Goal: Complete application form

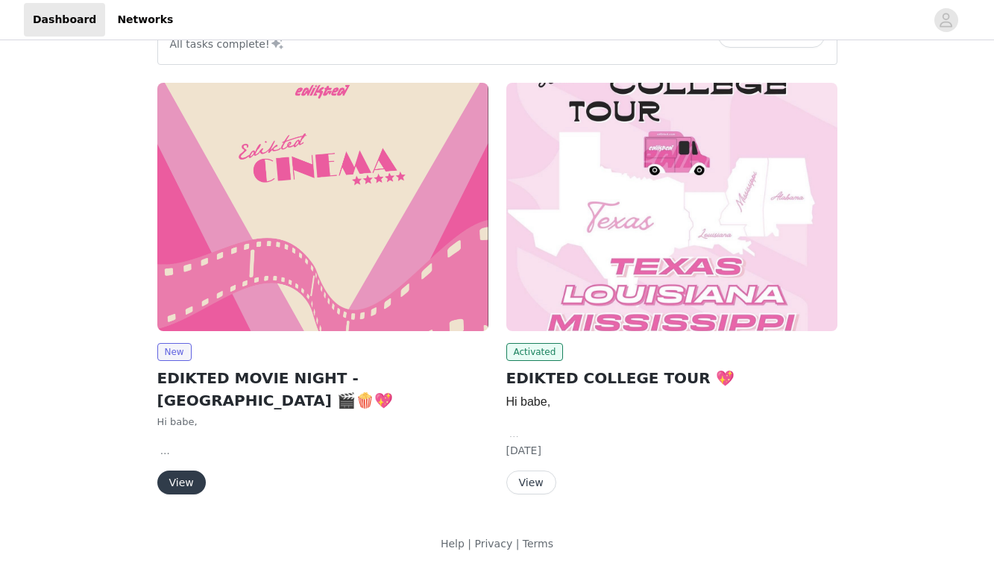
scroll to position [154, 0]
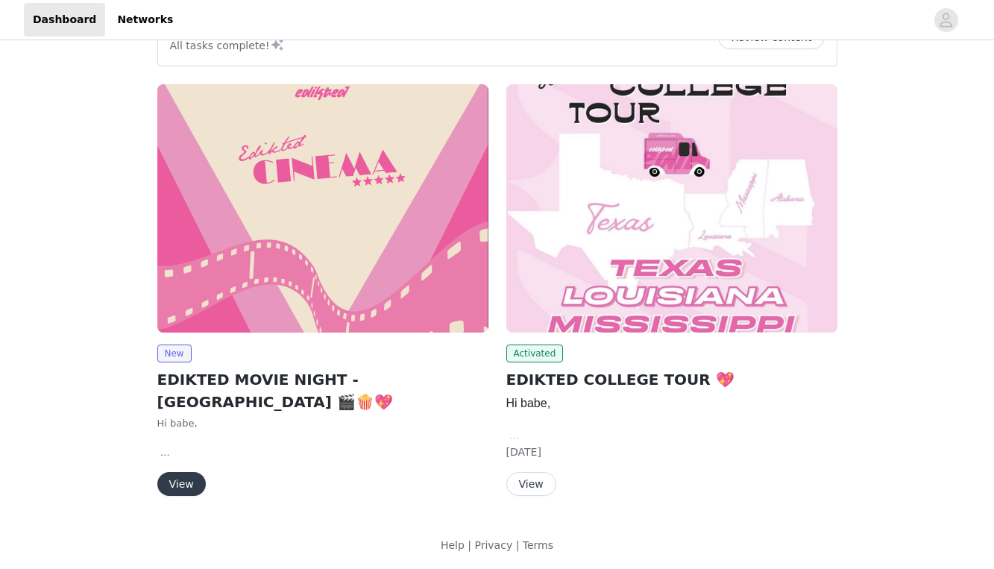
click at [215, 292] on img at bounding box center [322, 208] width 331 height 248
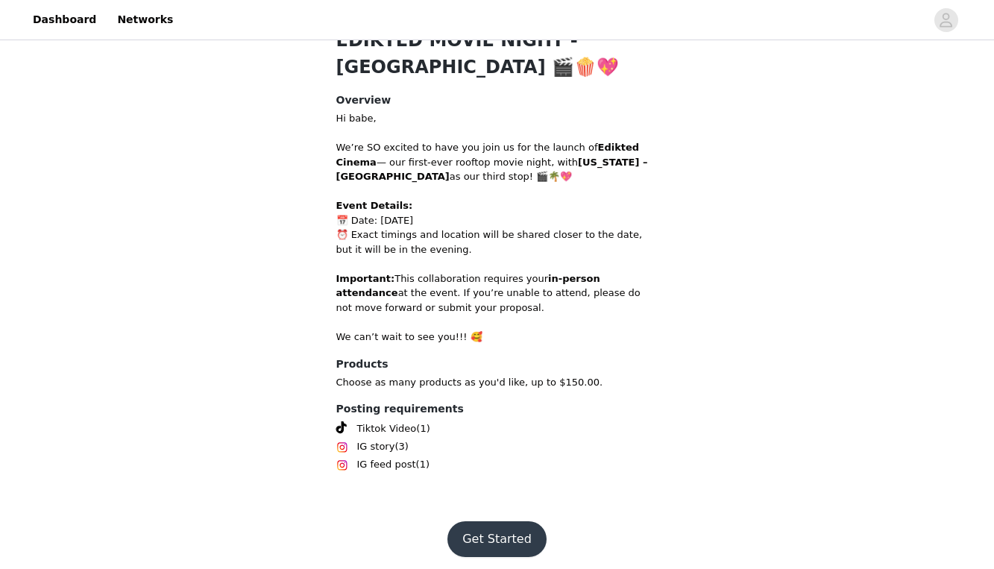
scroll to position [375, 0]
click at [503, 531] on button "Get Started" at bounding box center [496, 540] width 99 height 36
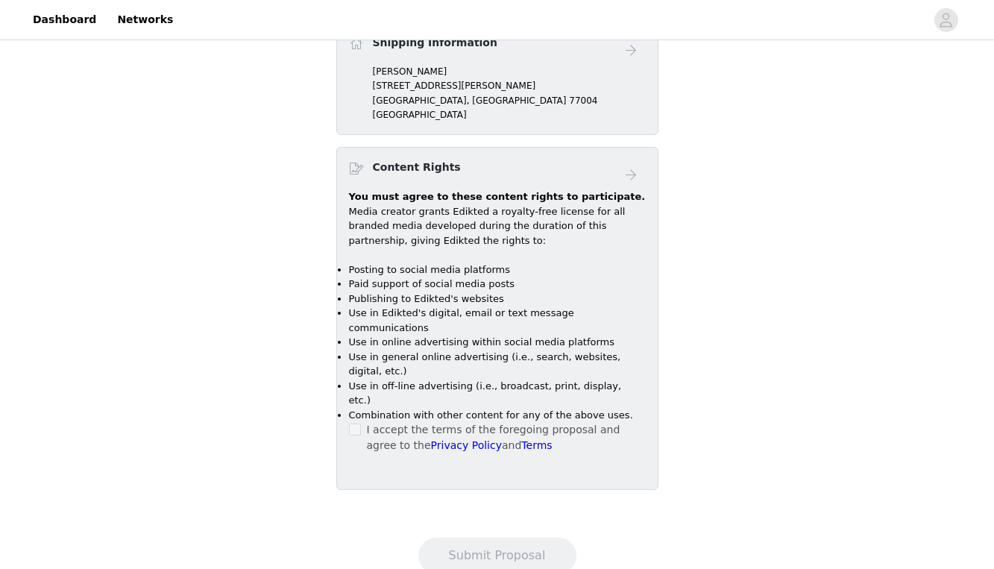
scroll to position [637, 0]
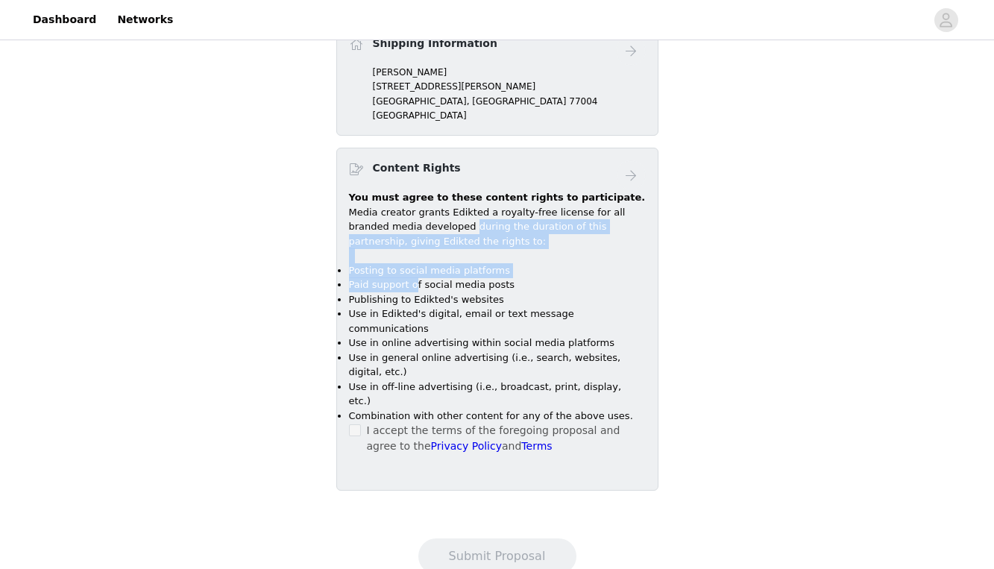
drag, startPoint x: 431, startPoint y: 216, endPoint x: 415, endPoint y: 274, distance: 60.2
click at [415, 274] on div "You must agree to these content rights to participate. Media creator grants Edi…" at bounding box center [497, 306] width 297 height 233
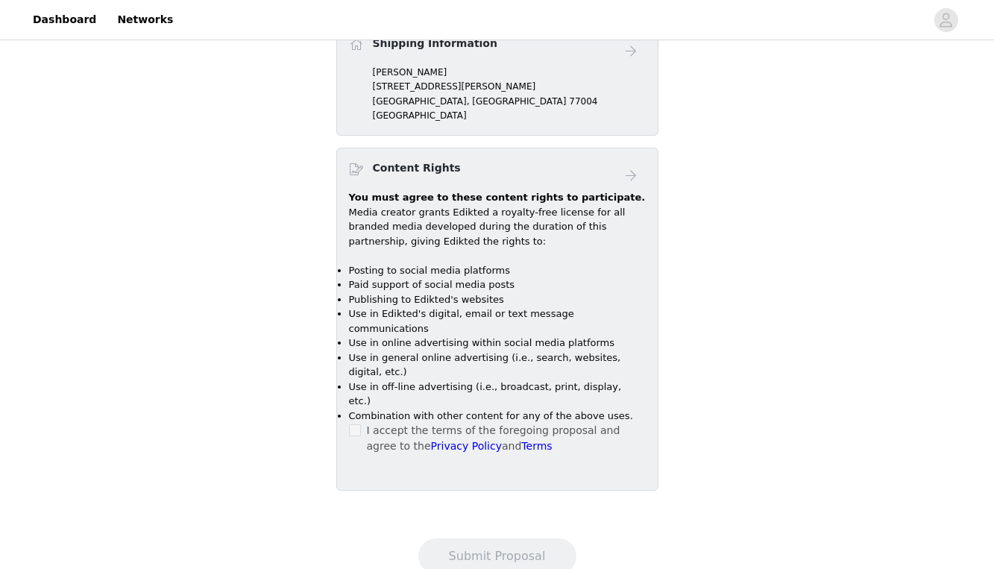
click at [534, 160] on div "Content Rights" at bounding box center [482, 171] width 267 height 22
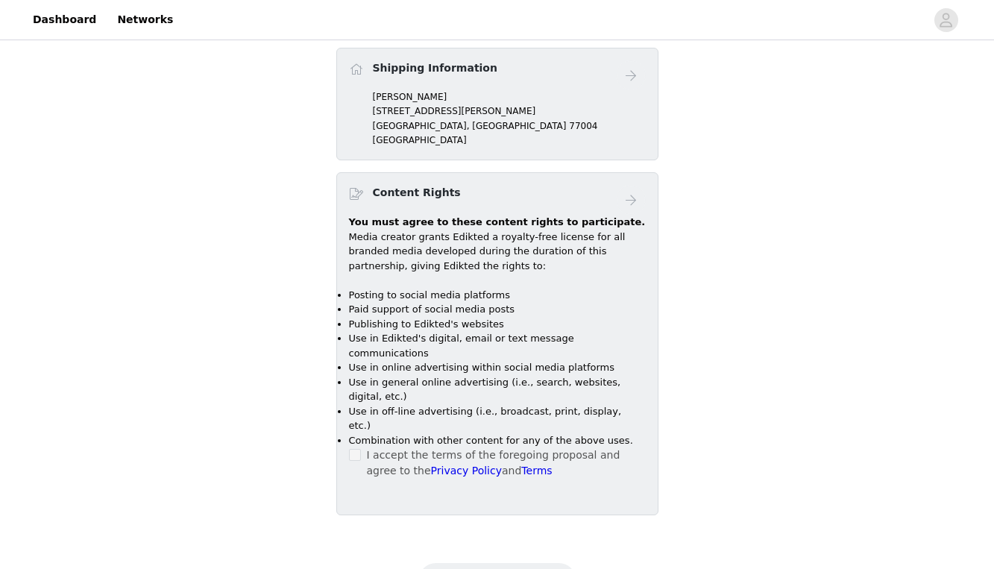
scroll to position [346, 0]
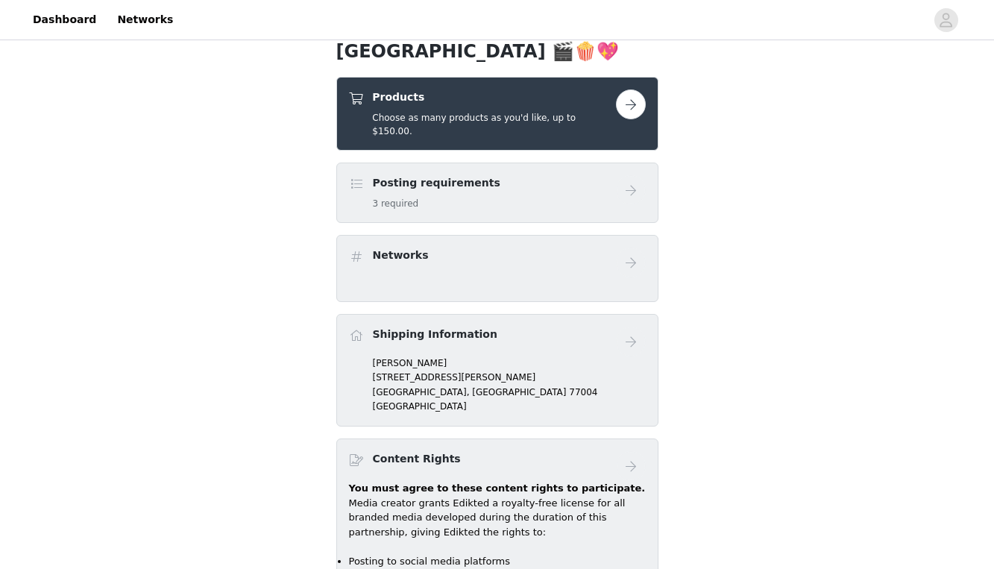
click at [463, 197] on h5 "3 required" at bounding box center [437, 203] width 128 height 13
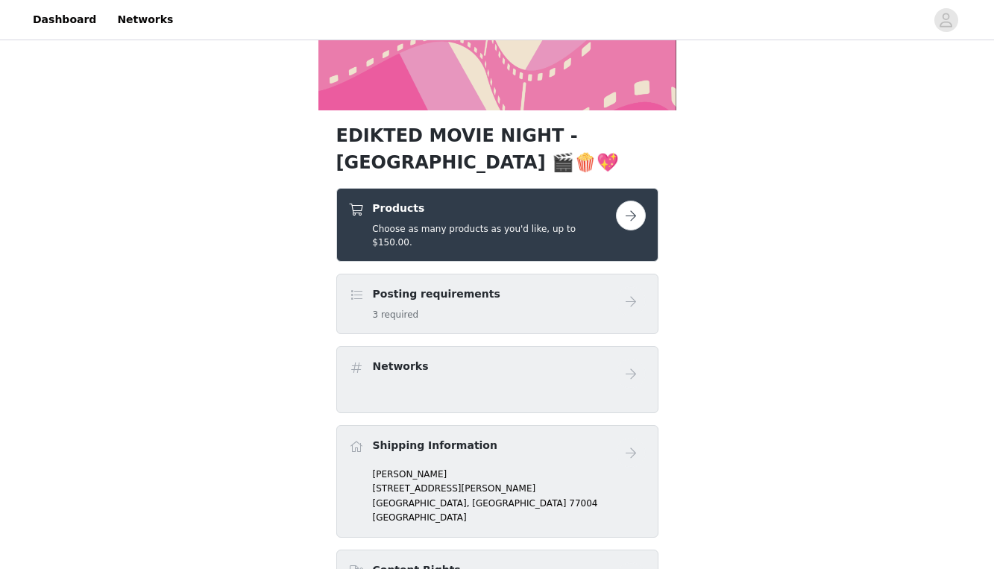
scroll to position [236, 0]
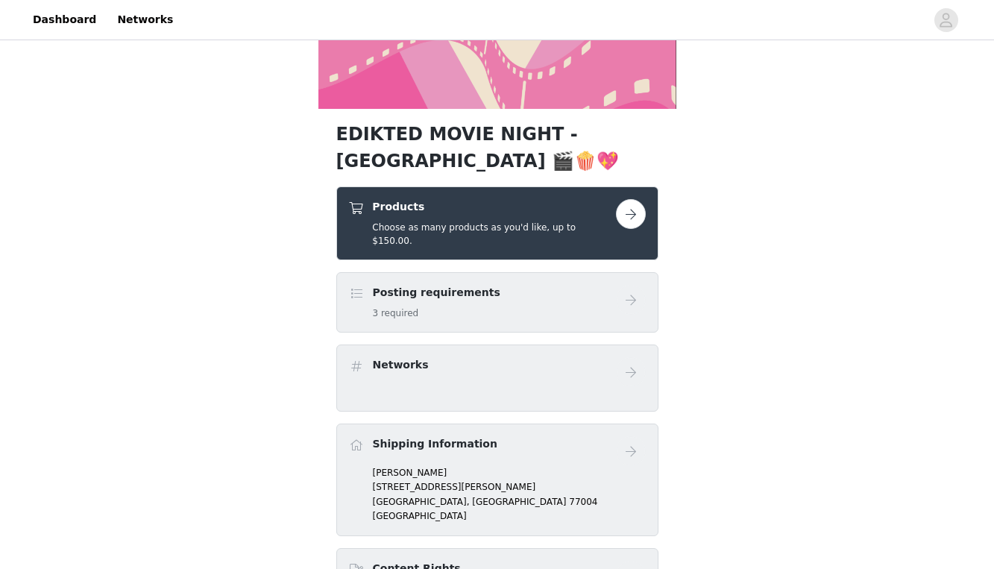
click at [698, 207] on div "EDIKTED MOVIE NIGHT - HOUSTON 🎬🍿💖 Products Choose as many products as you'd lik…" at bounding box center [497, 364] width 994 height 1114
click at [472, 466] on p "[PERSON_NAME]" at bounding box center [509, 472] width 273 height 13
click at [629, 207] on button "button" at bounding box center [631, 214] width 30 height 30
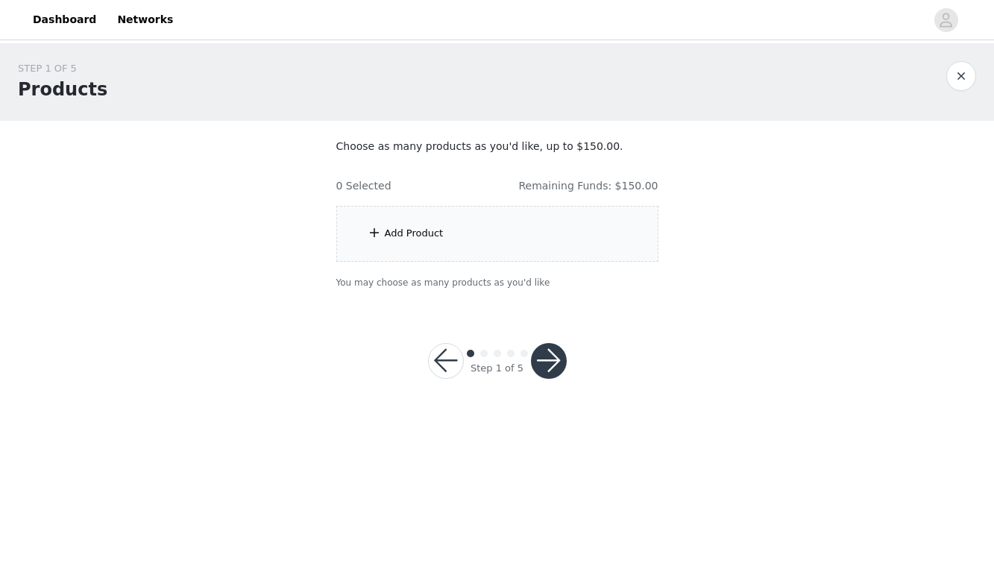
click at [418, 227] on div "Add Product" at bounding box center [414, 233] width 59 height 15
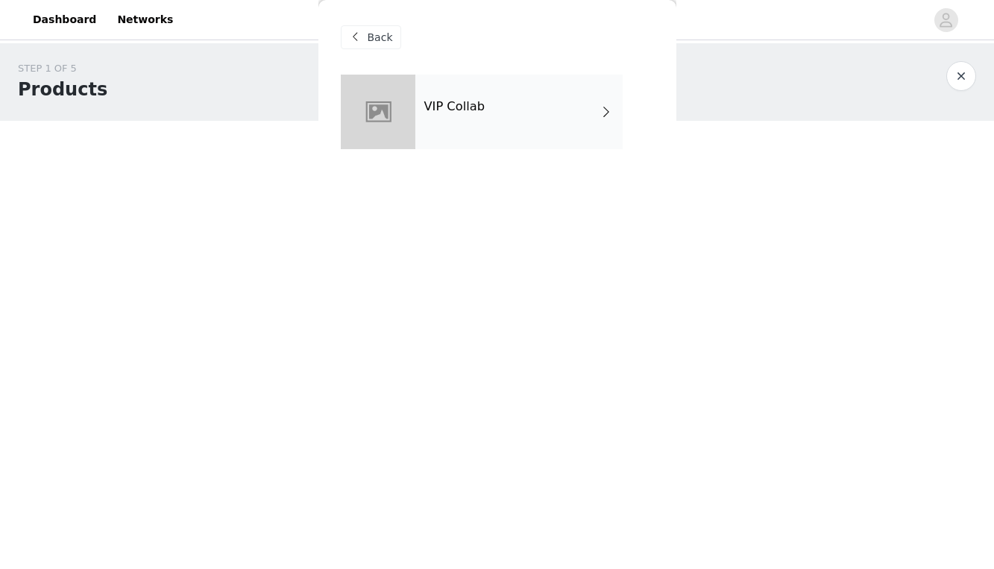
click at [556, 104] on div "VIP Collab" at bounding box center [518, 112] width 207 height 75
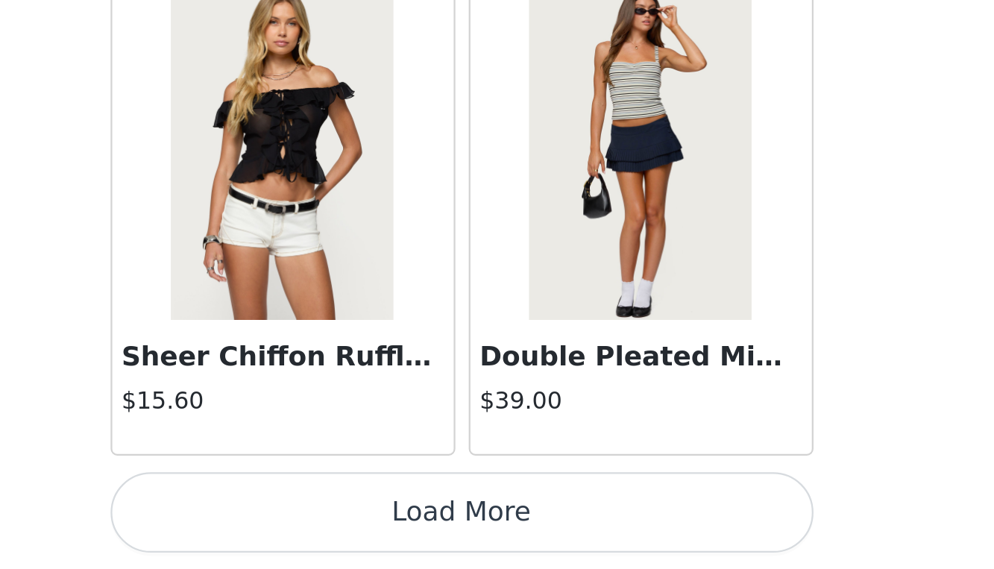
click at [341, 526] on button "Load More" at bounding box center [497, 544] width 313 height 36
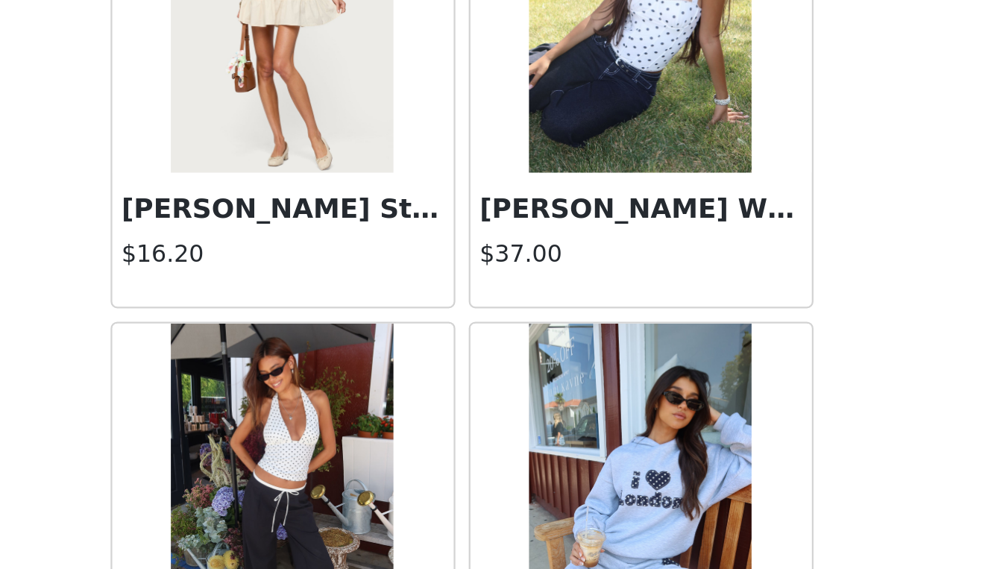
scroll to position [3818, 0]
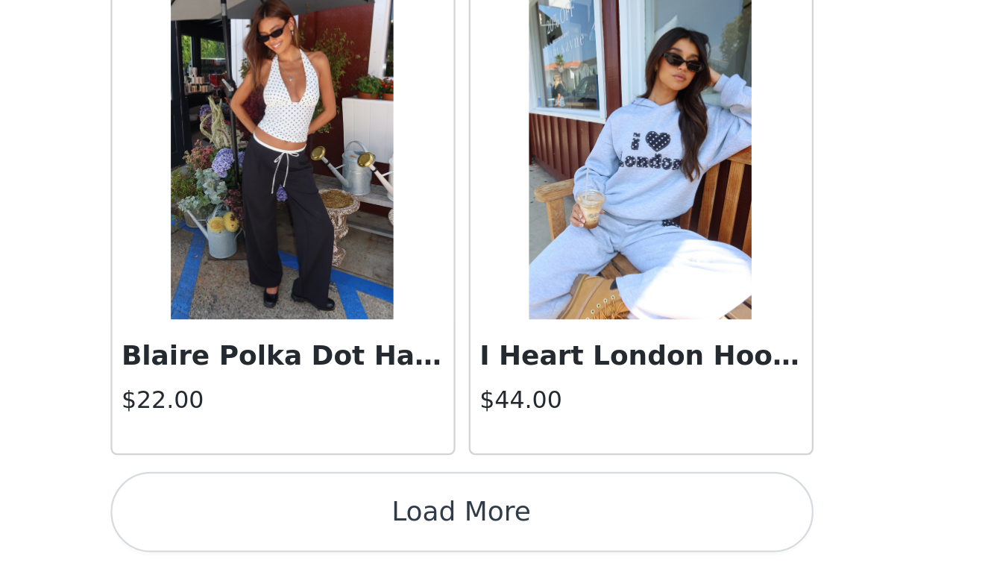
click at [341, 526] on button "Load More" at bounding box center [497, 544] width 313 height 36
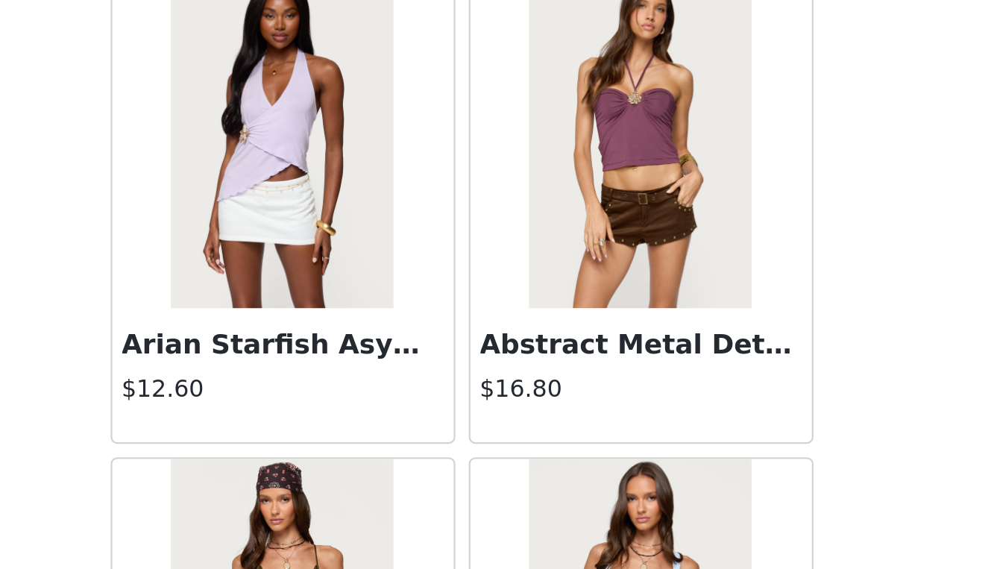
scroll to position [5545, 0]
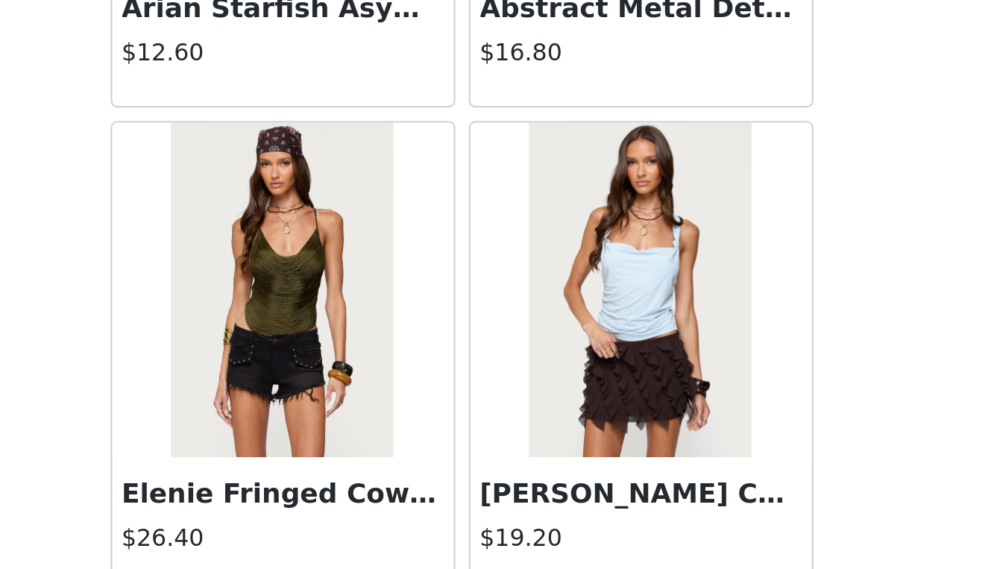
click at [368, 370] on img at bounding box center [417, 444] width 99 height 149
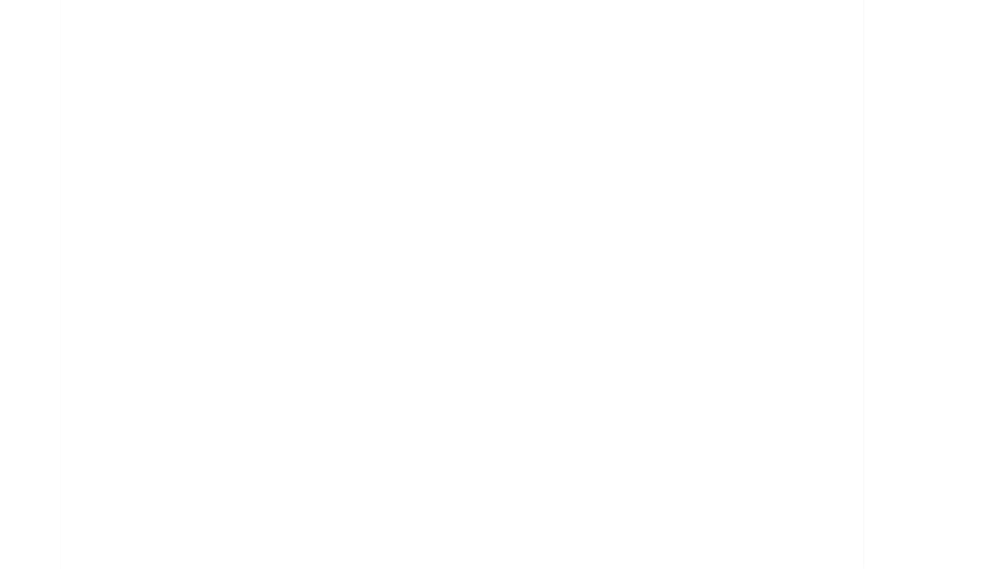
scroll to position [0, 0]
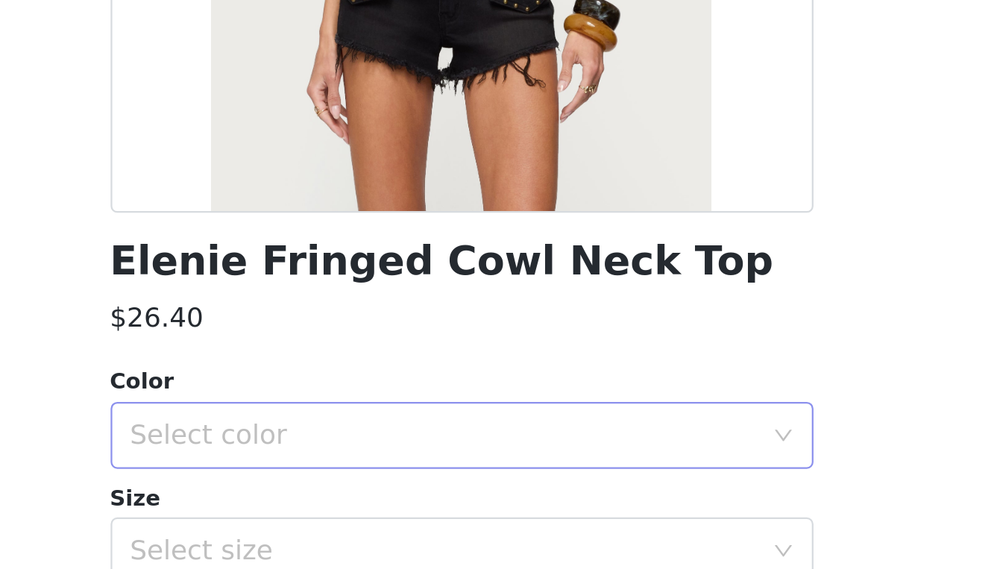
click at [350, 502] on div "Select color" at bounding box center [489, 509] width 279 height 15
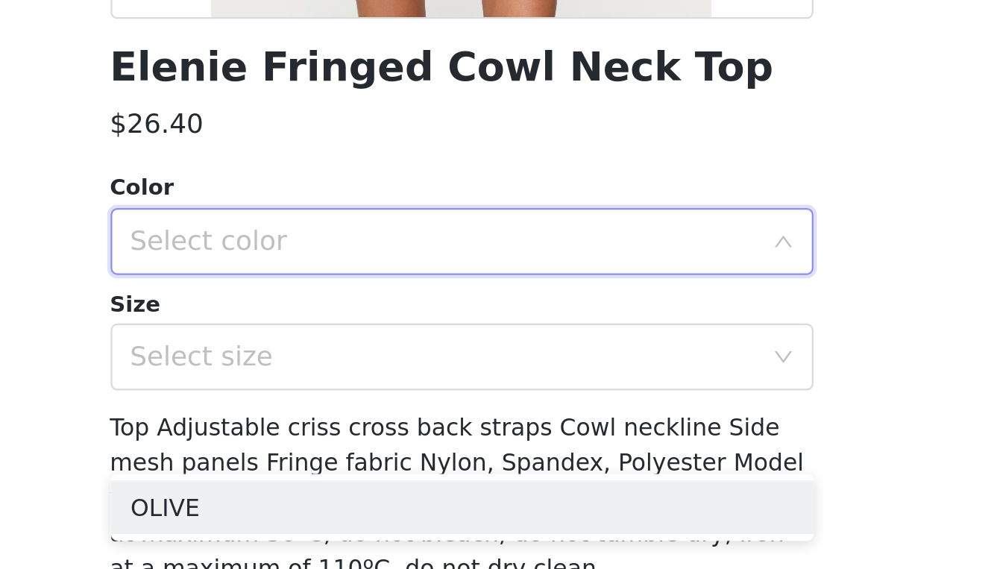
scroll to position [84, 0]
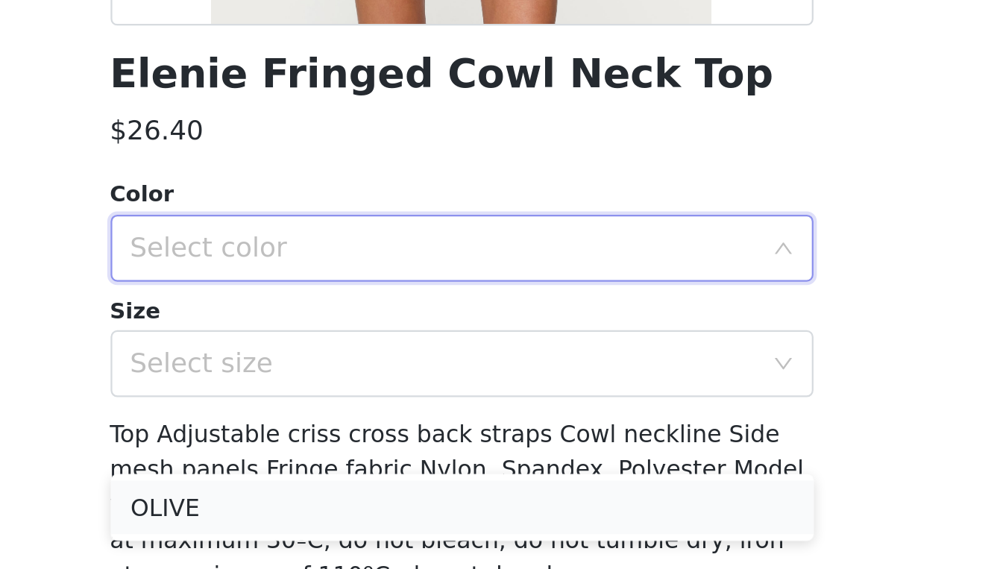
click at [341, 530] on li "OLIVE" at bounding box center [497, 542] width 313 height 24
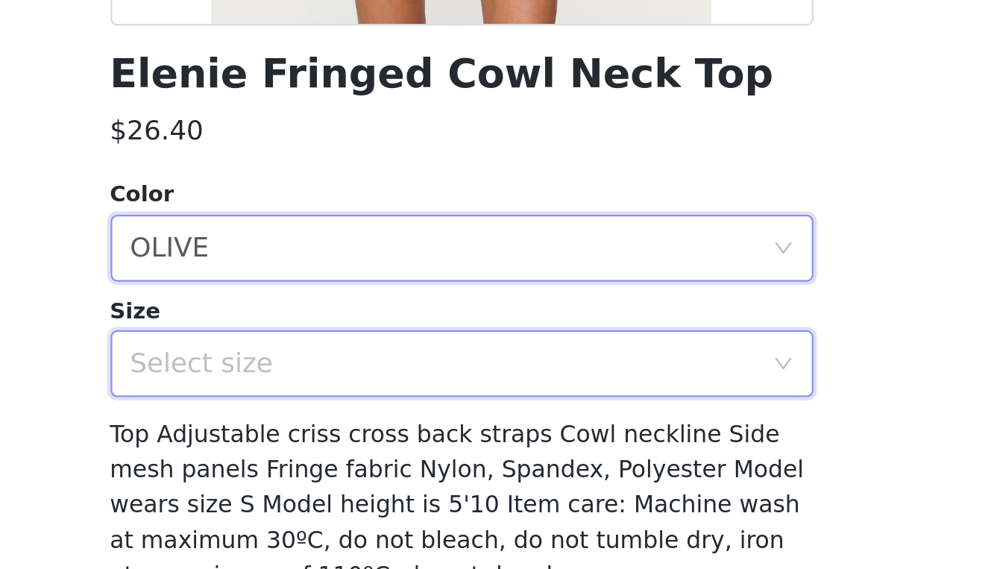
click at [341, 462] on div "Select size" at bounding box center [497, 477] width 313 height 30
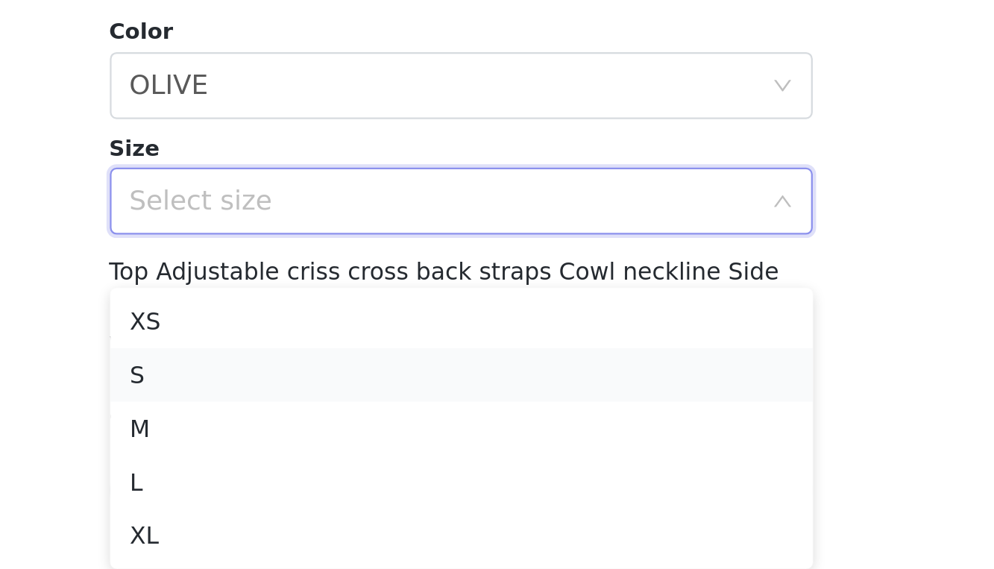
scroll to position [51, 0]
click at [341, 447] on li "XS" at bounding box center [497, 459] width 313 height 24
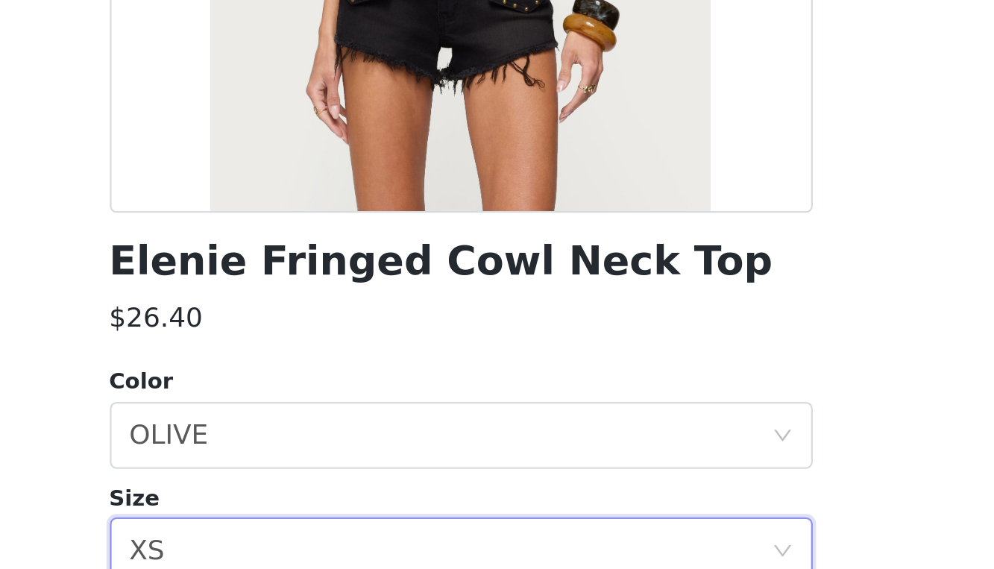
scroll to position [0, 0]
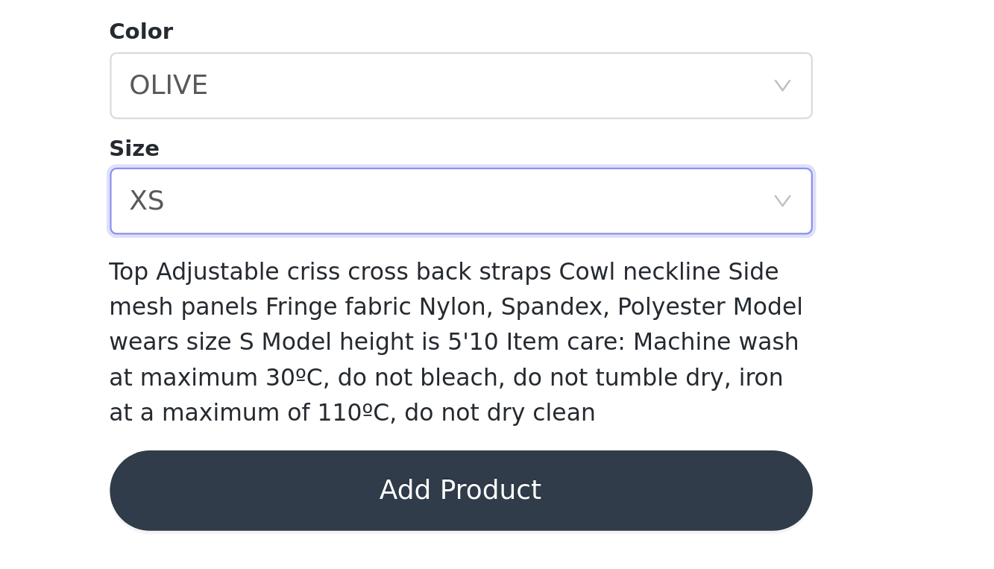
click at [341, 516] on button "Add Product" at bounding box center [497, 534] width 313 height 36
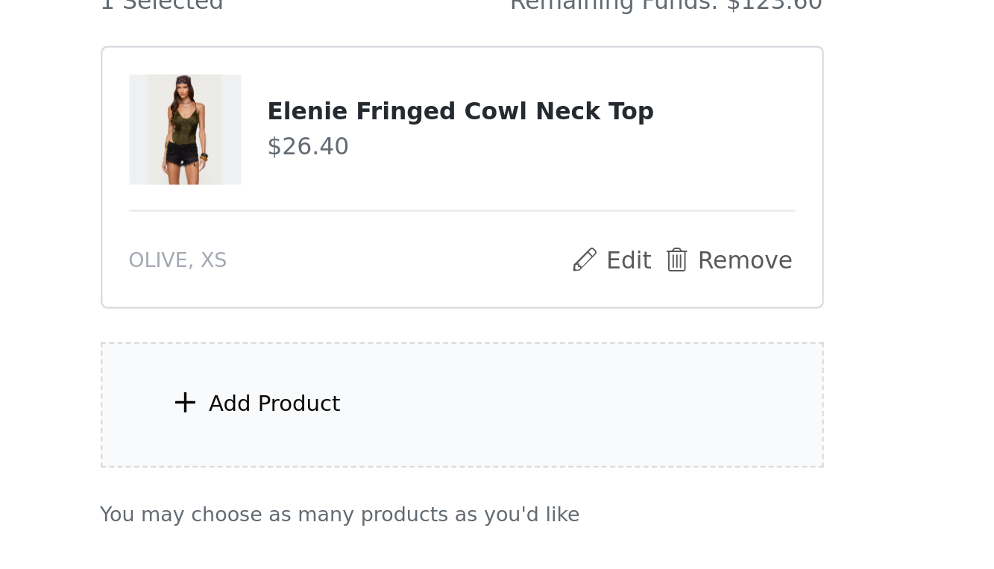
click at [336, 338] on div "Add Product" at bounding box center [497, 366] width 322 height 56
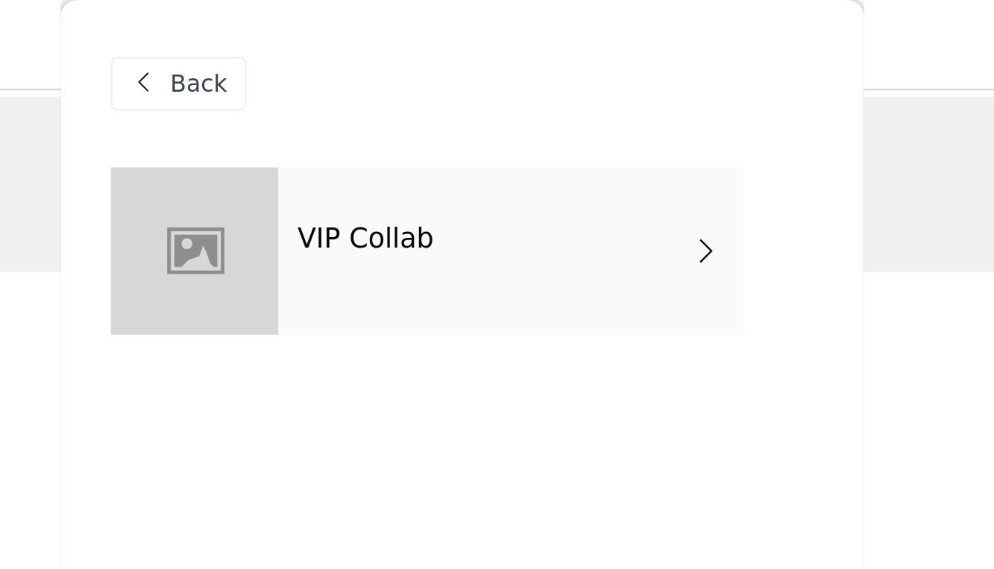
click at [415, 131] on div "VIP Collab" at bounding box center [518, 112] width 207 height 75
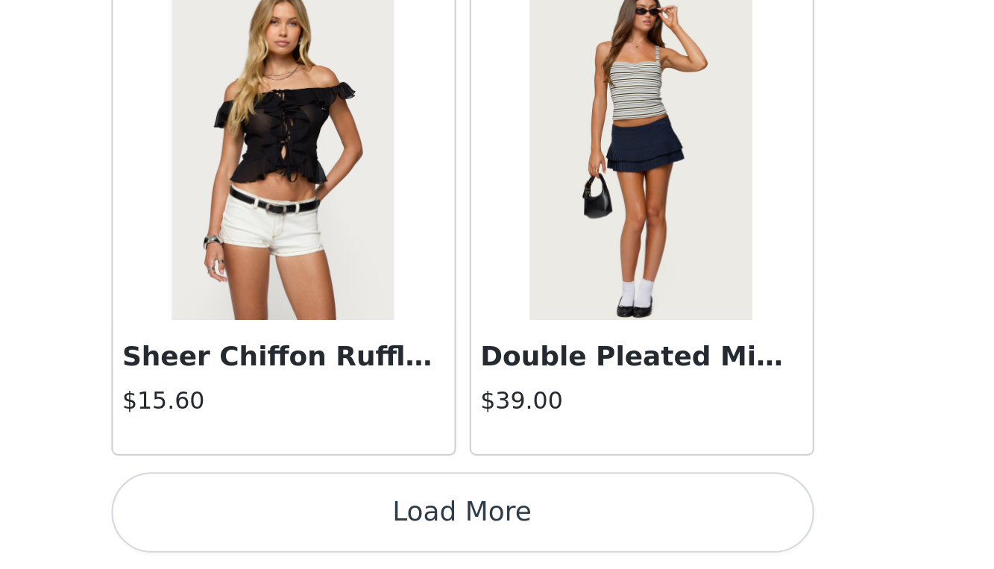
click at [341, 526] on button "Load More" at bounding box center [497, 544] width 313 height 36
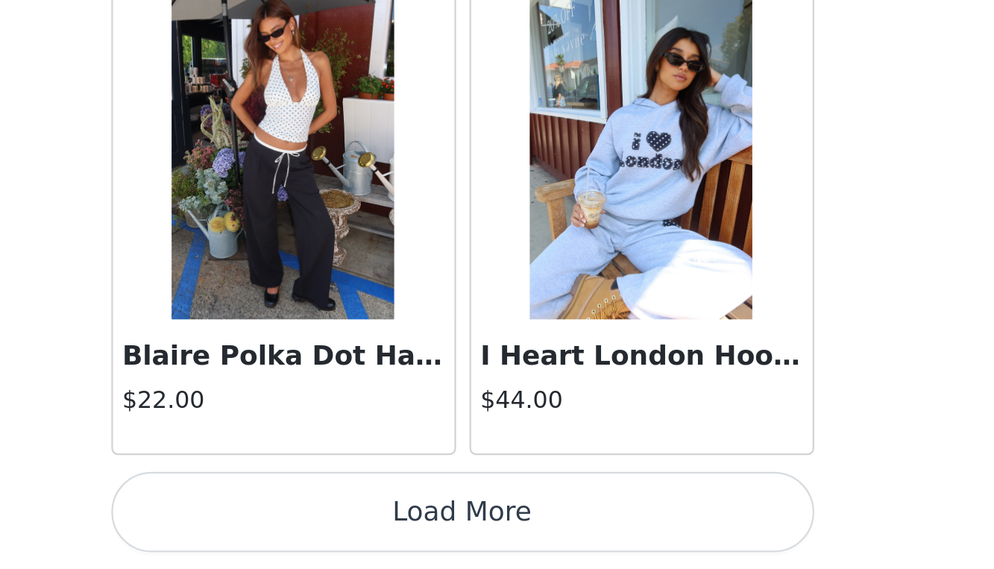
click at [341, 526] on button "Load More" at bounding box center [497, 544] width 313 height 36
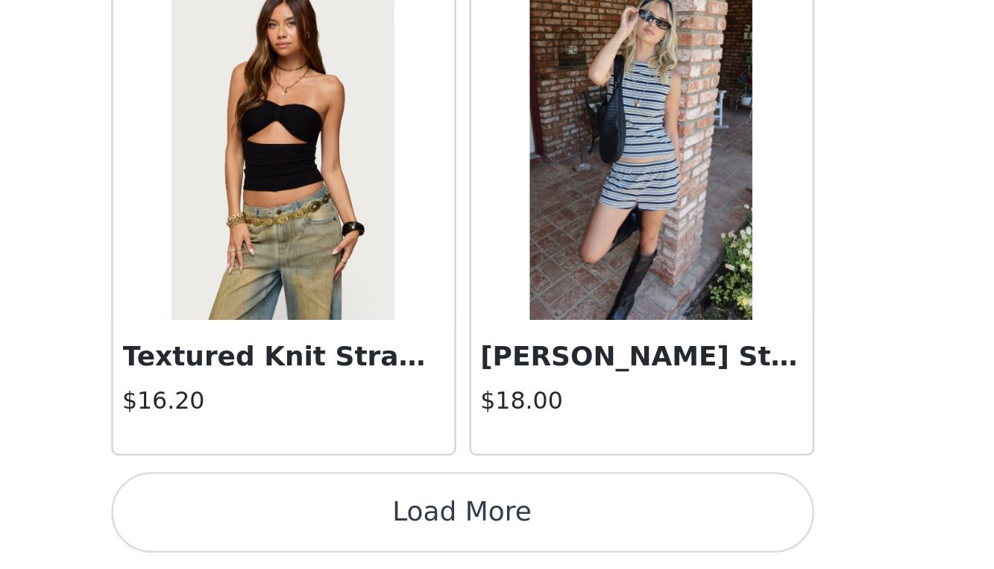
scroll to position [6039, 0]
click at [341, 526] on button "Load More" at bounding box center [497, 544] width 313 height 36
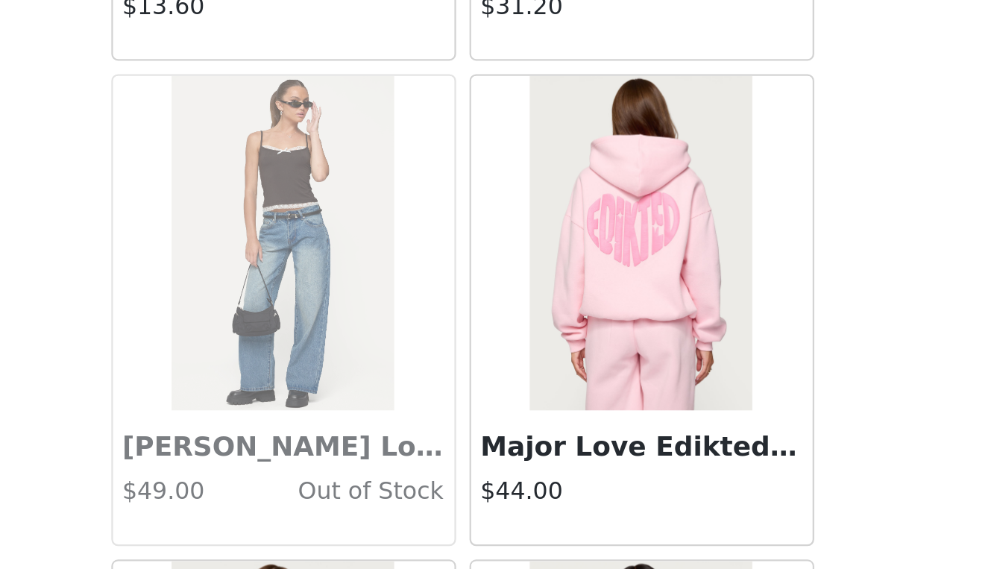
scroll to position [8201, 0]
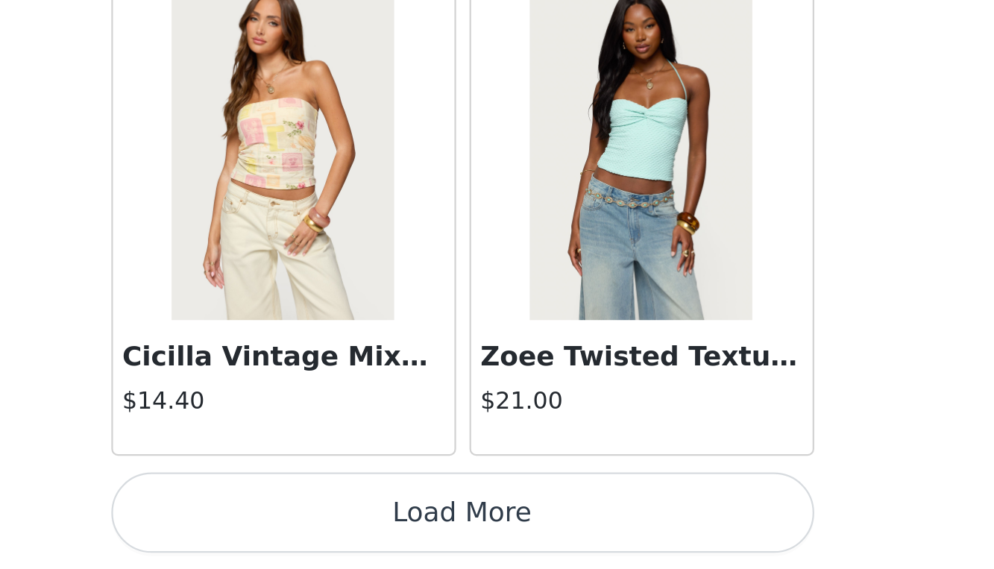
click at [341, 526] on button "Load More" at bounding box center [497, 544] width 313 height 36
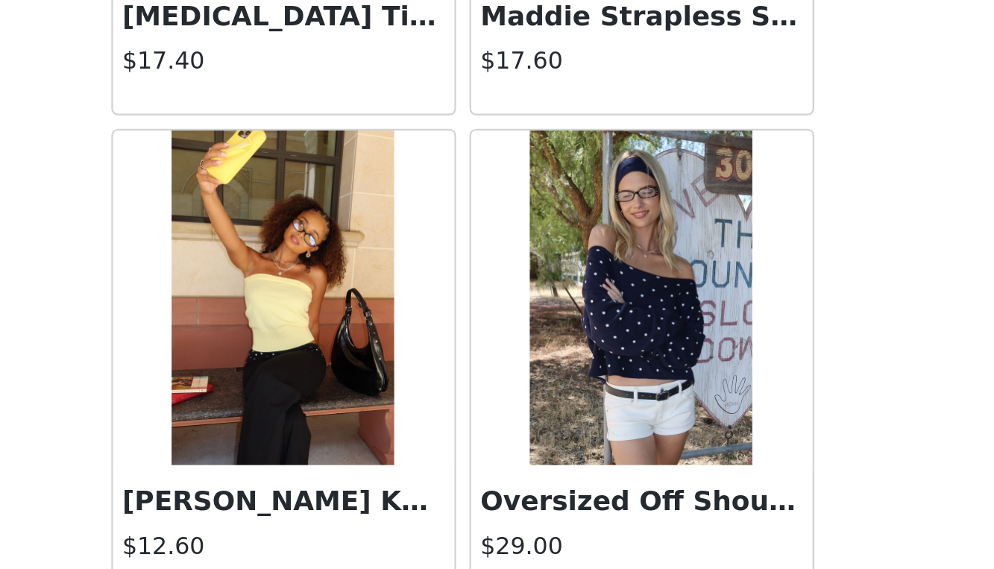
scroll to position [10364, 0]
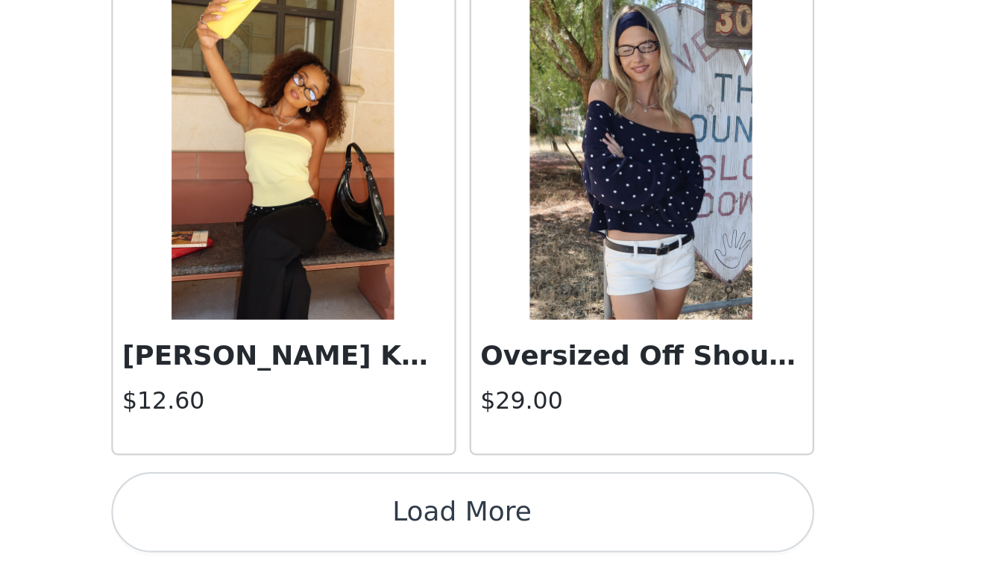
click at [341, 526] on button "Load More" at bounding box center [497, 544] width 313 height 36
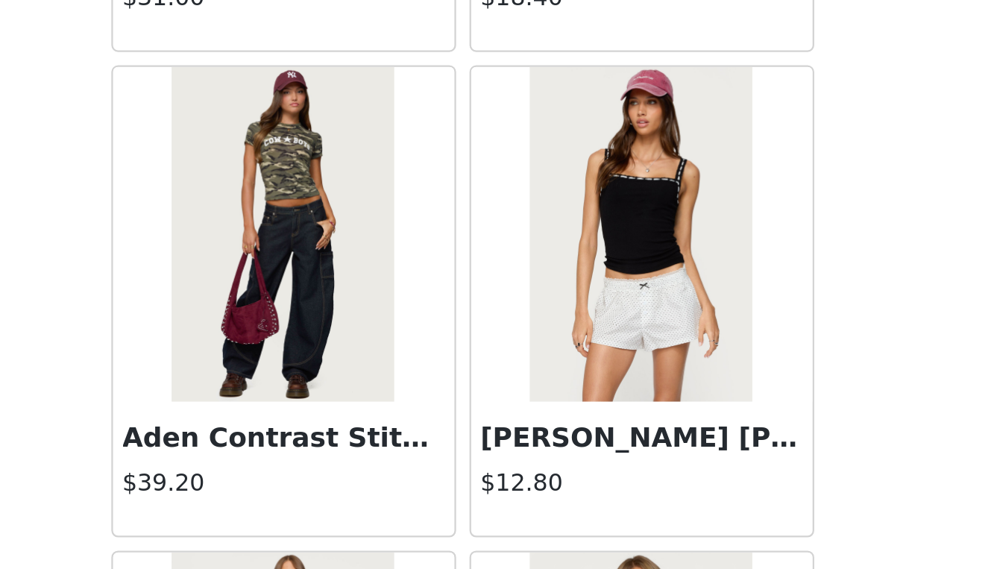
scroll to position [11854, 0]
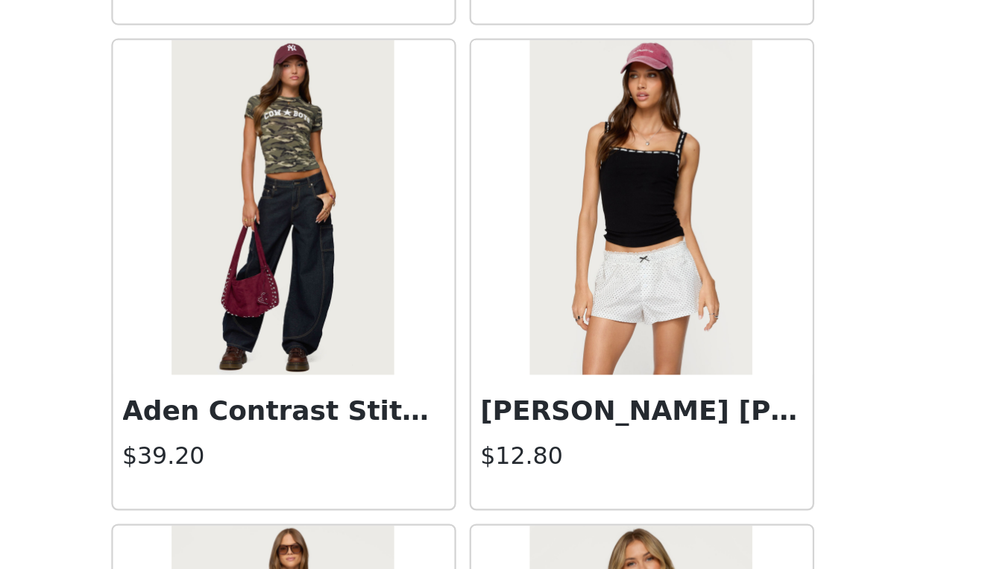
click at [368, 333] on img at bounding box center [417, 407] width 99 height 149
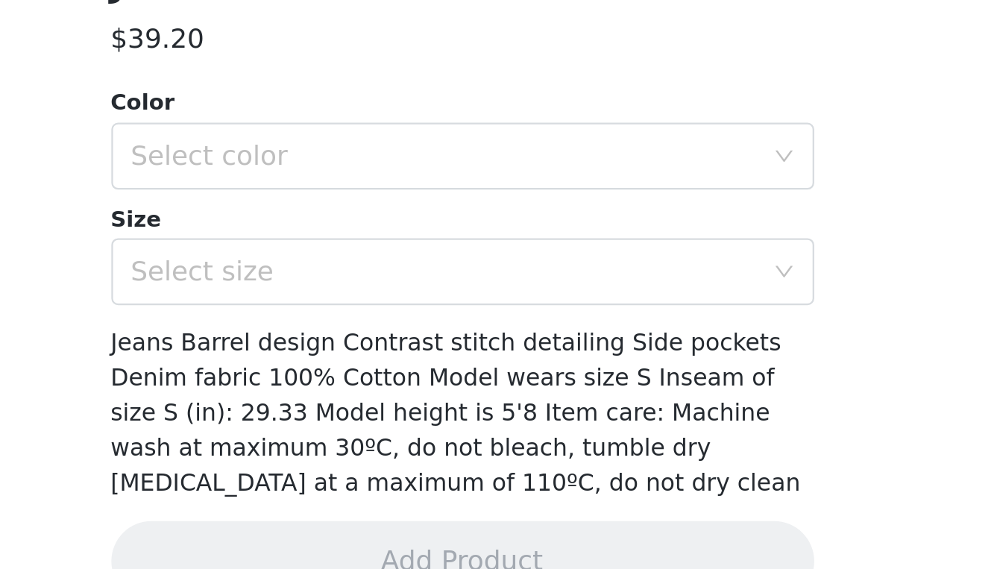
scroll to position [143, 0]
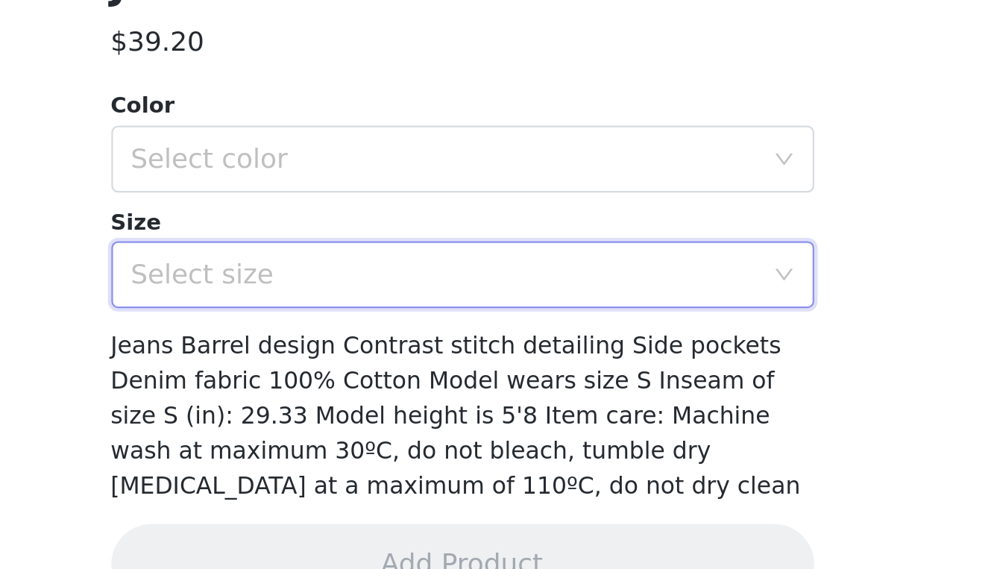
click at [350, 424] on div "Select size" at bounding box center [493, 438] width 286 height 28
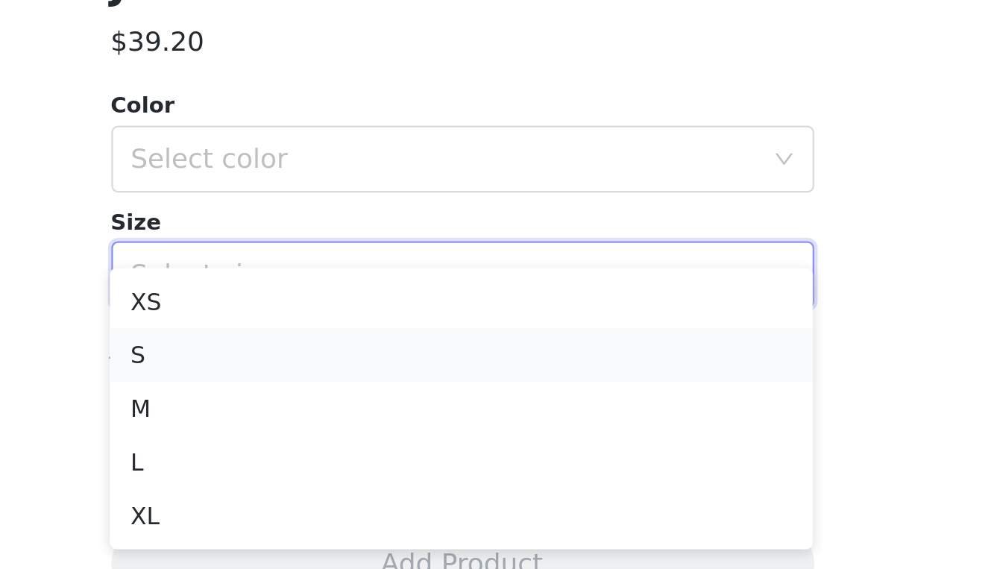
click at [340, 462] on li "S" at bounding box center [496, 474] width 313 height 24
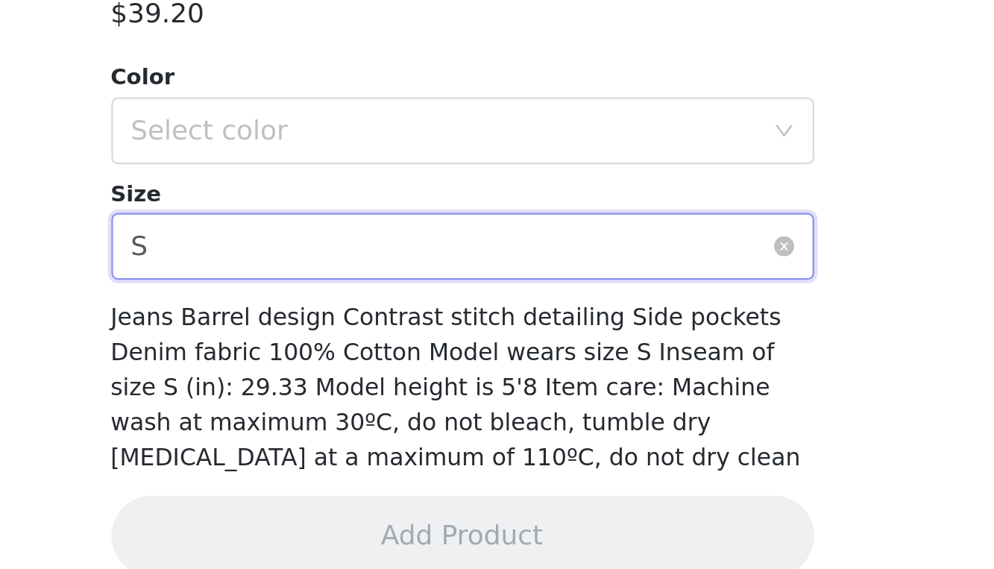
scroll to position [0, 0]
click at [350, 411] on div "Select size S" at bounding box center [493, 425] width 286 height 28
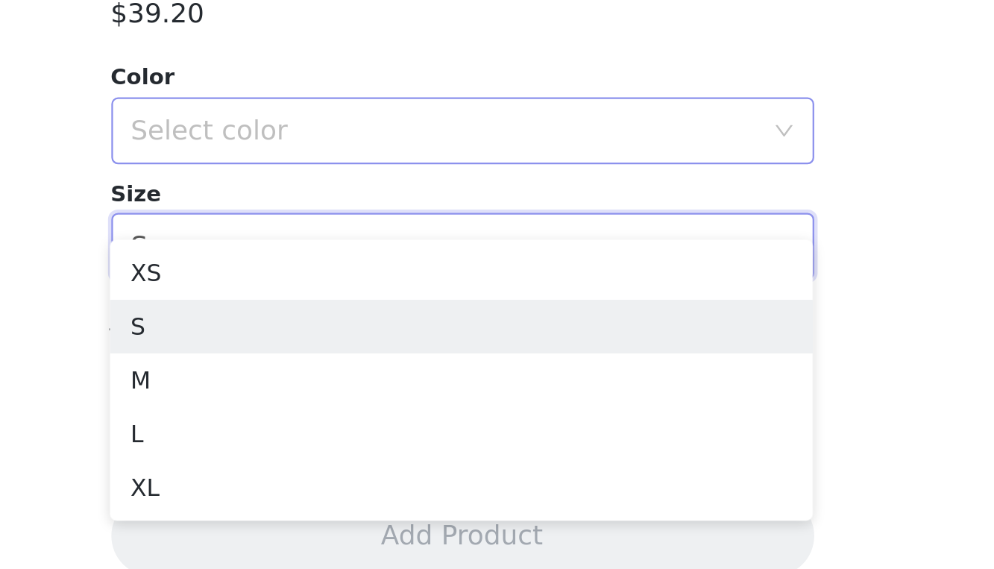
click at [350, 359] on div "Select color" at bounding box center [493, 373] width 286 height 28
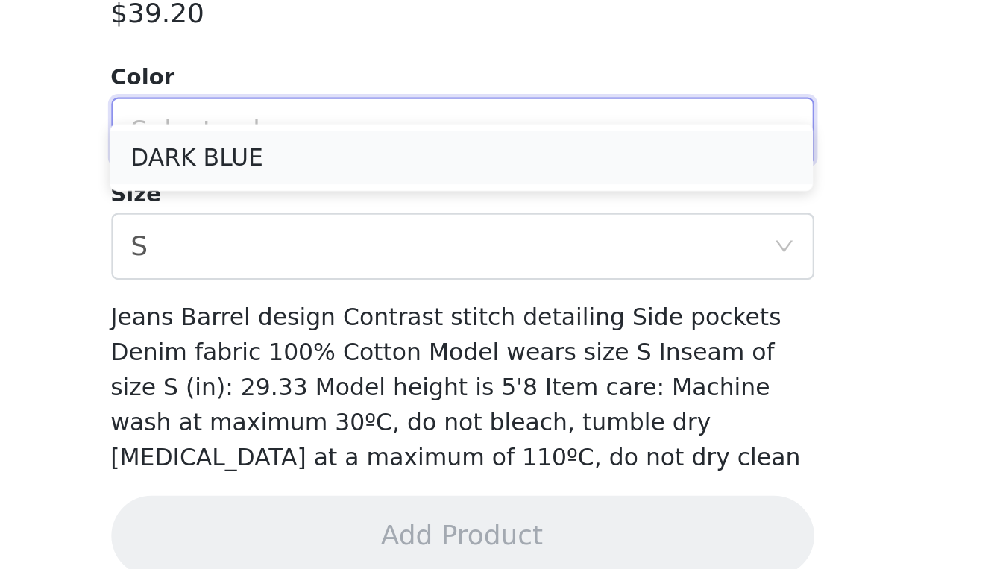
click at [340, 374] on li "DARK BLUE" at bounding box center [496, 386] width 313 height 24
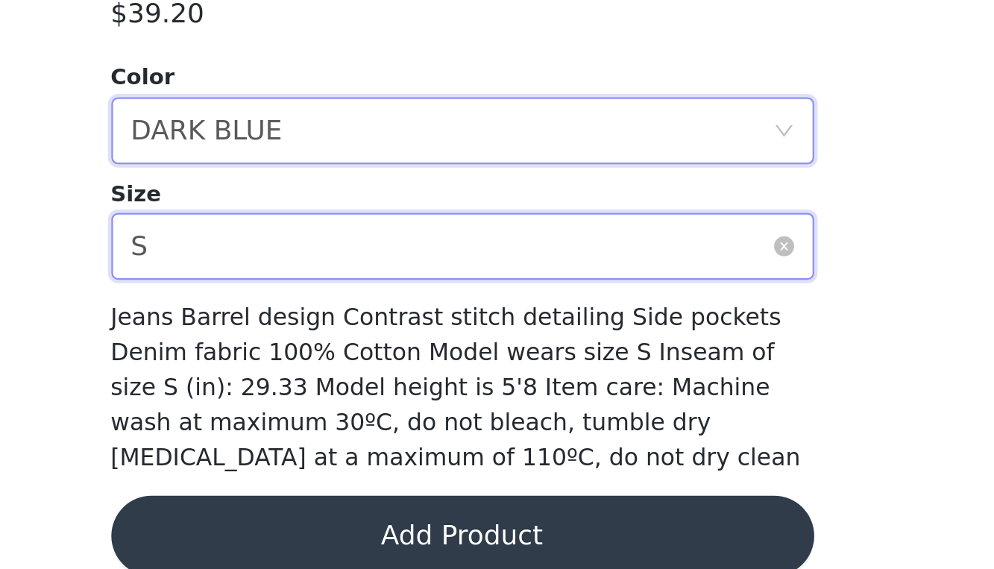
click at [350, 411] on div "Select size S" at bounding box center [493, 425] width 286 height 28
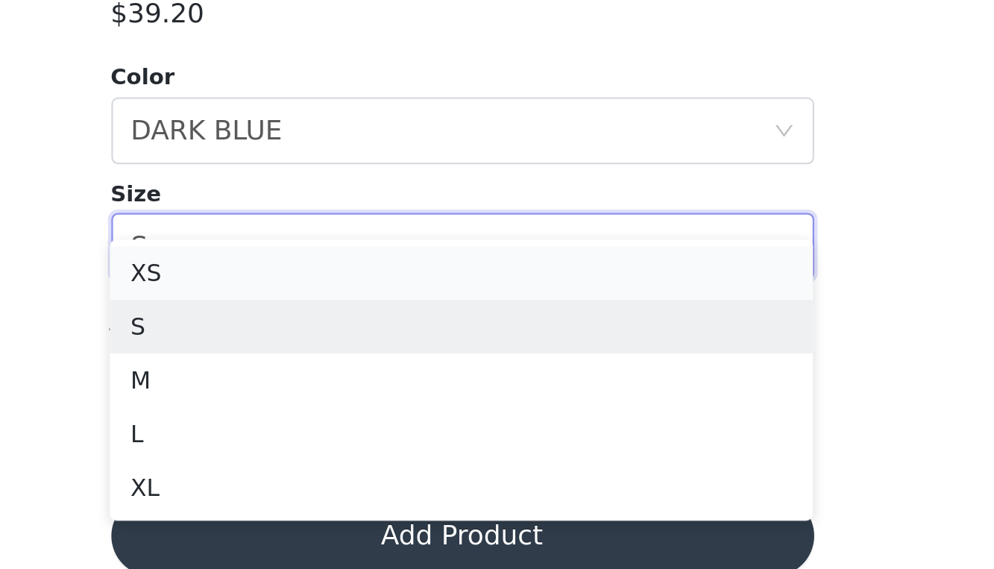
click at [340, 425] on li "XS" at bounding box center [496, 437] width 313 height 24
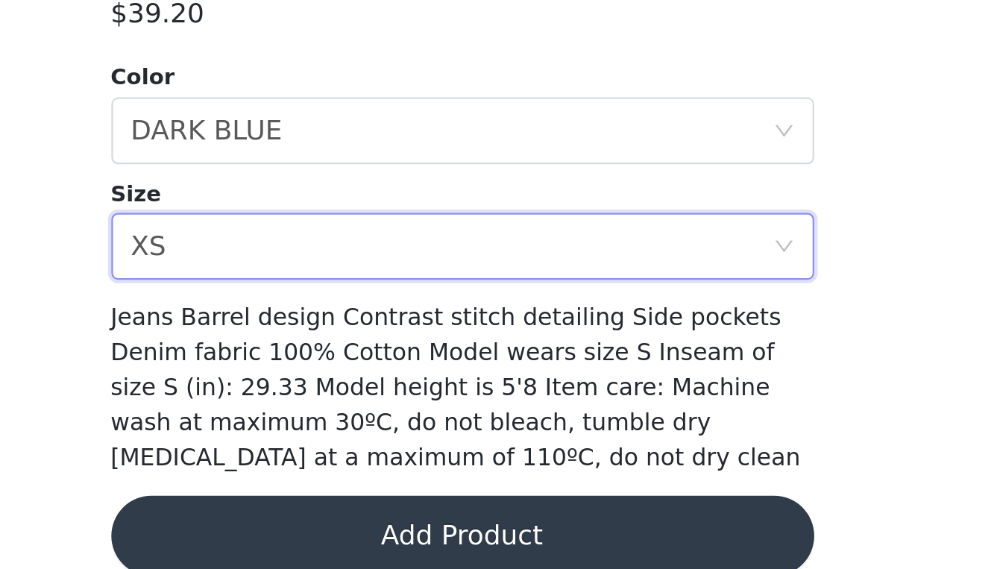
click at [341, 536] on button "Add Product" at bounding box center [497, 554] width 313 height 36
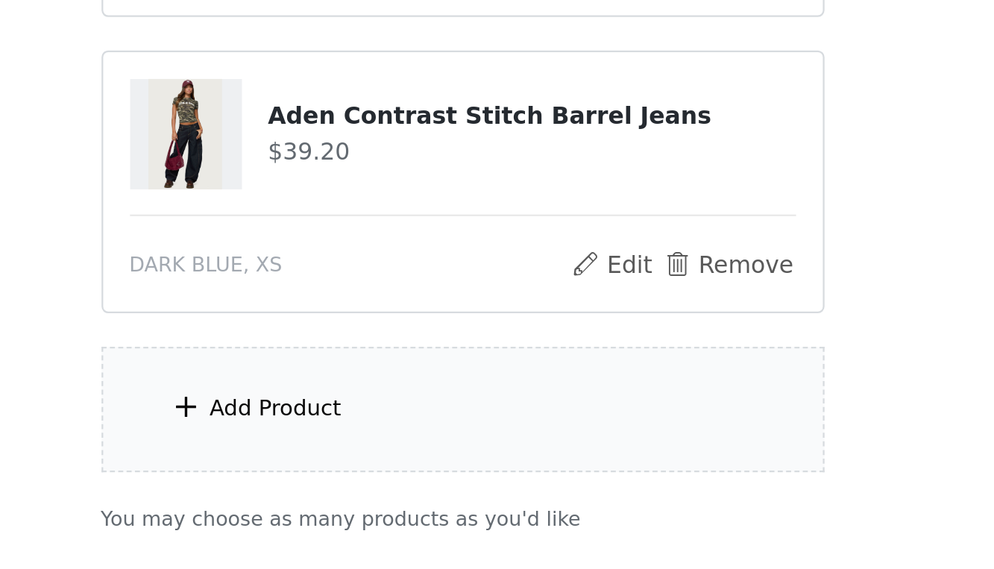
click at [385, 490] on div "Add Product" at bounding box center [414, 497] width 59 height 15
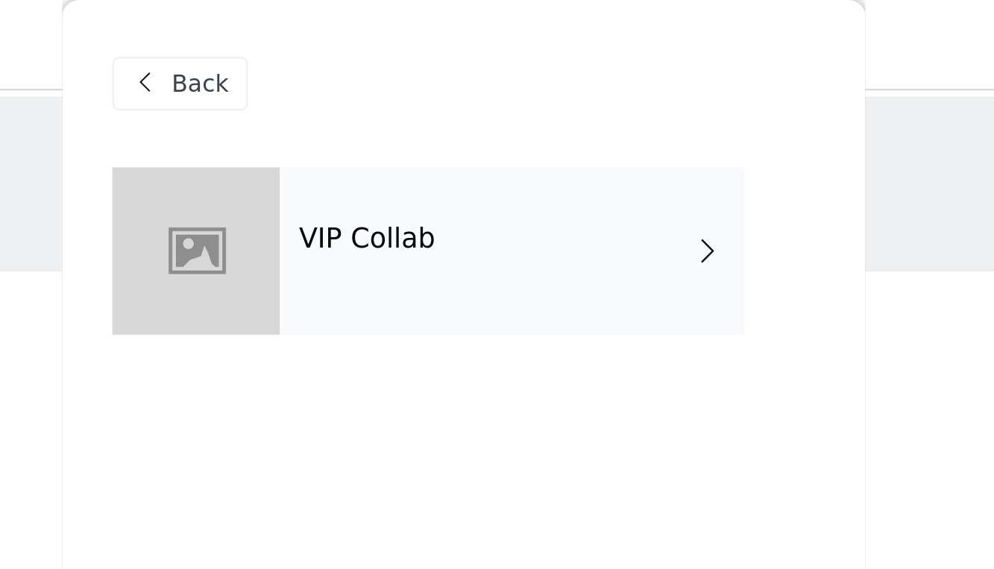
click at [415, 102] on div "VIP Collab" at bounding box center [518, 112] width 207 height 75
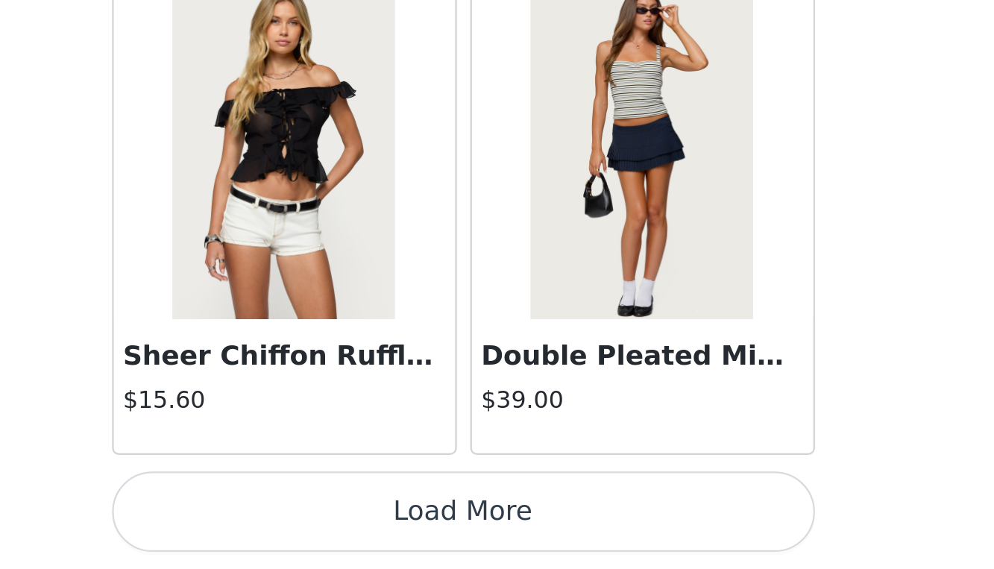
scroll to position [104, 0]
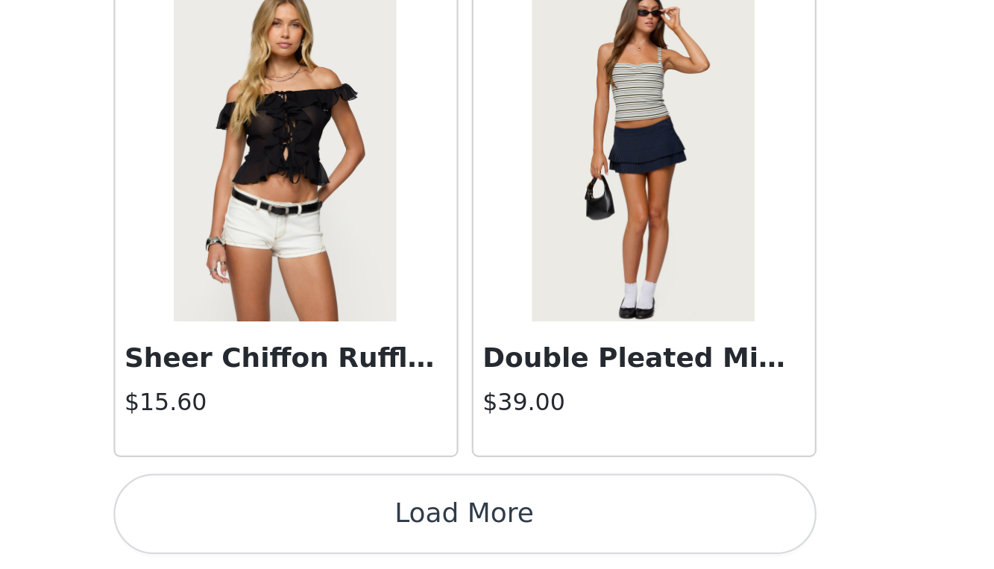
click at [341, 526] on button "Load More" at bounding box center [497, 544] width 313 height 36
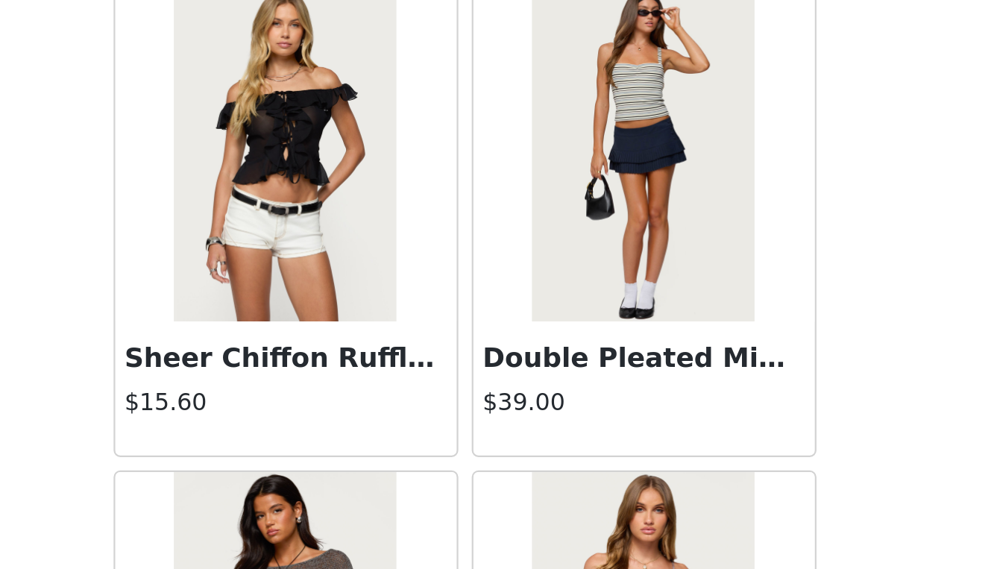
scroll to position [2579, 0]
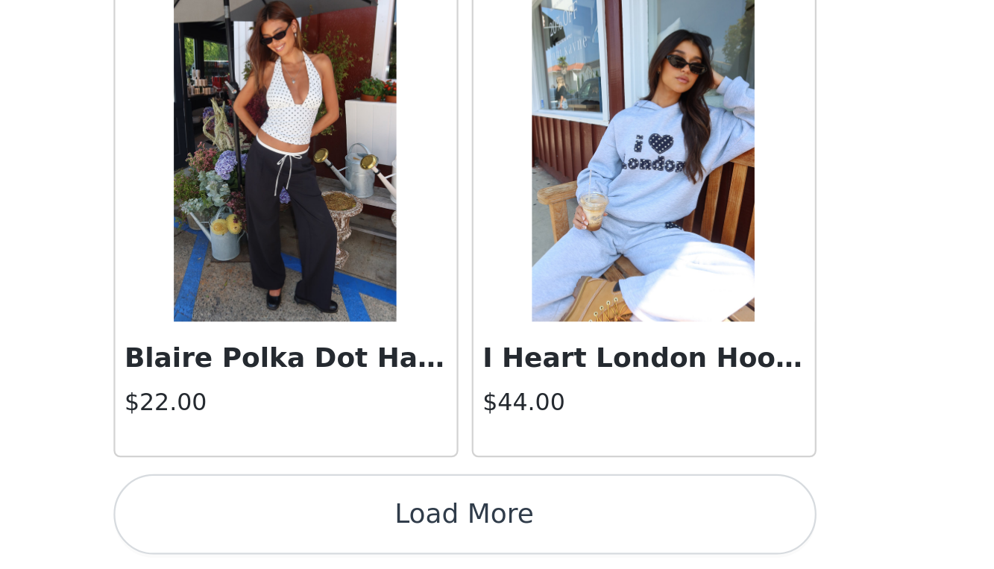
click at [341, 526] on button "Load More" at bounding box center [497, 544] width 313 height 36
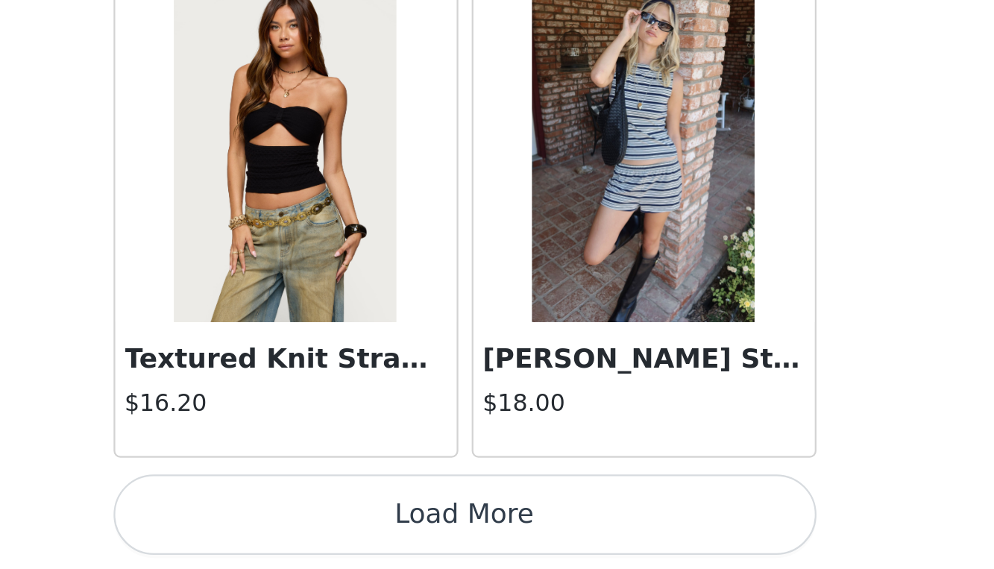
click at [341, 526] on button "Load More" at bounding box center [497, 544] width 313 height 36
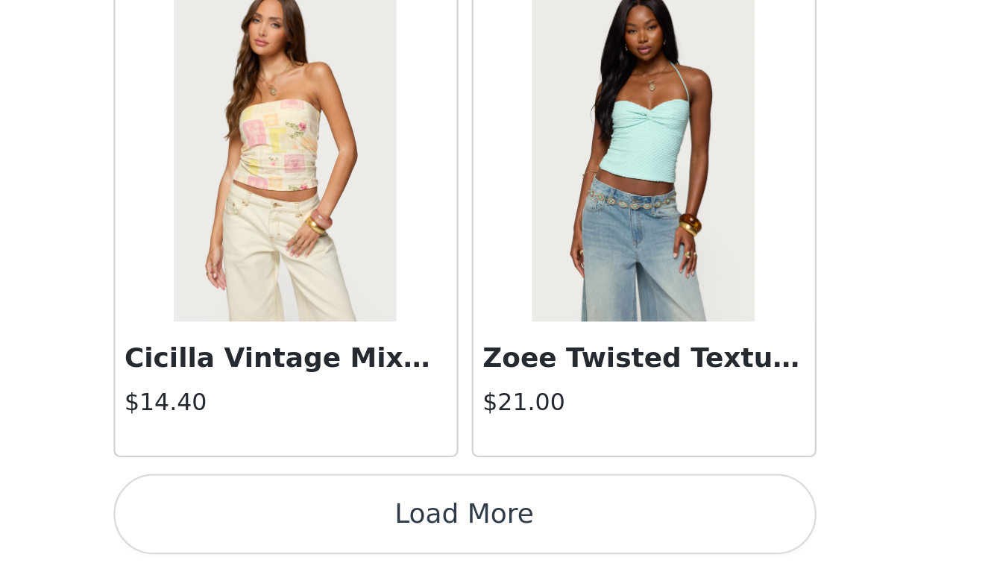
click at [341, 526] on button "Load More" at bounding box center [497, 544] width 313 height 36
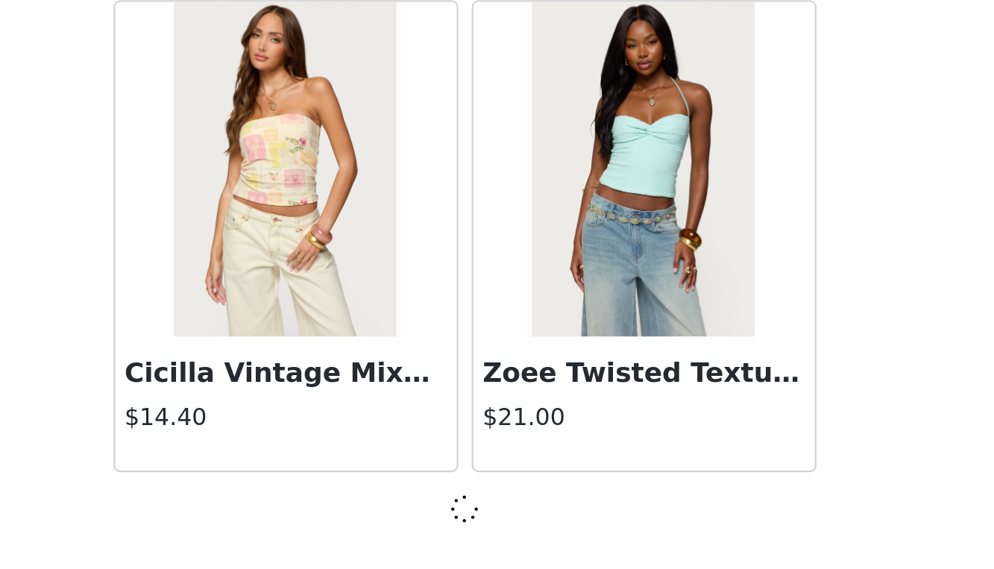
scroll to position [8195, 0]
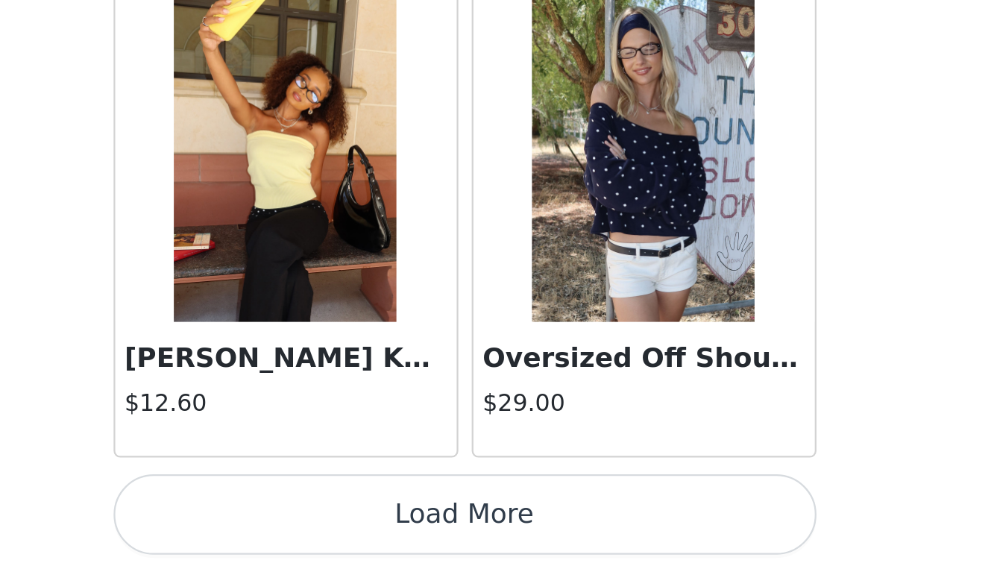
click at [341, 526] on button "Load More" at bounding box center [497, 544] width 313 height 36
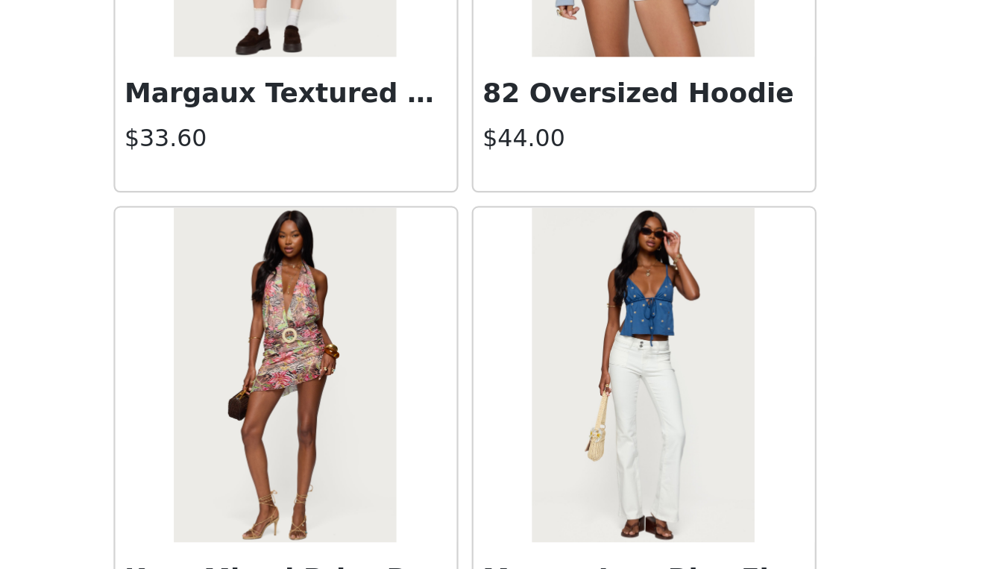
scroll to position [12527, 0]
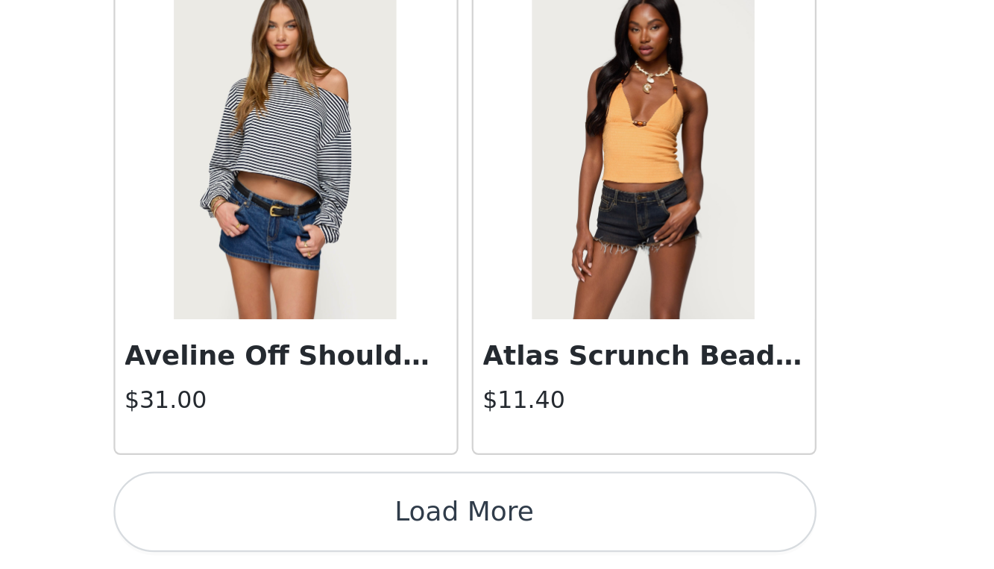
click at [341, 526] on button "Load More" at bounding box center [497, 544] width 313 height 36
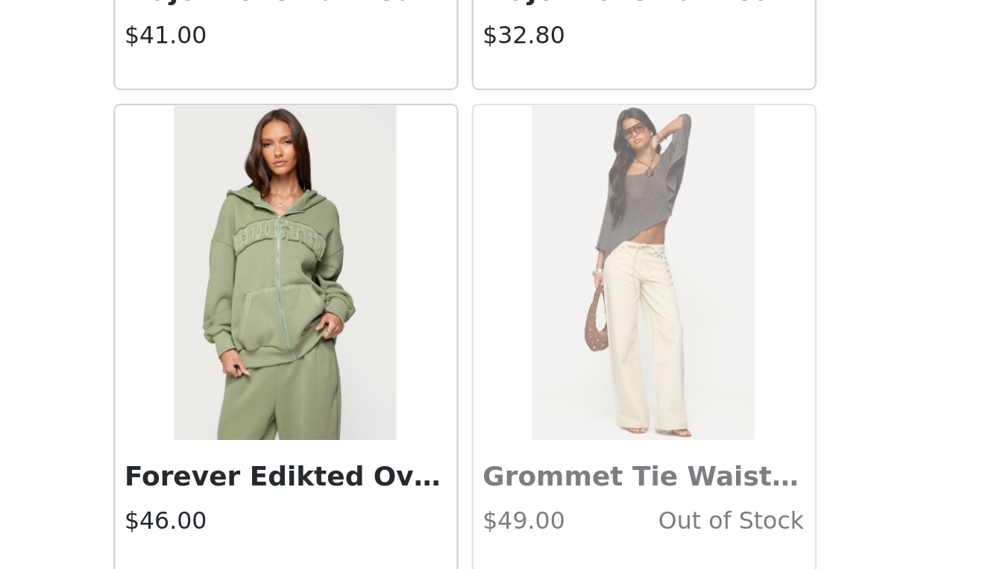
scroll to position [14430, 0]
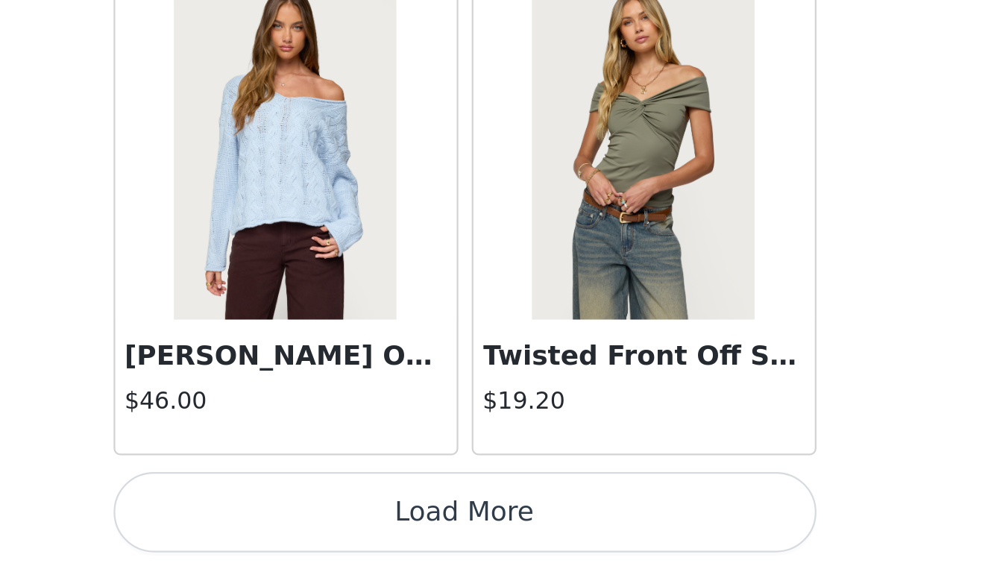
click at [341, 526] on button "Load More" at bounding box center [497, 544] width 313 height 36
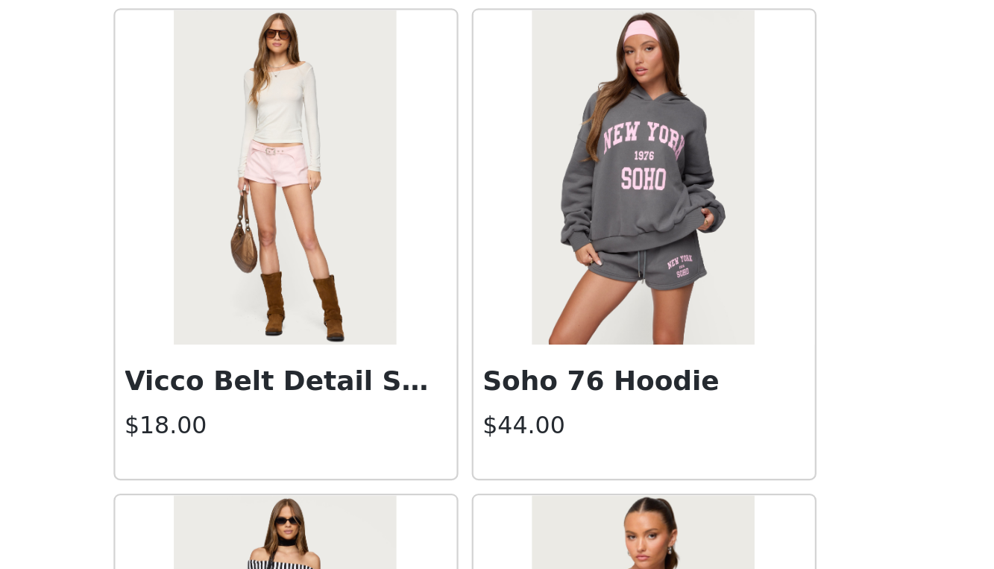
scroll to position [15306, 0]
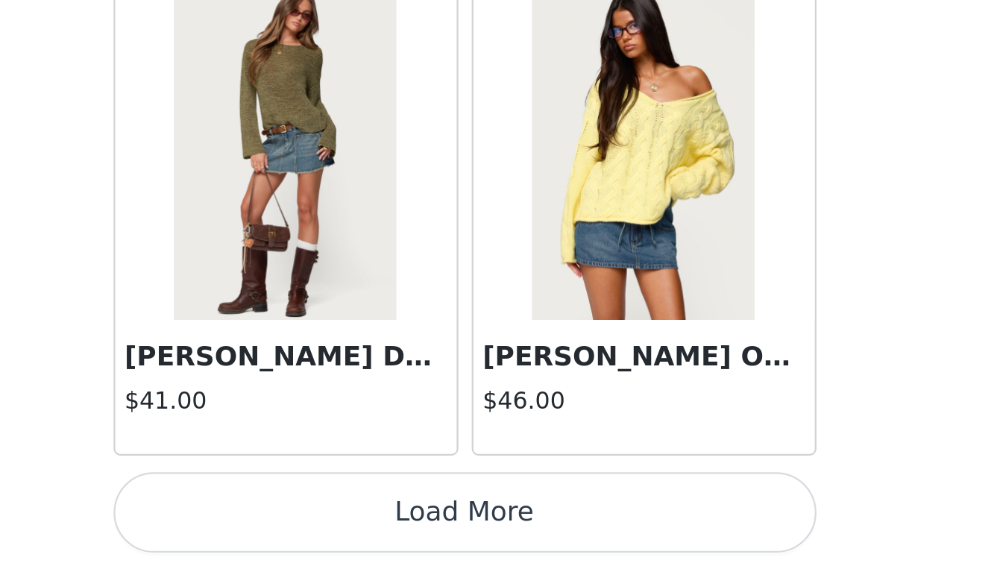
click at [341, 526] on button "Load More" at bounding box center [497, 544] width 313 height 36
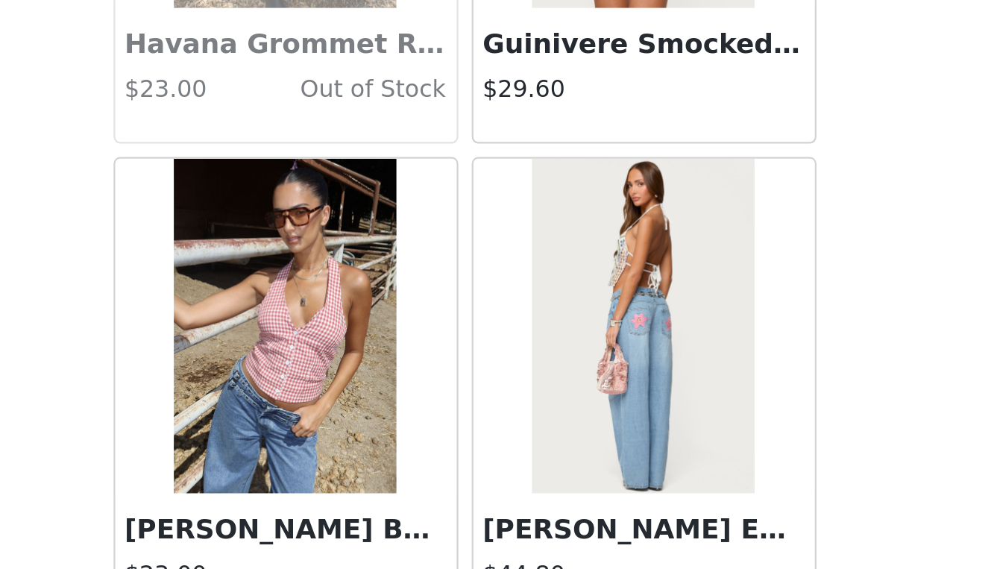
scroll to position [17512, 0]
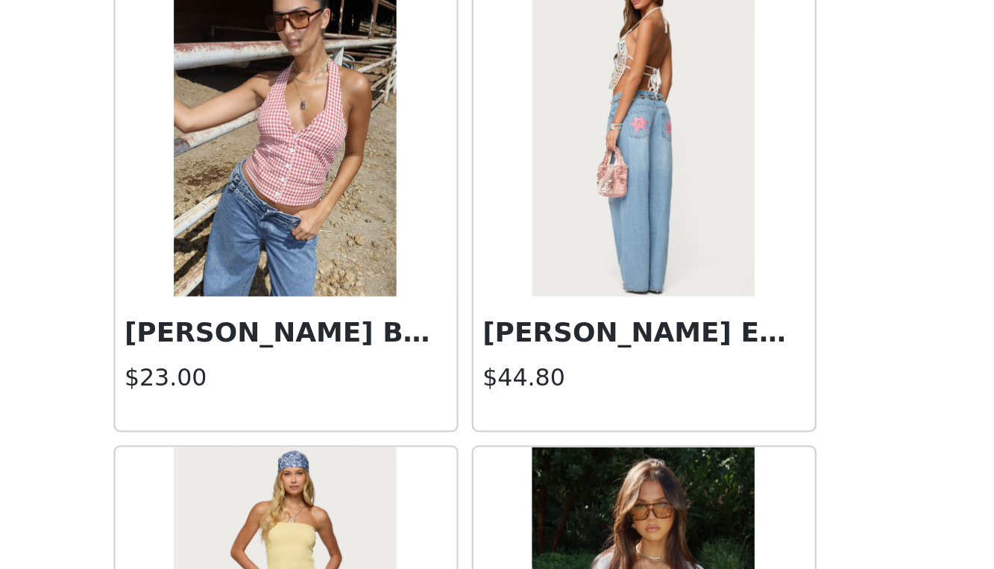
click at [368, 298] on img at bounding box center [417, 372] width 99 height 149
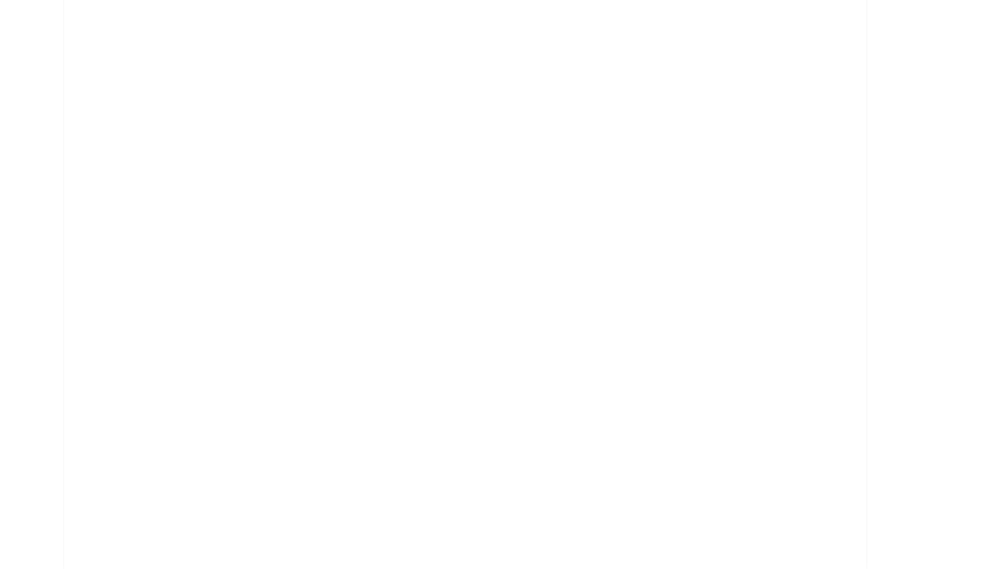
scroll to position [0, 0]
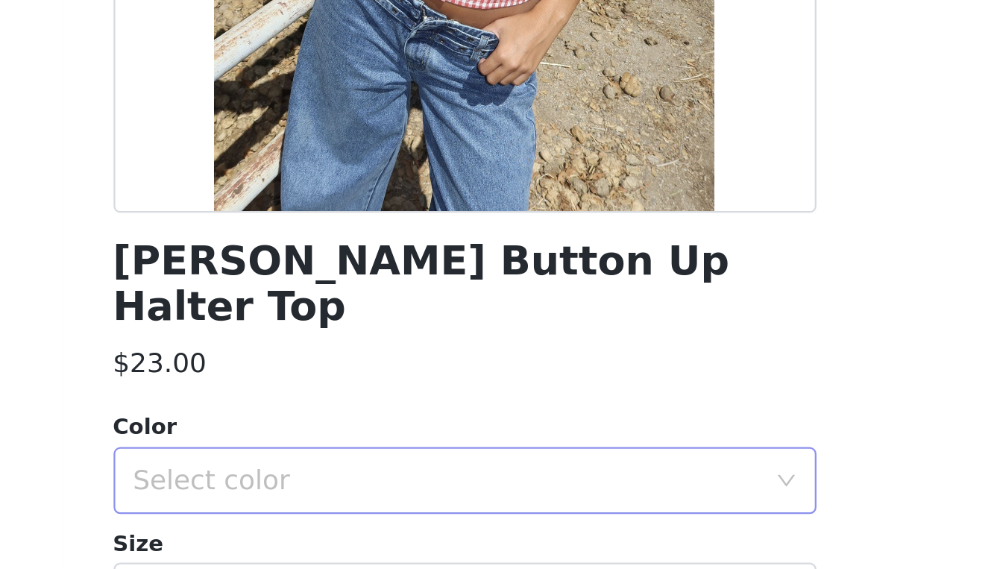
click at [350, 522] on div "Select color" at bounding box center [489, 529] width 279 height 15
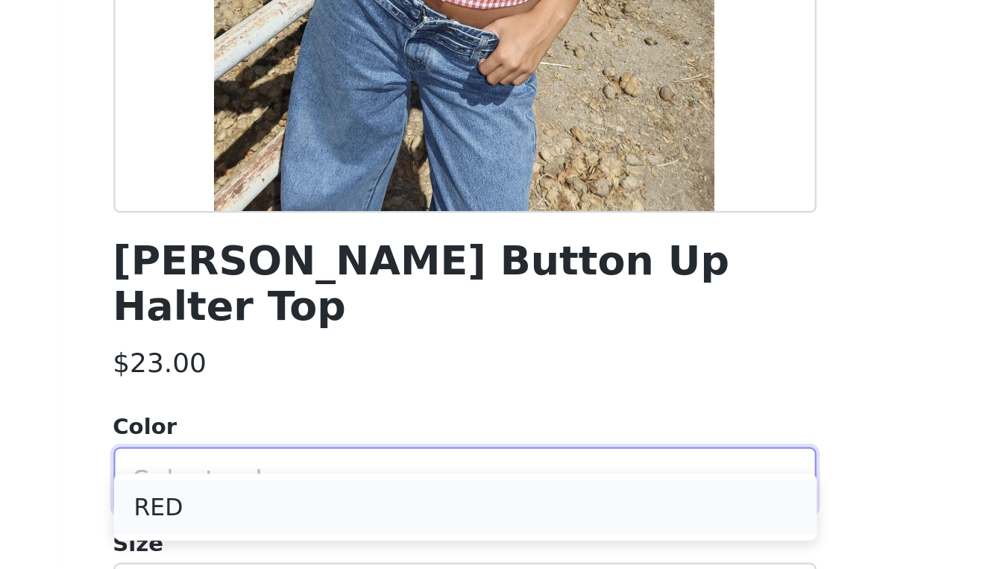
click at [341, 530] on li "RED" at bounding box center [497, 542] width 313 height 24
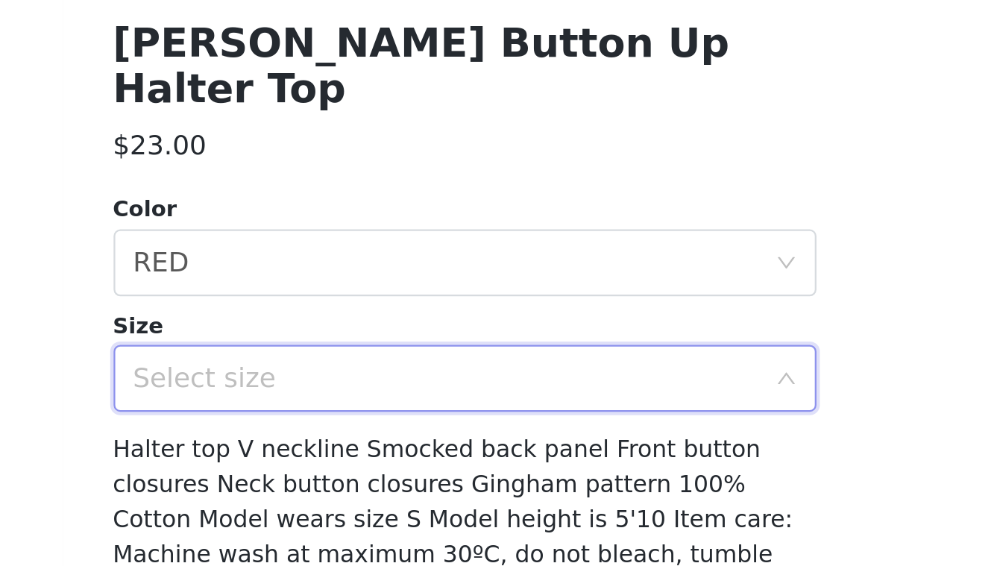
scroll to position [113, 0]
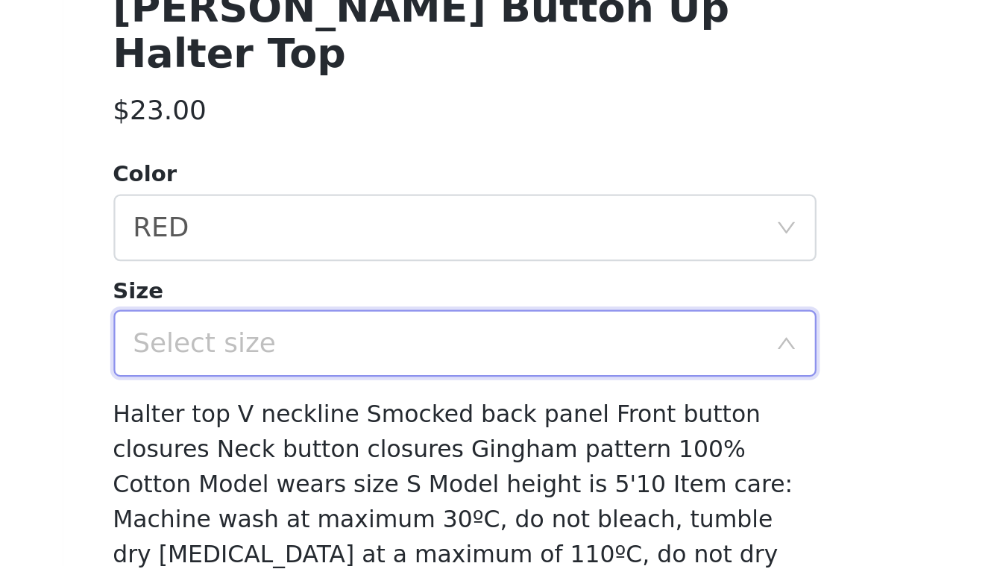
click at [350, 461] on div "Select size" at bounding box center [489, 468] width 279 height 15
click at [636, 466] on icon "icon: down" at bounding box center [639, 468] width 7 height 5
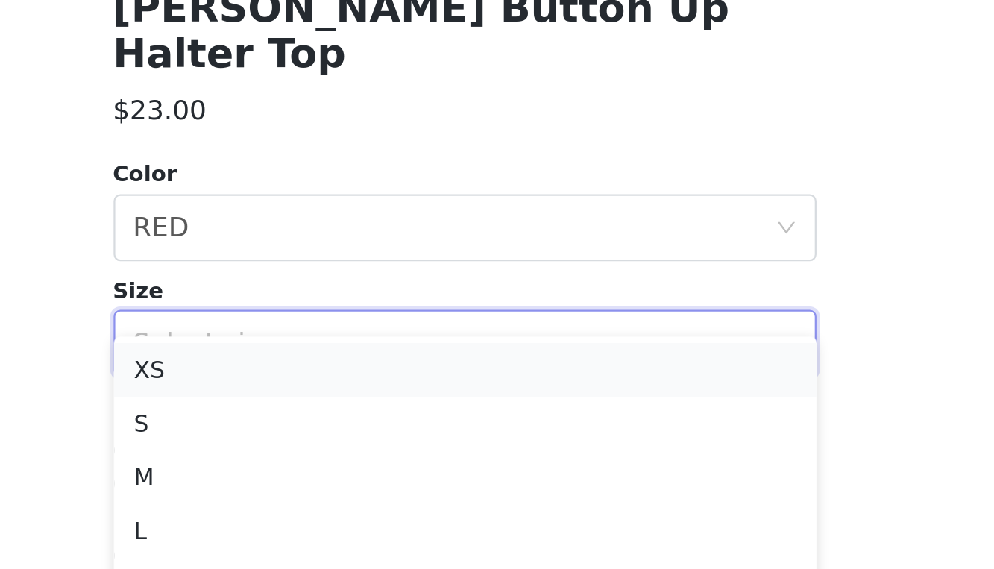
click at [341, 468] on li "XS" at bounding box center [497, 480] width 313 height 24
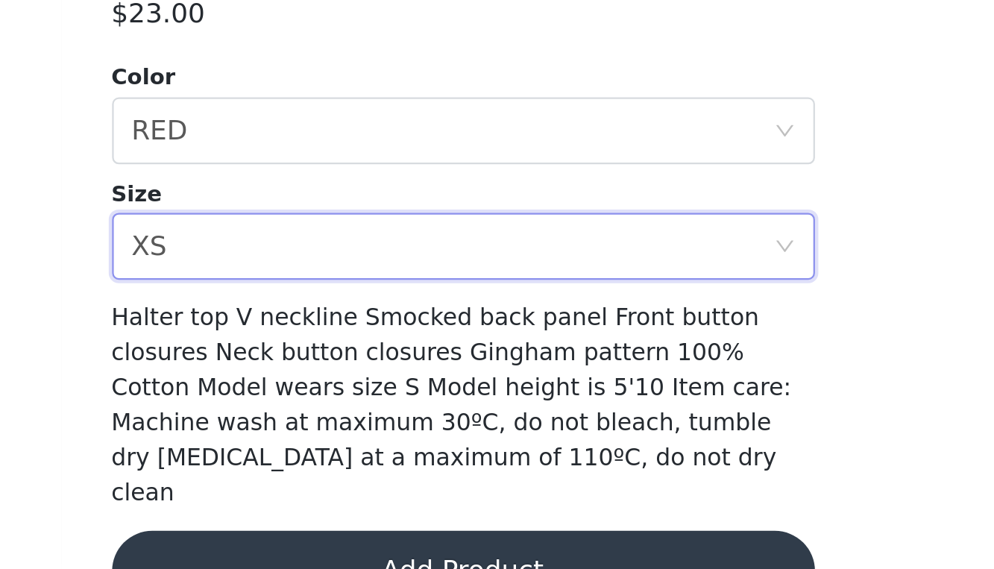
scroll to position [109, 0]
click at [341, 552] on button "Add Product" at bounding box center [497, 570] width 313 height 36
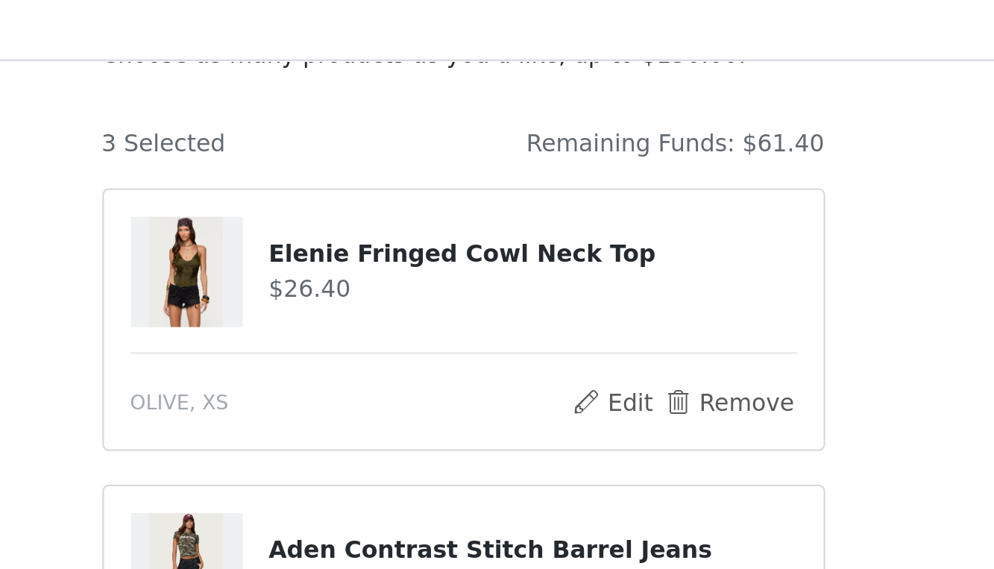
scroll to position [0, 0]
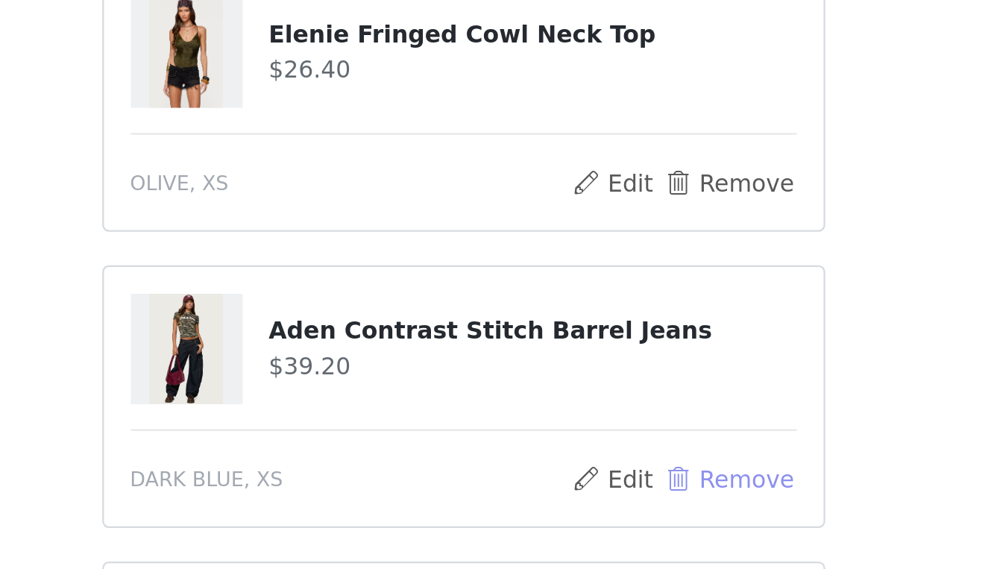
click at [585, 424] on button "Remove" at bounding box center [615, 433] width 60 height 18
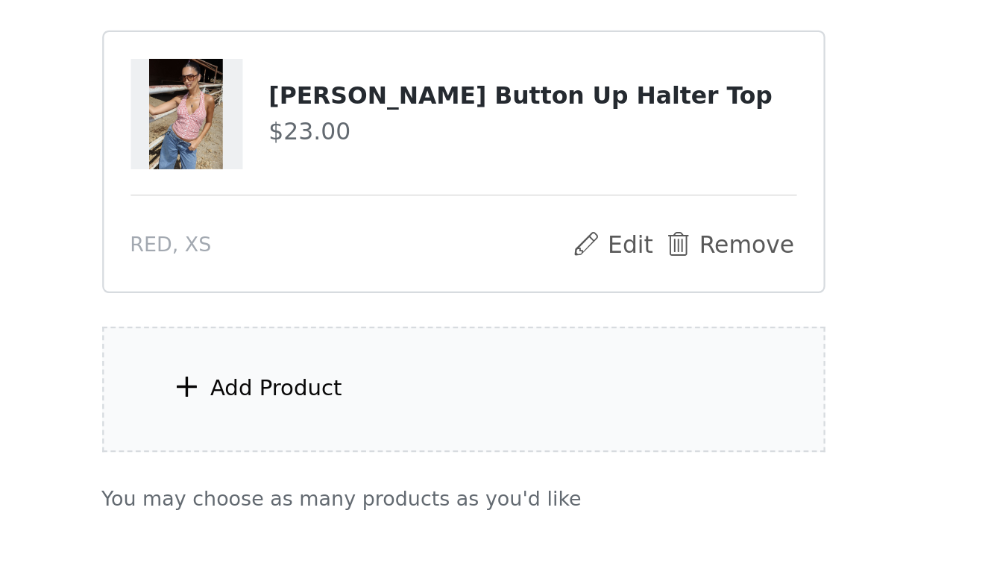
scroll to position [41, 0]
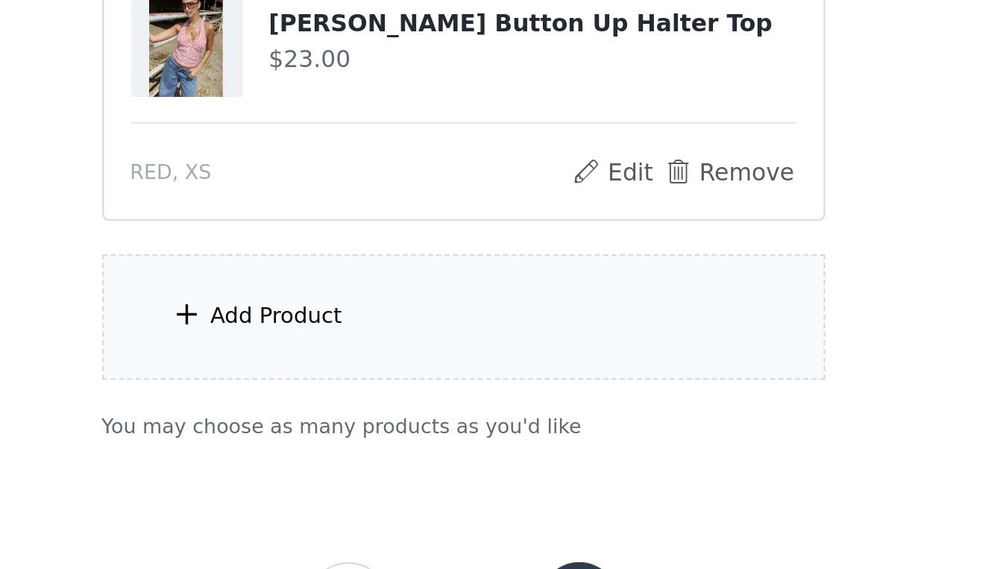
click at [336, 429] on div "Add Product" at bounding box center [497, 457] width 322 height 56
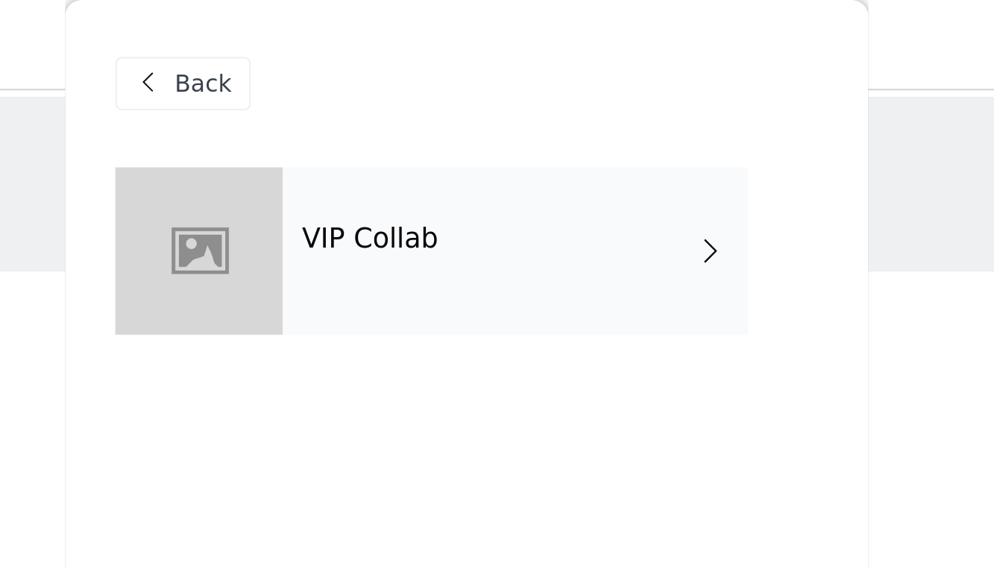
scroll to position [0, 0]
click at [599, 115] on span at bounding box center [606, 112] width 15 height 18
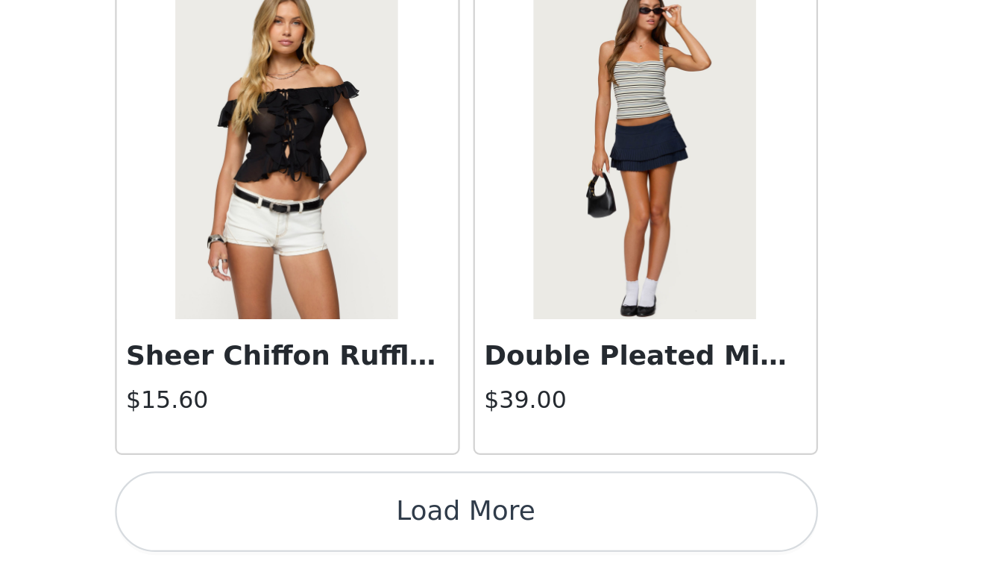
scroll to position [109, 0]
click at [341, 526] on button "Load More" at bounding box center [497, 544] width 313 height 36
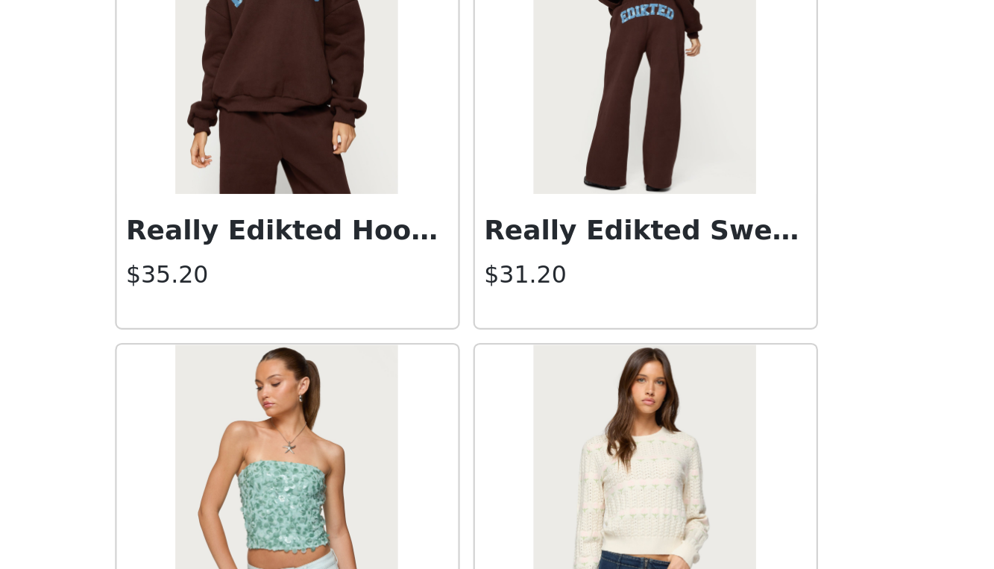
scroll to position [3178, 0]
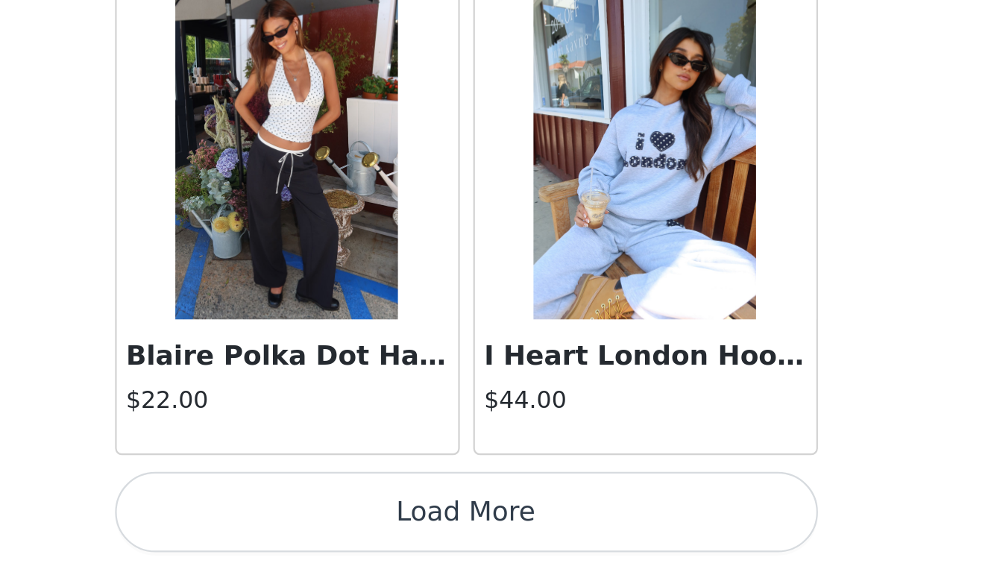
click at [341, 526] on button "Load More" at bounding box center [497, 544] width 313 height 36
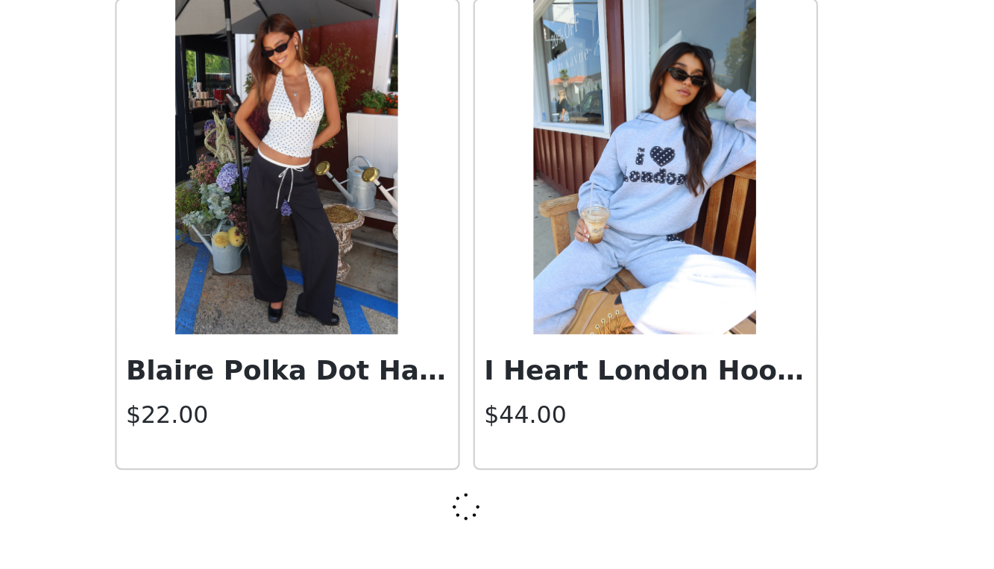
scroll to position [3869, 0]
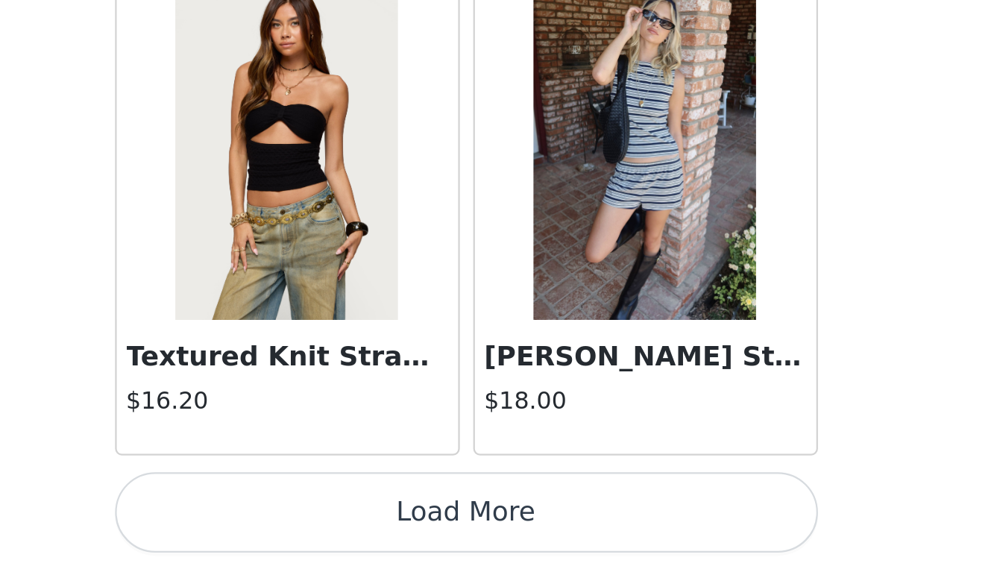
click at [341, 526] on button "Load More" at bounding box center [497, 544] width 313 height 36
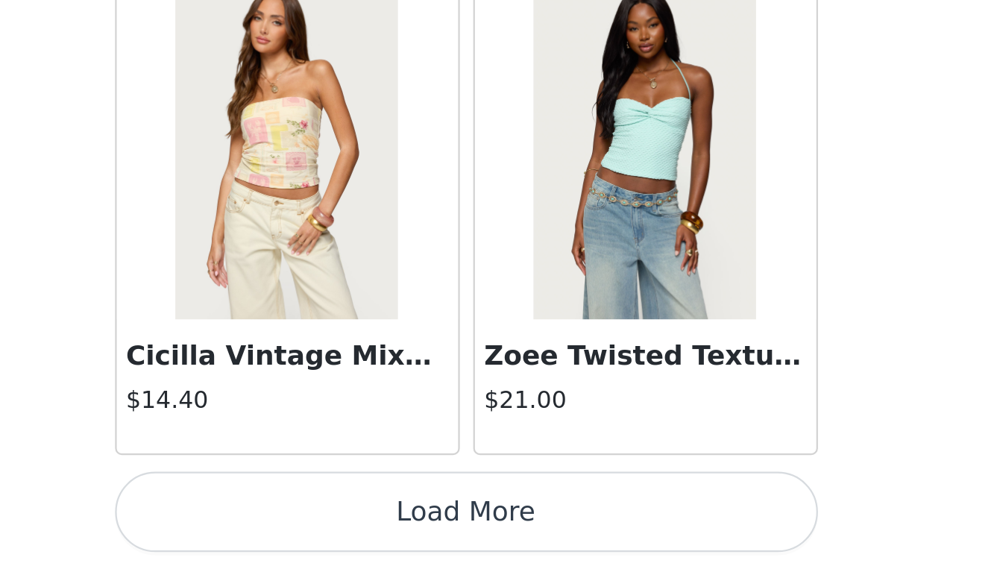
click at [341, 526] on button "Load More" at bounding box center [497, 544] width 313 height 36
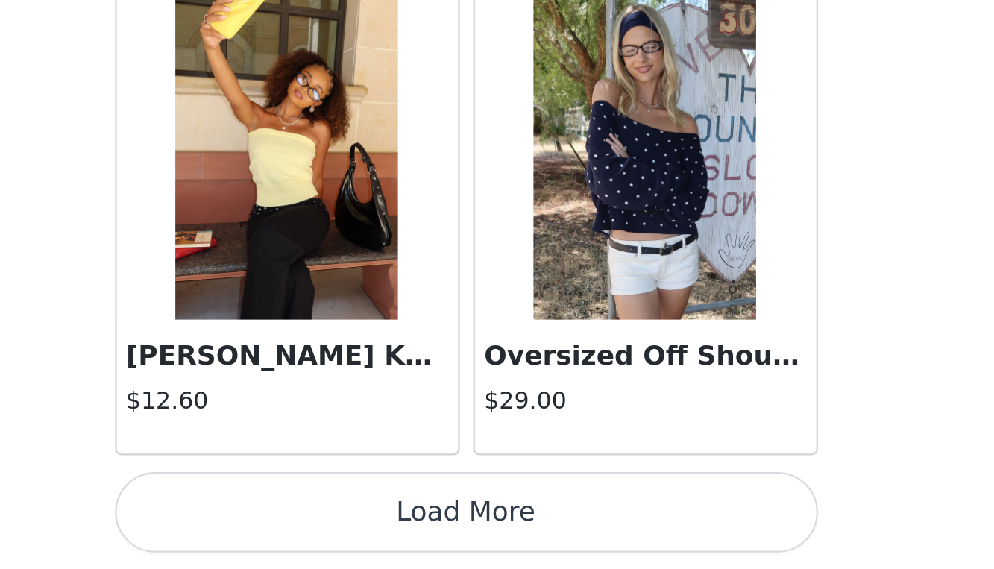
click at [341, 526] on button "Load More" at bounding box center [497, 544] width 313 height 36
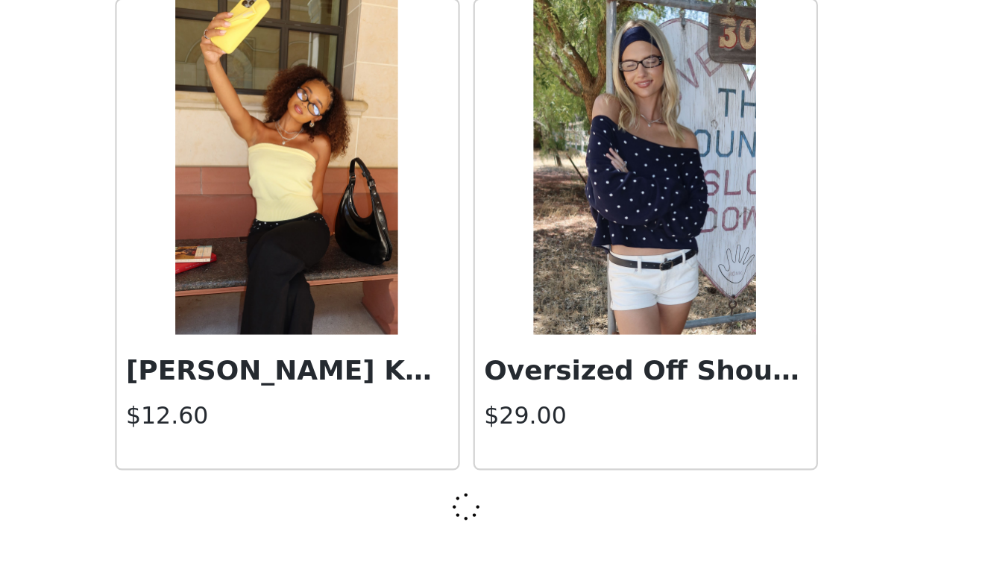
scroll to position [10358, 0]
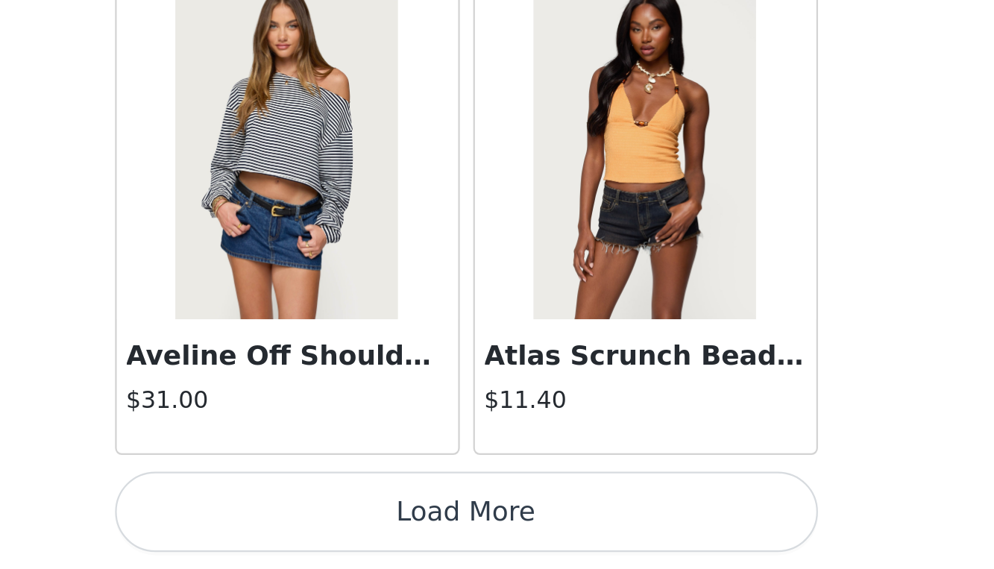
click at [341, 526] on button "Load More" at bounding box center [497, 544] width 313 height 36
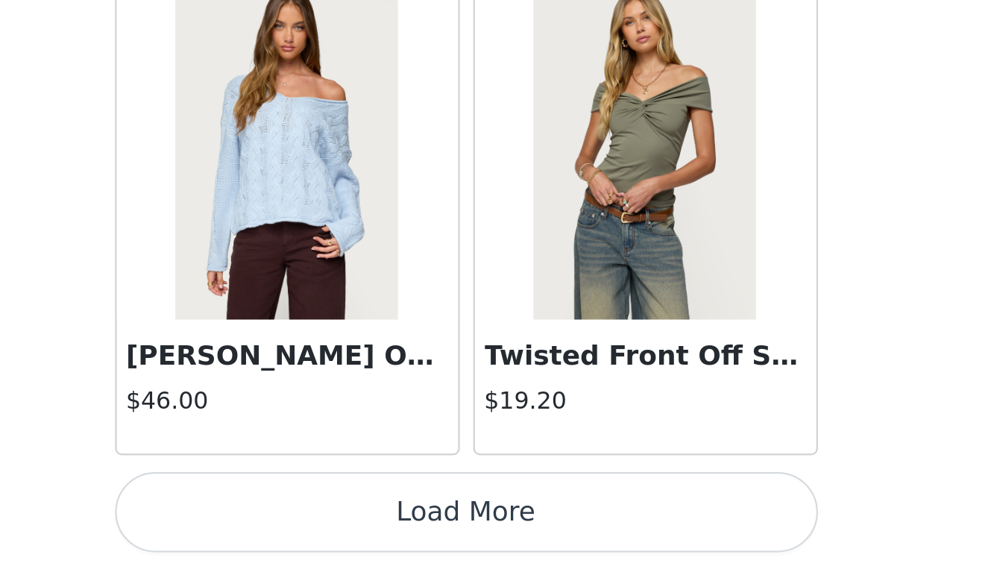
click at [341, 526] on button "Load More" at bounding box center [497, 544] width 313 height 36
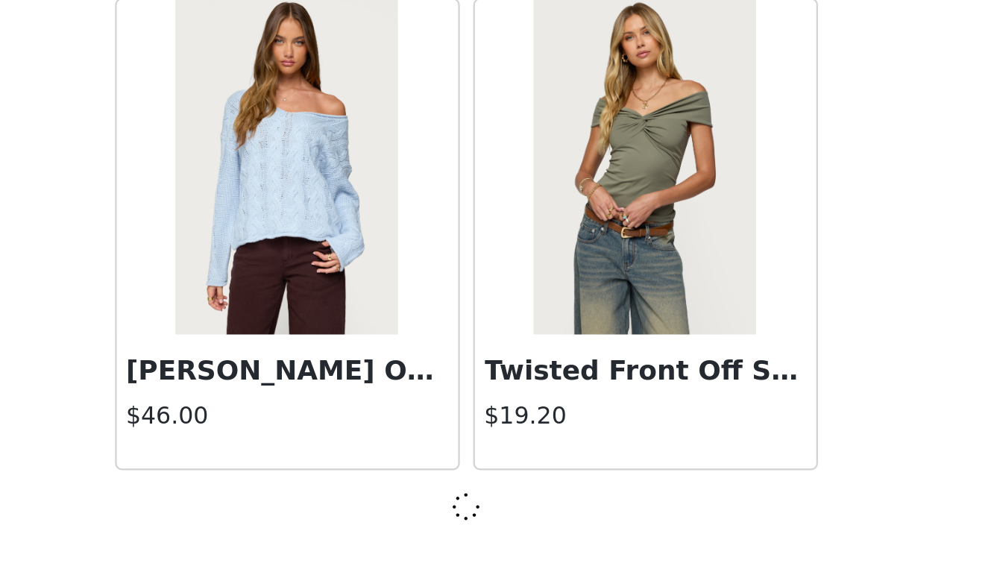
scroll to position [14683, 0]
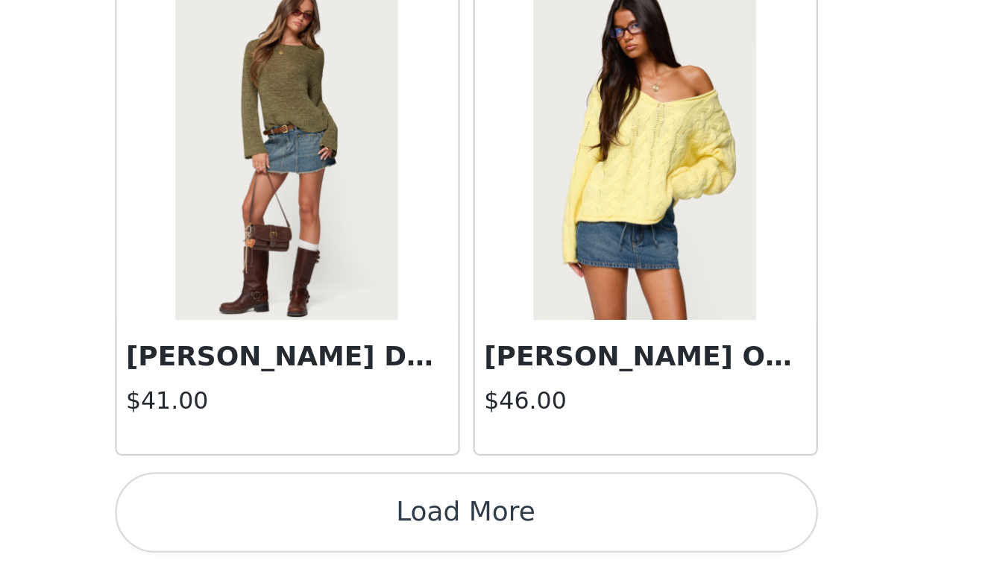
click at [341, 526] on button "Load More" at bounding box center [497, 544] width 313 height 36
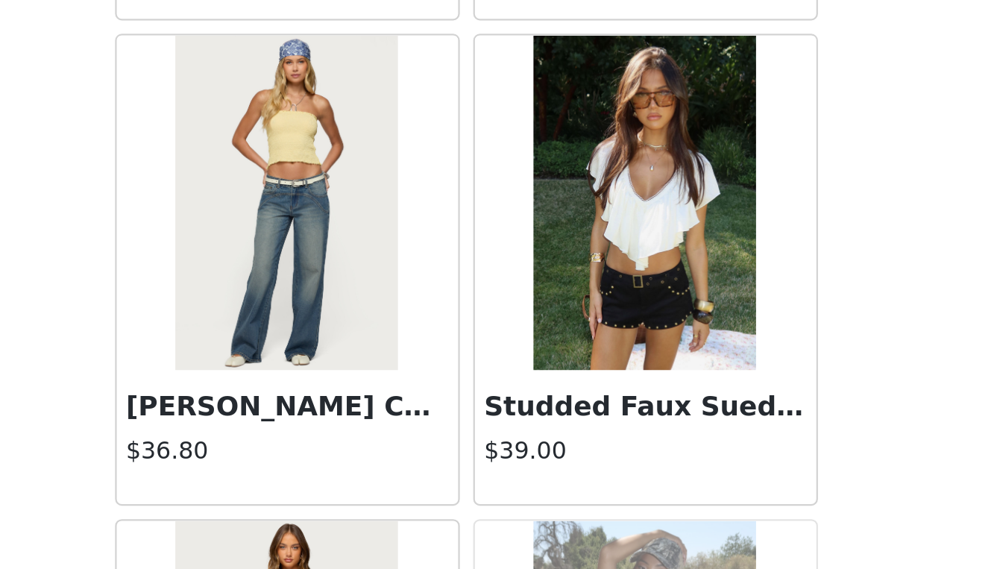
scroll to position [17681, 0]
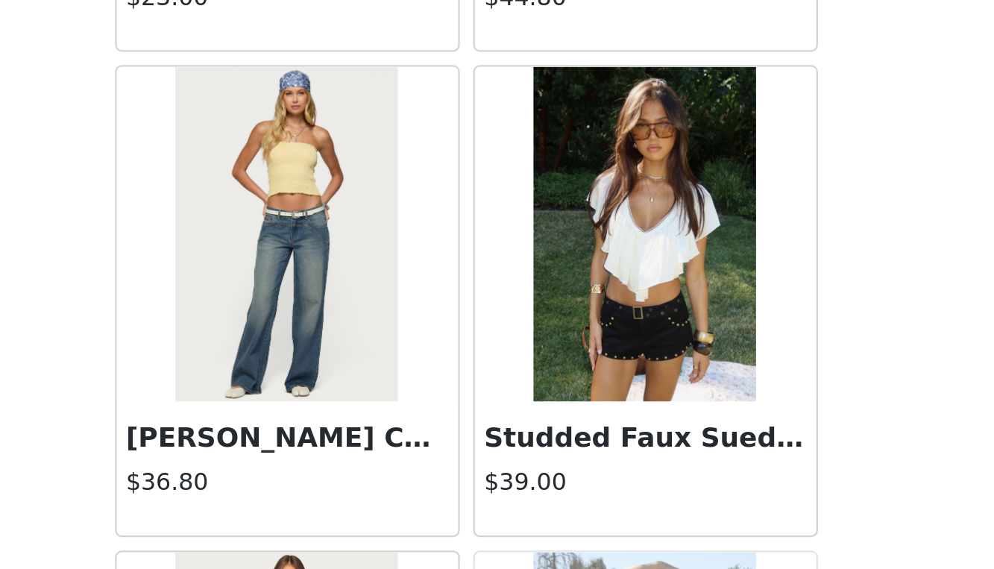
click at [527, 345] on img at bounding box center [576, 419] width 99 height 149
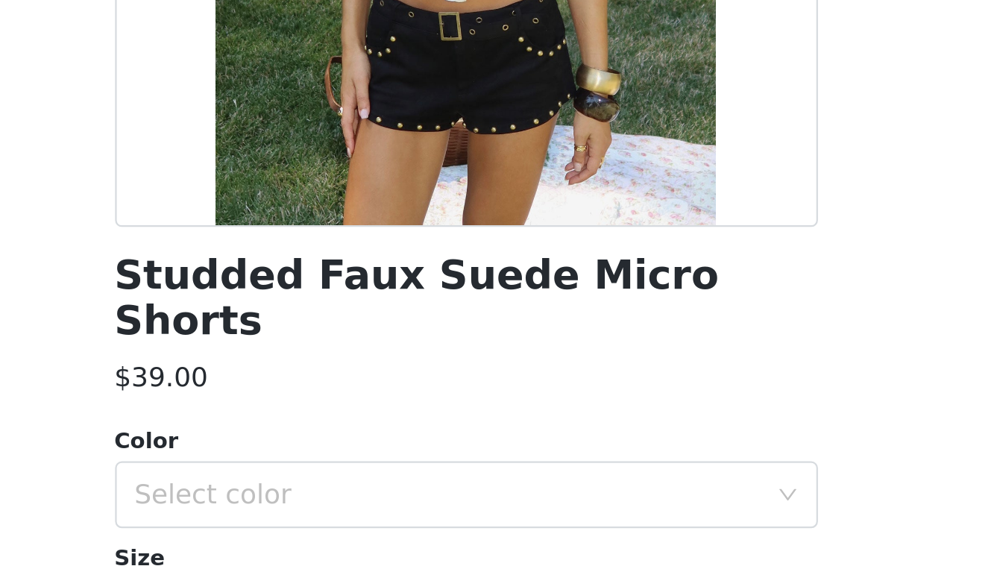
scroll to position [34, 0]
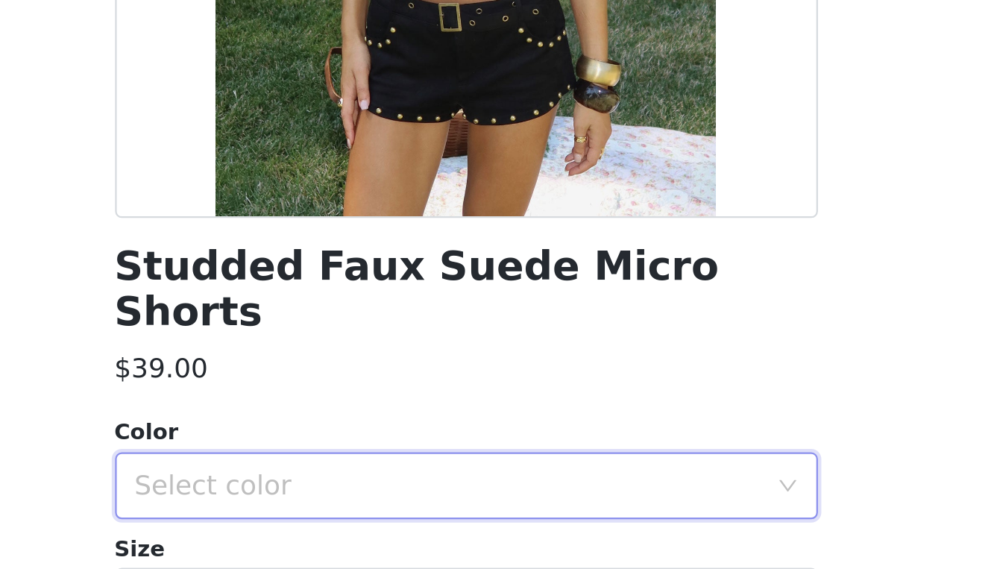
click at [350, 481] on div "Select color" at bounding box center [493, 495] width 286 height 28
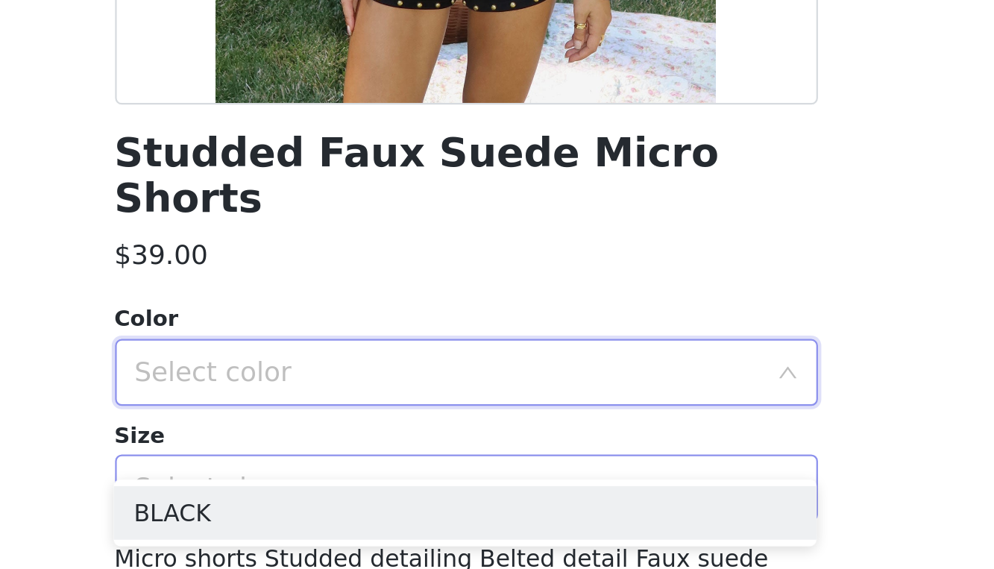
scroll to position [86, 0]
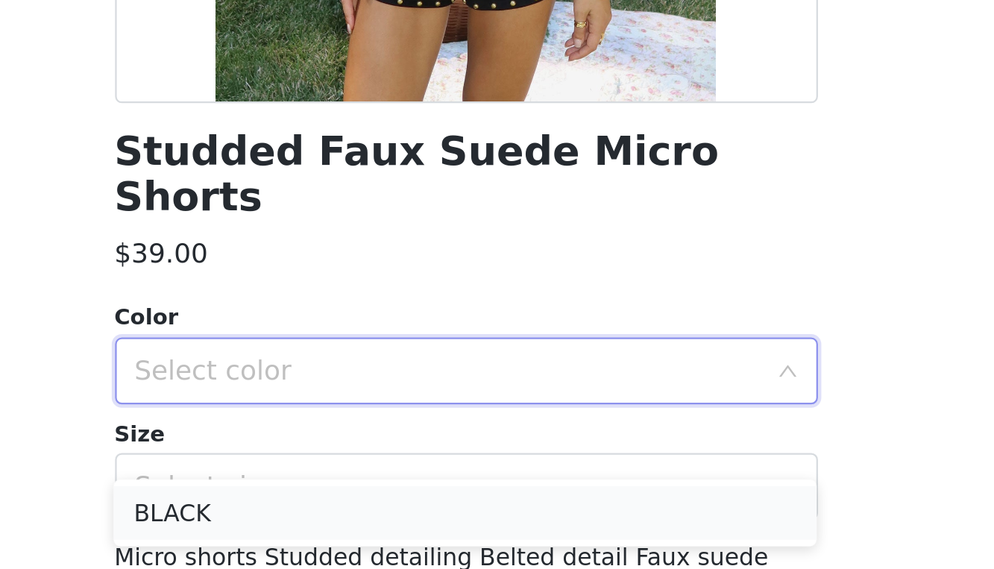
click at [340, 495] on li "BLACK" at bounding box center [496, 507] width 313 height 24
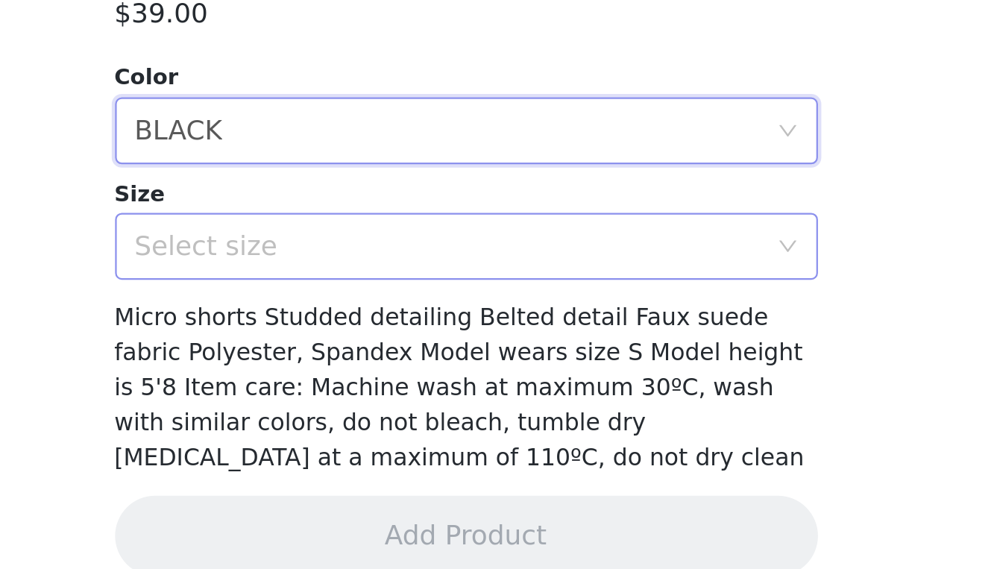
scroll to position [109, 0]
click at [341, 107] on div "Studded Faux Suede Micro Shorts $39.00 Color Select color BLACK Size Select siz…" at bounding box center [497, 254] width 313 height 671
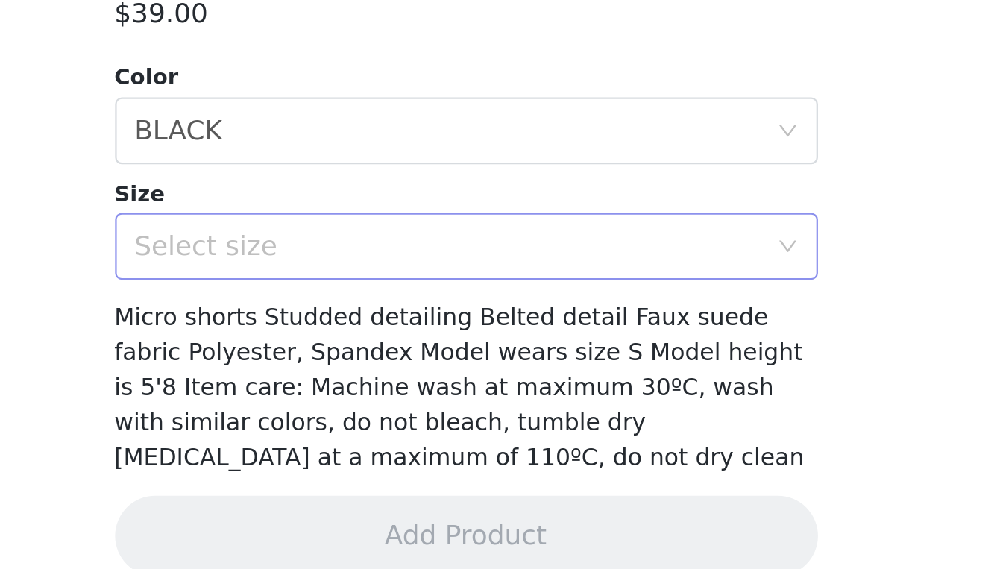
click at [350, 418] on div "Select size" at bounding box center [489, 425] width 279 height 15
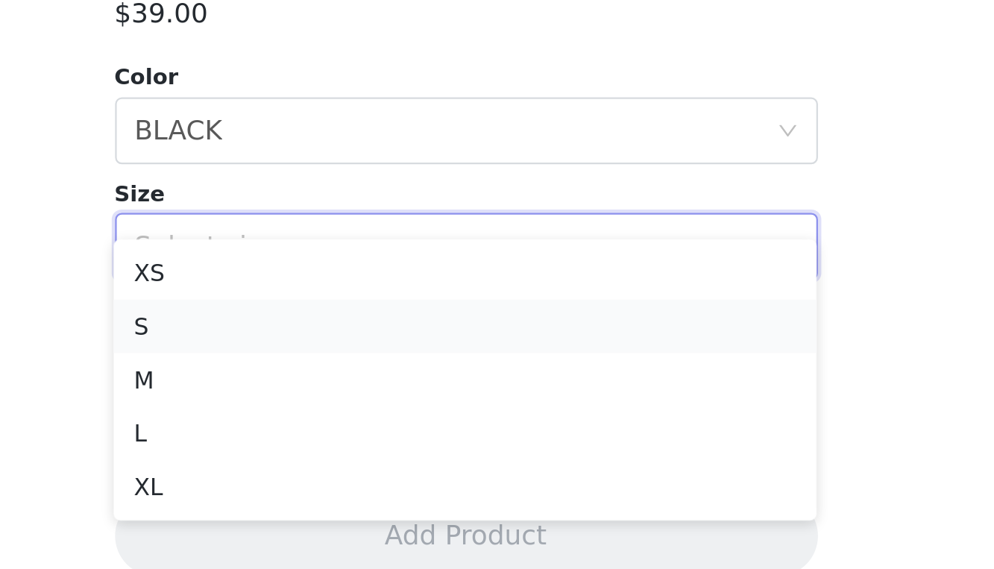
click at [340, 449] on li "S" at bounding box center [496, 461] width 313 height 24
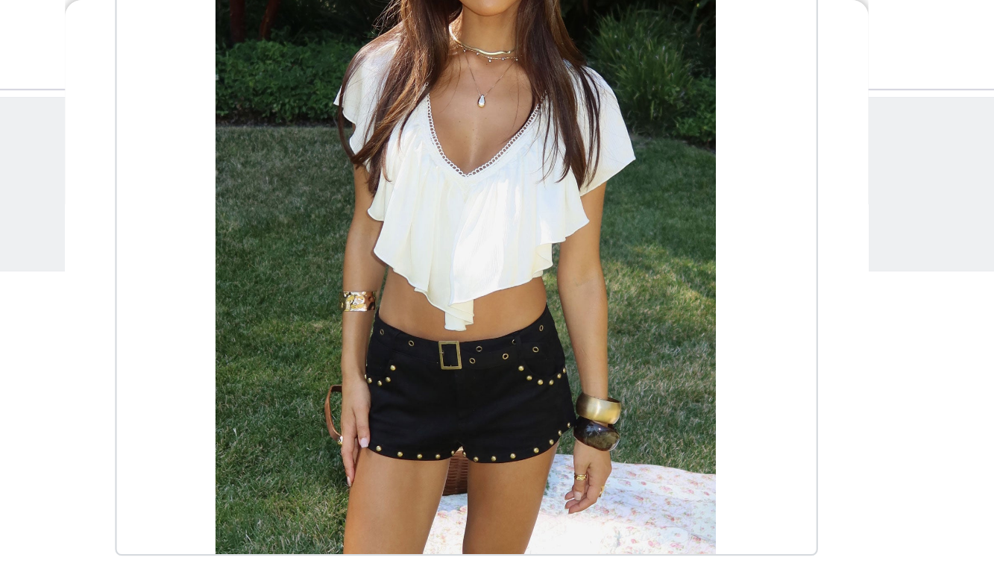
scroll to position [156, 0]
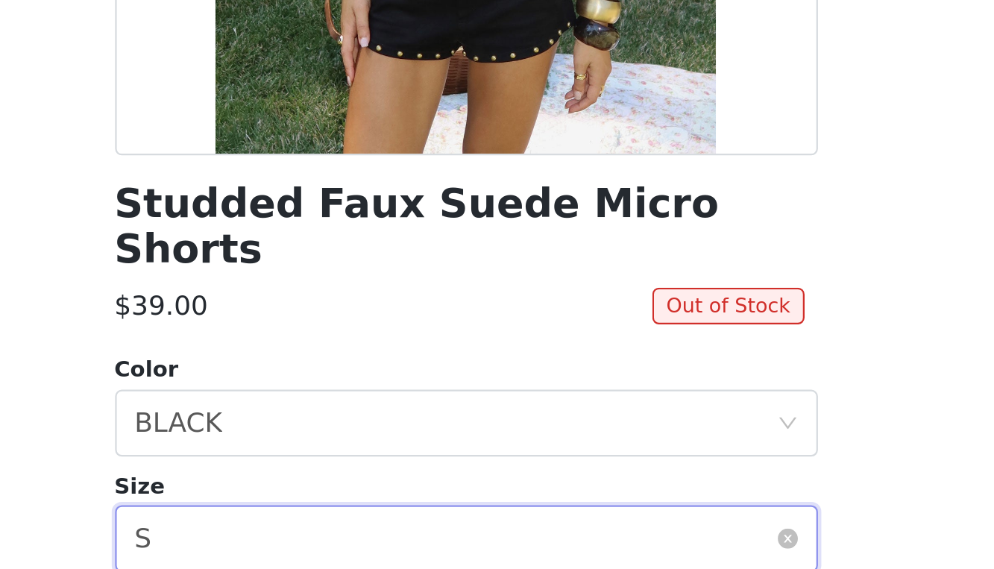
click at [350, 411] on div "Select size S" at bounding box center [493, 425] width 286 height 28
click at [340, 425] on li "XS" at bounding box center [496, 437] width 313 height 24
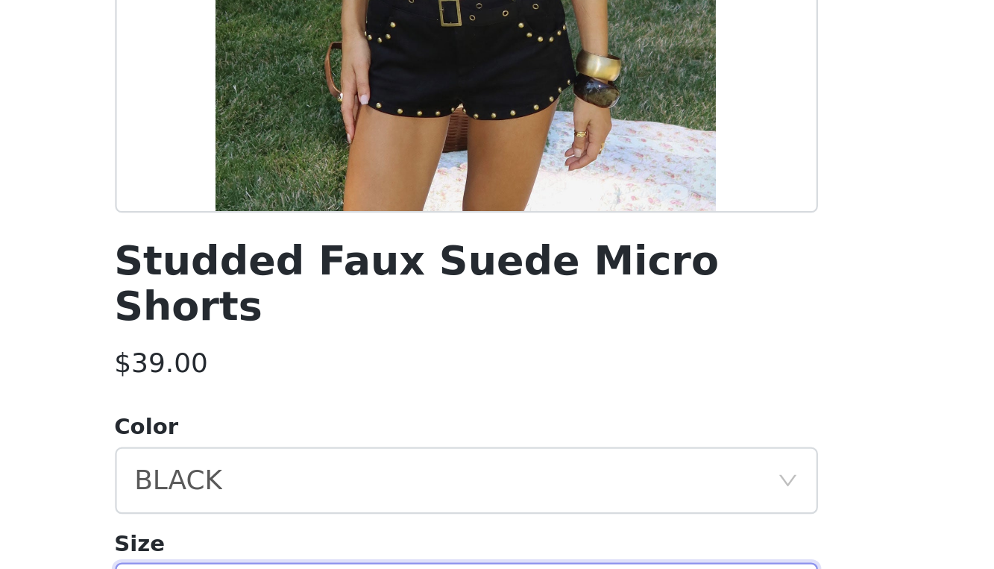
scroll to position [0, 0]
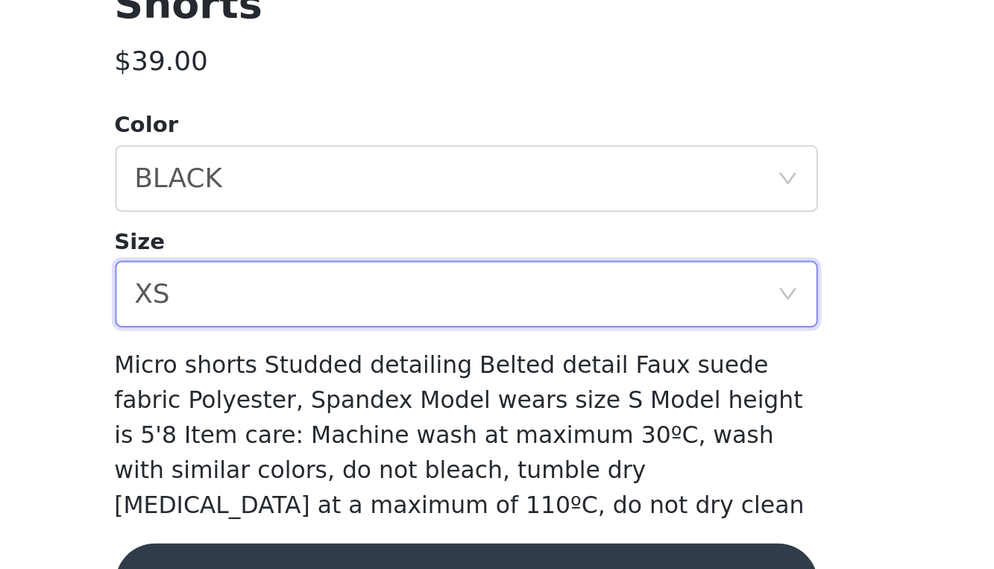
click at [341, 536] on button "Add Product" at bounding box center [497, 554] width 313 height 36
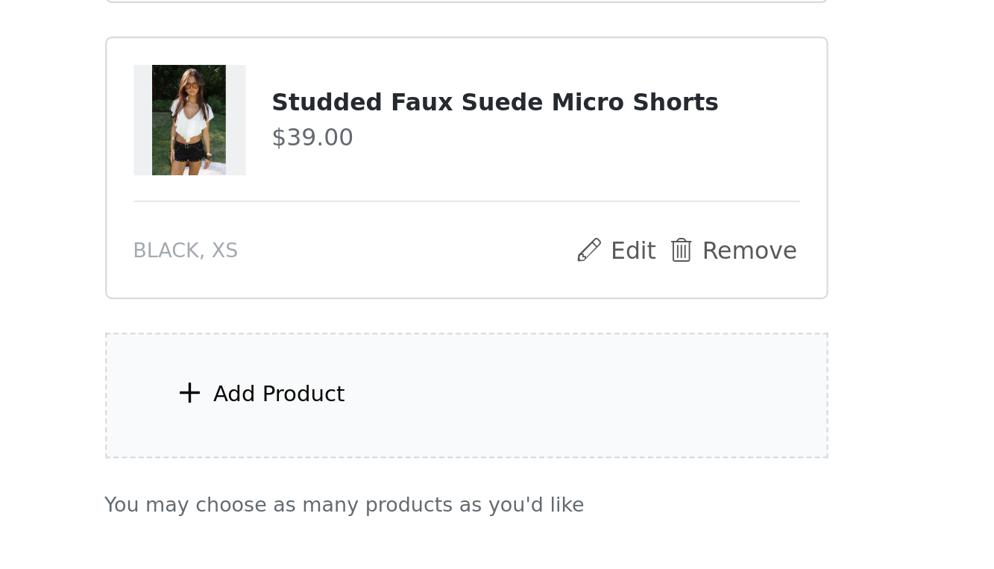
click at [336, 464] on div "Add Product" at bounding box center [497, 492] width 322 height 56
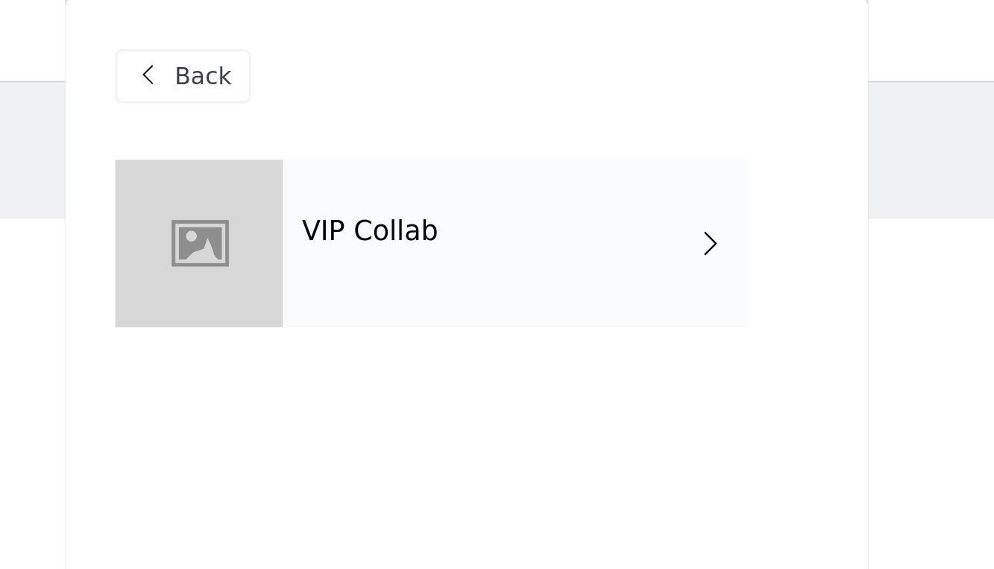
click at [599, 107] on span at bounding box center [606, 112] width 15 height 18
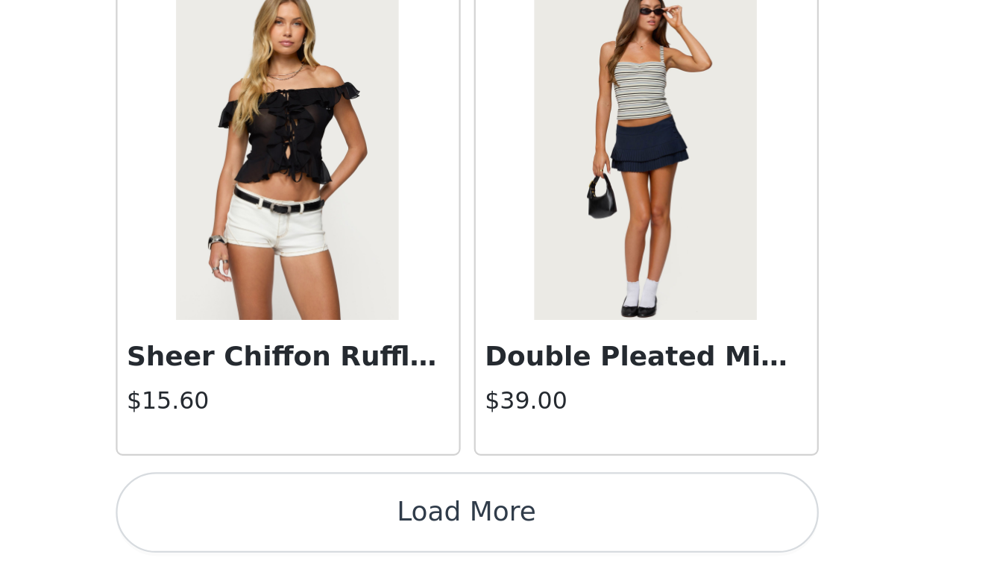
click at [341, 526] on button "Load More" at bounding box center [497, 544] width 313 height 36
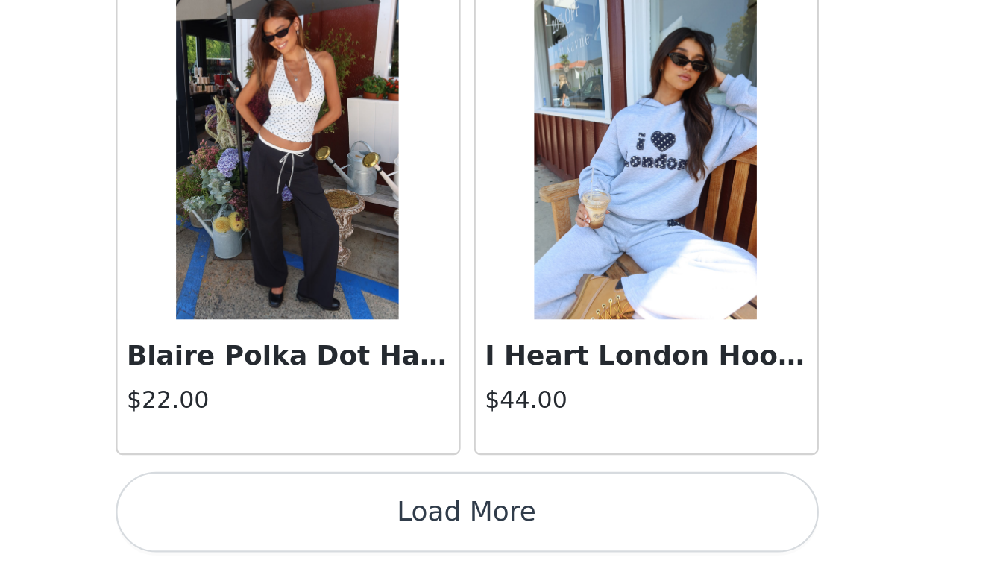
click at [341, 526] on button "Load More" at bounding box center [497, 544] width 313 height 36
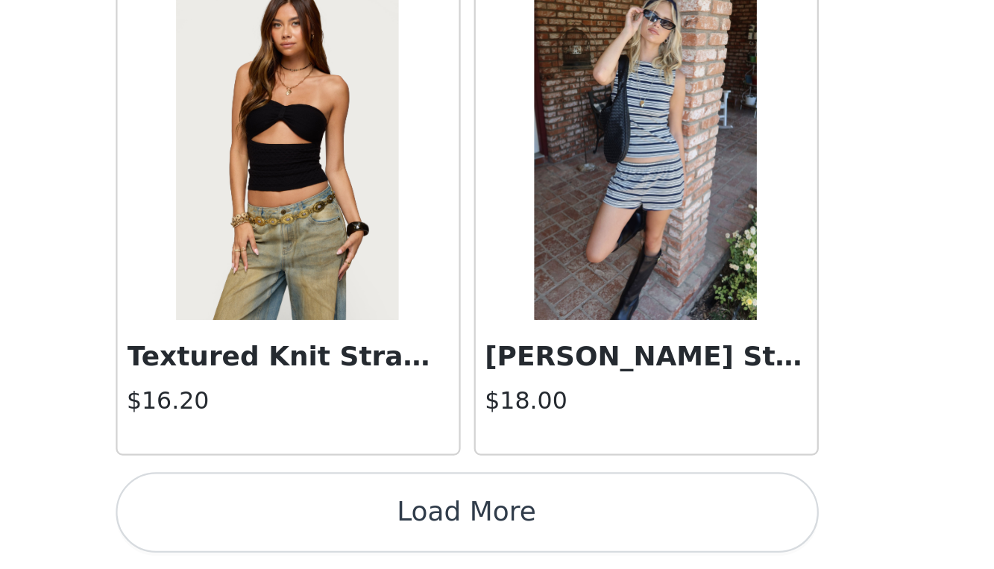
click at [341, 526] on button "Load More" at bounding box center [497, 544] width 313 height 36
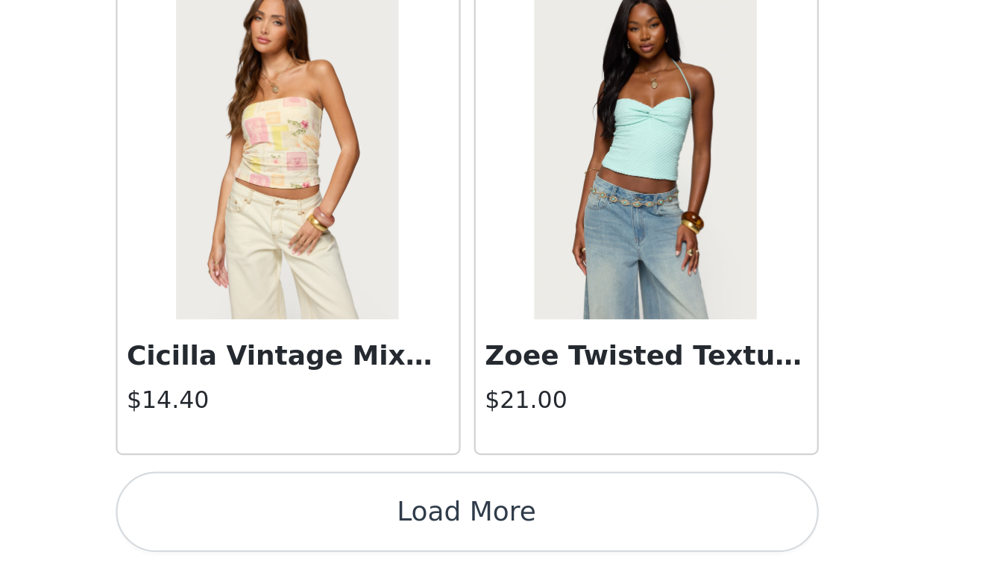
click at [341, 526] on button "Load More" at bounding box center [497, 544] width 313 height 36
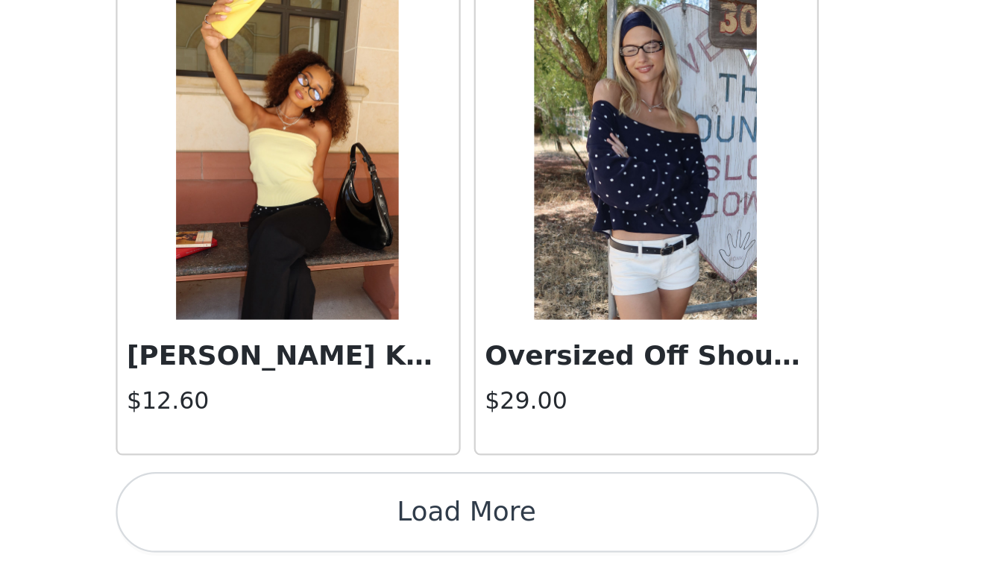
click at [341, 526] on button "Load More" at bounding box center [497, 544] width 313 height 36
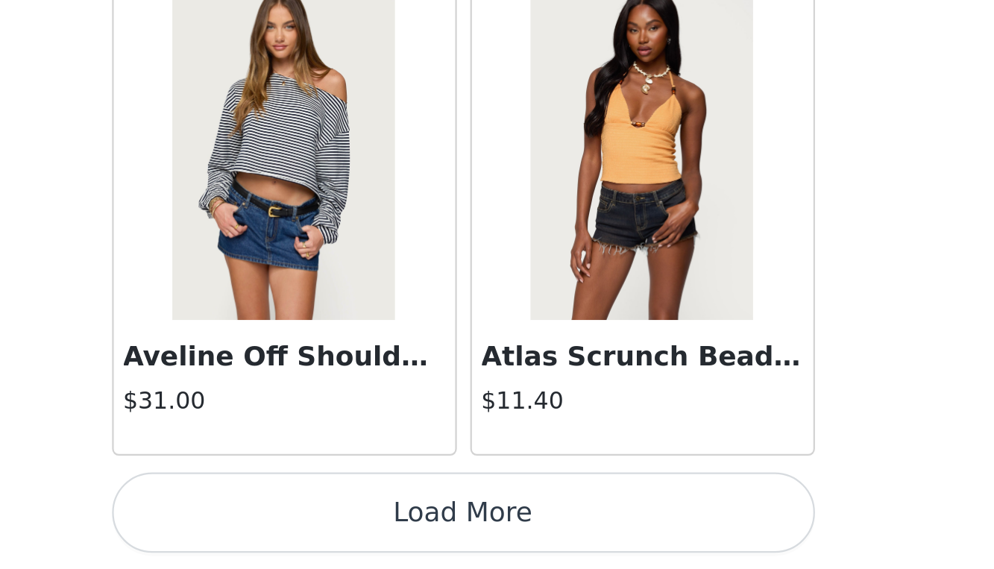
click at [341, 526] on button "Load More" at bounding box center [497, 544] width 313 height 36
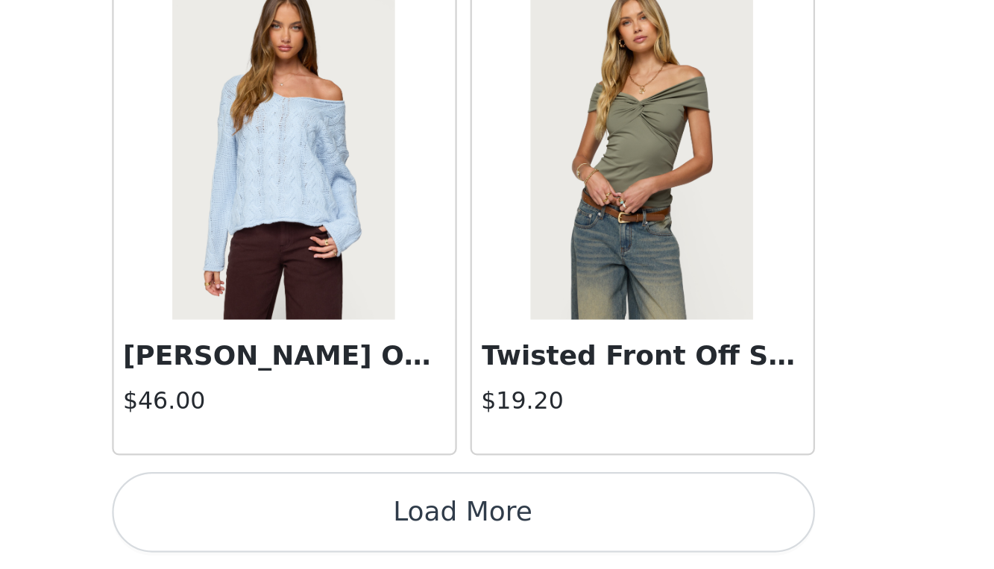
click at [341, 526] on button "Load More" at bounding box center [497, 544] width 313 height 36
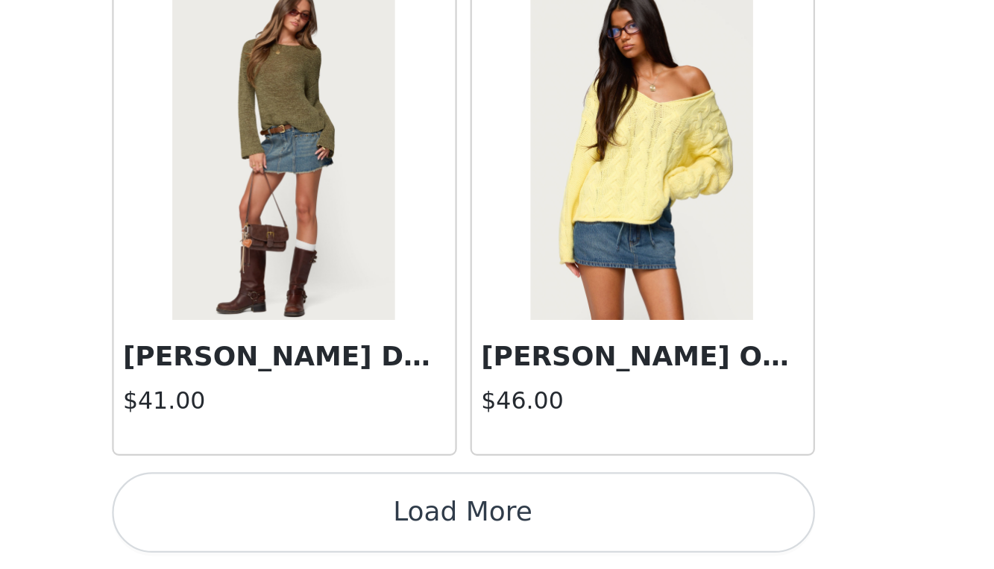
click at [341, 526] on button "Load More" at bounding box center [497, 544] width 313 height 36
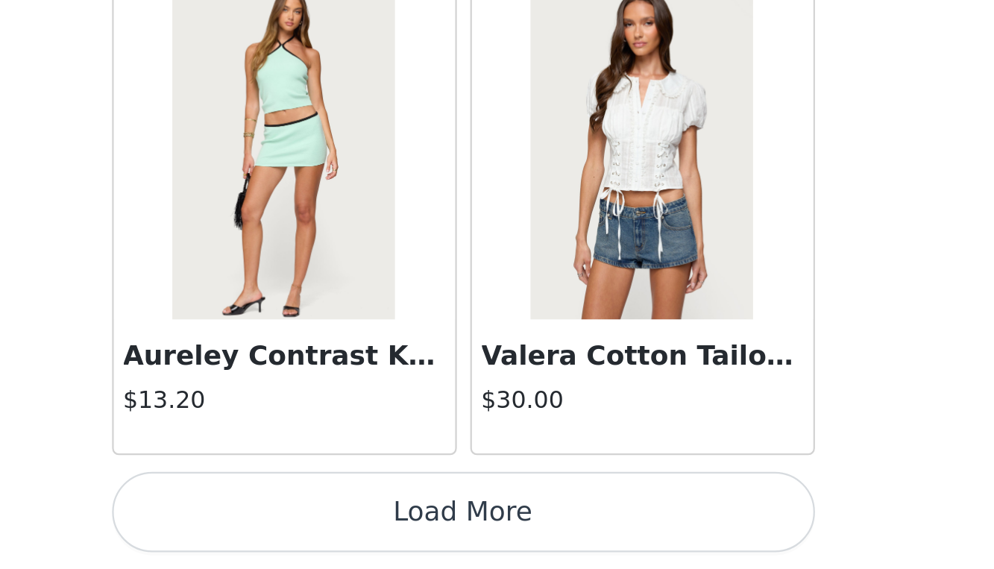
click at [341, 526] on button "Load More" at bounding box center [497, 544] width 313 height 36
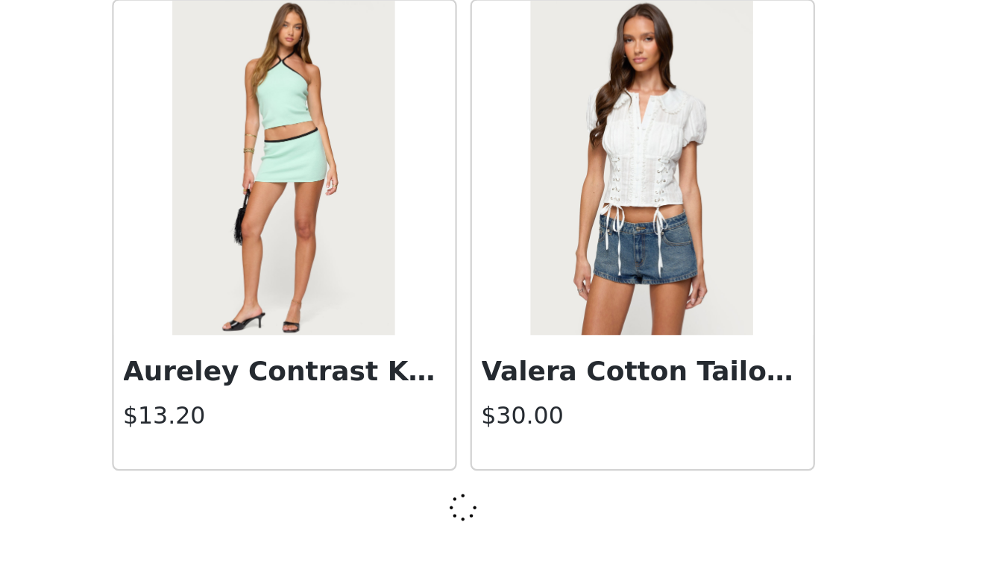
scroll to position [19009, 0]
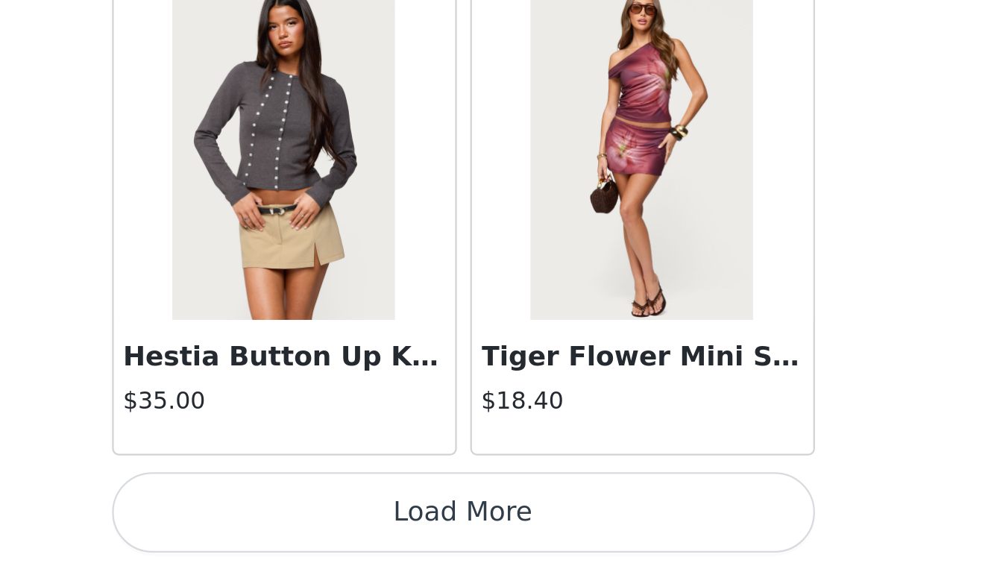
click at [341, 526] on button "Load More" at bounding box center [497, 544] width 313 height 36
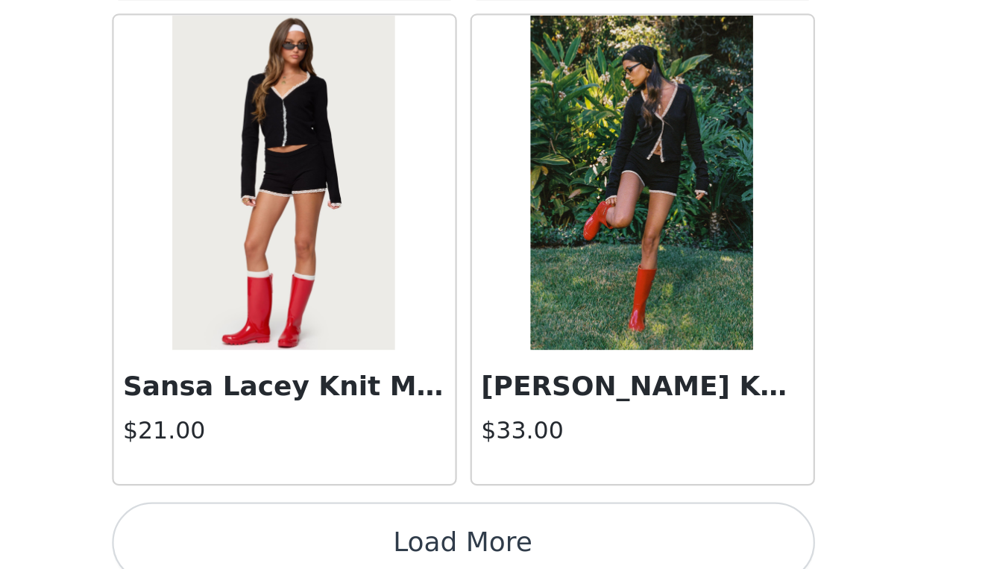
scroll to position [23328, 0]
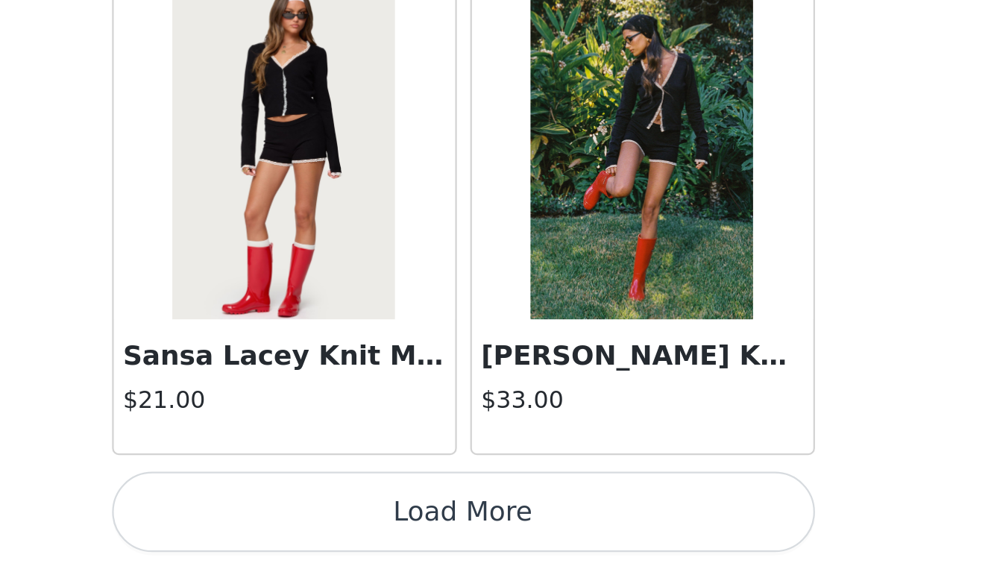
click at [341, 526] on button "Load More" at bounding box center [497, 544] width 313 height 36
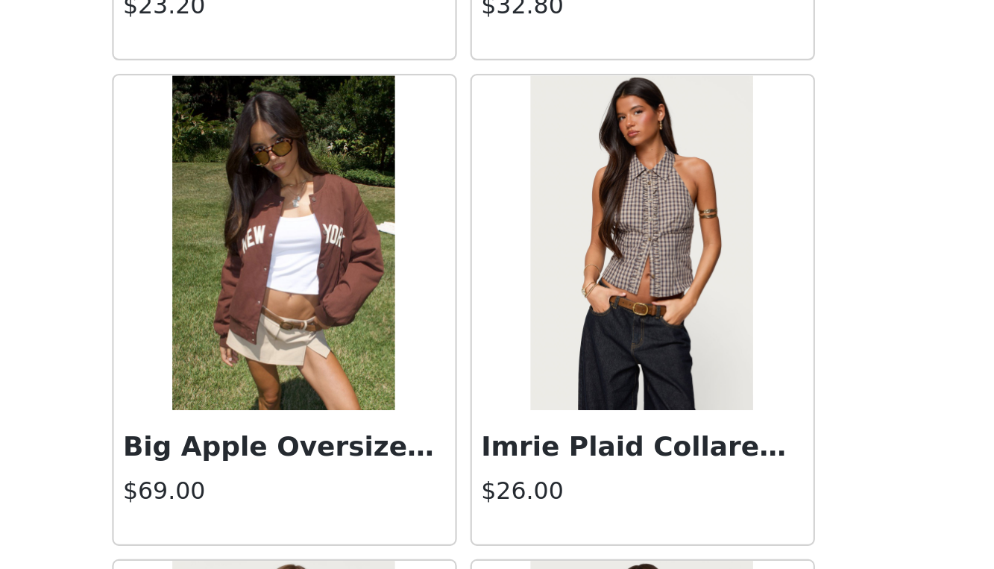
scroll to position [25034, 0]
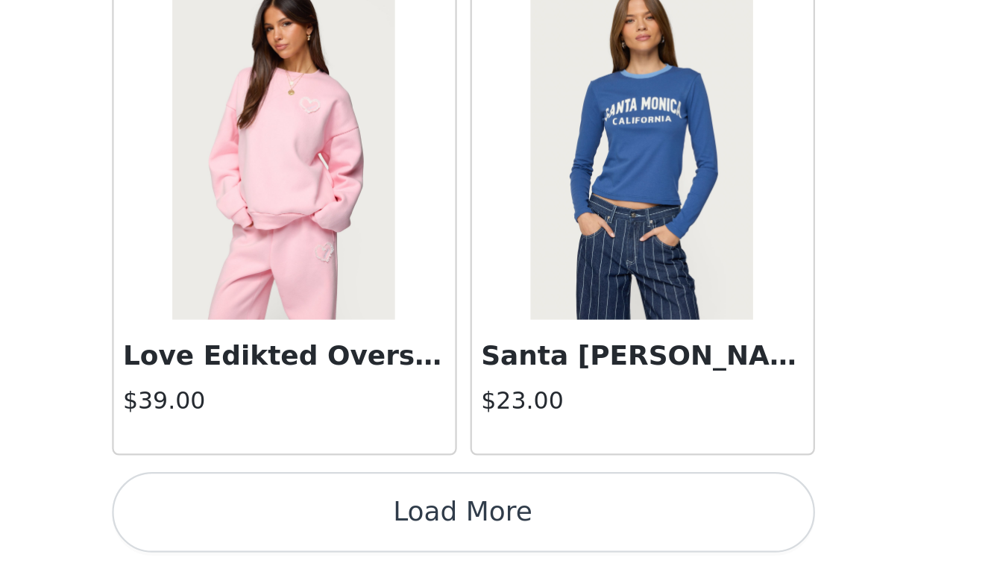
click at [341, 526] on button "Load More" at bounding box center [497, 544] width 313 height 36
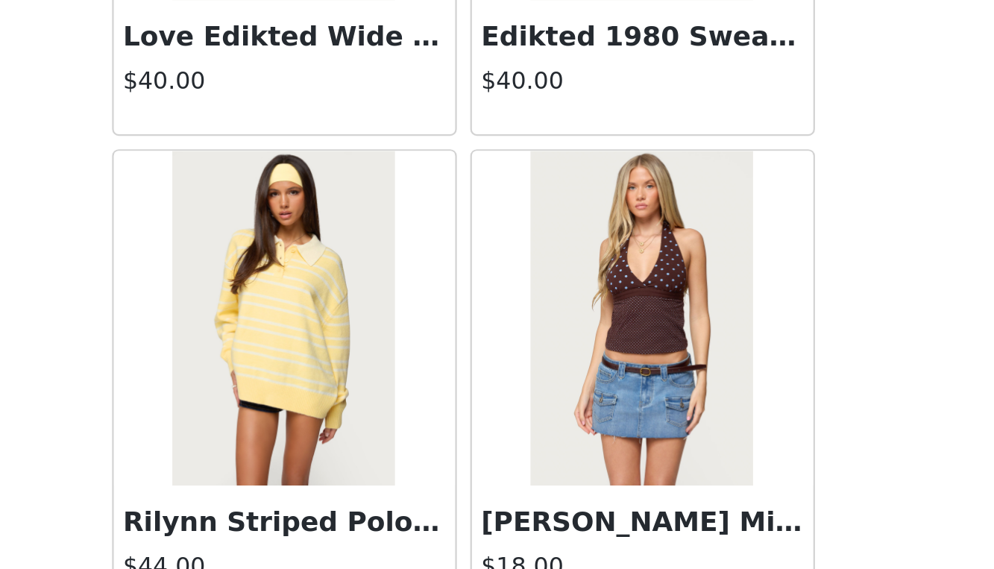
scroll to position [27650, 0]
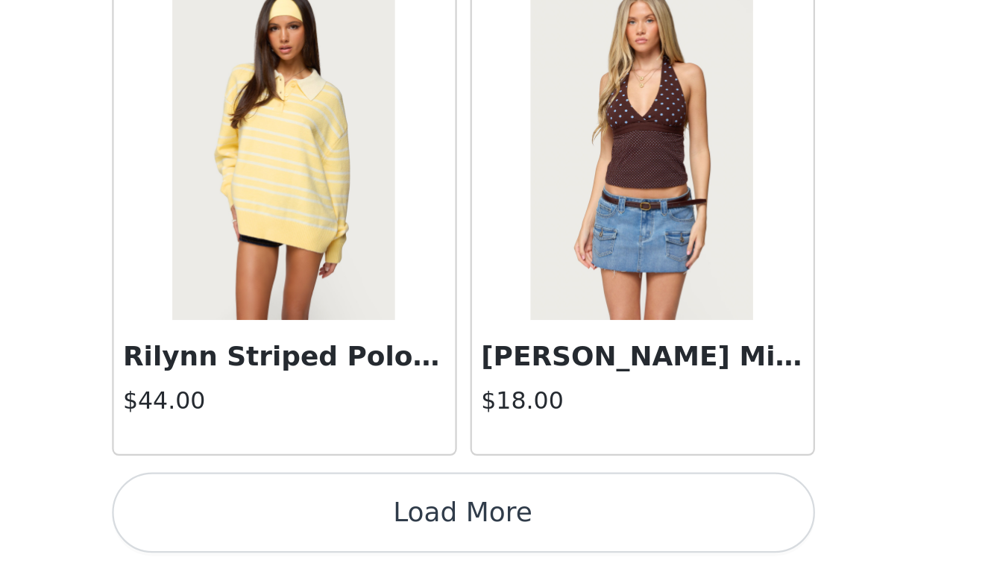
click at [341, 526] on button "Load More" at bounding box center [497, 544] width 313 height 36
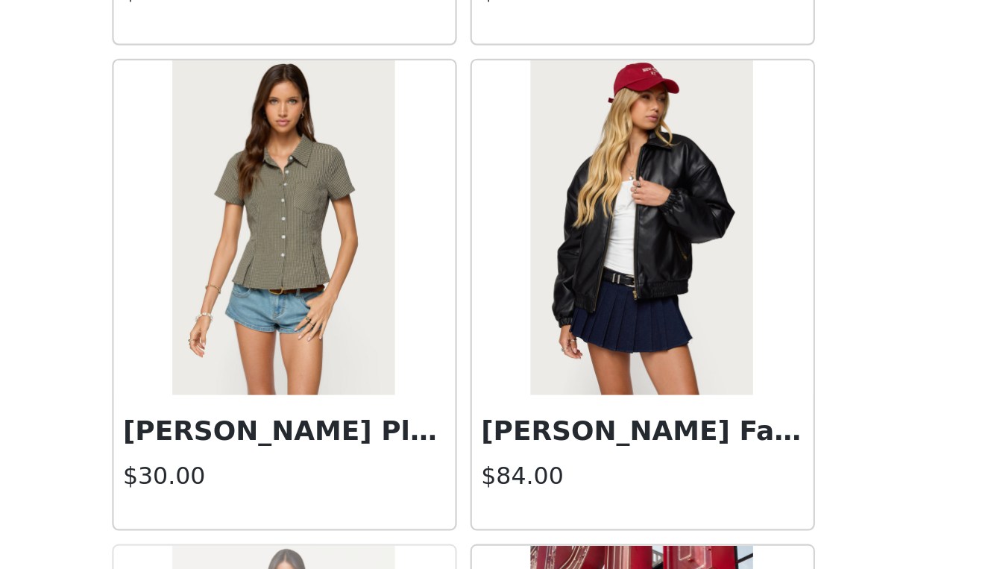
scroll to position [29354, 0]
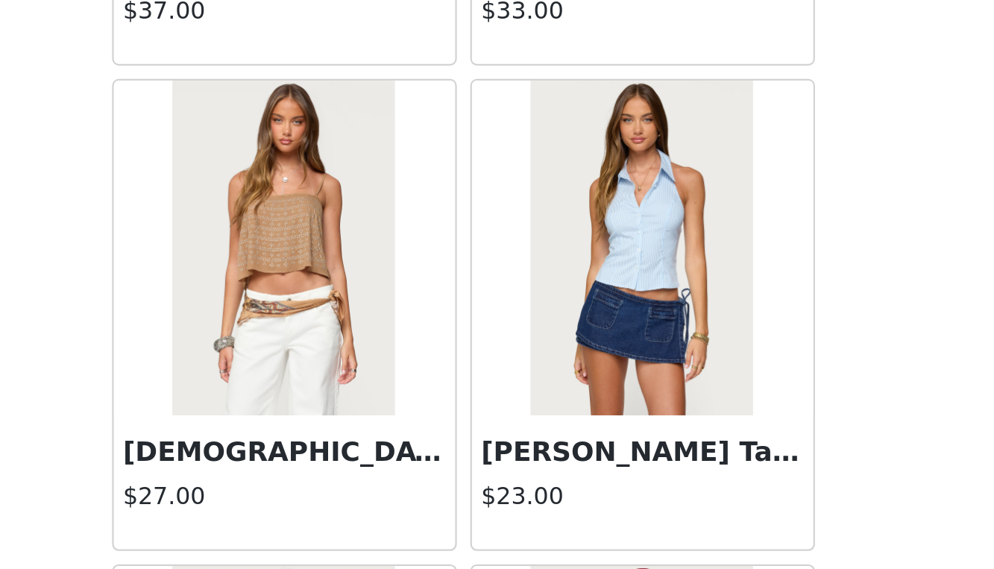
click at [527, 351] on img at bounding box center [576, 425] width 99 height 149
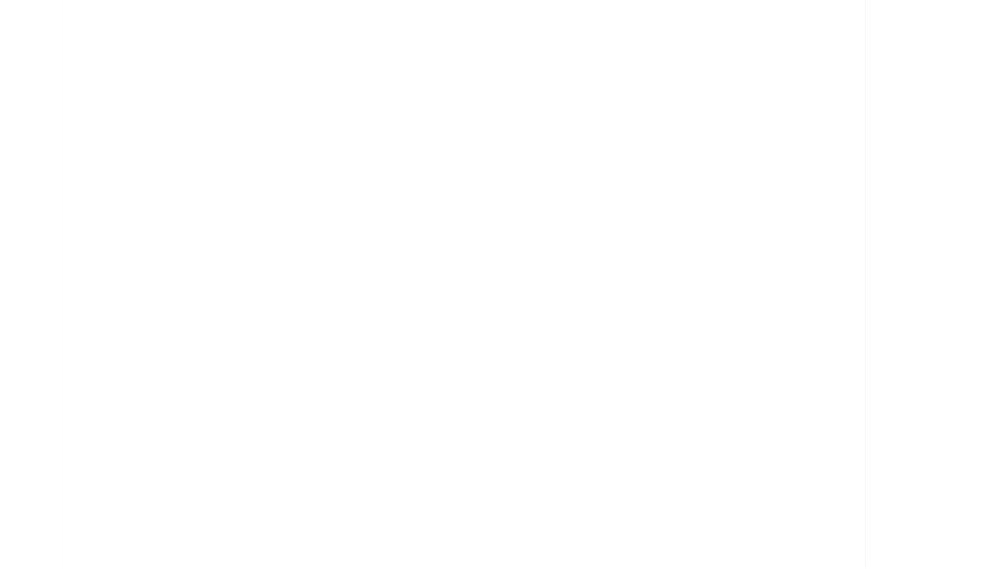
scroll to position [140, 0]
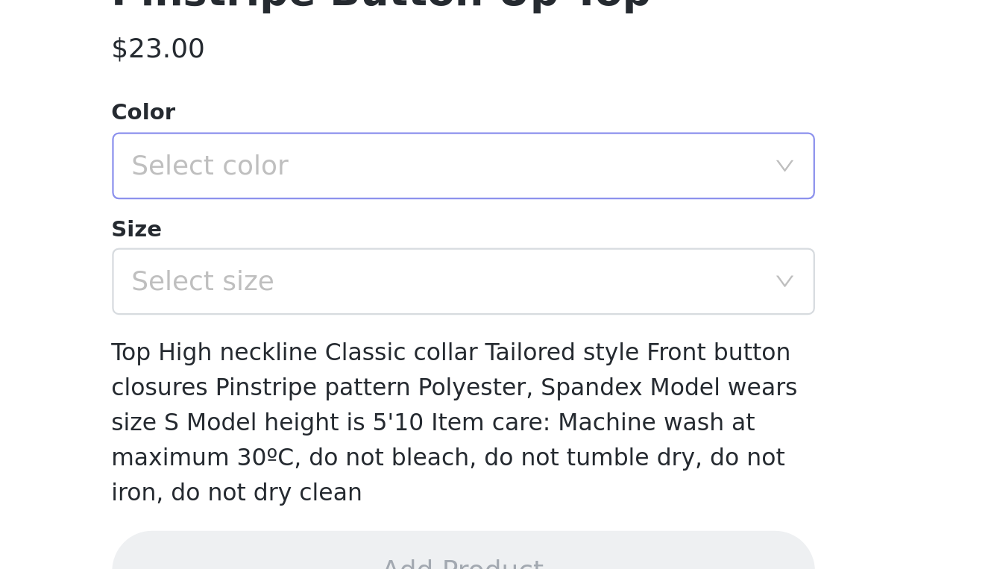
click at [350, 375] on div "Select color" at bounding box center [493, 389] width 286 height 28
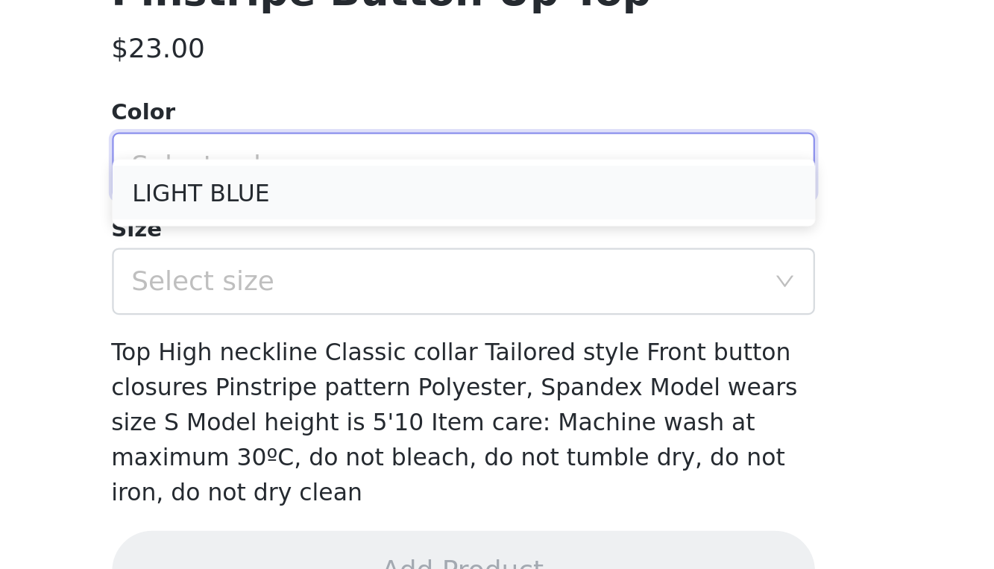
click at [341, 389] on li "LIGHT BLUE" at bounding box center [497, 401] width 313 height 24
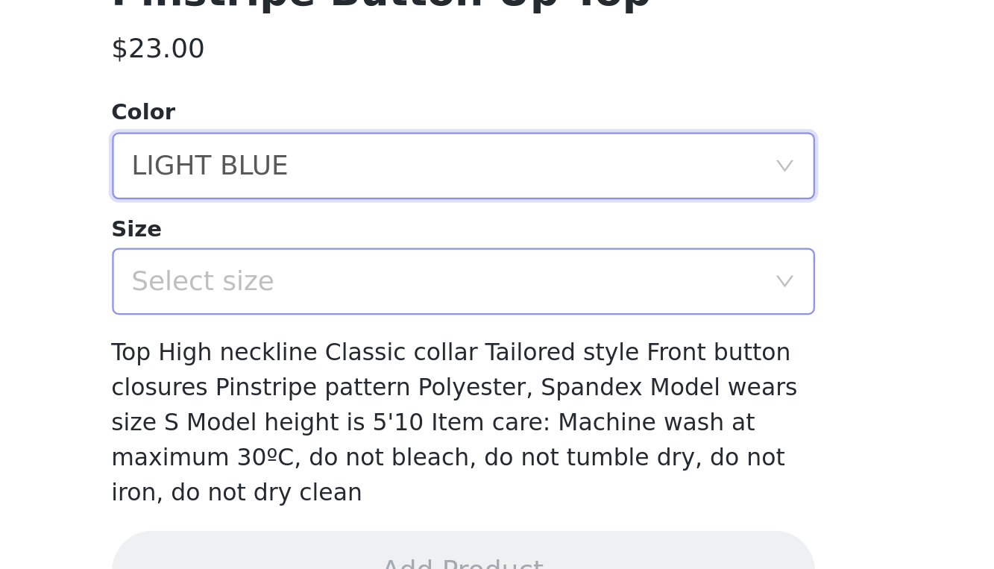
click at [350, 427] on div "Select size" at bounding box center [493, 441] width 286 height 28
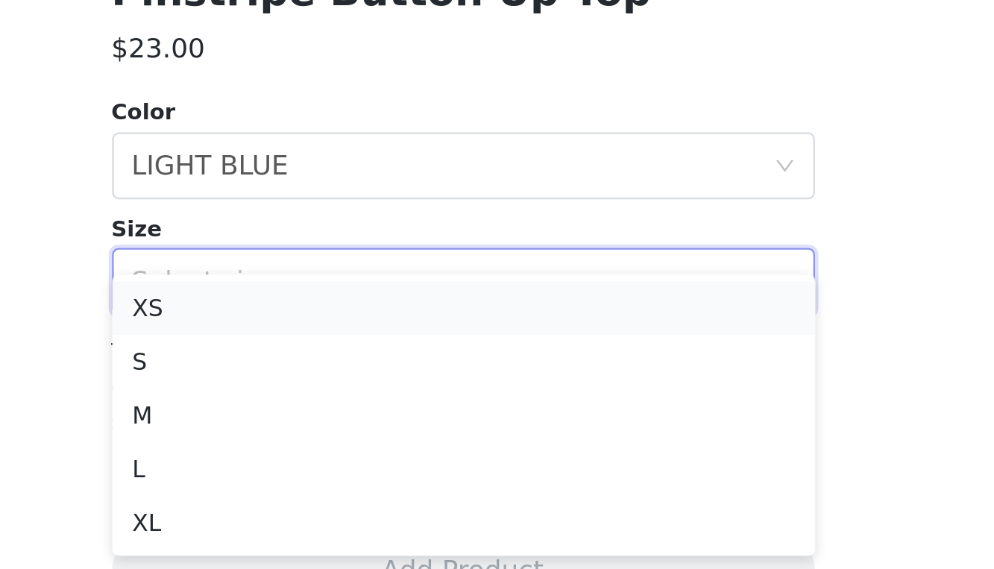
click at [341, 441] on li "XS" at bounding box center [497, 453] width 313 height 24
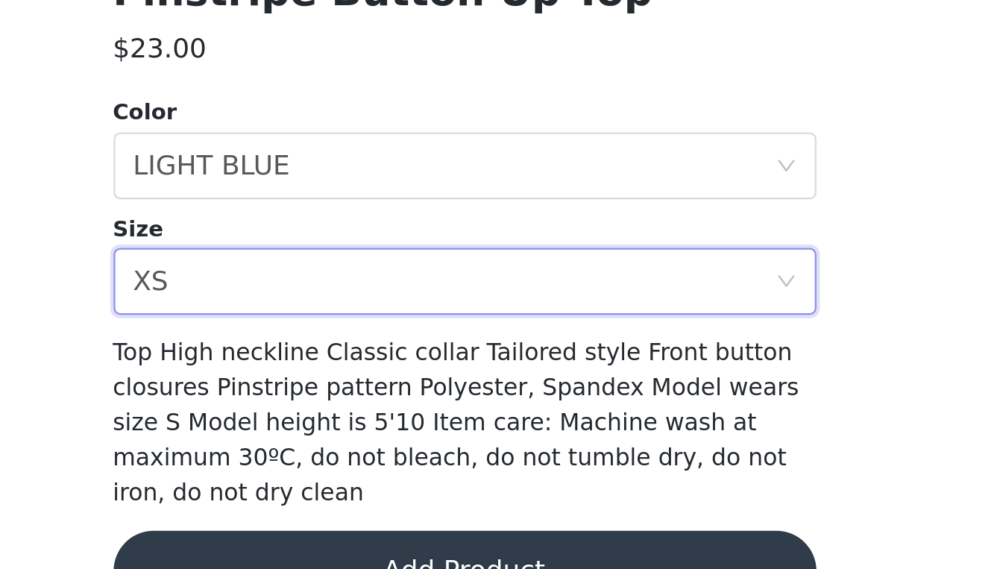
scroll to position [241, 0]
click at [341, 552] on button "Add Product" at bounding box center [497, 570] width 313 height 36
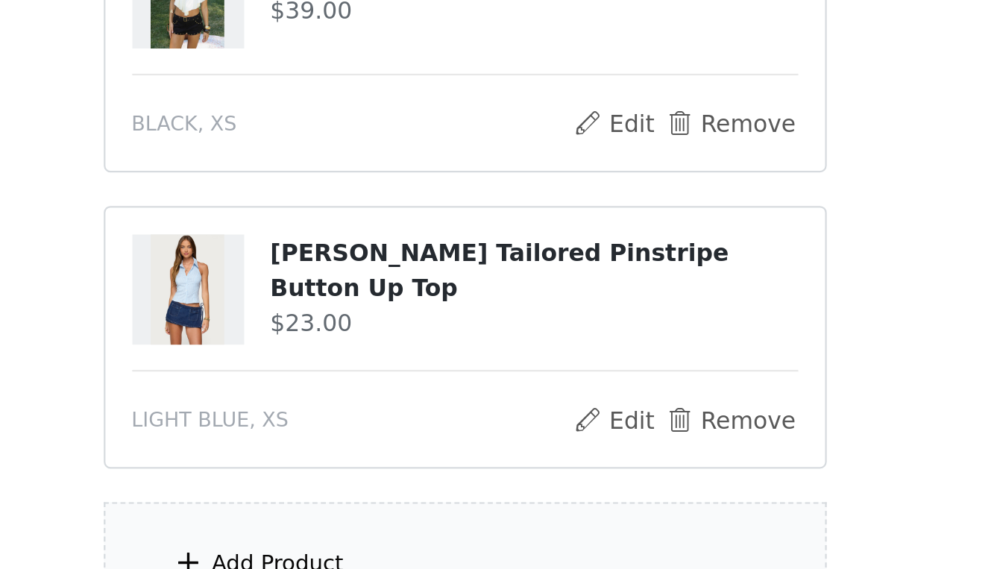
scroll to position [279, 0]
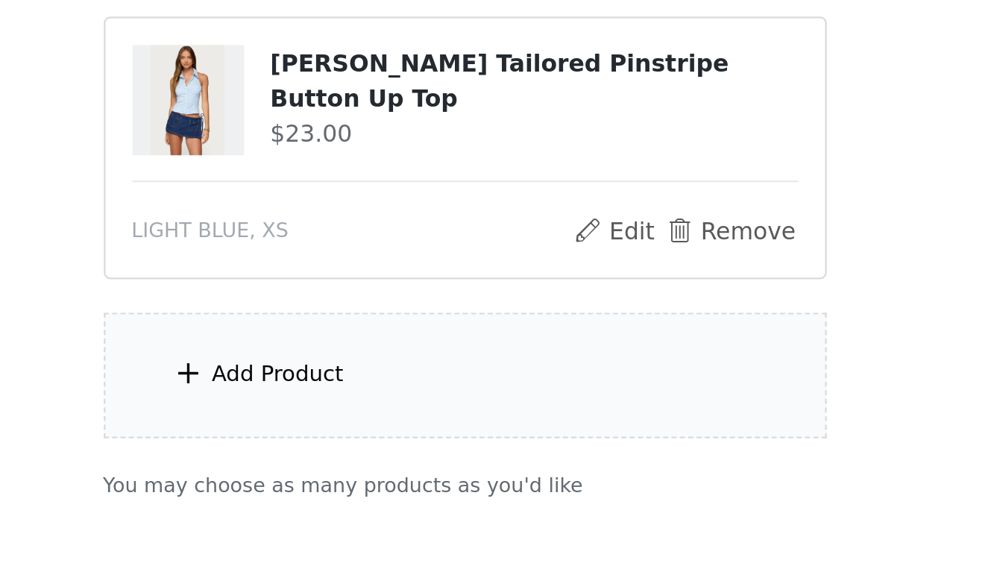
click at [336, 455] on div "Add Product" at bounding box center [497, 483] width 322 height 56
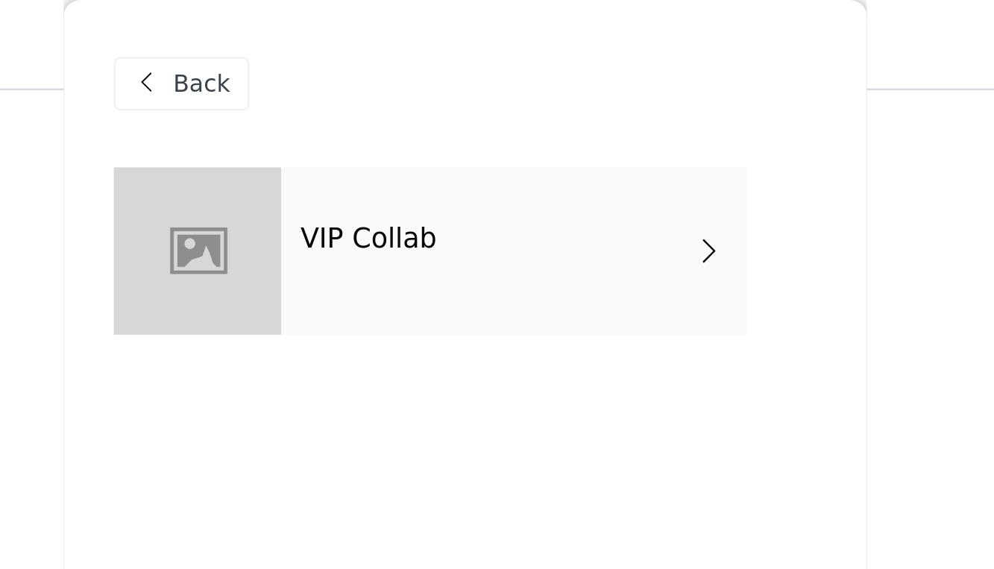
scroll to position [167, 0]
click at [599, 113] on span at bounding box center [606, 112] width 15 height 18
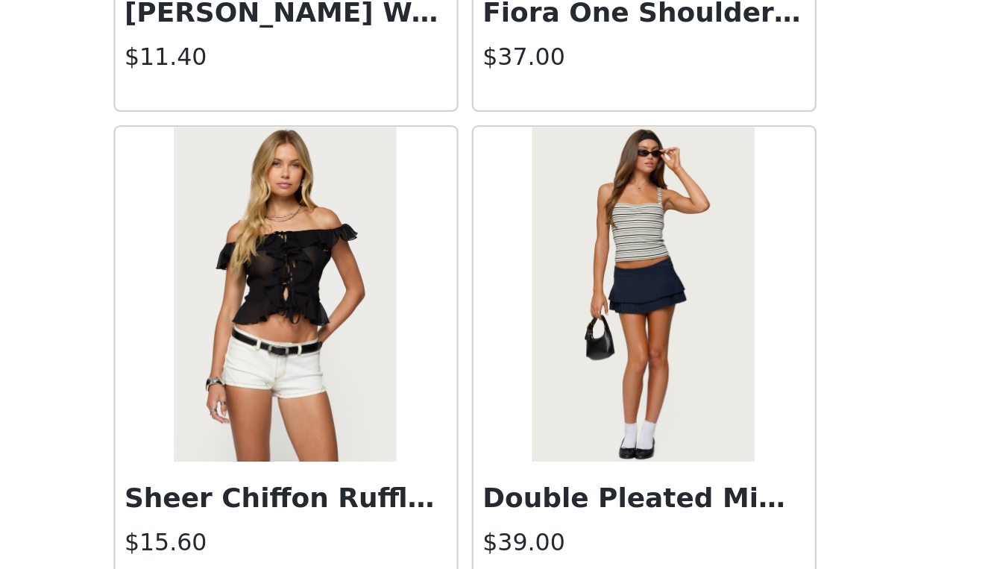
scroll to position [191, 0]
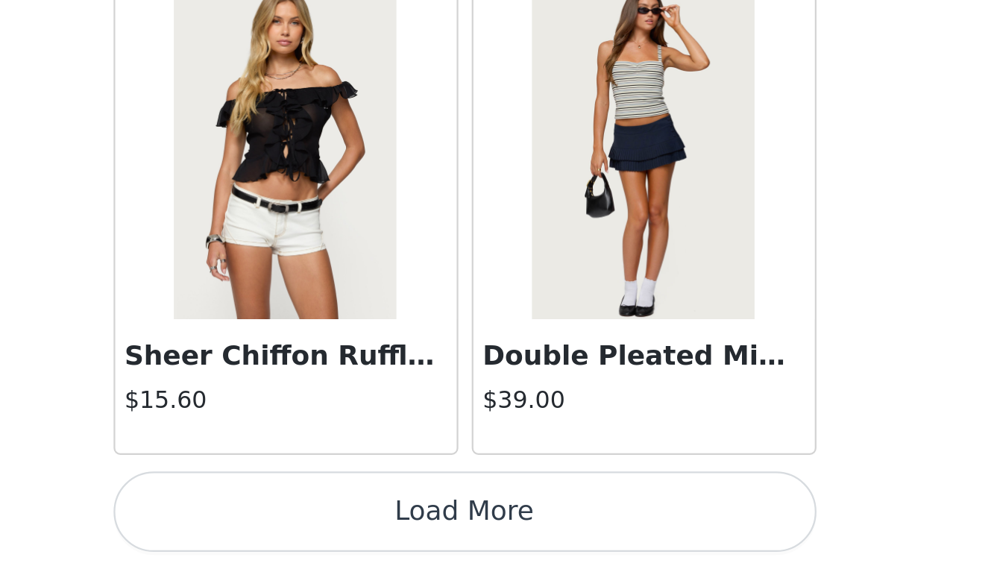
click at [341, 526] on button "Load More" at bounding box center [497, 544] width 313 height 36
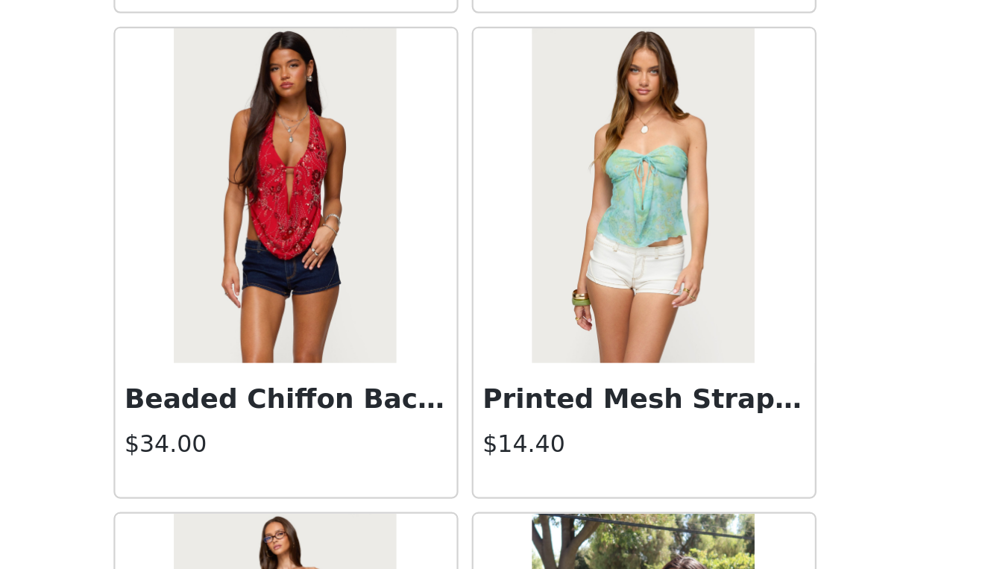
scroll to position [3425, 0]
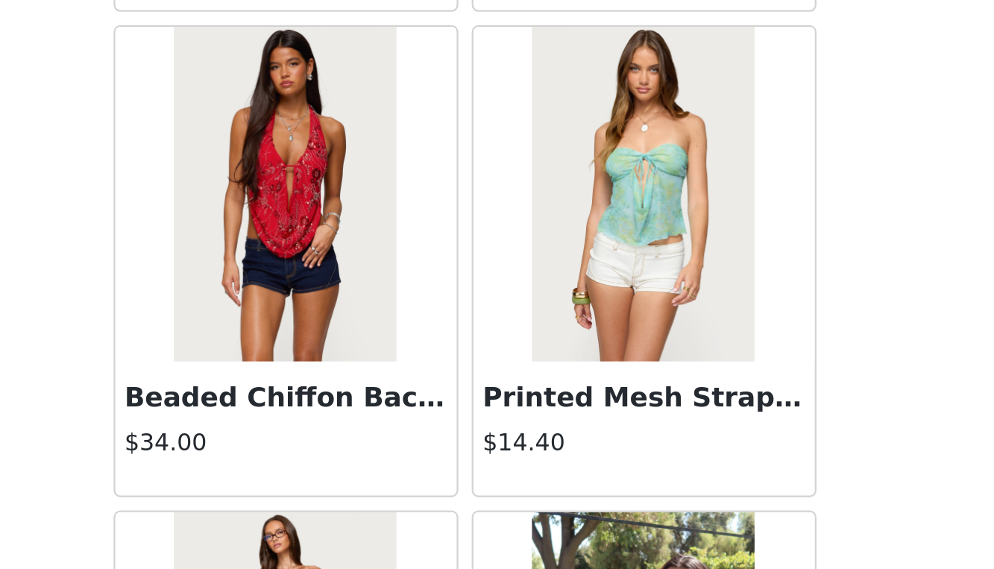
click at [368, 327] on img at bounding box center [417, 401] width 99 height 149
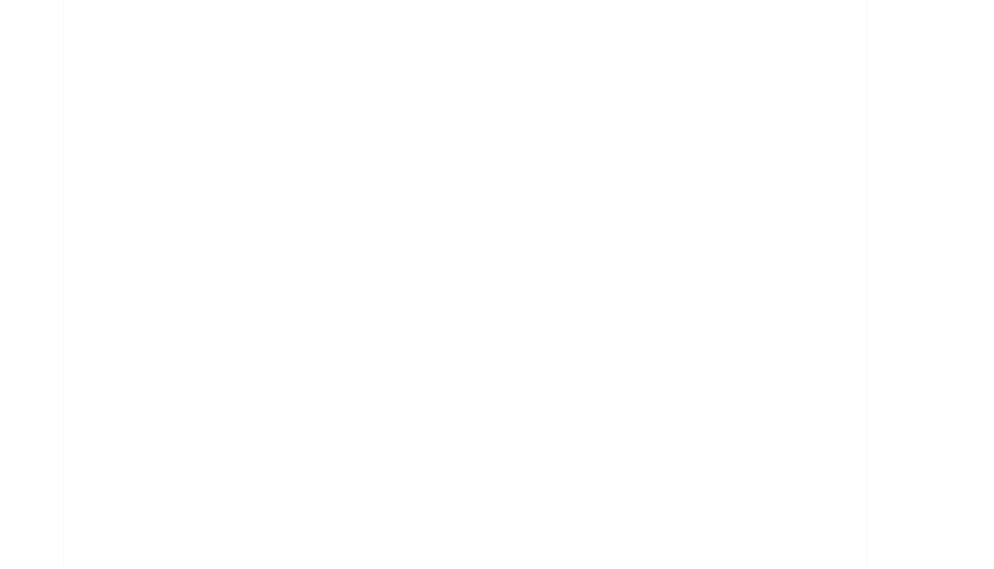
scroll to position [0, 0]
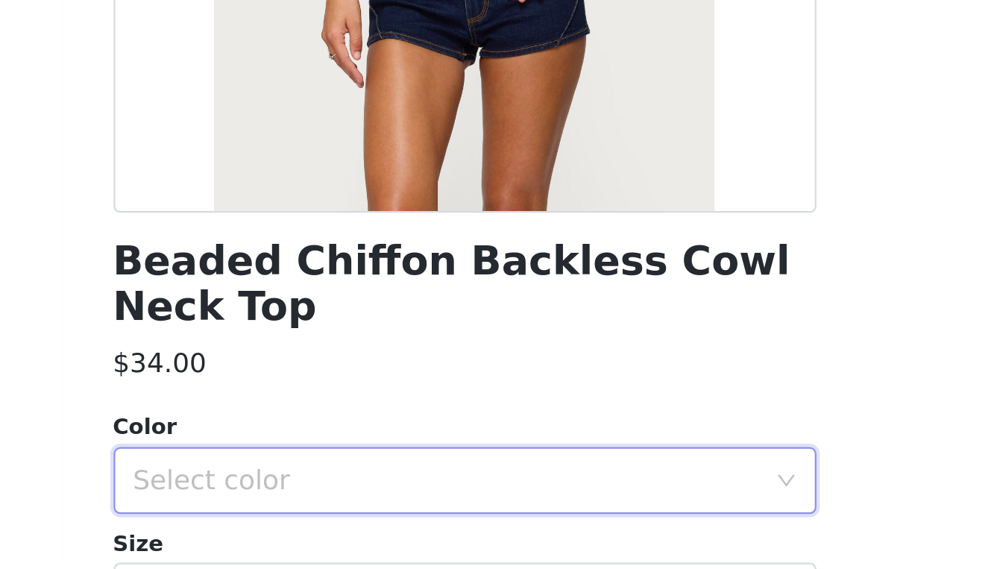
click at [350, 515] on div "Select color" at bounding box center [493, 529] width 286 height 28
click at [341, 550] on li "RED" at bounding box center [497, 562] width 313 height 24
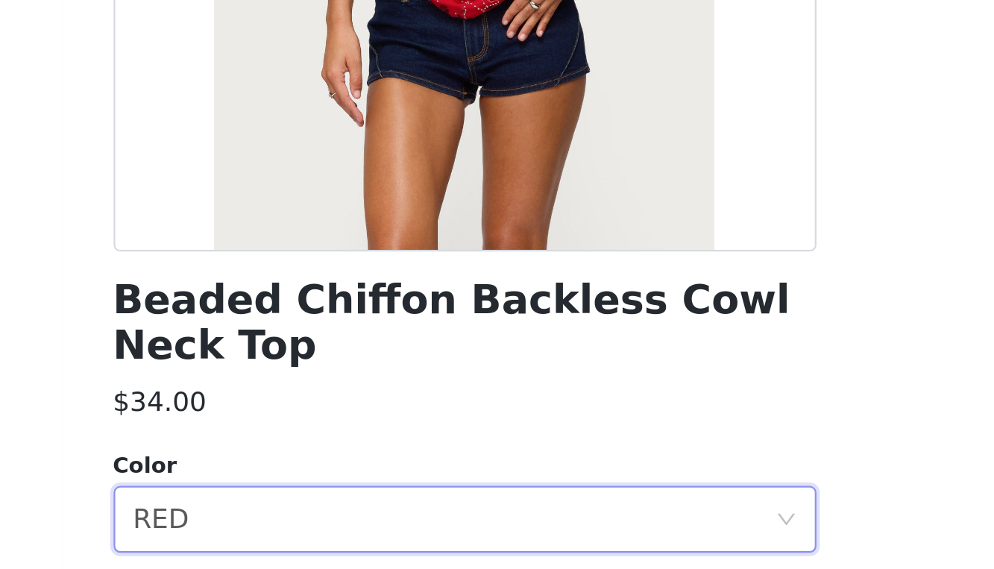
scroll to position [176, 0]
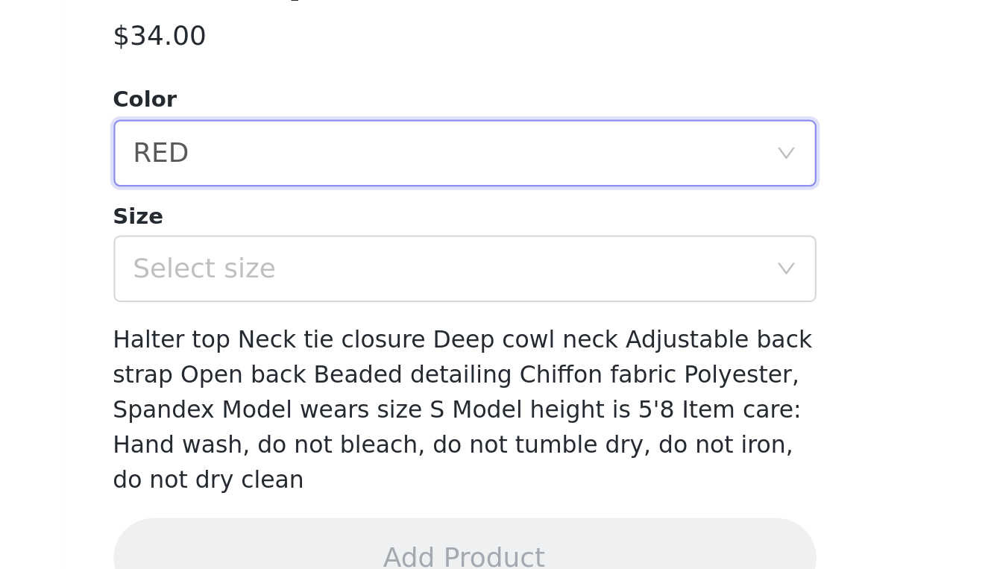
click at [341, 135] on div "Beaded Chiffon Backless Cowl Neck Top $34.00 Color Select color RED Size Select…" at bounding box center [497, 234] width 313 height 671
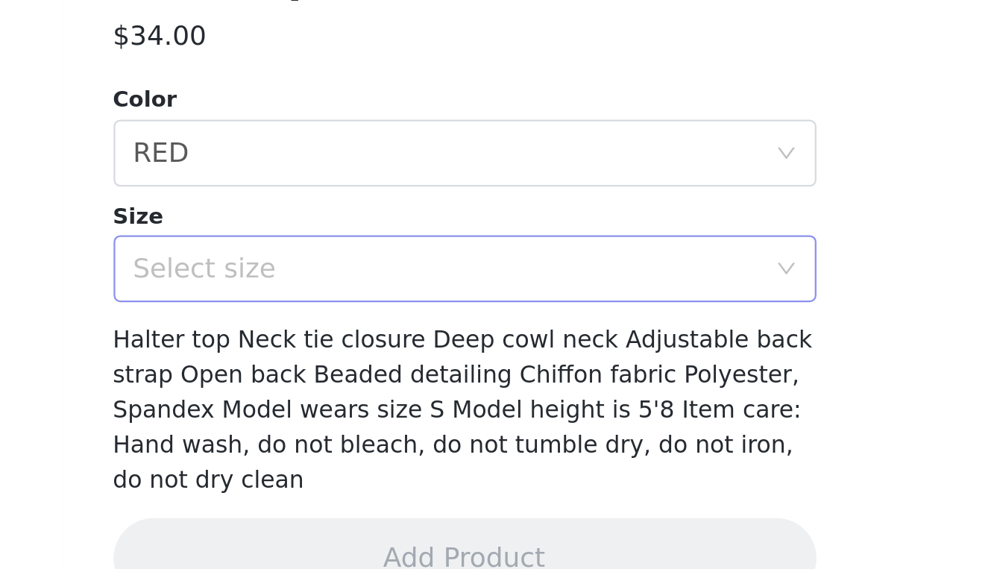
click at [350, 398] on div "Select size" at bounding box center [489, 405] width 279 height 15
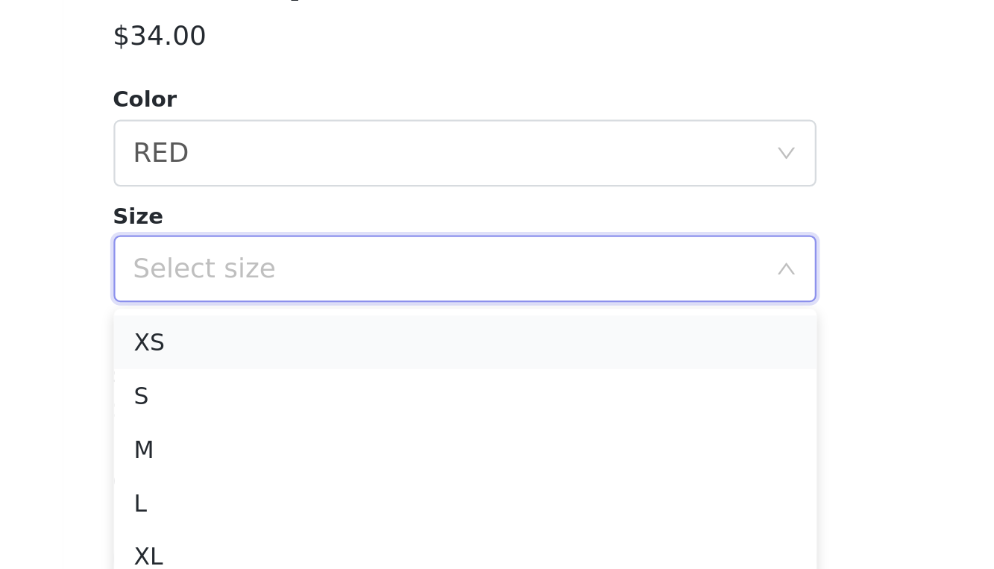
click at [341, 426] on li "XS" at bounding box center [497, 438] width 313 height 24
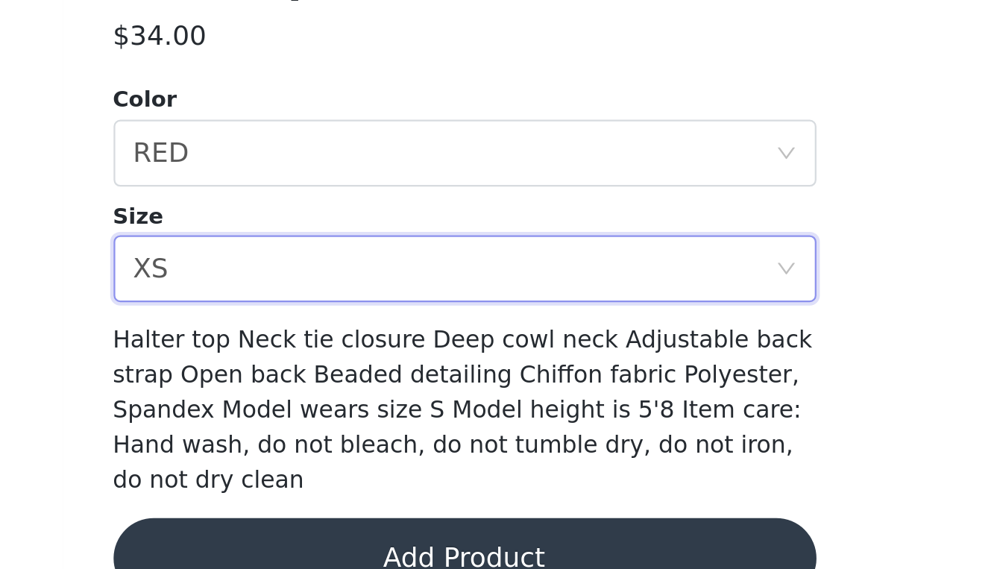
click at [341, 516] on button "Add Product" at bounding box center [497, 534] width 313 height 36
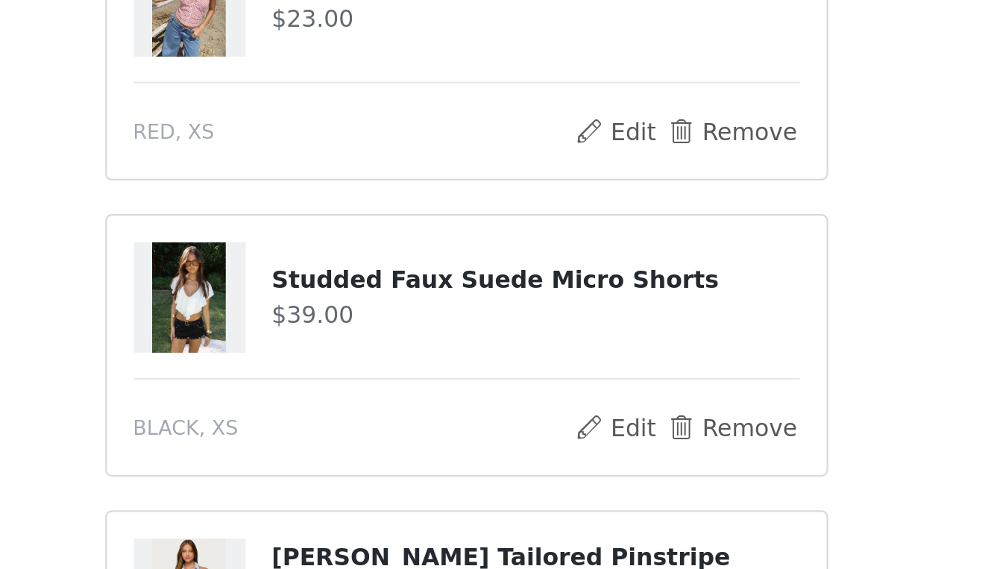
scroll to position [197, 0]
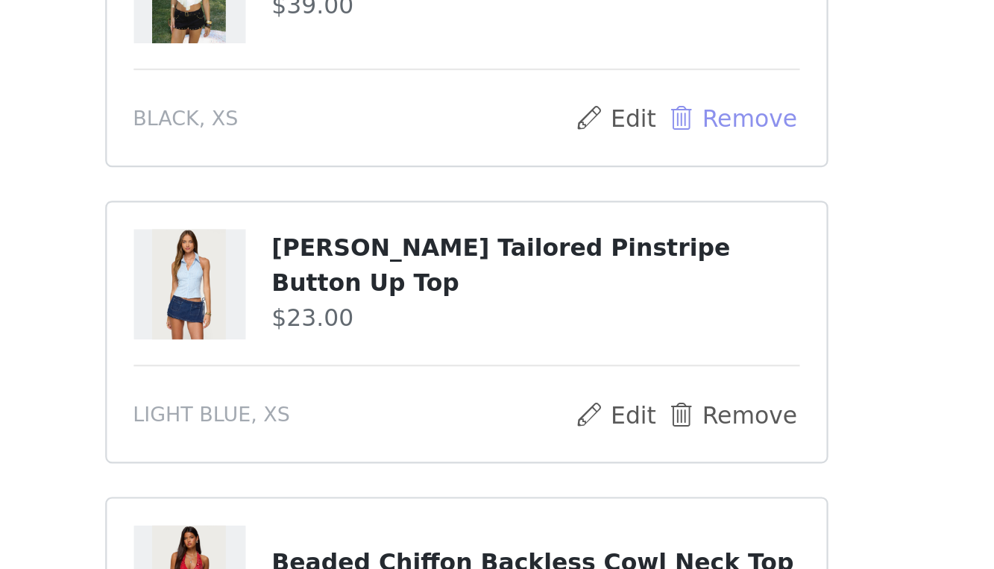
click at [585, 359] on button "Remove" at bounding box center [615, 368] width 60 height 18
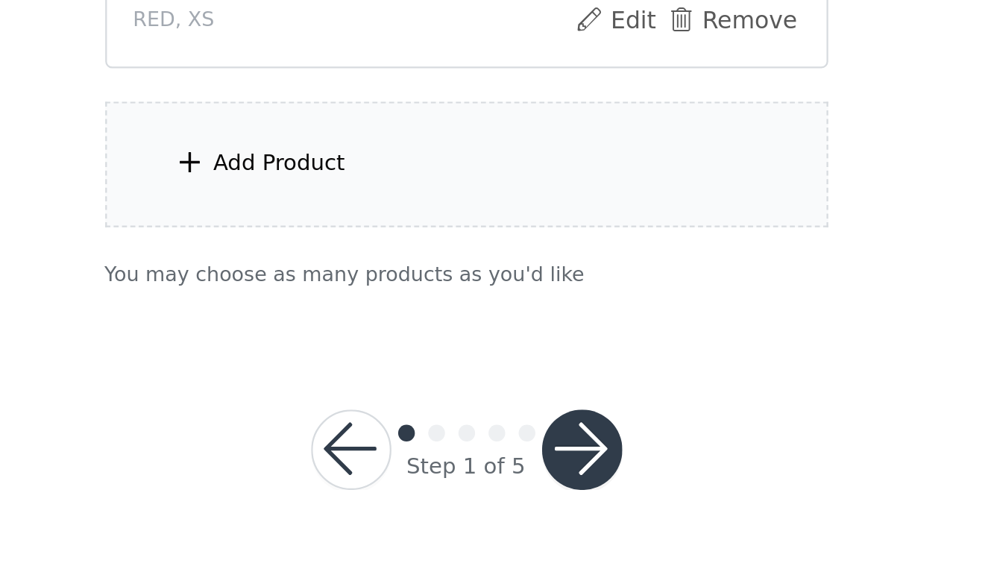
scroll to position [373, 0]
click at [336, 361] on div "Add Product" at bounding box center [497, 389] width 322 height 56
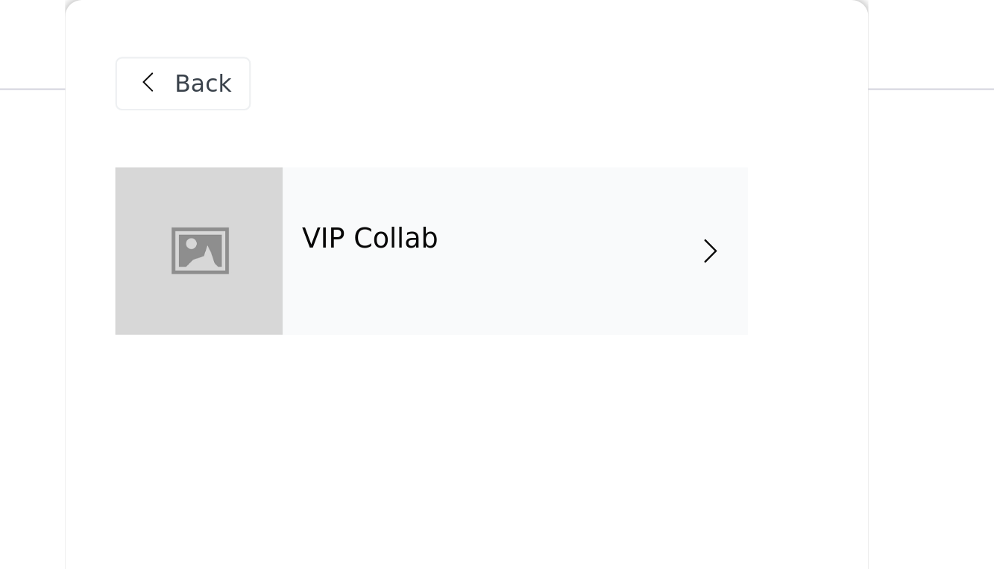
scroll to position [239, 0]
click at [415, 93] on div "VIP Collab" at bounding box center [518, 112] width 207 height 75
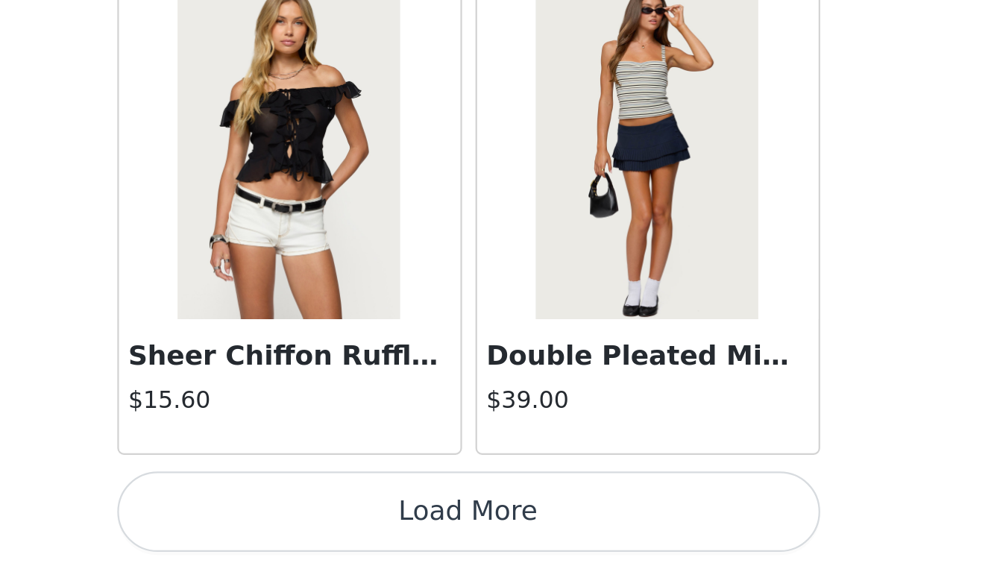
scroll to position [337, 0]
click at [341, 526] on button "Load More" at bounding box center [497, 544] width 313 height 36
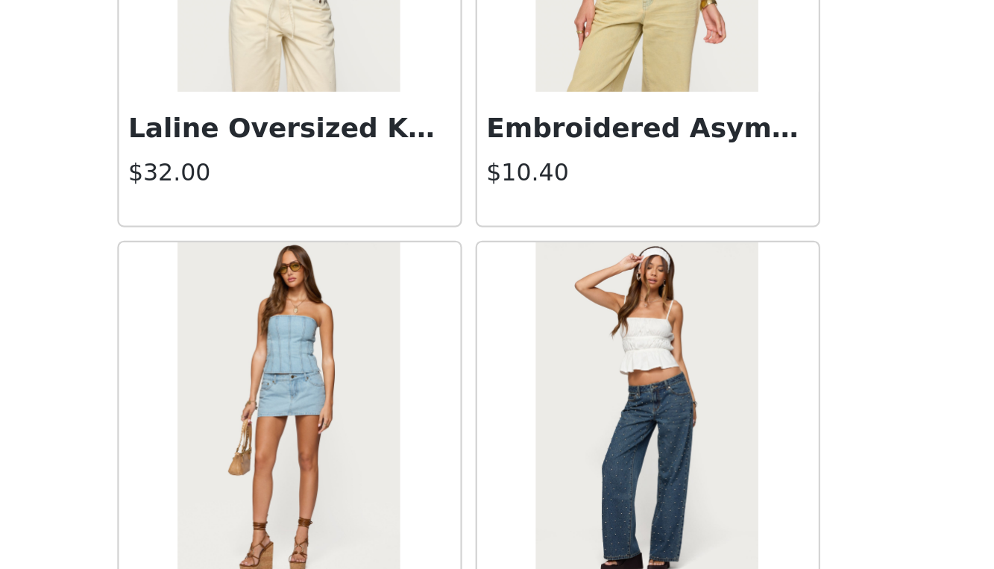
scroll to position [2460, 0]
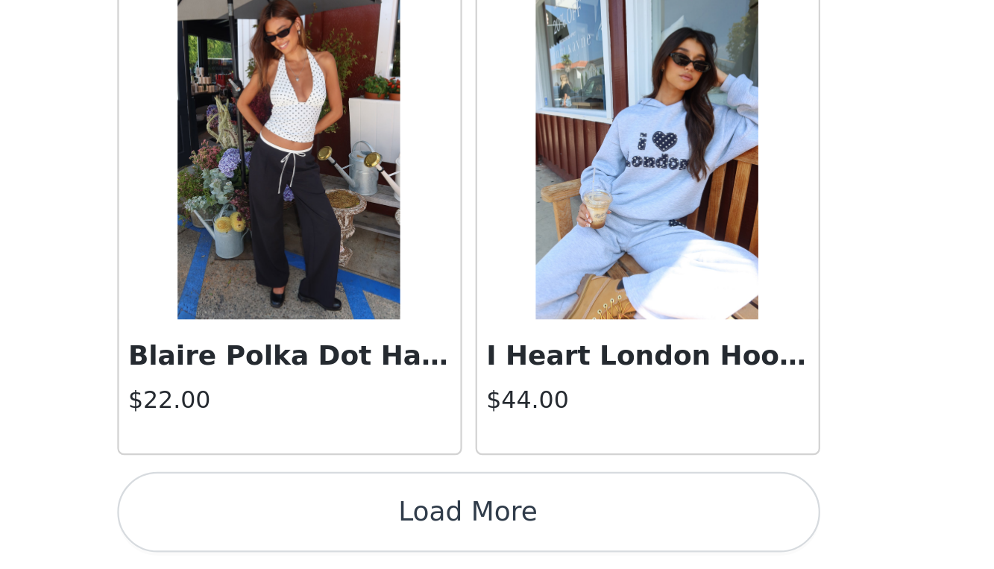
click at [341, 526] on button "Load More" at bounding box center [497, 544] width 313 height 36
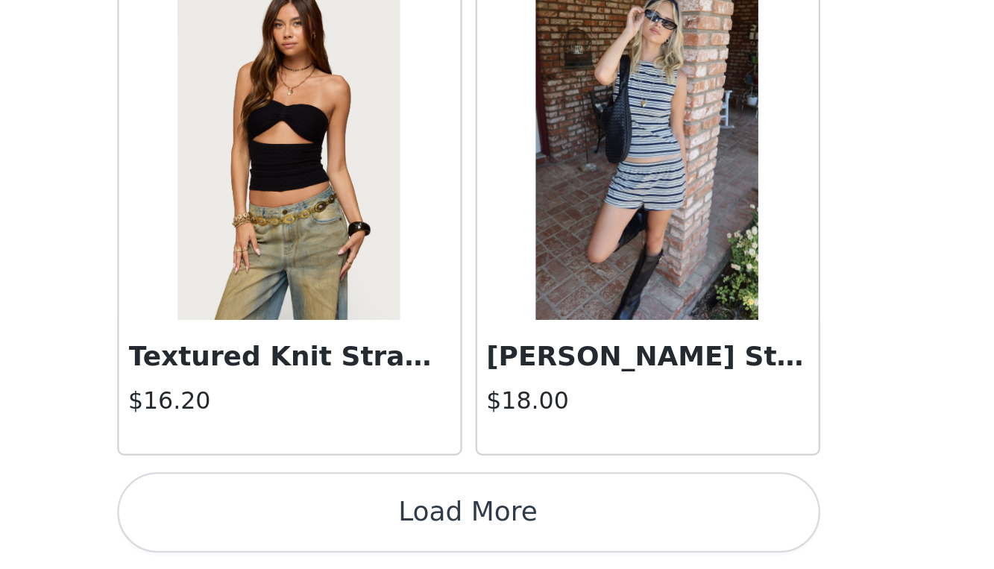
scroll to position [373, 0]
click at [341, 526] on button "Load More" at bounding box center [497, 544] width 313 height 36
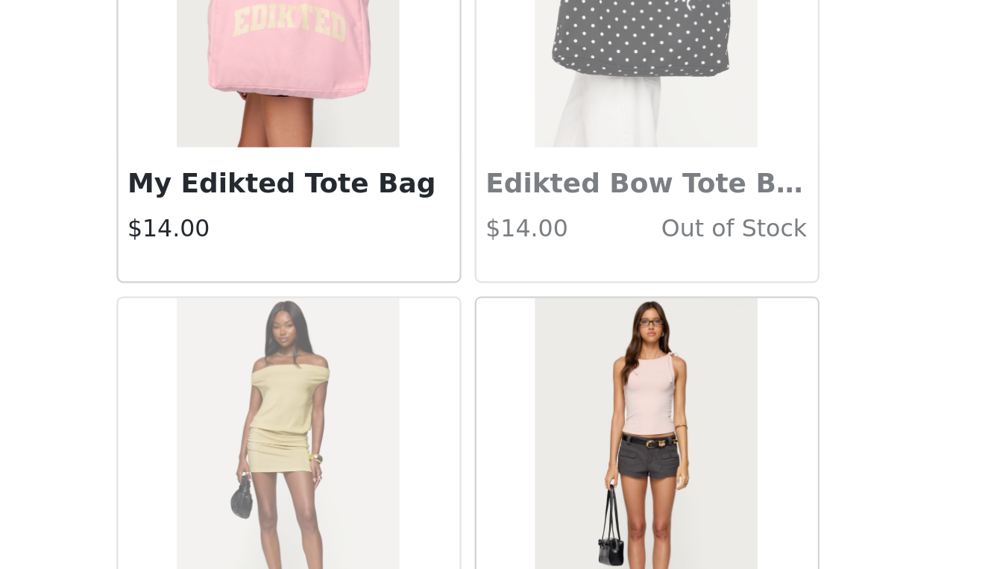
scroll to position [6642, 0]
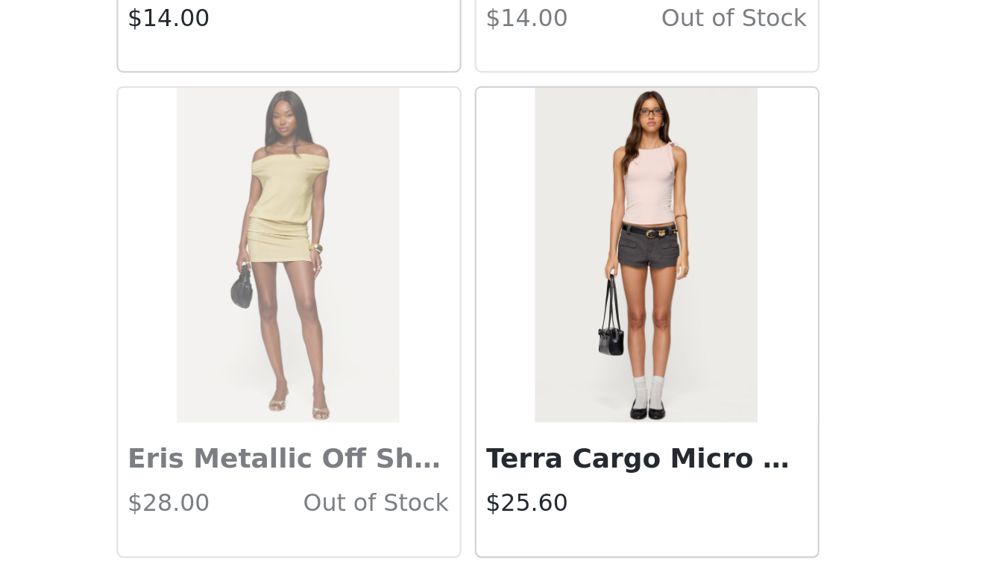
click at [527, 354] on img at bounding box center [576, 428] width 99 height 149
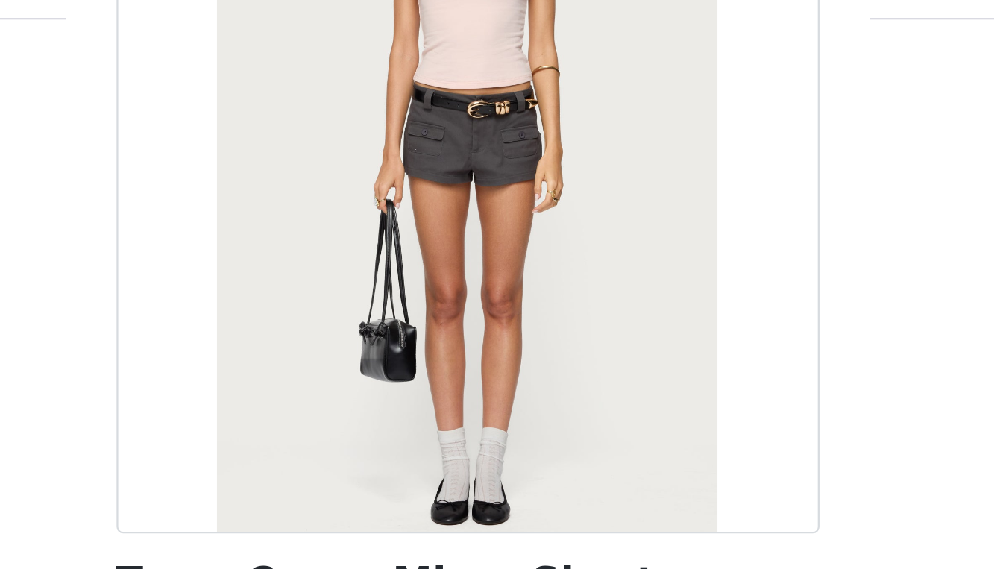
scroll to position [140, 0]
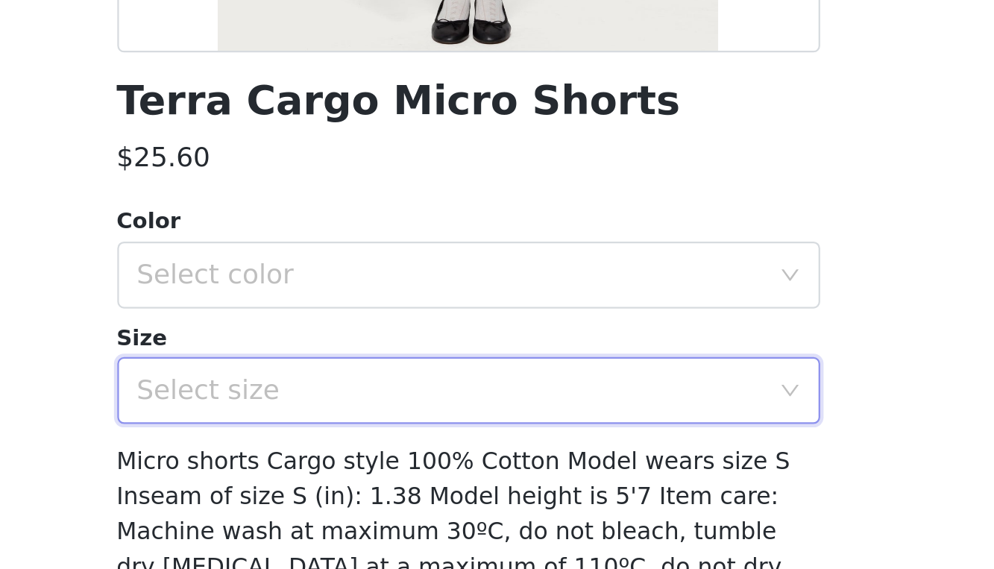
click at [350, 406] on div "Select size" at bounding box center [493, 420] width 286 height 28
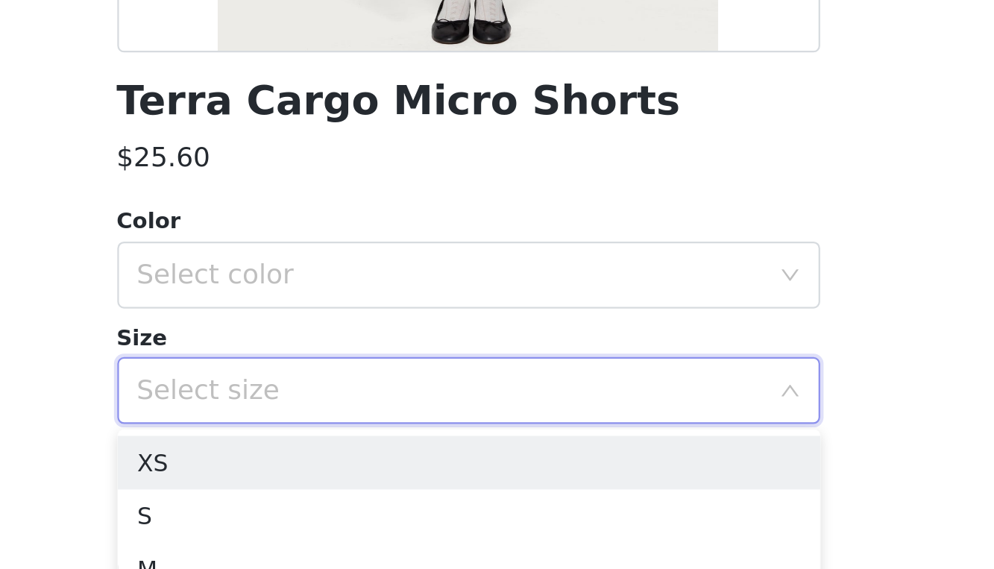
click at [341, 390] on div "Size" at bounding box center [497, 397] width 313 height 15
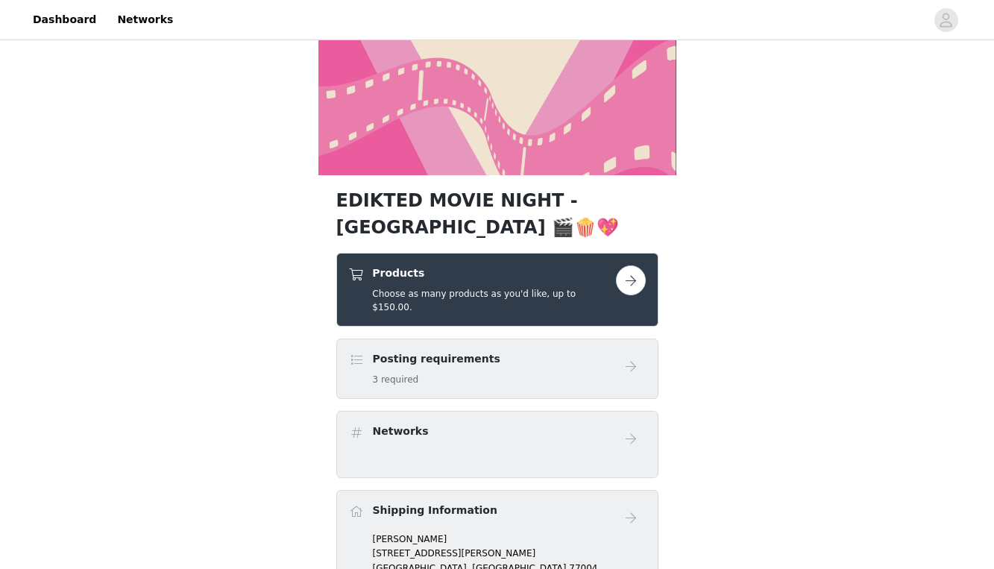
scroll to position [173, 0]
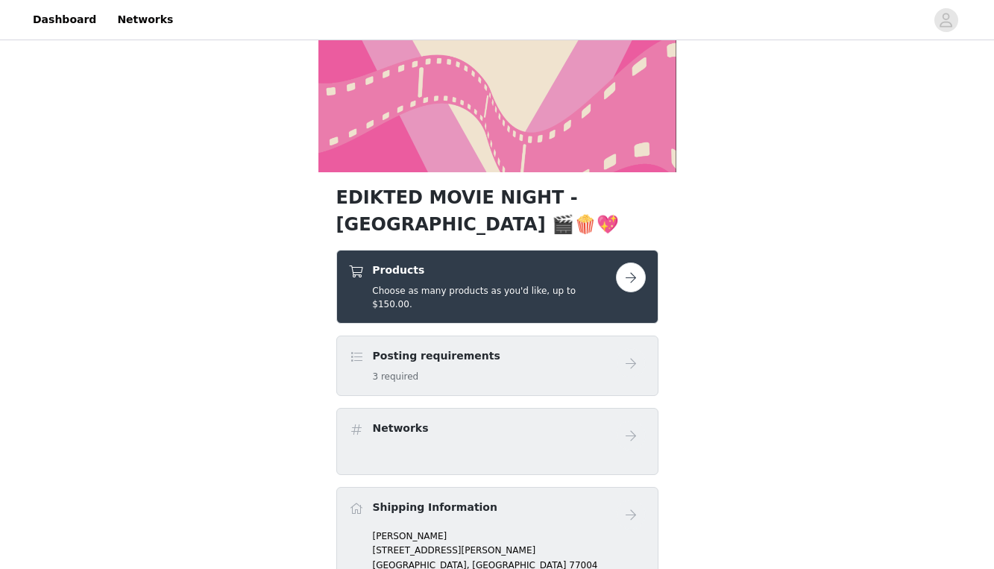
click at [624, 281] on button "button" at bounding box center [631, 278] width 30 height 30
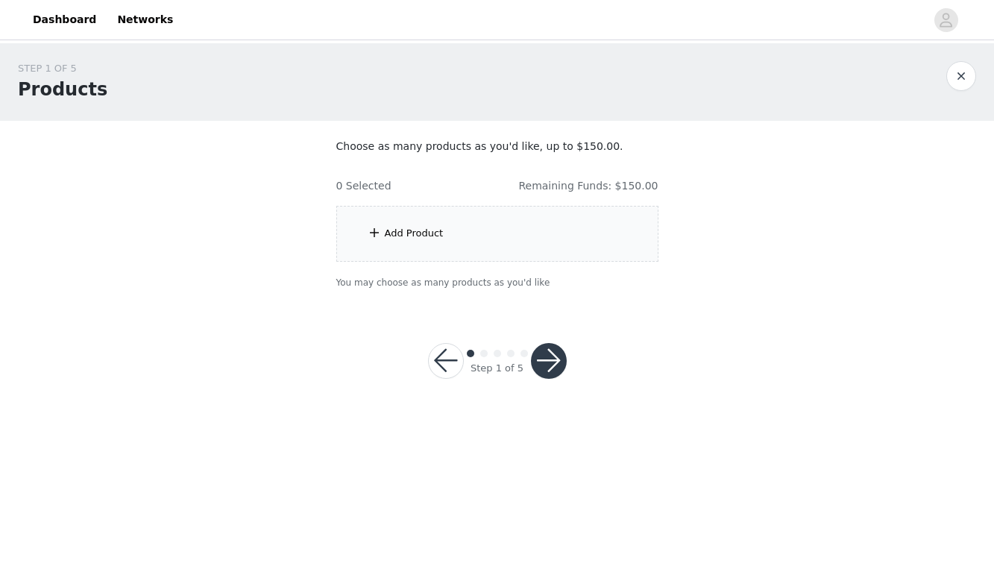
click at [505, 235] on div "Add Product" at bounding box center [497, 234] width 322 height 56
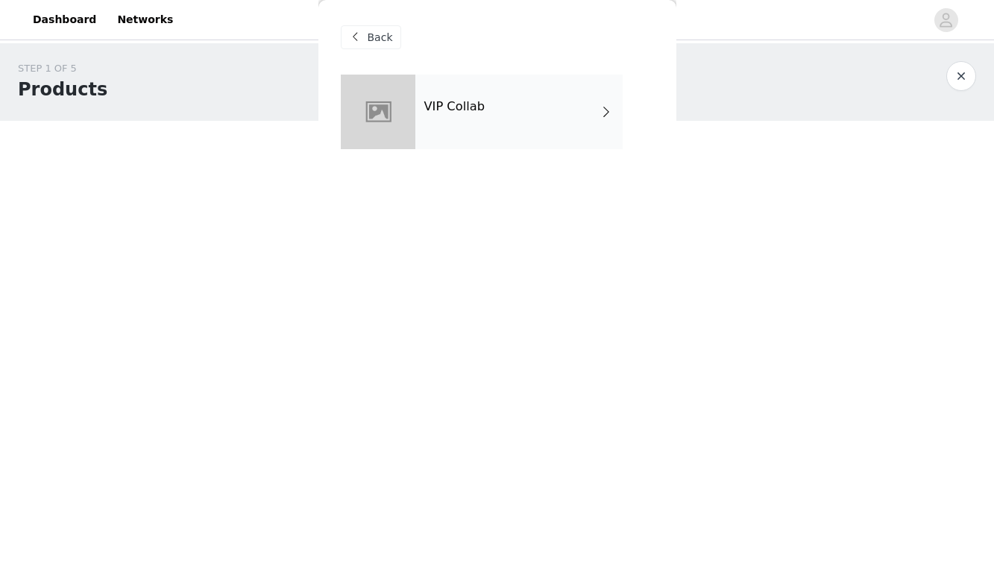
click at [601, 107] on span at bounding box center [606, 112] width 15 height 18
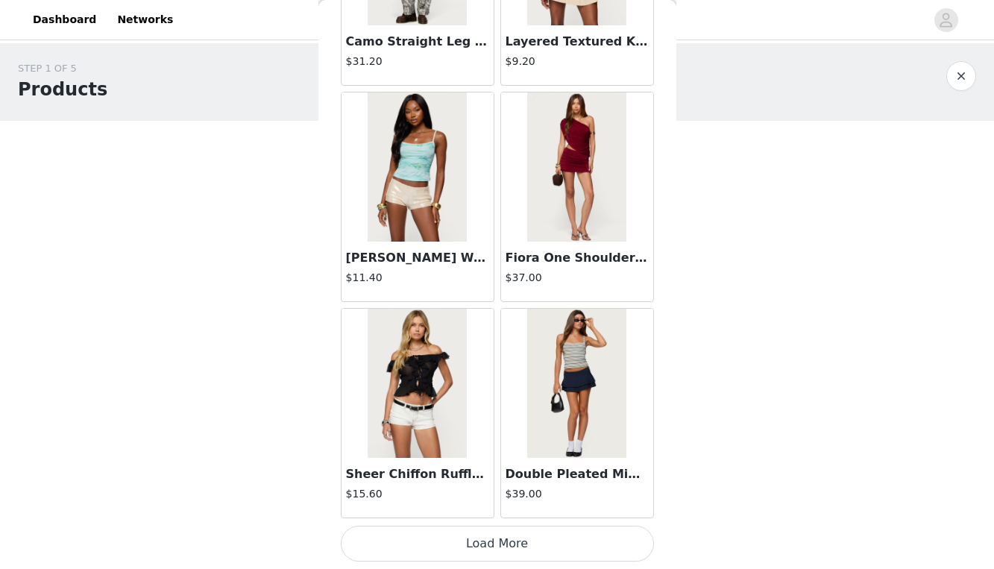
click at [509, 548] on button "Load More" at bounding box center [497, 544] width 313 height 36
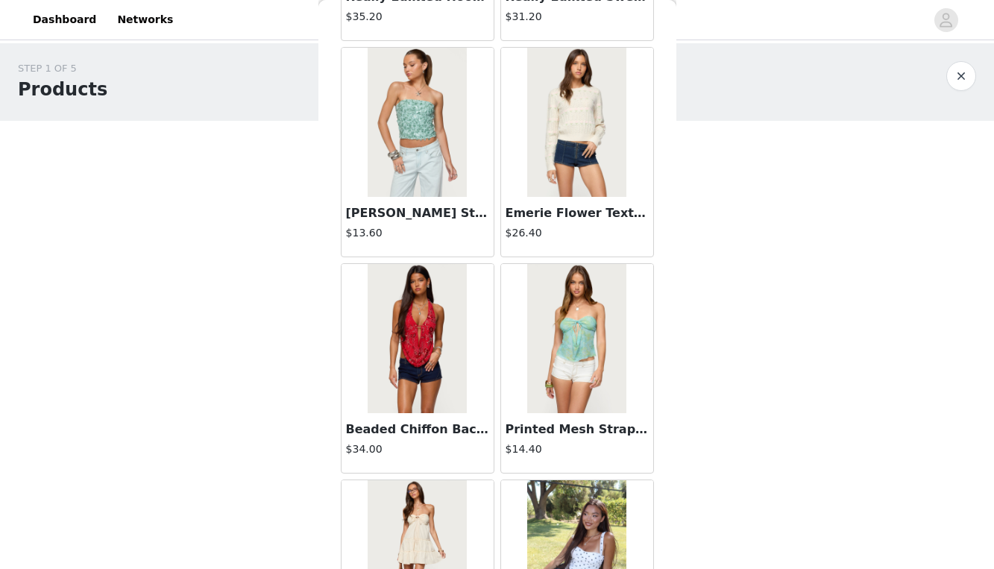
scroll to position [3508, 0]
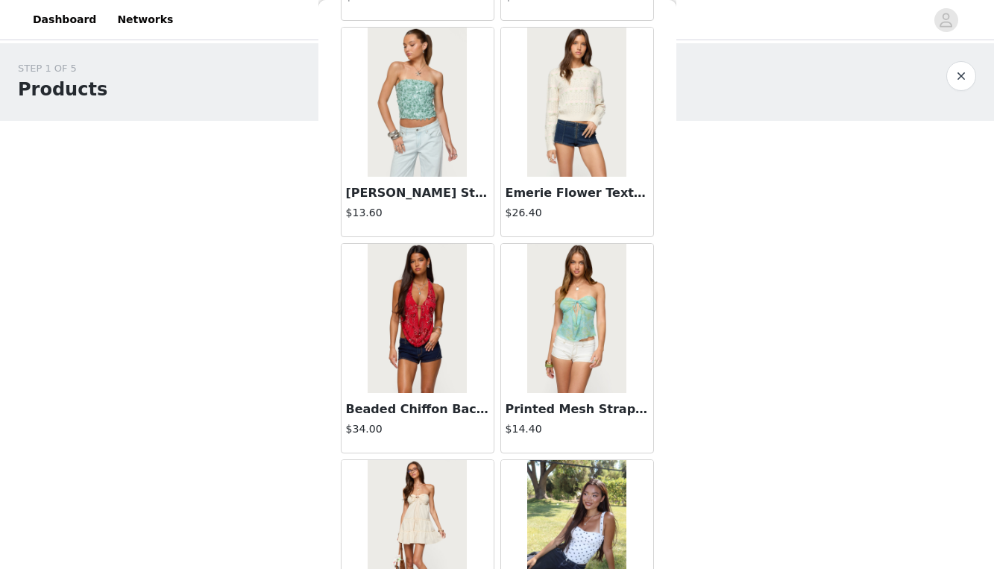
click at [442, 380] on img at bounding box center [417, 318] width 99 height 149
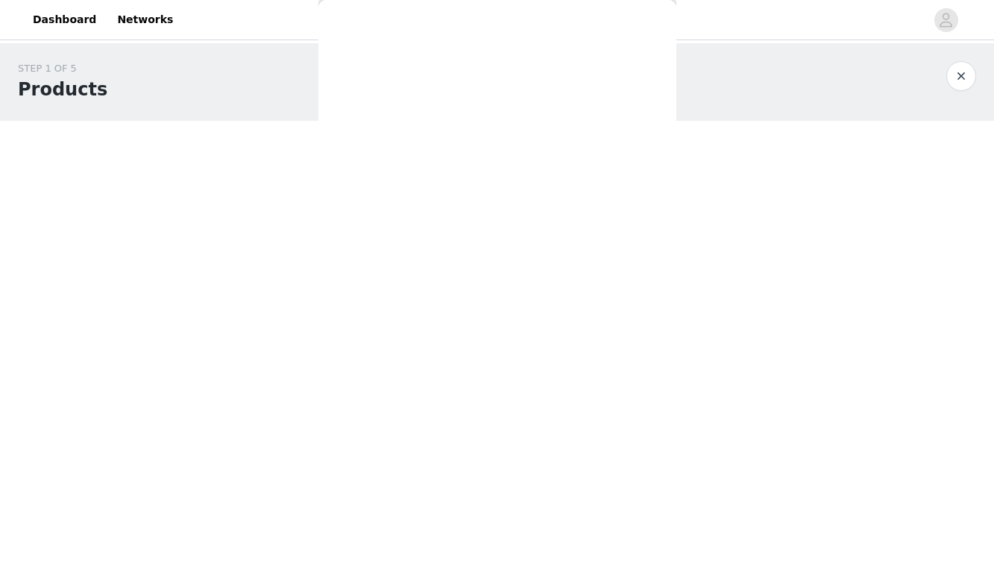
scroll to position [176, 0]
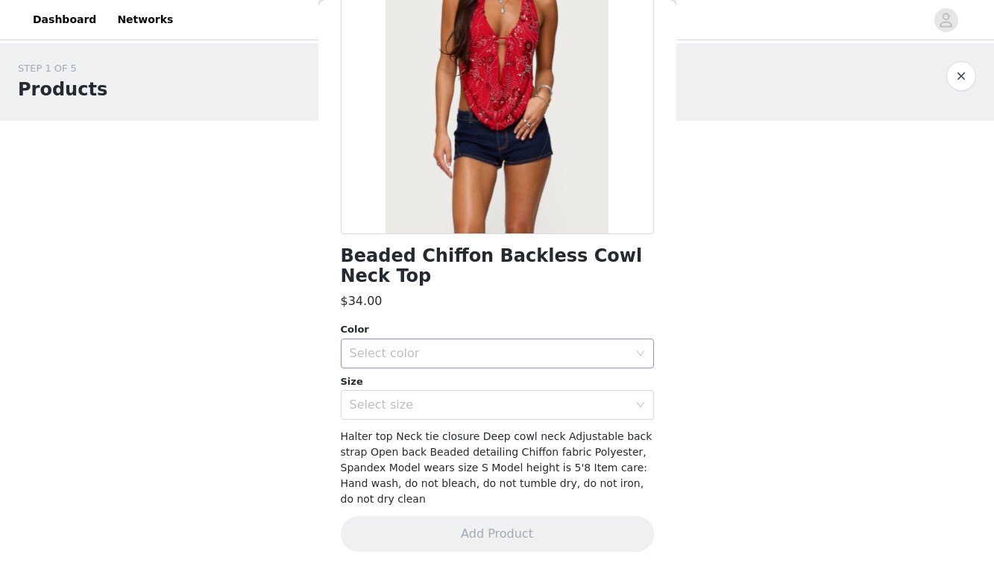
click at [472, 354] on div "Select color" at bounding box center [489, 353] width 279 height 15
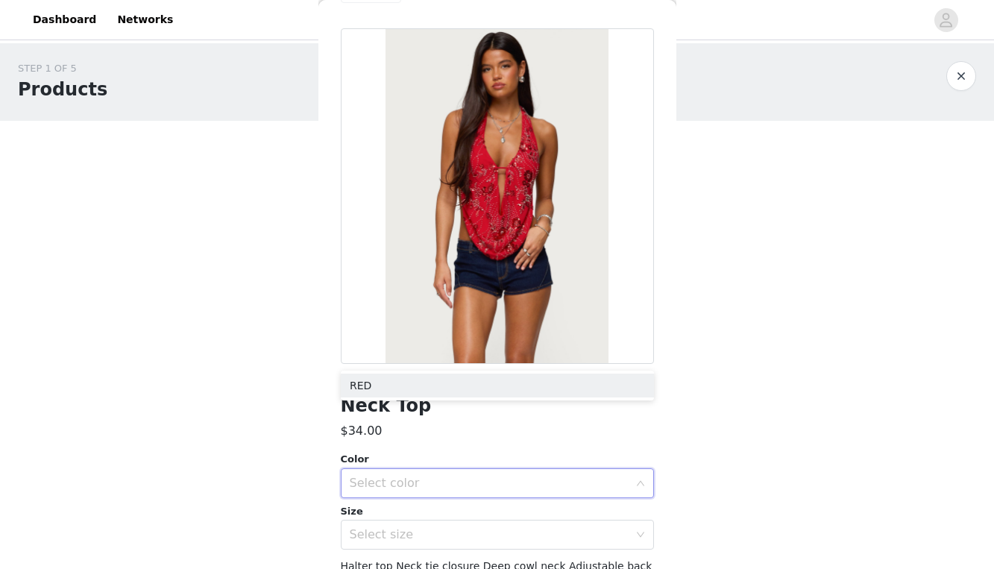
scroll to position [50, 0]
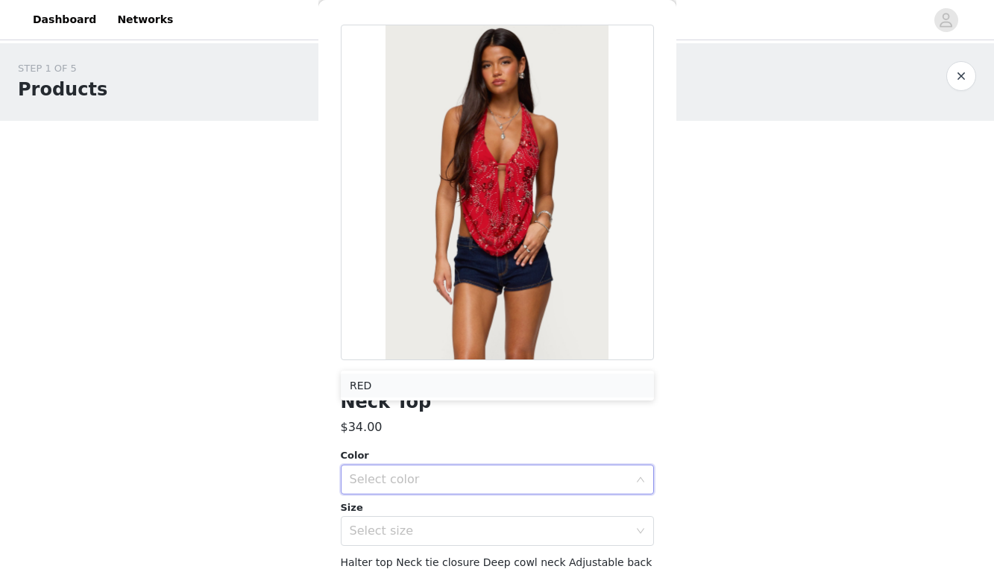
click at [489, 380] on li "RED" at bounding box center [497, 386] width 313 height 24
click at [477, 530] on div "Select size" at bounding box center [489, 531] width 279 height 15
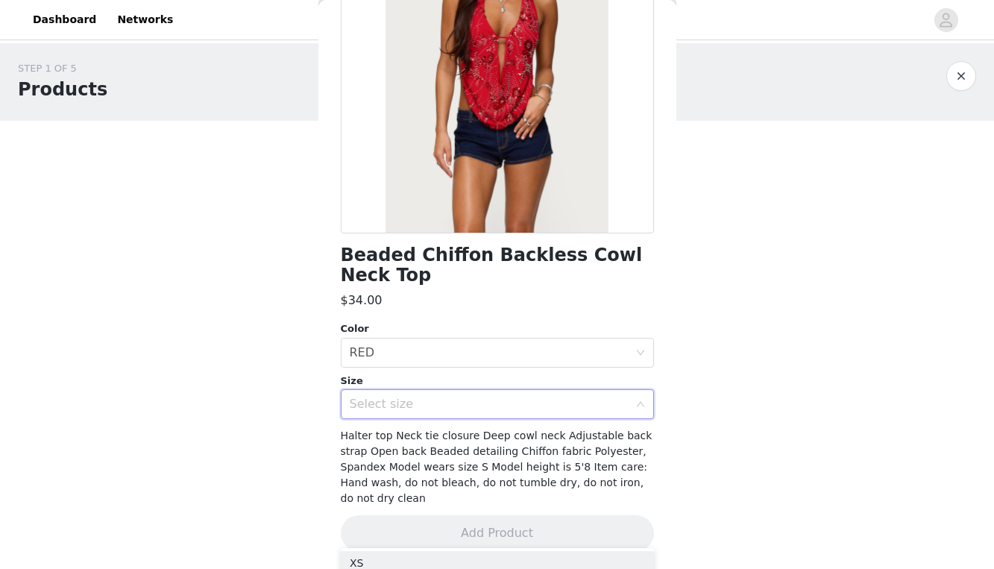
scroll to position [176, 0]
click at [512, 410] on div "Select size" at bounding box center [489, 405] width 279 height 15
click at [639, 407] on icon "icon: down" at bounding box center [640, 404] width 9 height 9
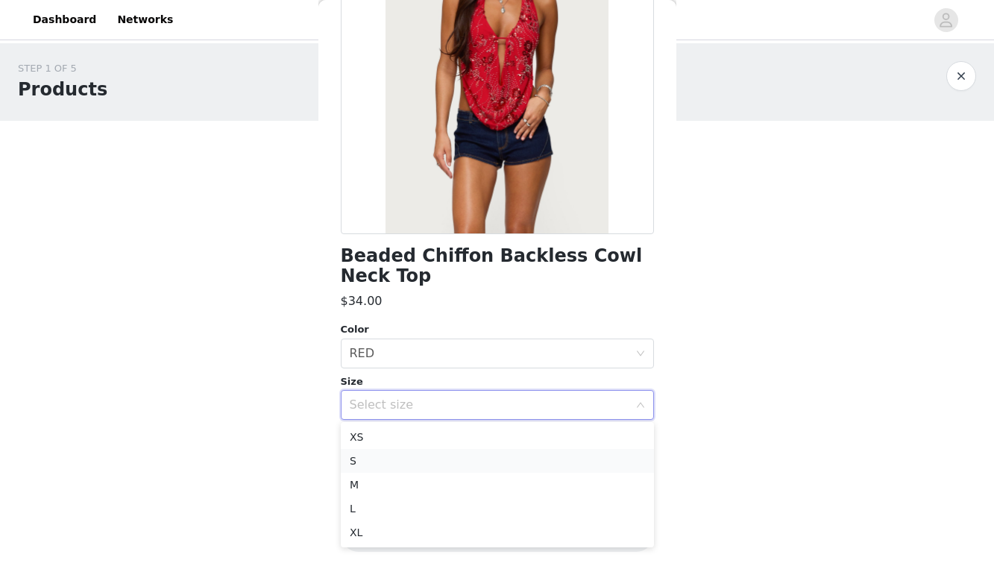
click at [514, 459] on li "S" at bounding box center [497, 461] width 313 height 24
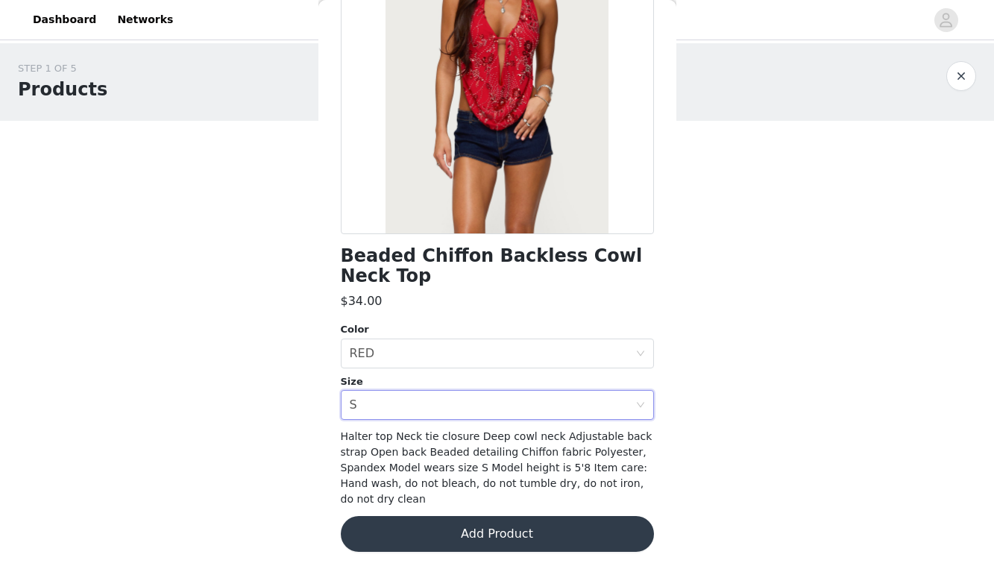
scroll to position [0, 0]
click at [509, 542] on button "Add Product" at bounding box center [497, 534] width 313 height 36
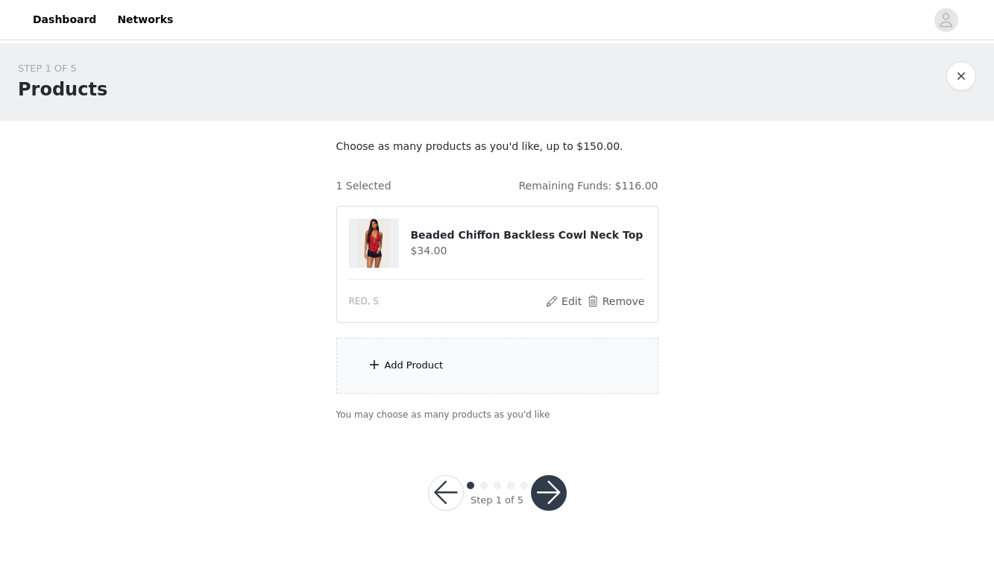
click at [447, 362] on div "Add Product" at bounding box center [497, 366] width 322 height 56
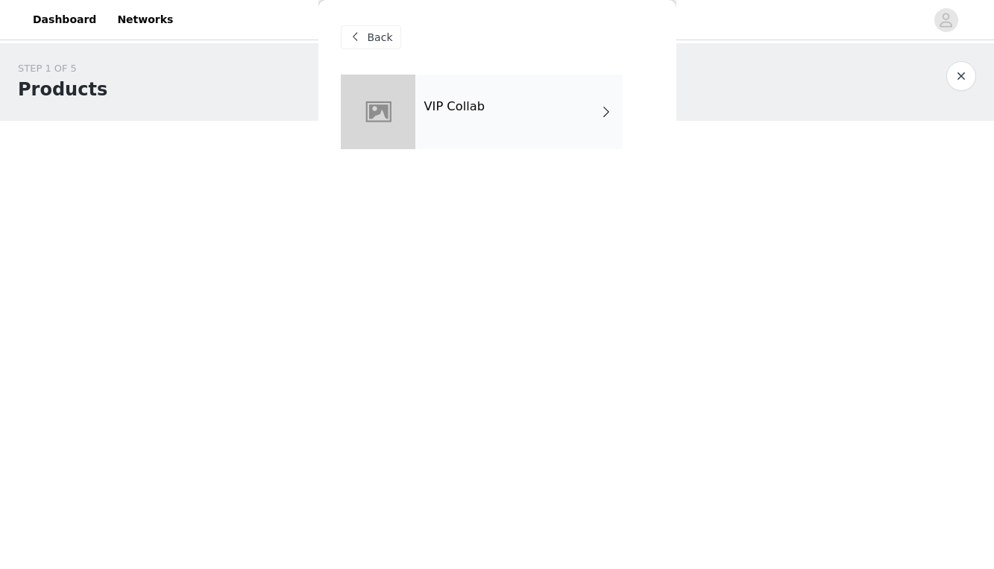
click at [606, 117] on span at bounding box center [606, 112] width 15 height 18
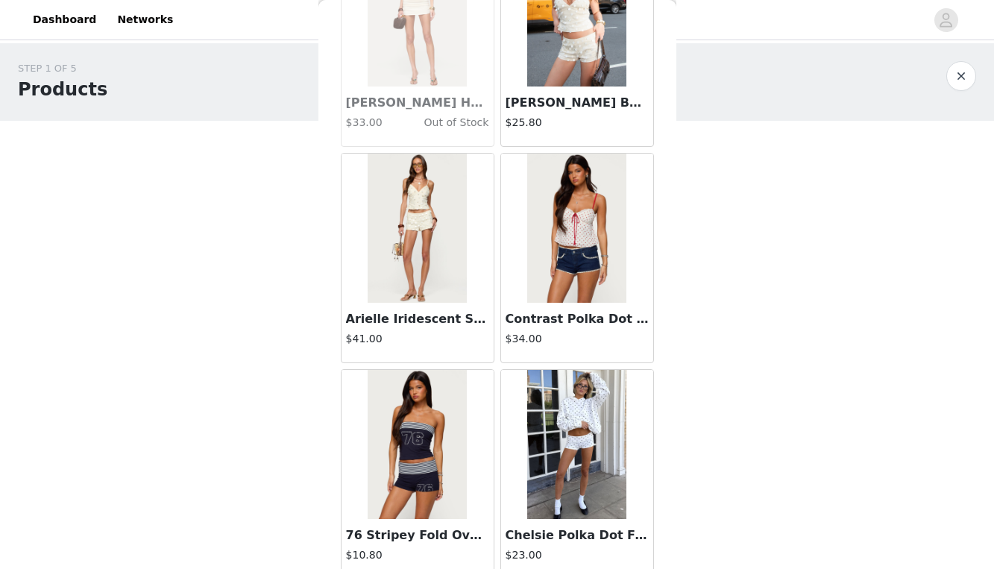
scroll to position [1487, 0]
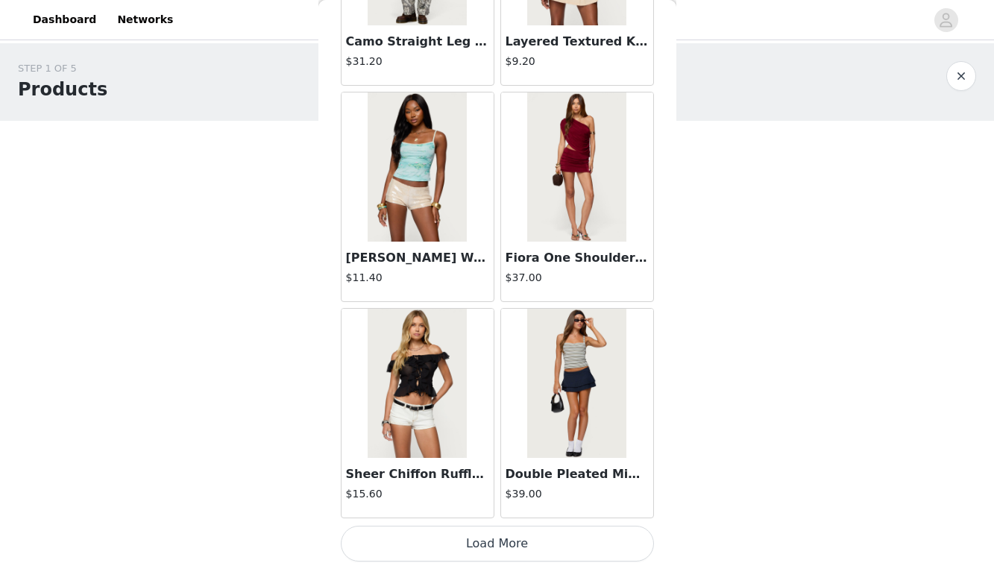
click at [461, 545] on button "Load More" at bounding box center [497, 544] width 313 height 36
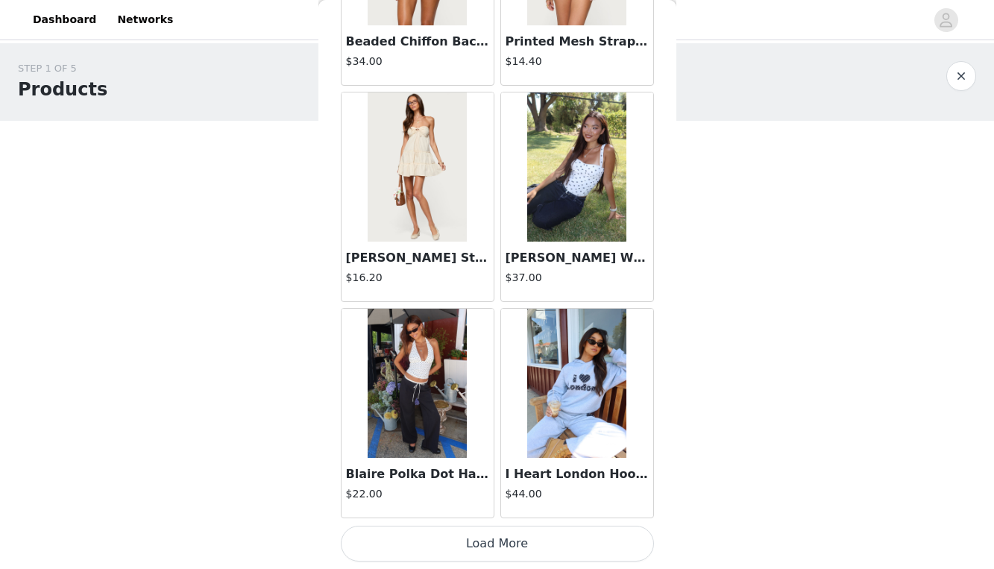
scroll to position [1, 0]
click at [508, 556] on button "Load More" at bounding box center [497, 544] width 313 height 36
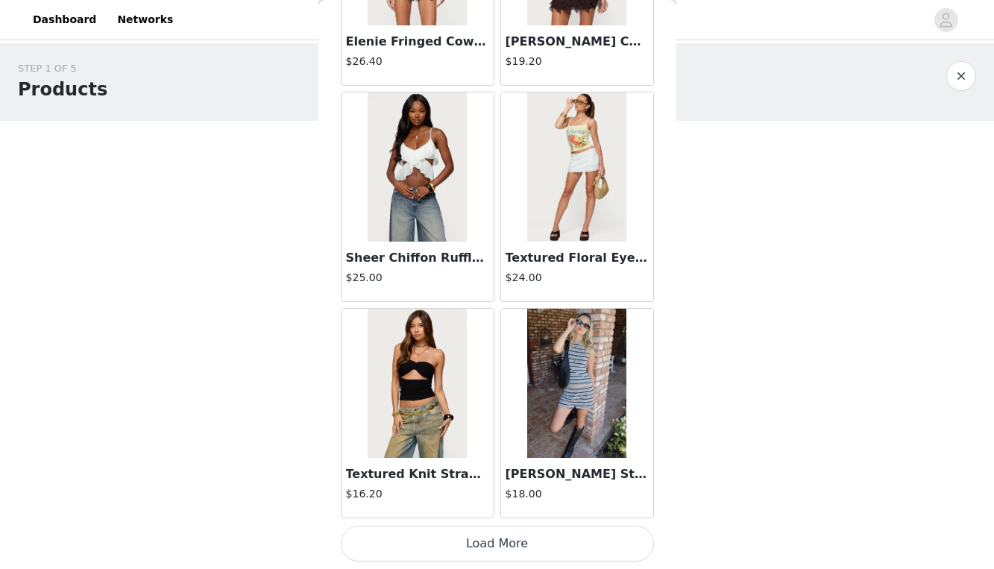
scroll to position [6039, 0]
click at [491, 541] on button "Load More" at bounding box center [497, 544] width 313 height 36
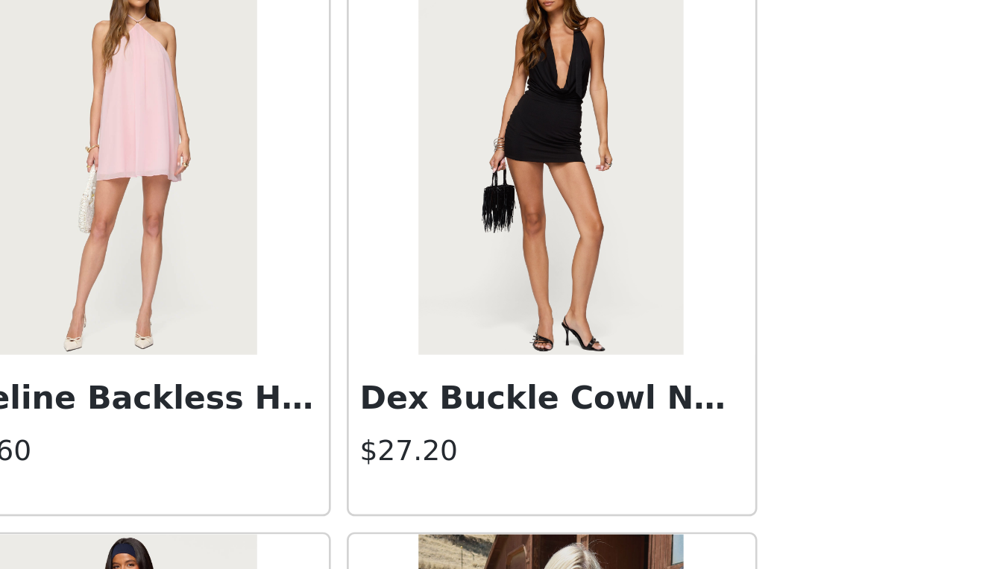
scroll to position [7441, 0]
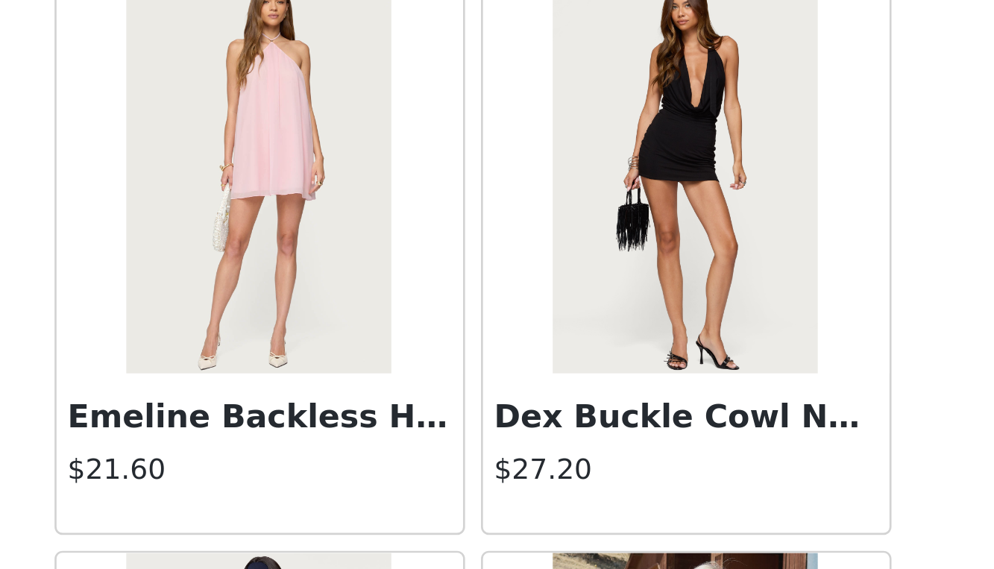
click at [527, 204] on img at bounding box center [576, 278] width 99 height 149
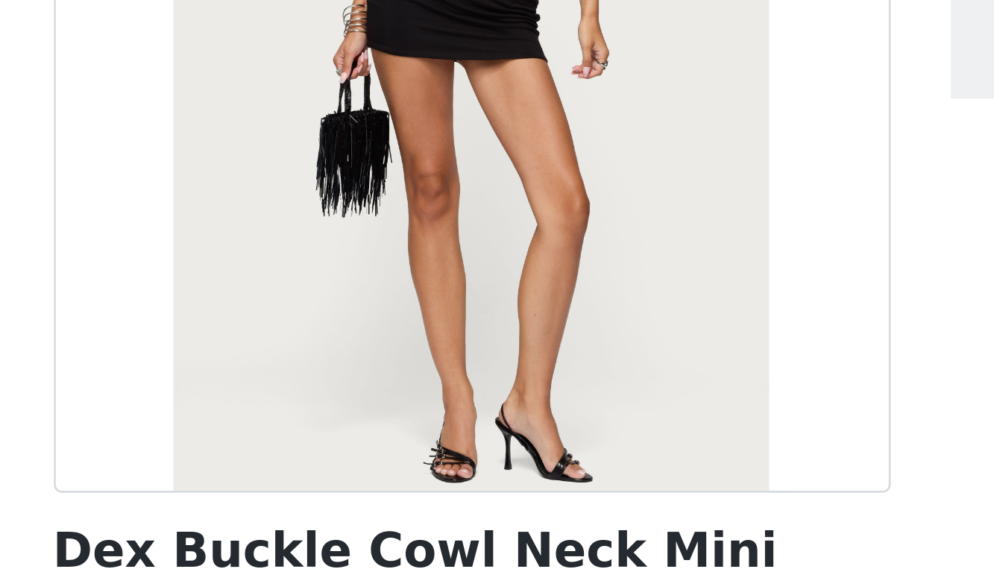
scroll to position [140, 0]
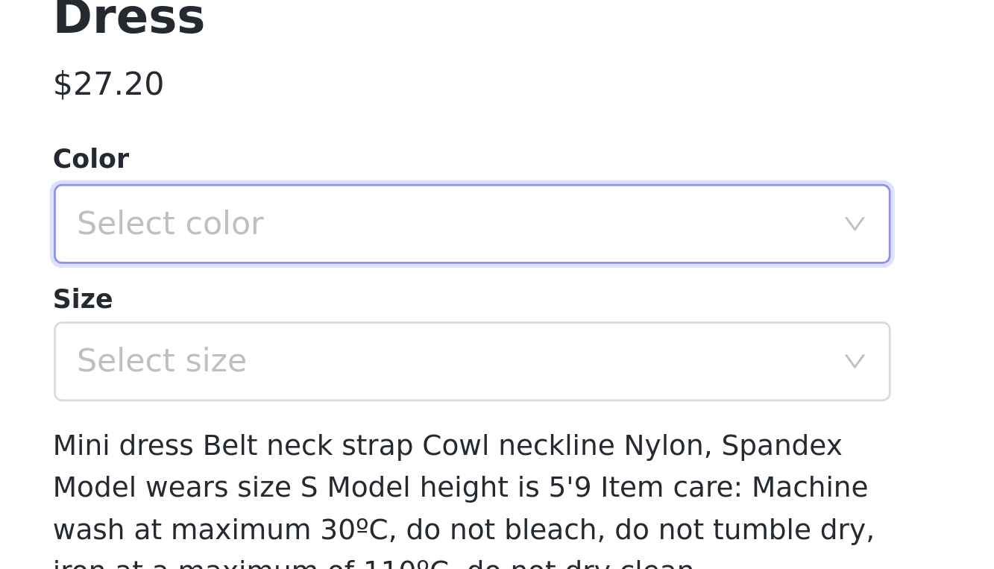
click at [350, 375] on div "Select color" at bounding box center [493, 389] width 286 height 28
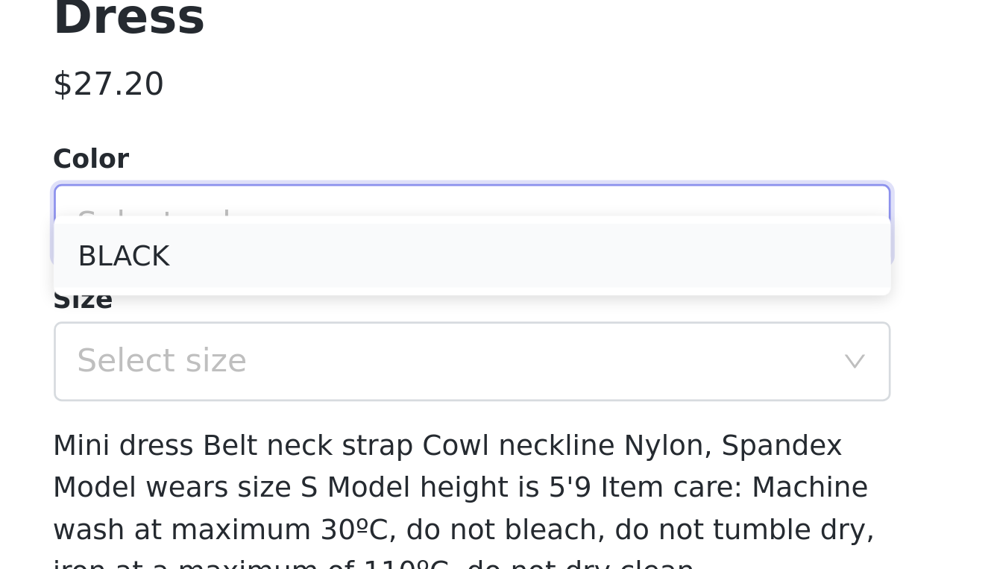
click at [341, 389] on li "BLACK" at bounding box center [497, 401] width 313 height 24
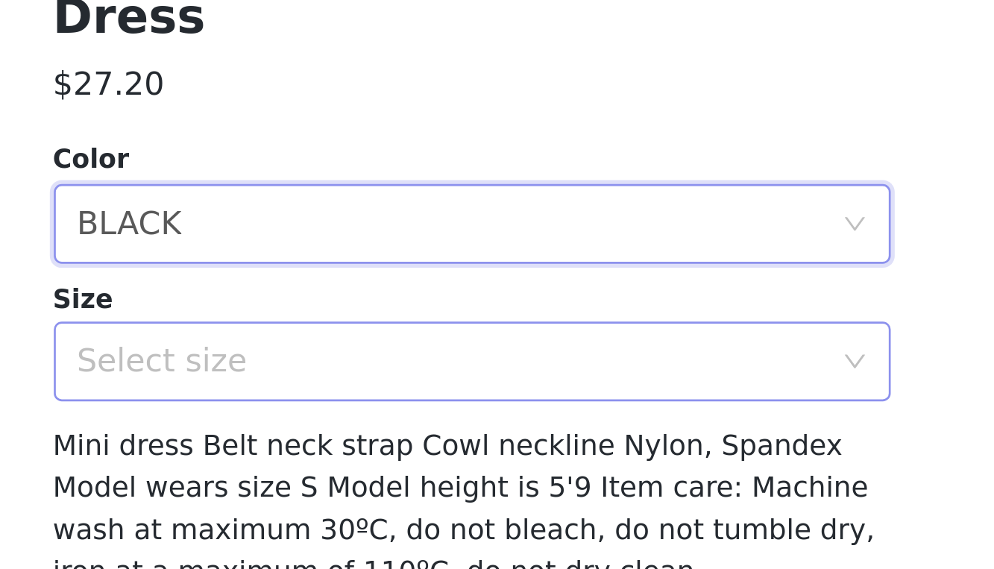
click at [350, 433] on div "Select size" at bounding box center [489, 440] width 279 height 15
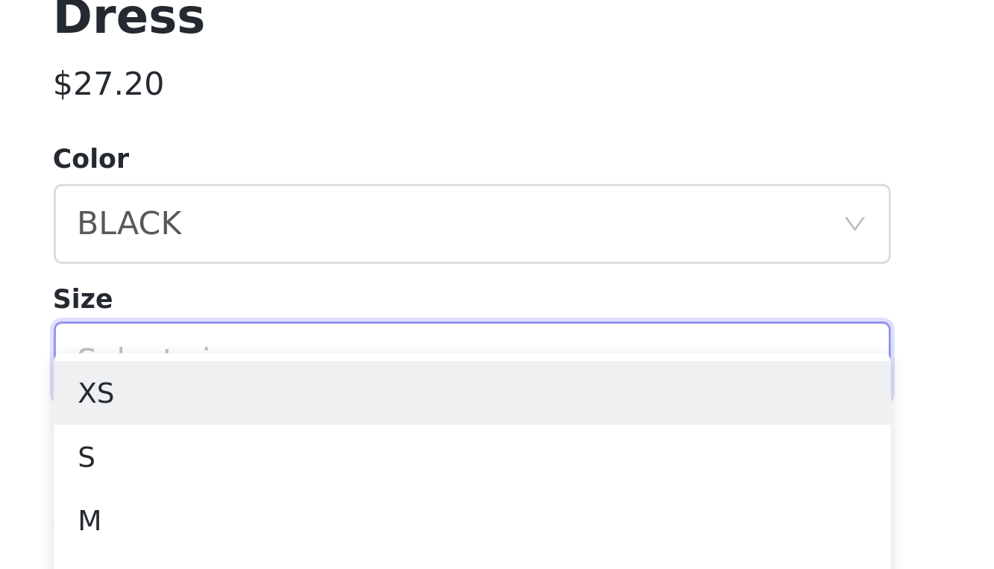
click at [341, 358] on div "Color Select color BLACK Size Select size" at bounding box center [497, 407] width 313 height 98
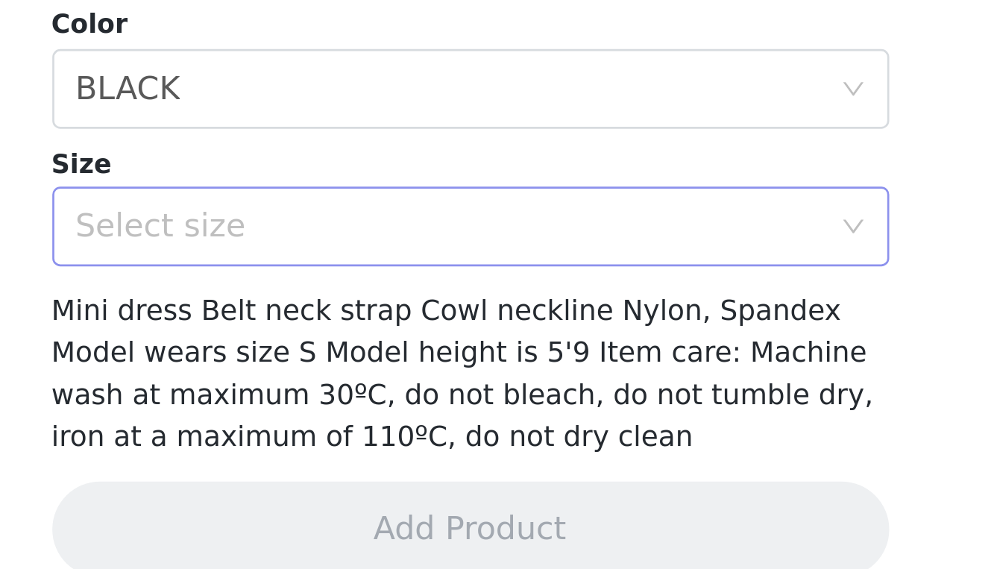
scroll to position [0, 0]
click at [350, 433] on div "Select size" at bounding box center [489, 440] width 279 height 15
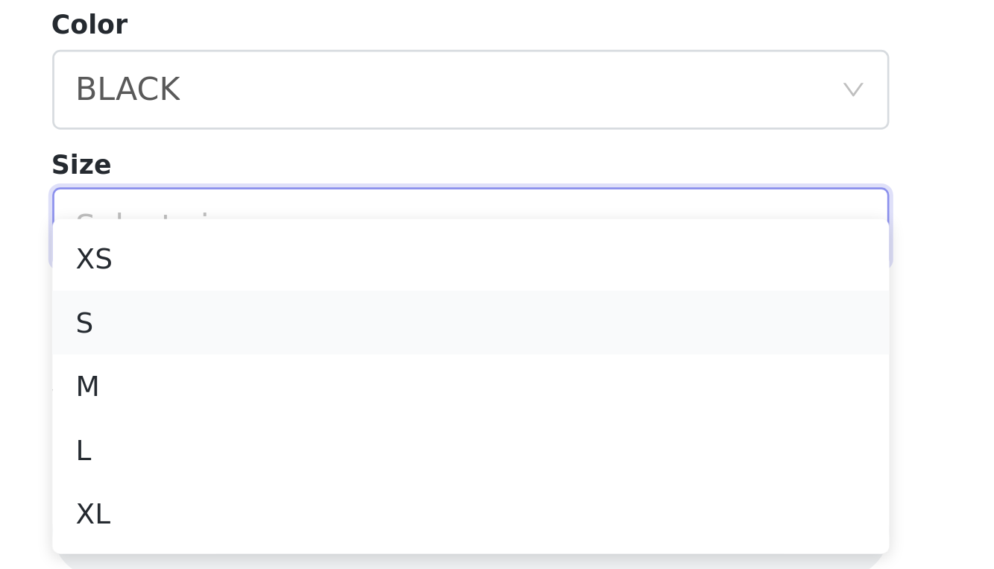
click at [341, 465] on li "S" at bounding box center [497, 477] width 313 height 24
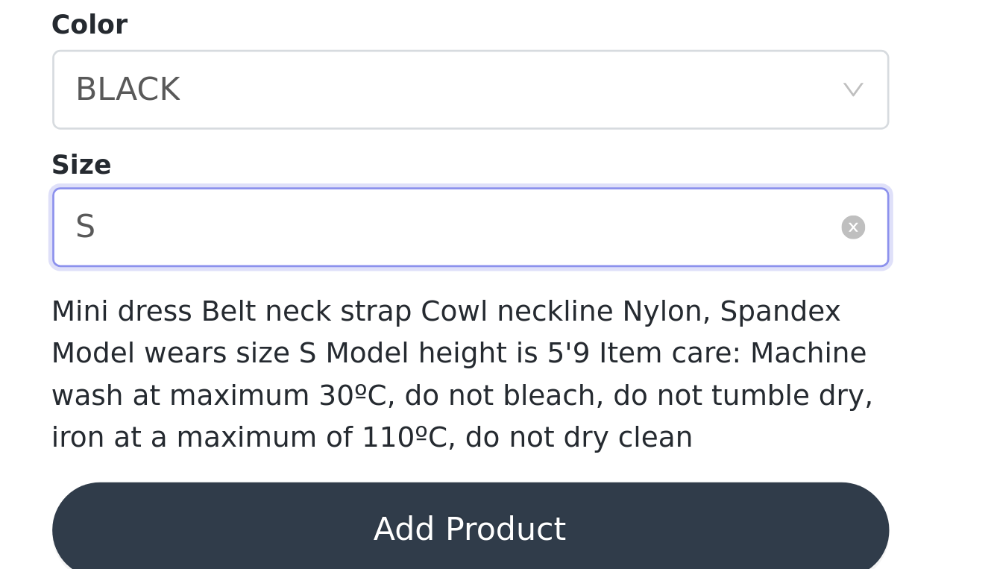
click at [350, 427] on div "Select size S" at bounding box center [493, 441] width 286 height 28
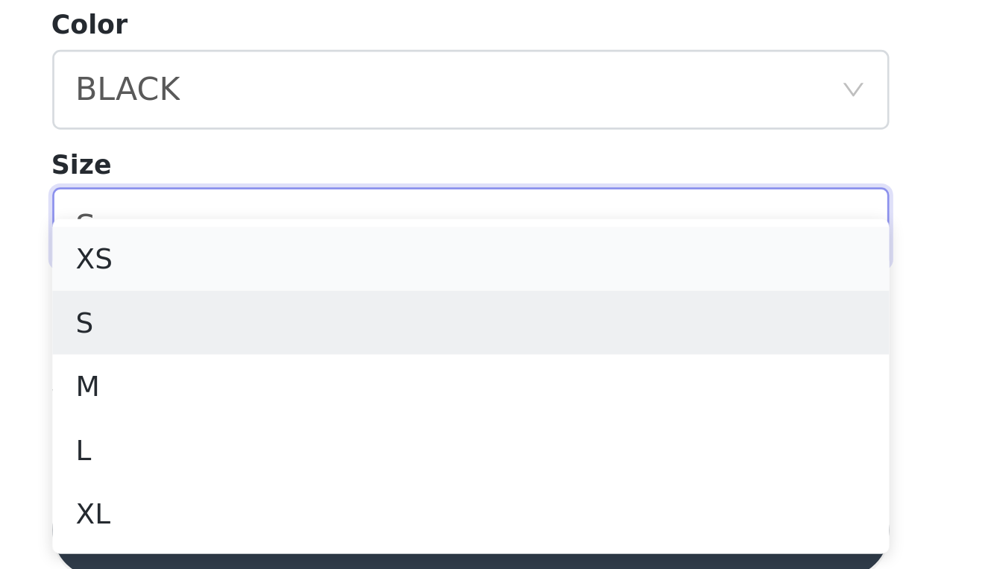
click at [341, 441] on li "XS" at bounding box center [497, 453] width 313 height 24
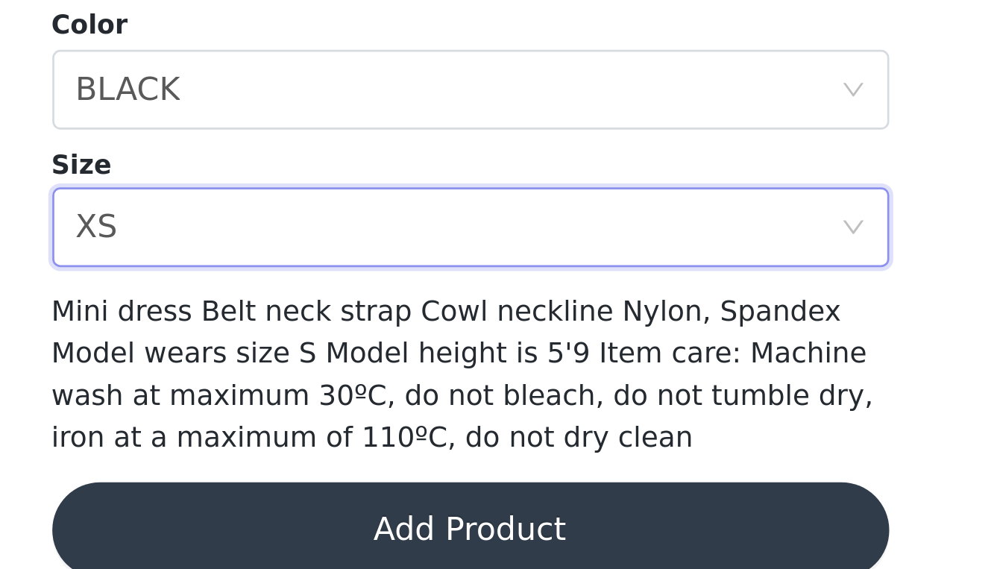
click at [341, 536] on button "Add Product" at bounding box center [497, 554] width 313 height 36
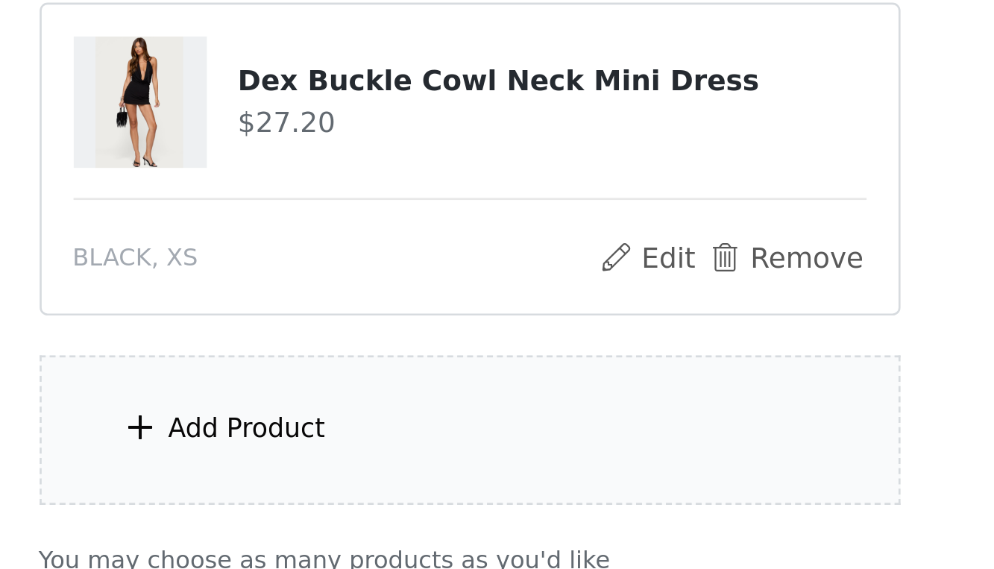
click at [336, 470] on div "Add Product" at bounding box center [497, 498] width 322 height 56
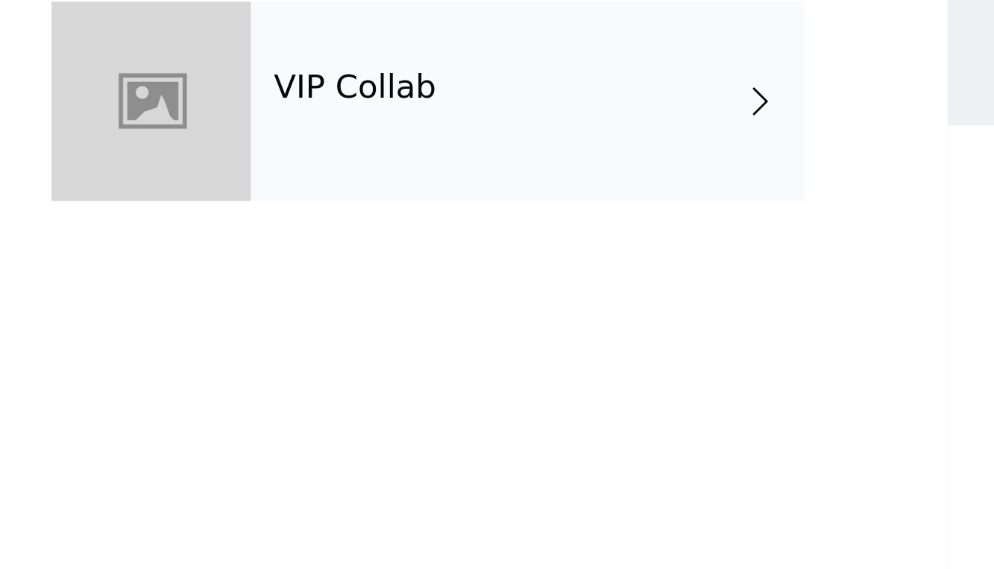
click at [599, 103] on span at bounding box center [606, 112] width 15 height 18
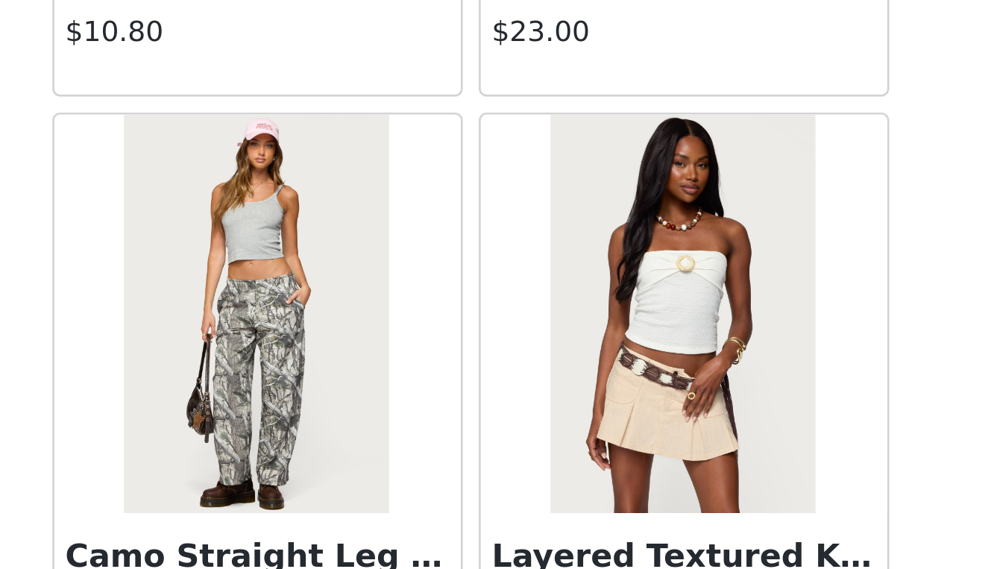
scroll to position [1190, 0]
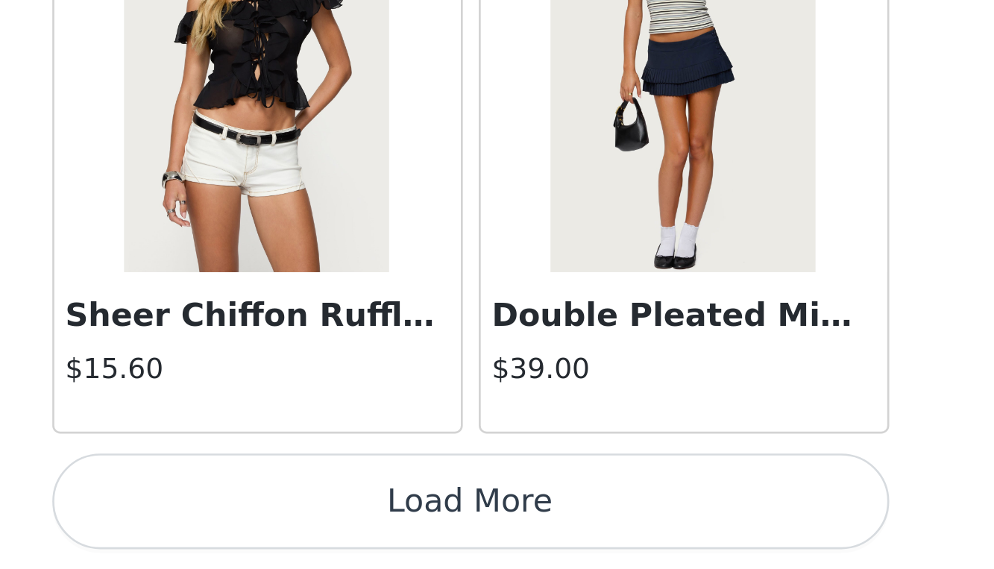
click at [341, 526] on button "Load More" at bounding box center [497, 544] width 313 height 36
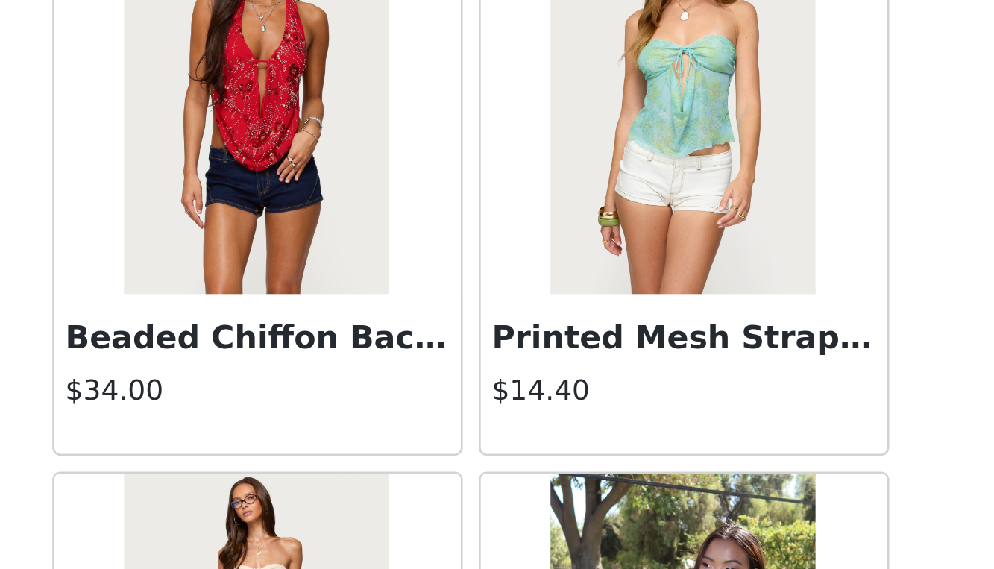
scroll to position [3426, 0]
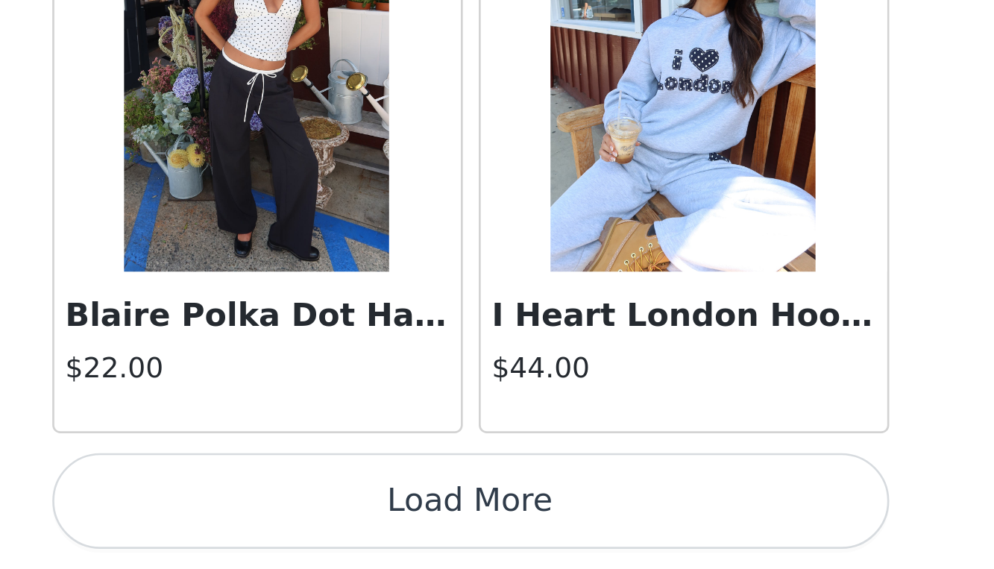
click at [341, 526] on button "Load More" at bounding box center [497, 544] width 313 height 36
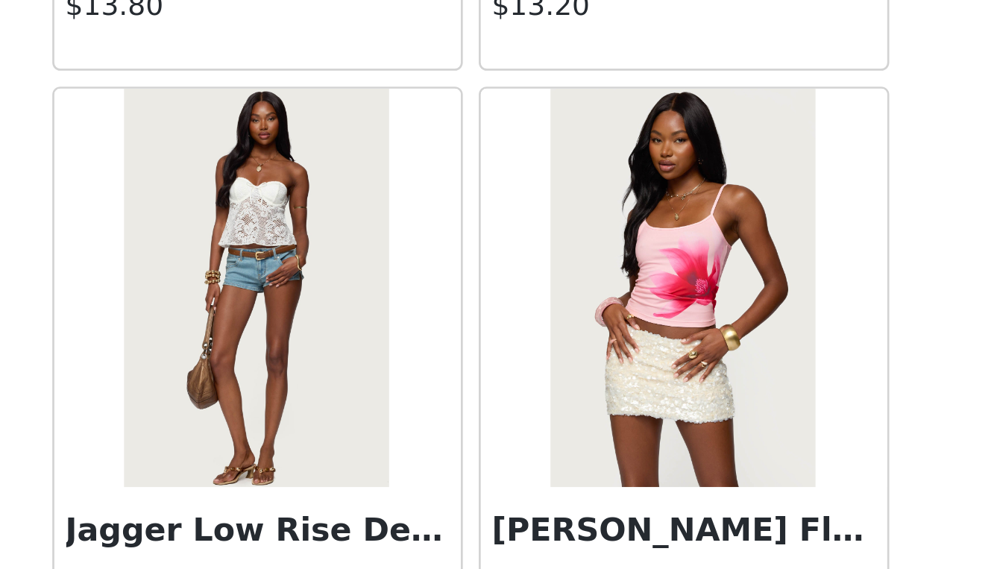
scroll to position [5408, 0]
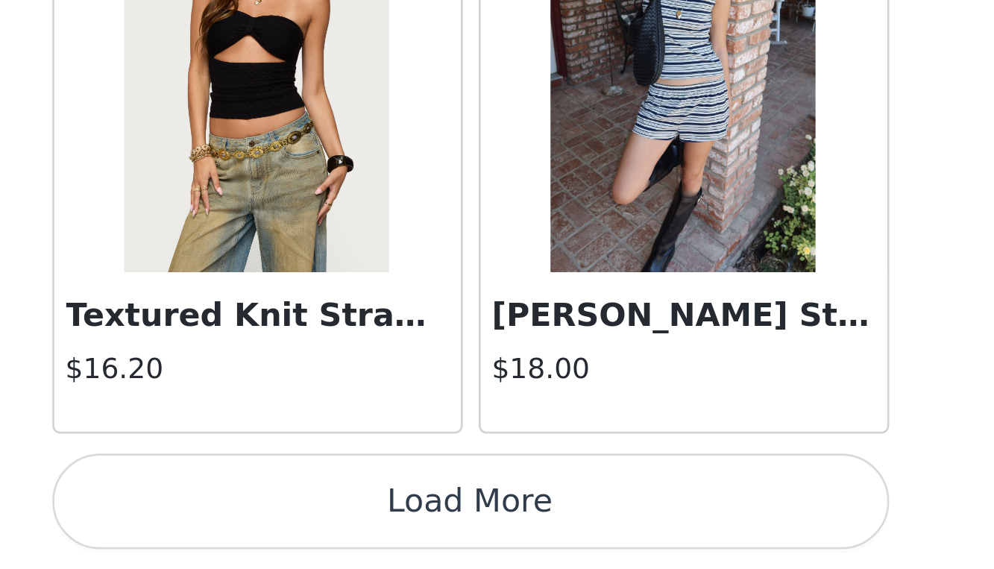
click at [341, 526] on button "Load More" at bounding box center [497, 544] width 313 height 36
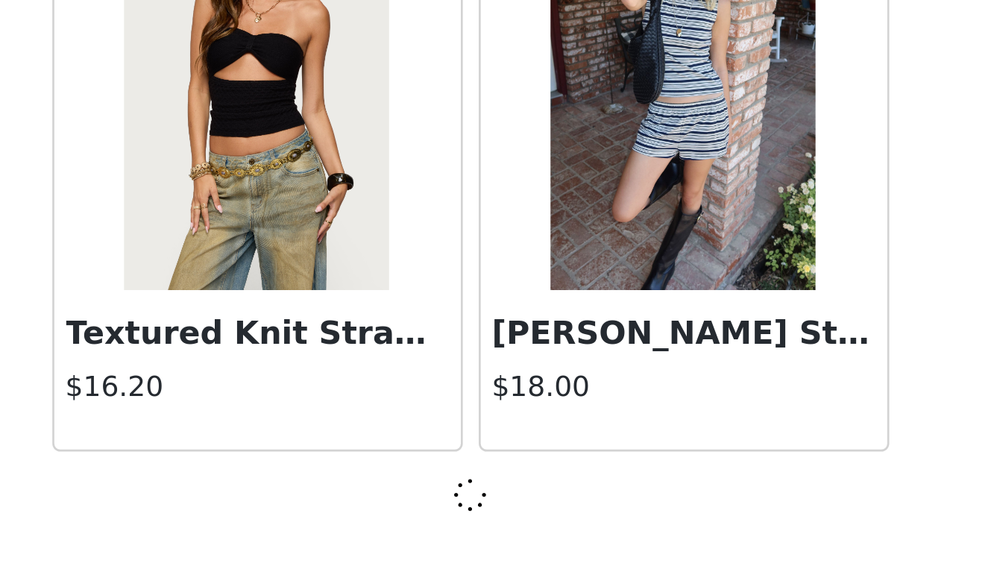
scroll to position [6032, 0]
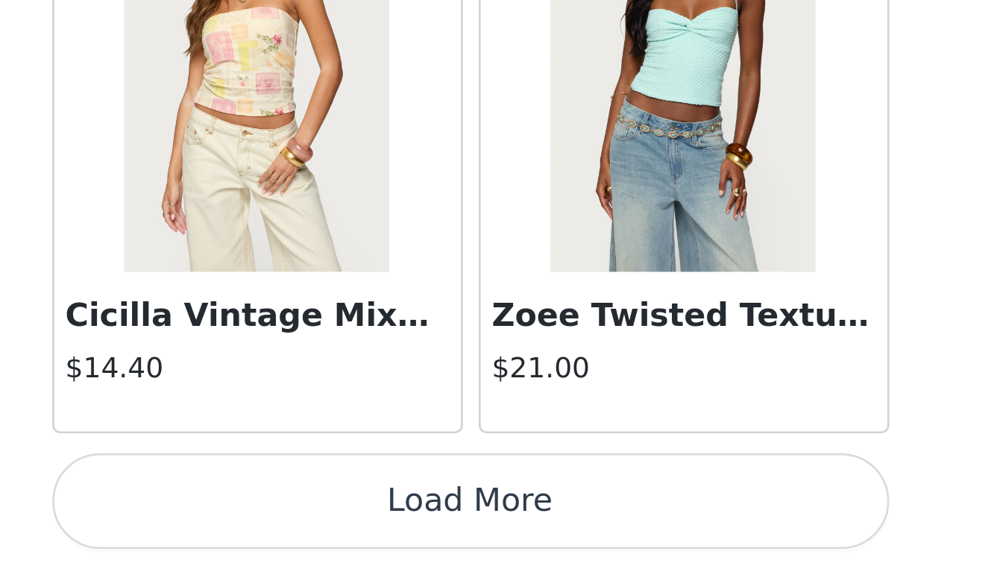
click at [341, 526] on button "Load More" at bounding box center [497, 544] width 313 height 36
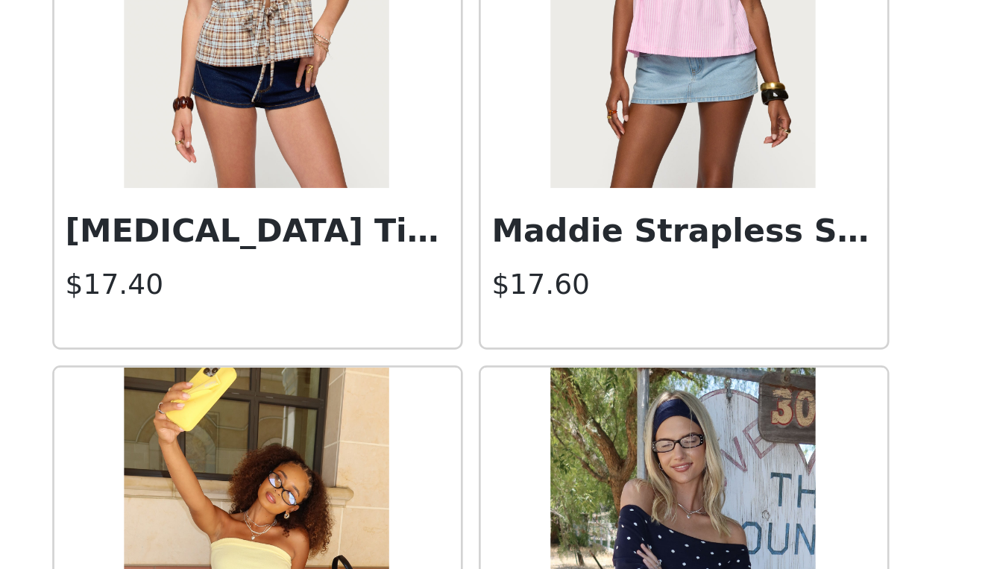
scroll to position [10343, 0]
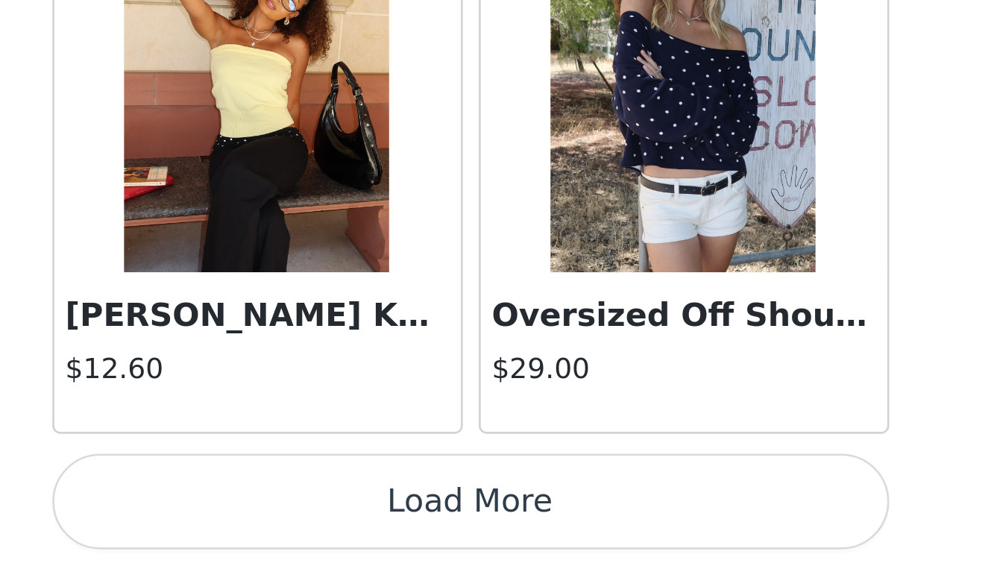
click at [341, 526] on button "Load More" at bounding box center [497, 544] width 313 height 36
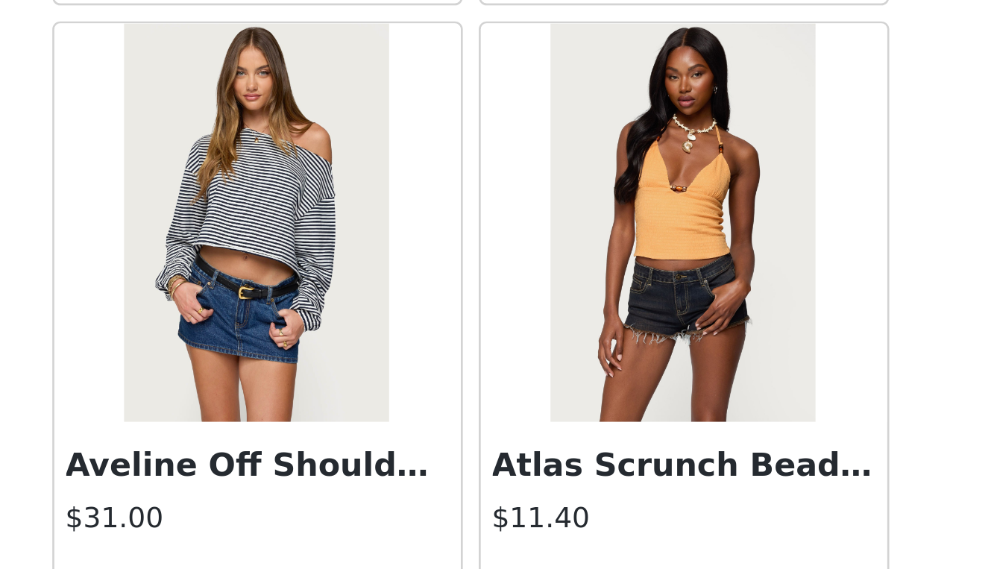
scroll to position [12473, 0]
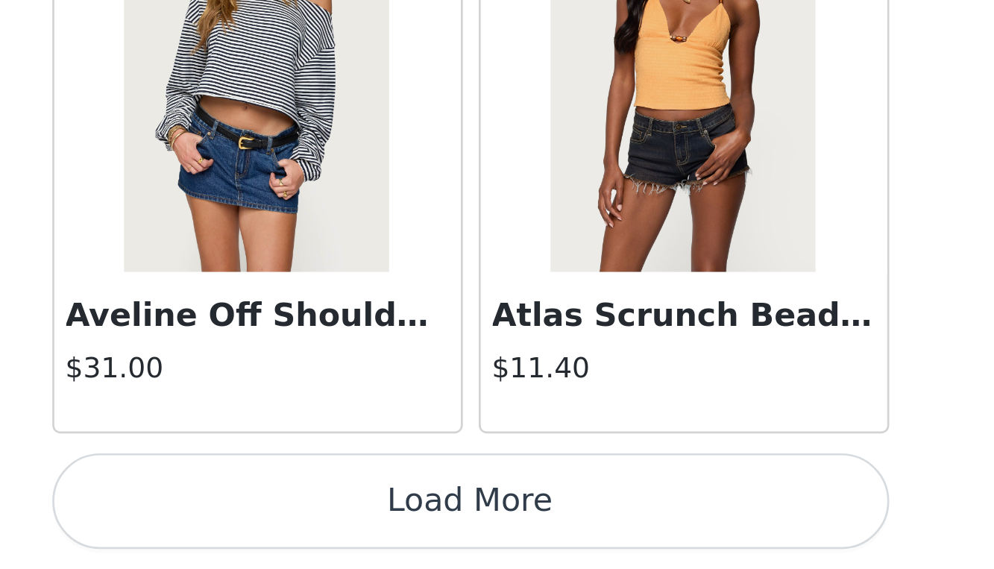
click at [341, 526] on button "Load More" at bounding box center [497, 544] width 313 height 36
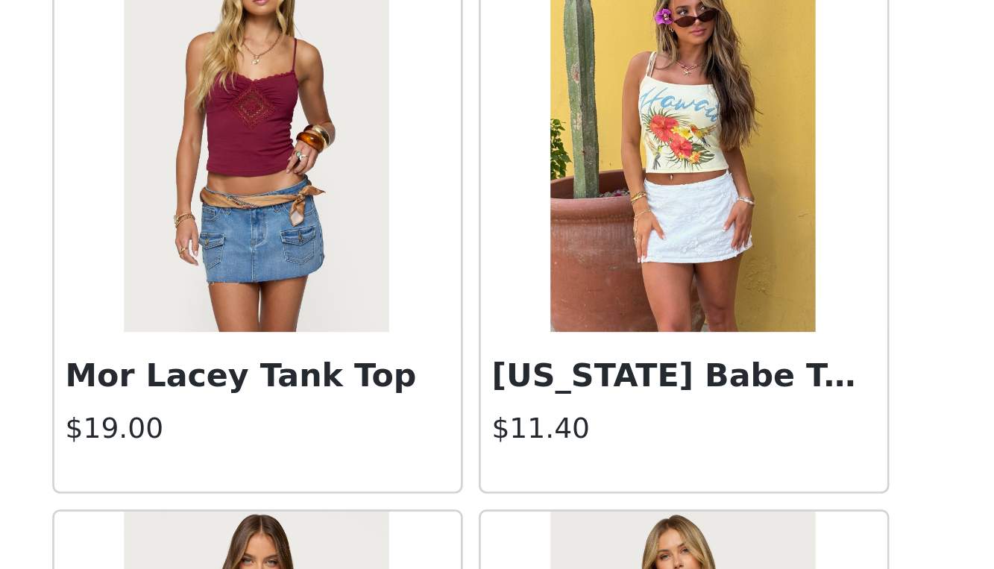
scroll to position [14690, 0]
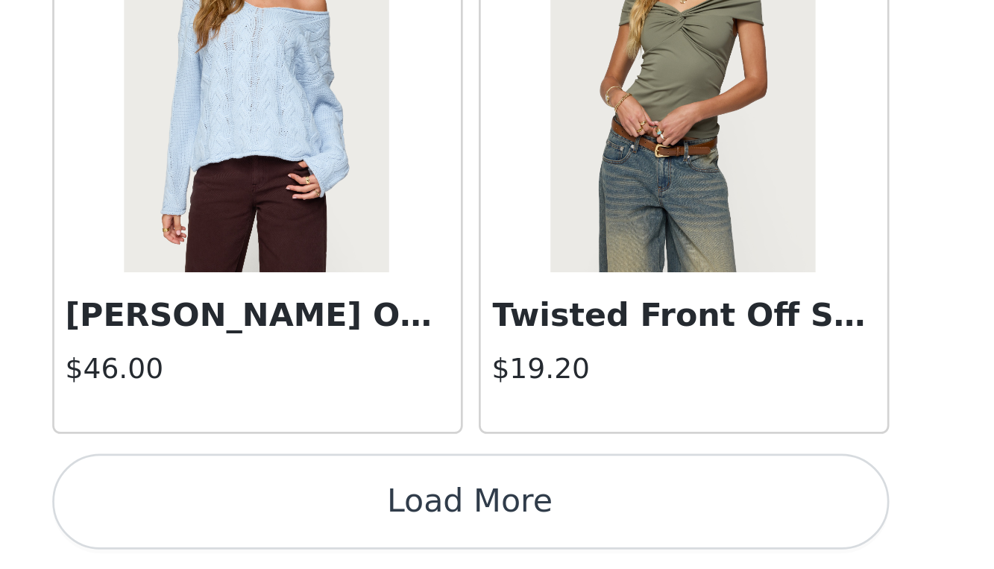
click at [341, 526] on button "Load More" at bounding box center [497, 544] width 313 height 36
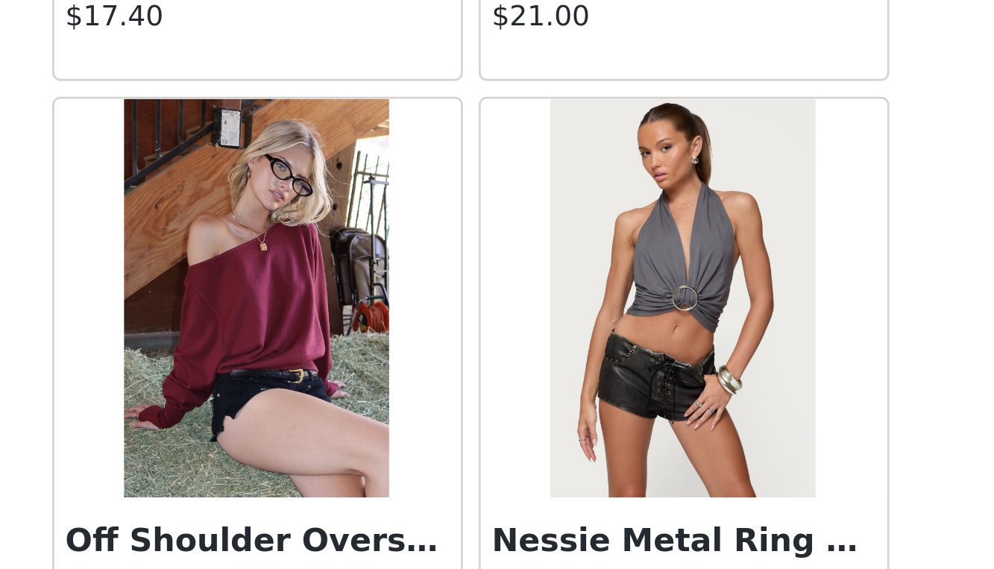
scroll to position [16379, 0]
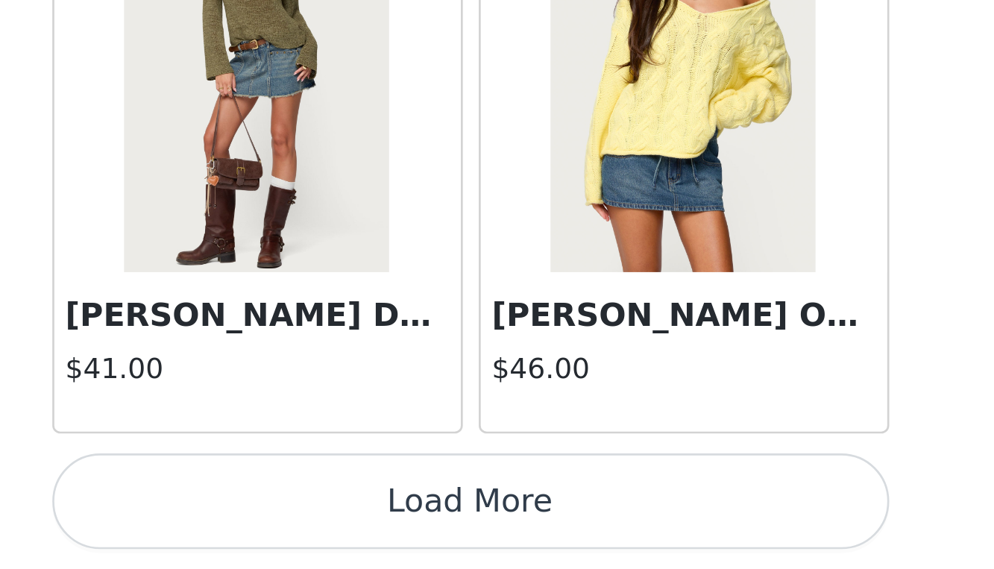
click at [341, 526] on button "Load More" at bounding box center [497, 544] width 313 height 36
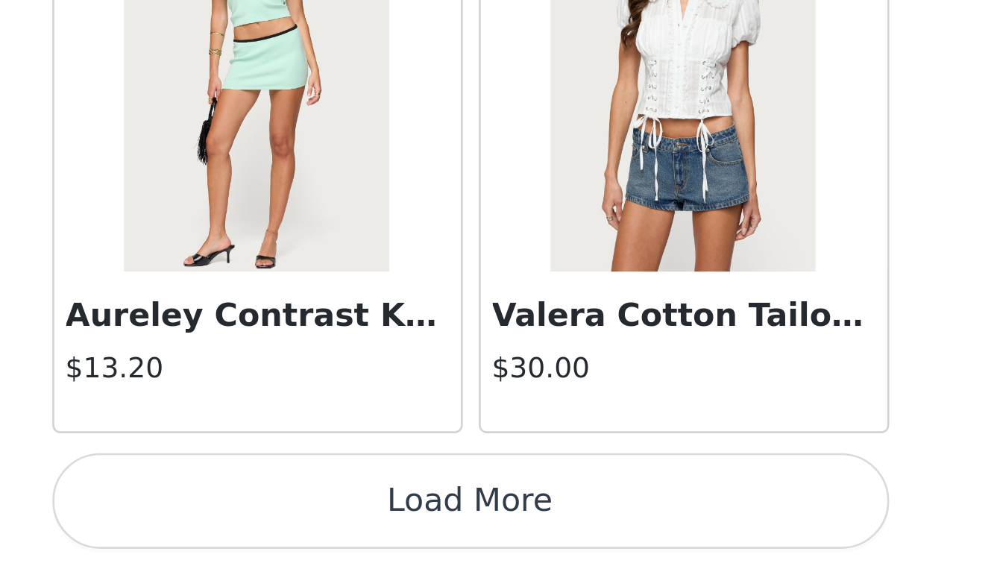
scroll to position [109, 0]
click at [341, 526] on button "Load More" at bounding box center [497, 544] width 313 height 36
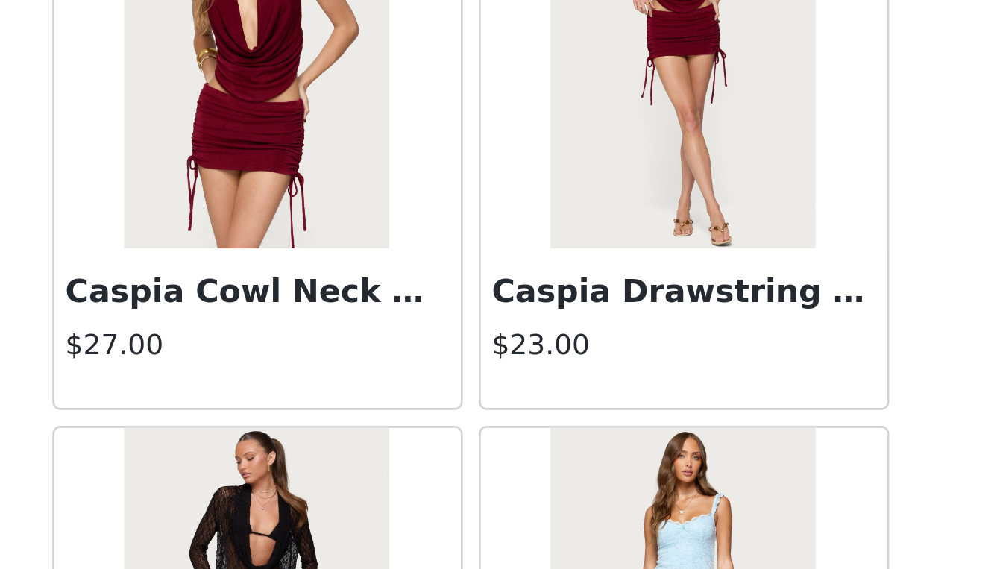
scroll to position [19831, 0]
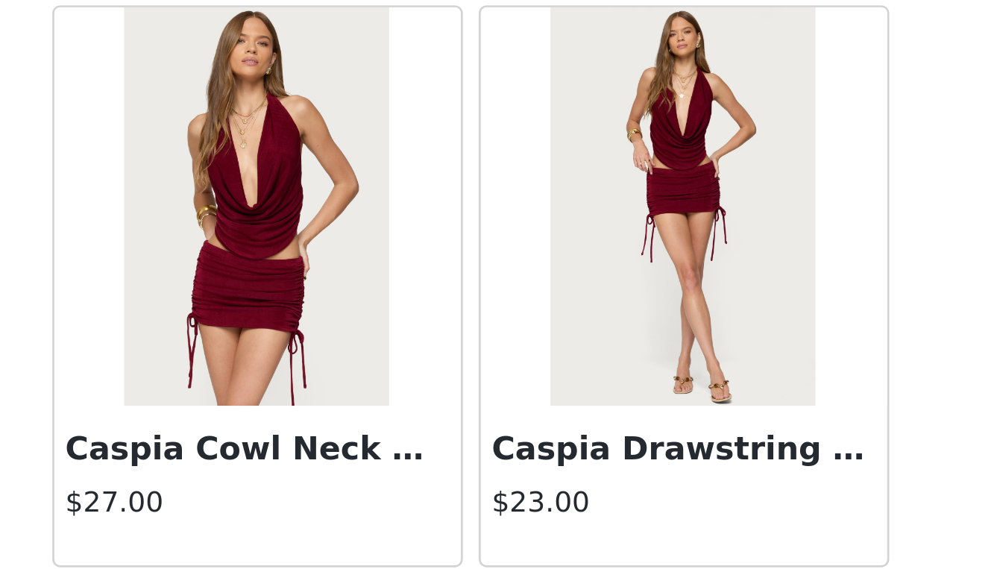
click at [368, 359] on img at bounding box center [417, 433] width 99 height 149
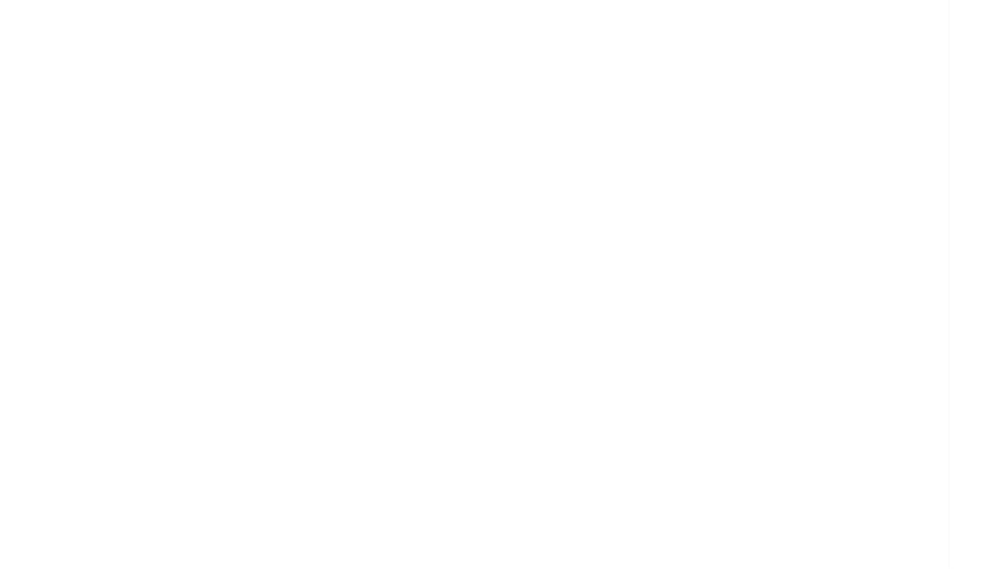
scroll to position [0, 0]
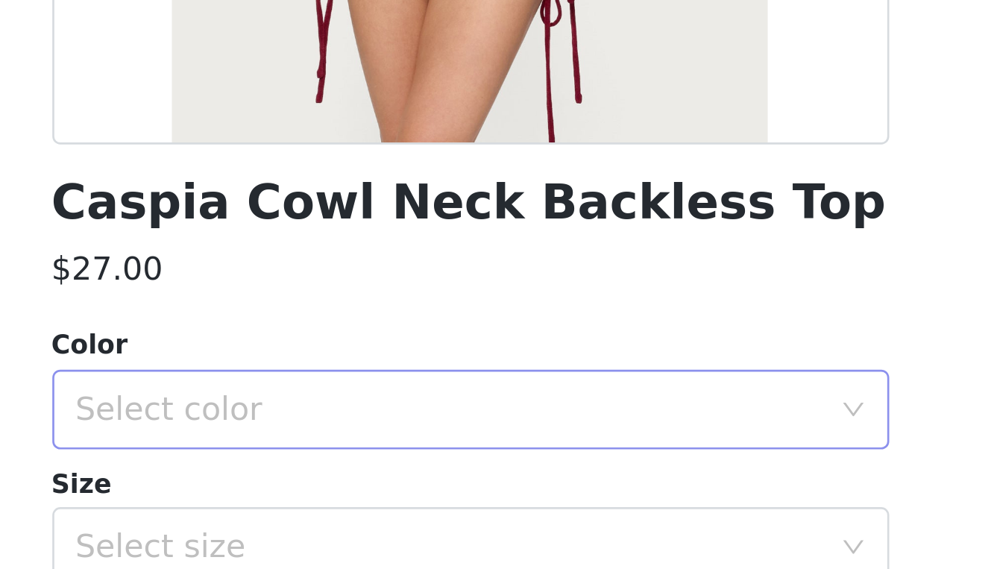
click at [350, 502] on div "Select color" at bounding box center [489, 509] width 279 height 15
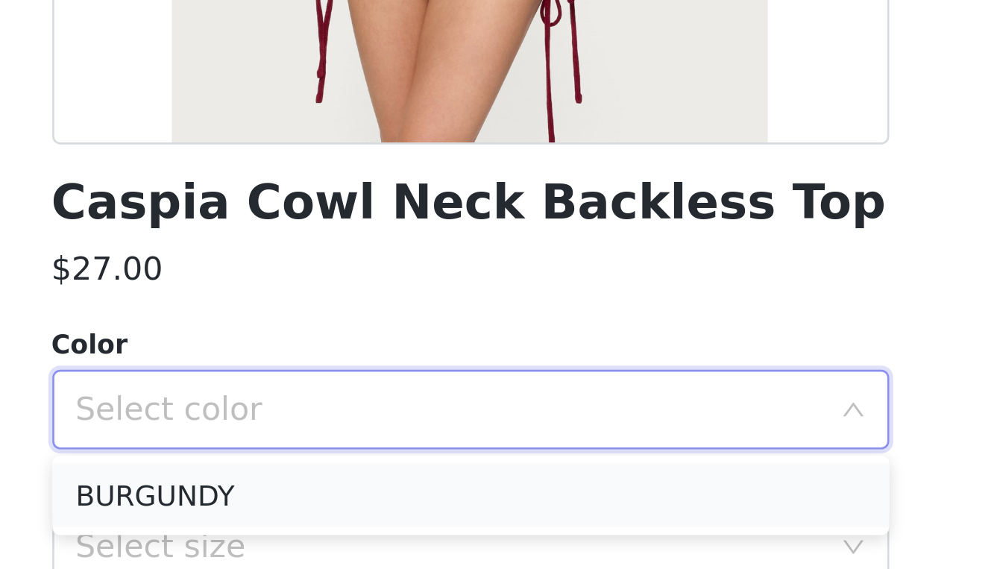
click at [341, 530] on li "BURGUNDY" at bounding box center [497, 542] width 313 height 24
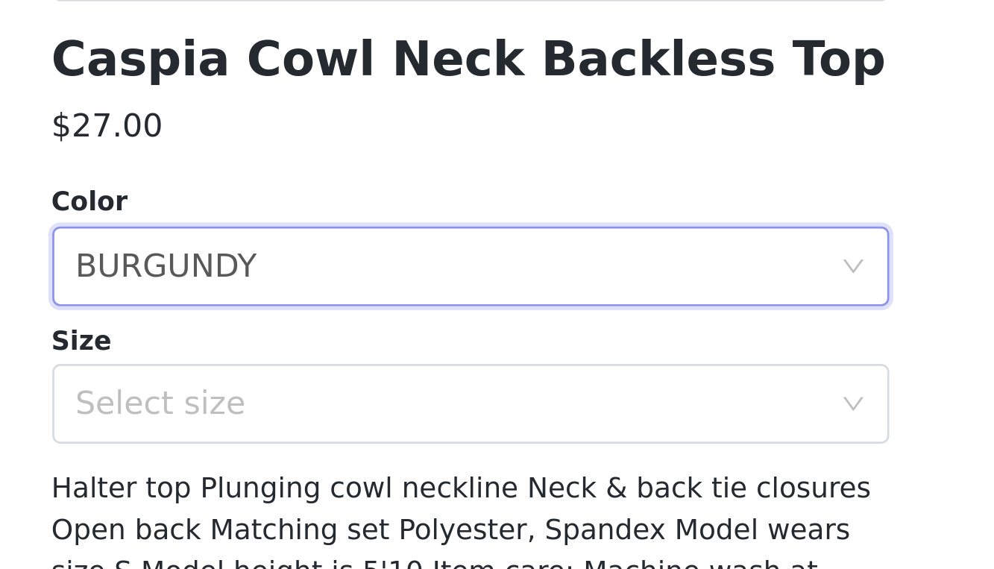
scroll to position [58, 0]
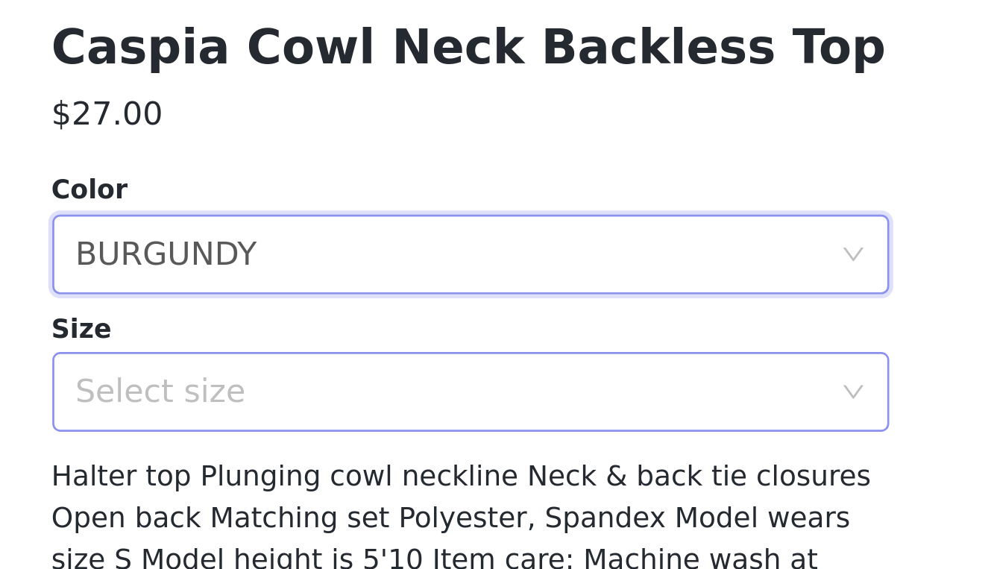
click at [350, 495] on div "Select size" at bounding box center [489, 502] width 279 height 15
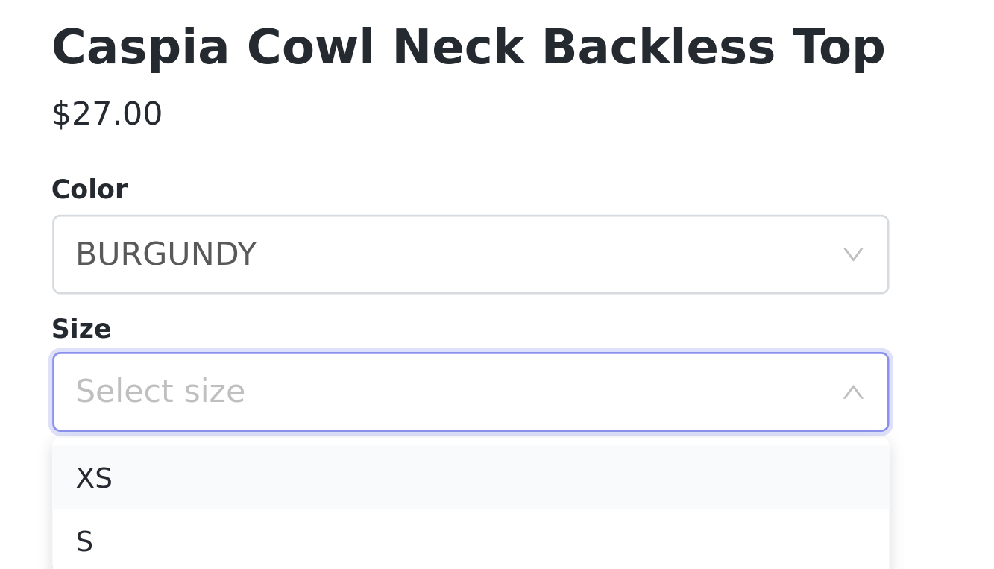
click at [341, 523] on li "XS" at bounding box center [497, 535] width 313 height 24
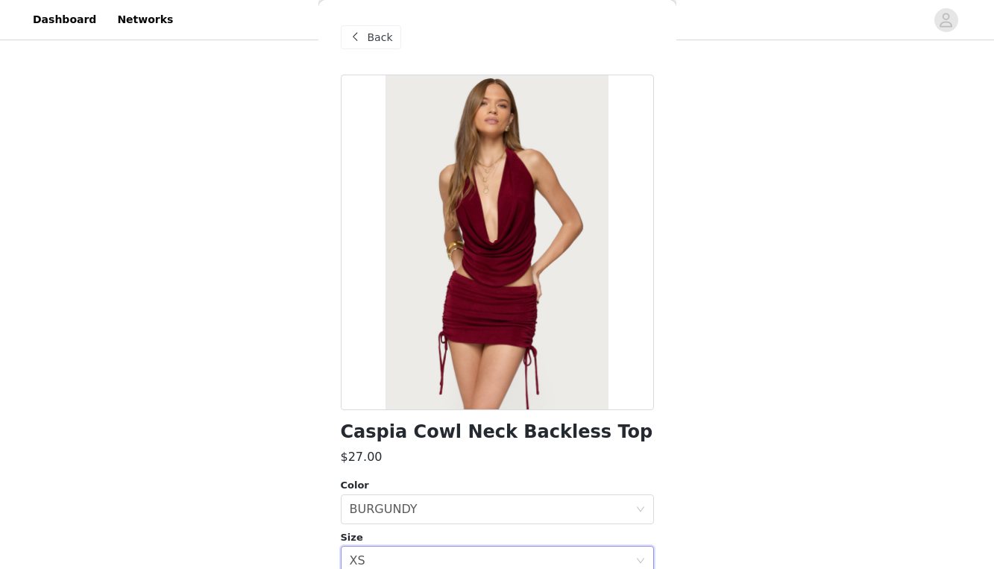
scroll to position [109, 0]
click at [354, 42] on span at bounding box center [356, 37] width 18 height 18
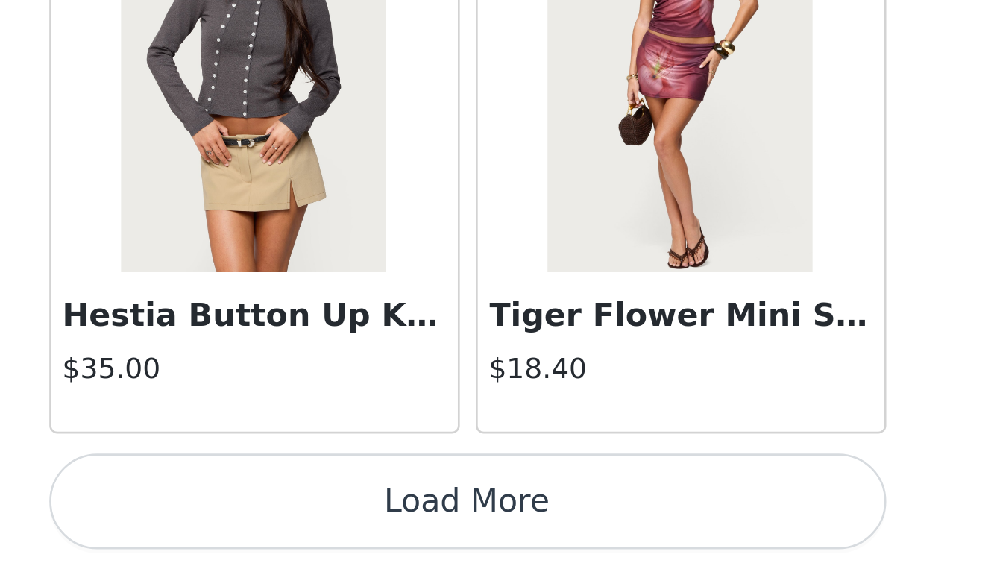
click at [341, 526] on button "Load More" at bounding box center [497, 544] width 313 height 36
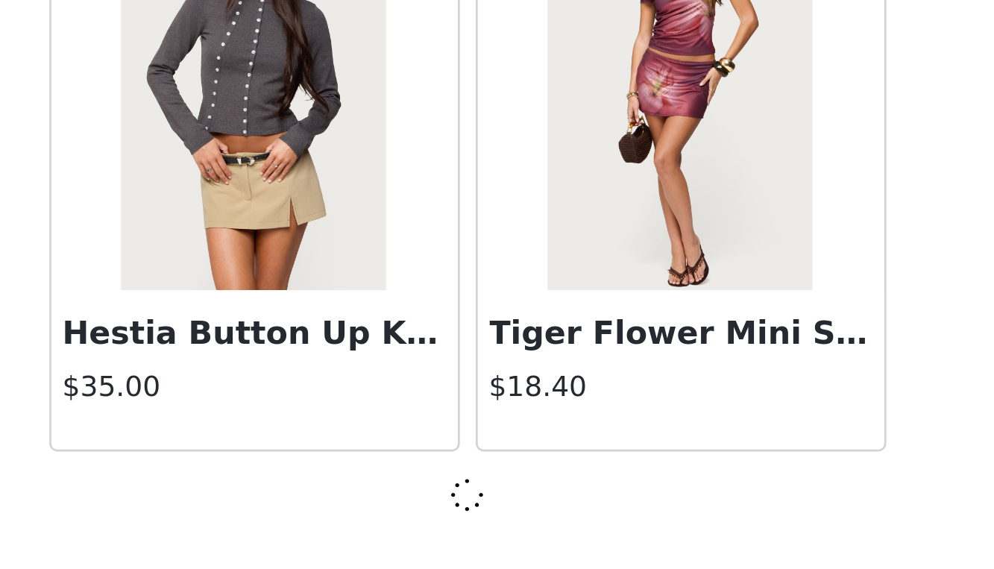
scroll to position [21172, 0]
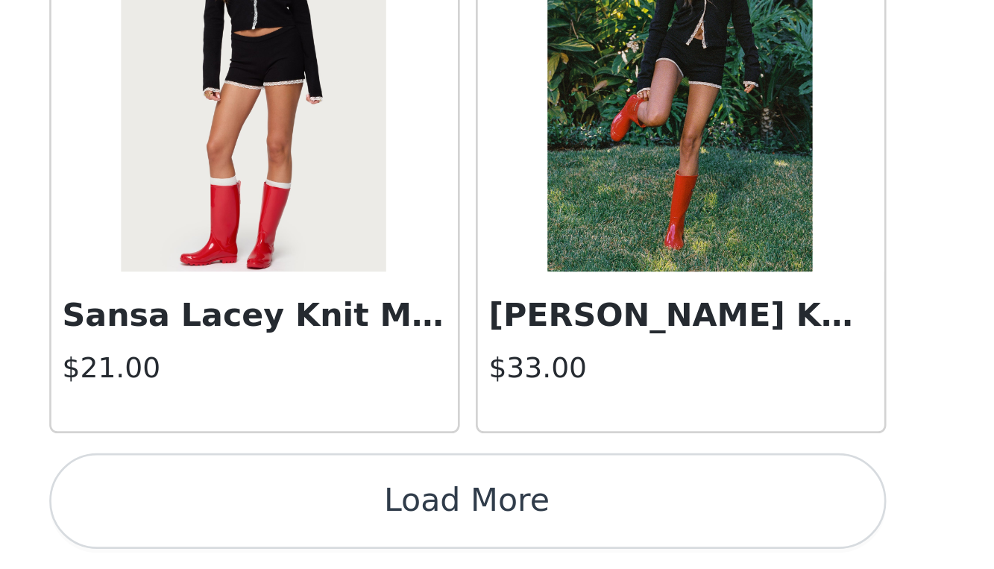
click at [341, 526] on button "Load More" at bounding box center [497, 544] width 313 height 36
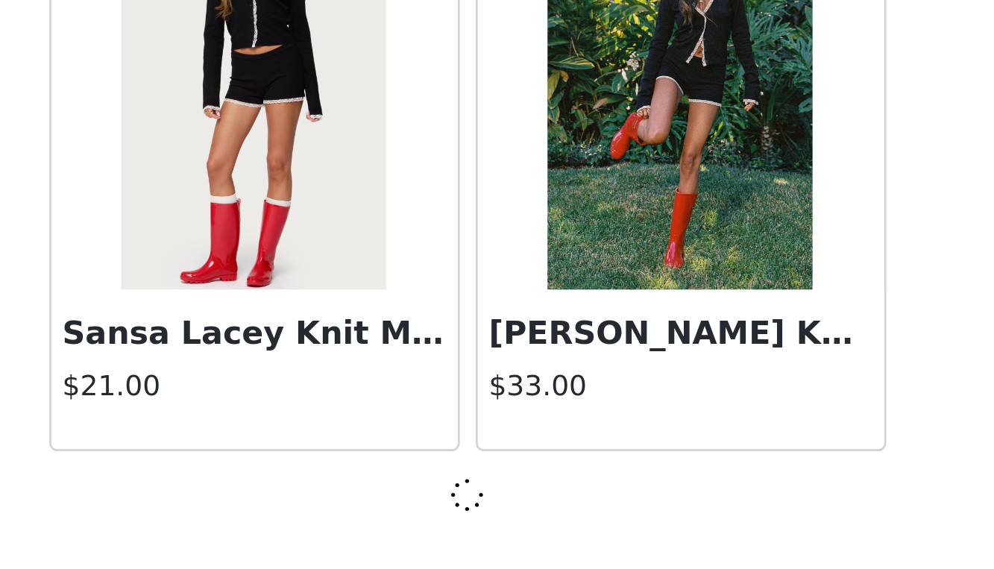
scroll to position [23334, 0]
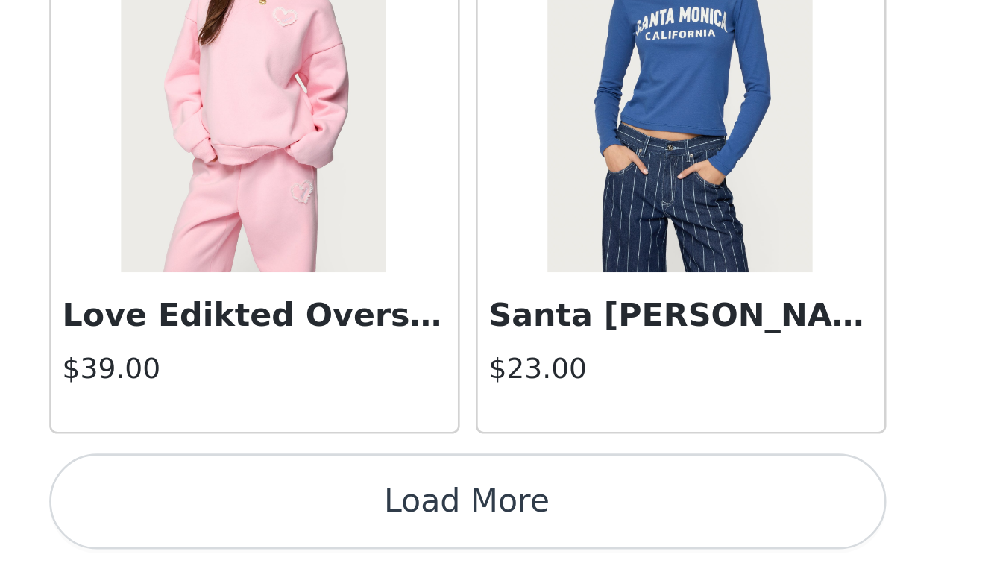
click at [341, 526] on button "Load More" at bounding box center [497, 544] width 313 height 36
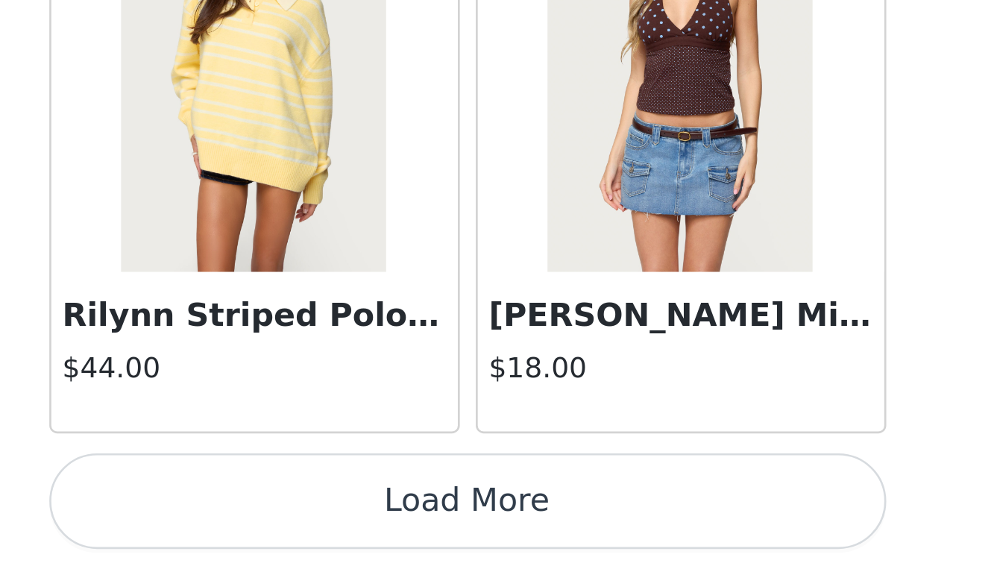
click at [341, 526] on button "Load More" at bounding box center [497, 544] width 313 height 36
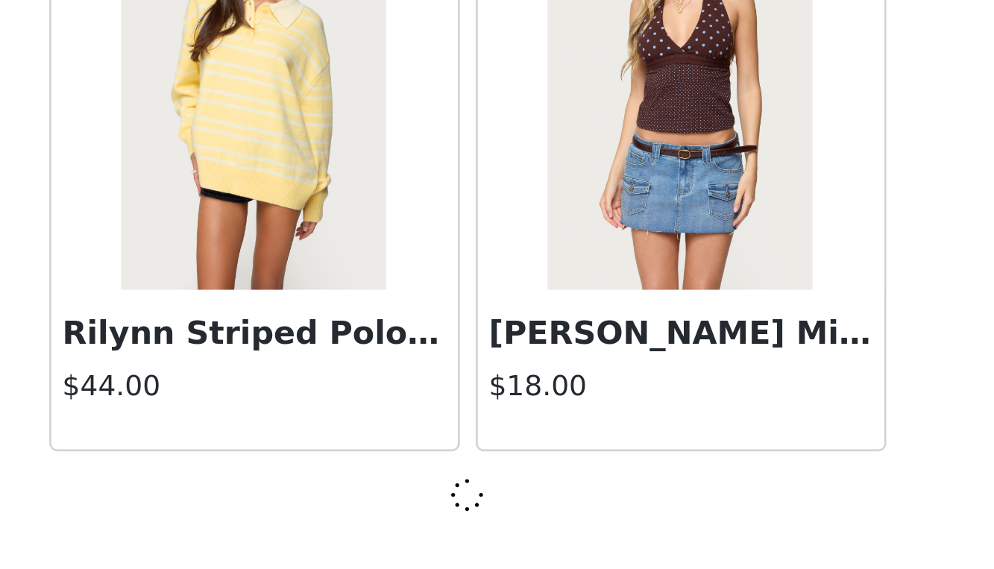
scroll to position [27660, 0]
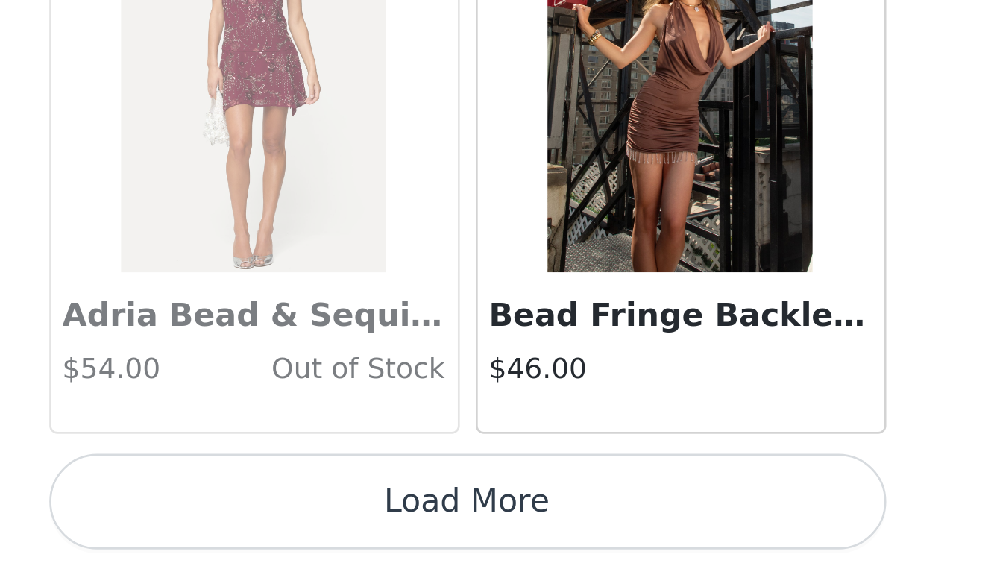
click at [341, 526] on button "Load More" at bounding box center [497, 544] width 313 height 36
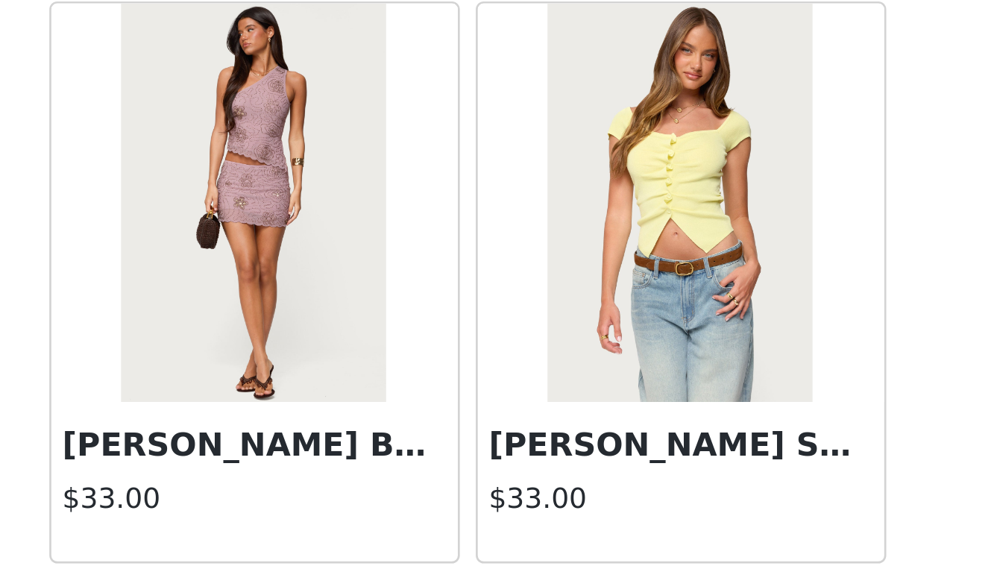
scroll to position [30864, 0]
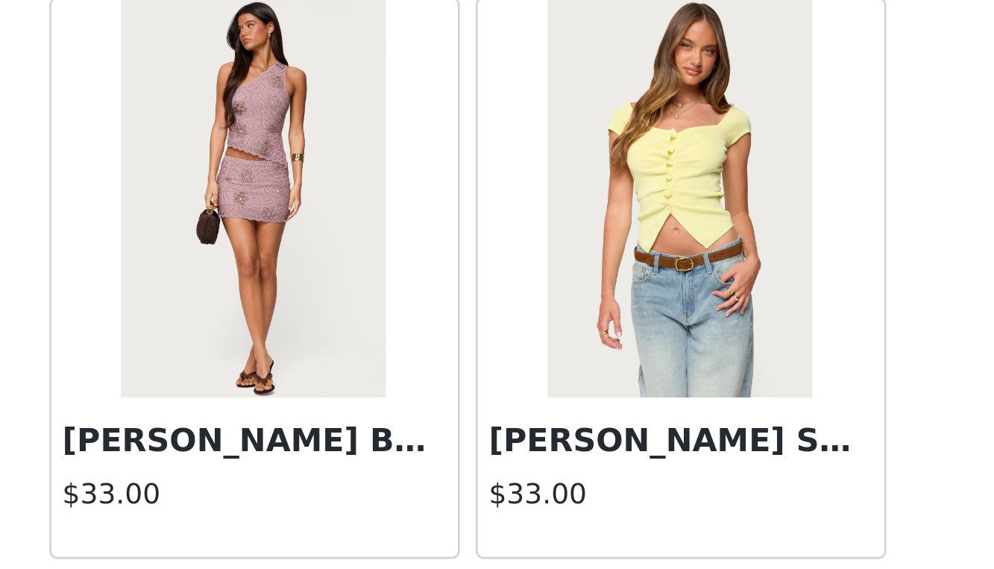
click at [368, 356] on img at bounding box center [417, 430] width 99 height 149
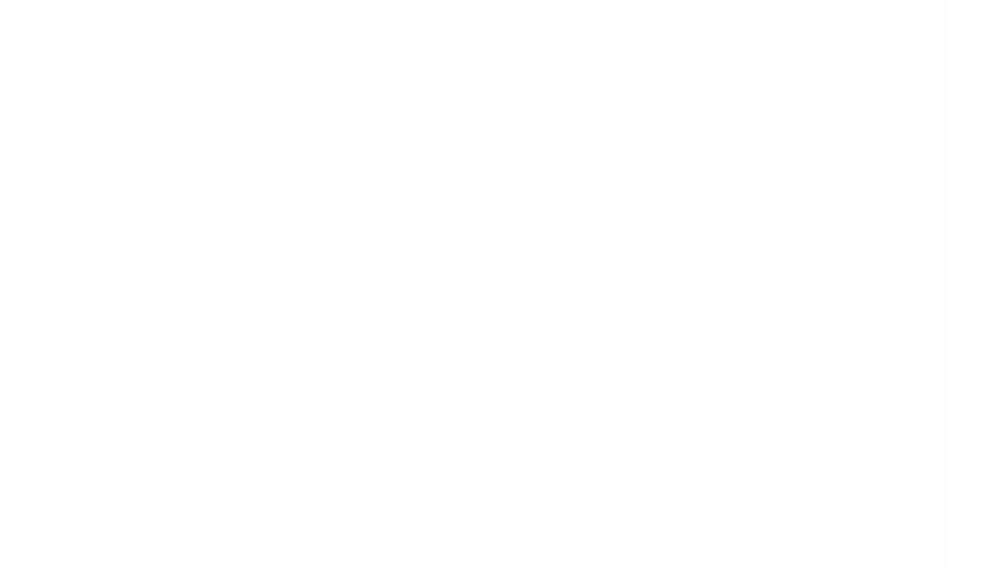
scroll to position [0, 0]
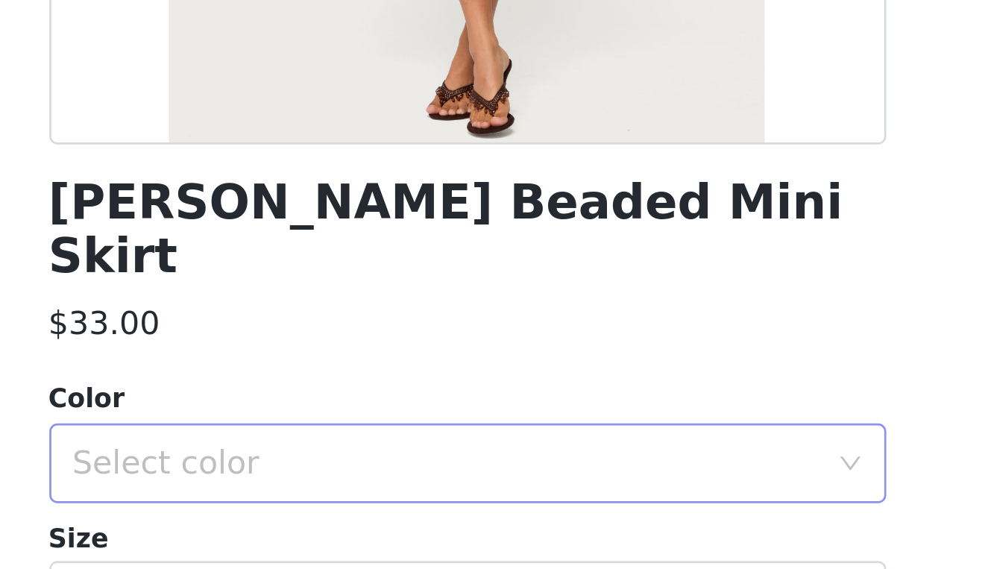
click at [350, 522] on div "Select color" at bounding box center [489, 529] width 279 height 15
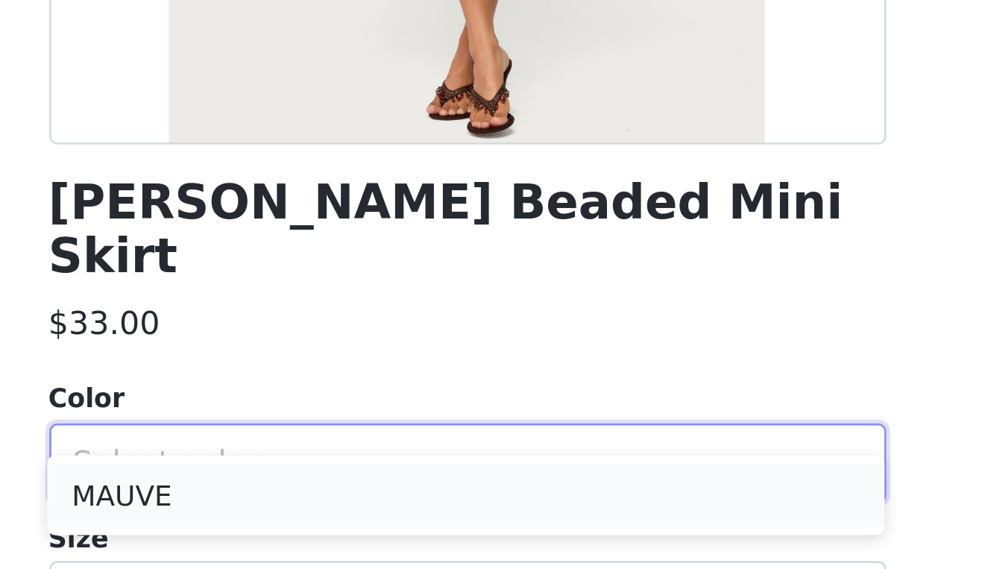
click at [340, 530] on li "MAUVE" at bounding box center [496, 542] width 313 height 24
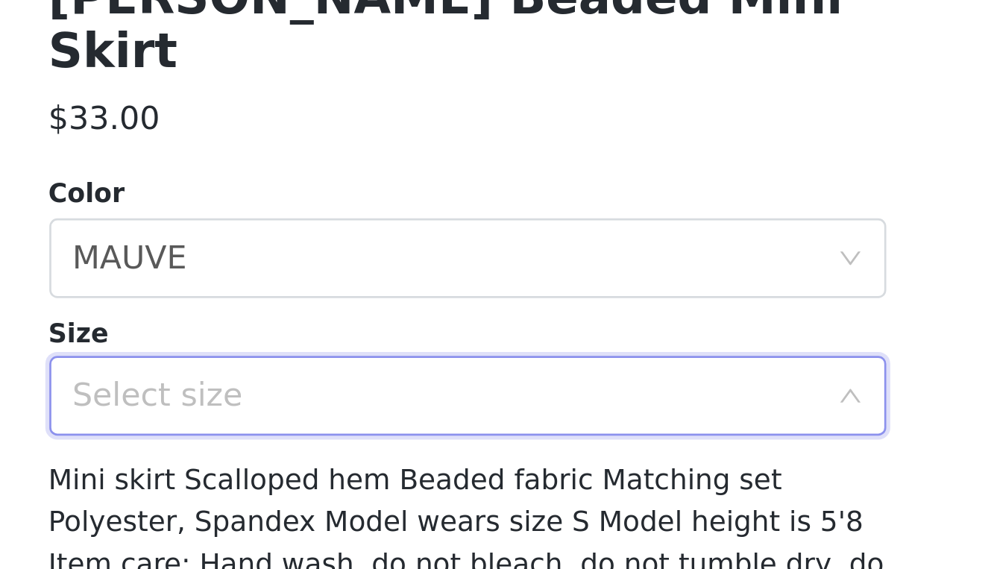
scroll to position [96, 0]
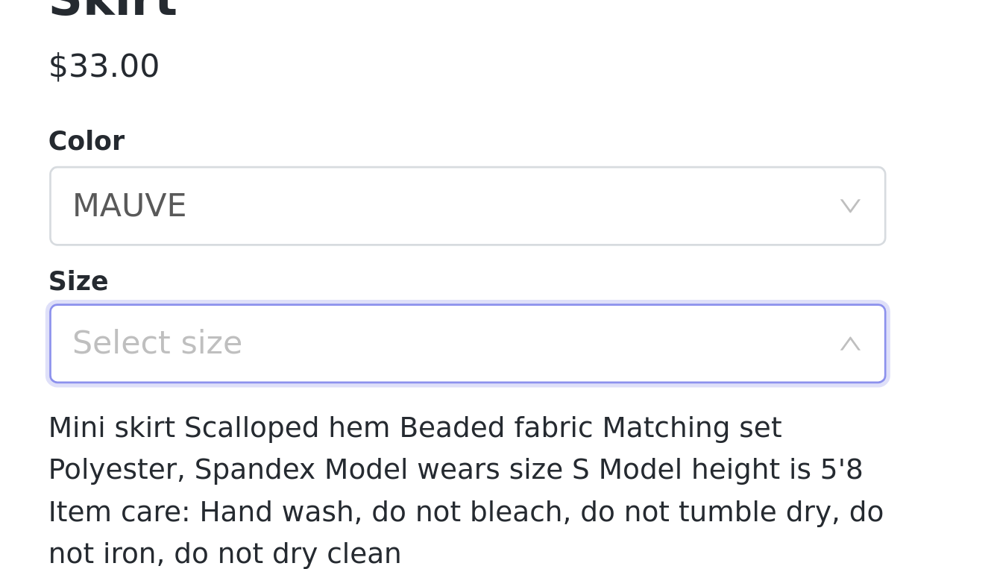
click at [350, 471] on div "Select size" at bounding box center [493, 485] width 286 height 28
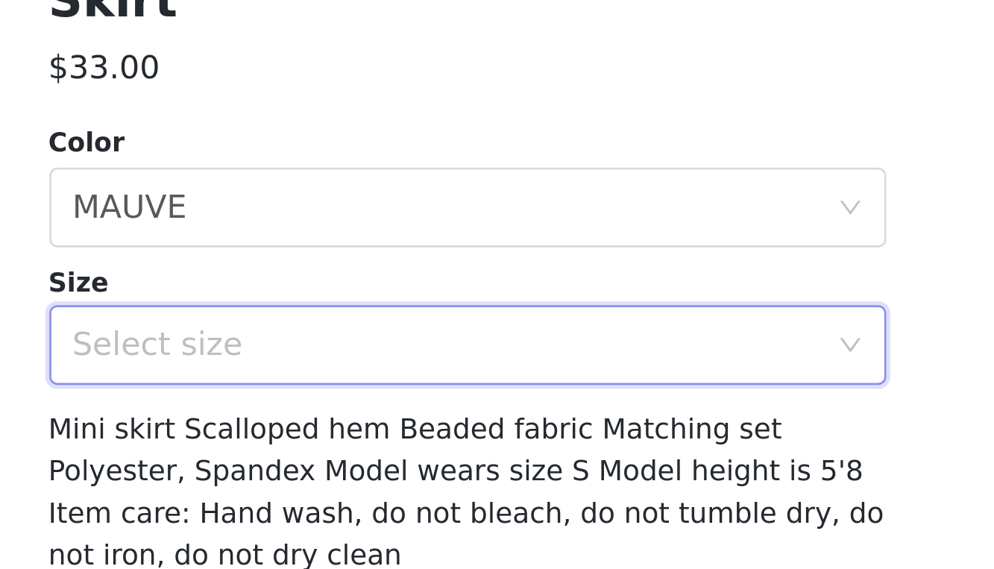
click at [350, 434] on div "Select size" at bounding box center [489, 441] width 279 height 15
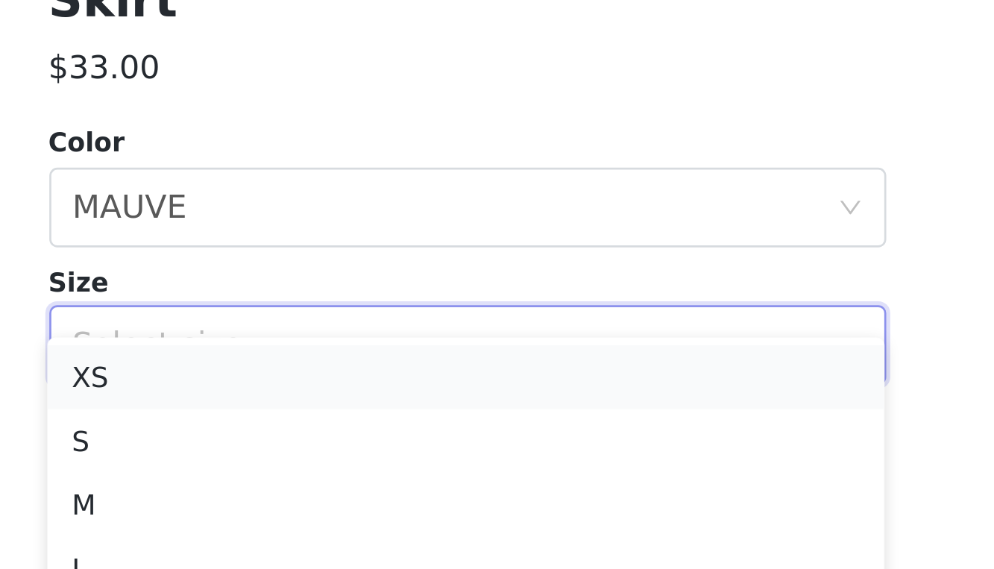
click at [340, 442] on li "XS" at bounding box center [496, 454] width 313 height 24
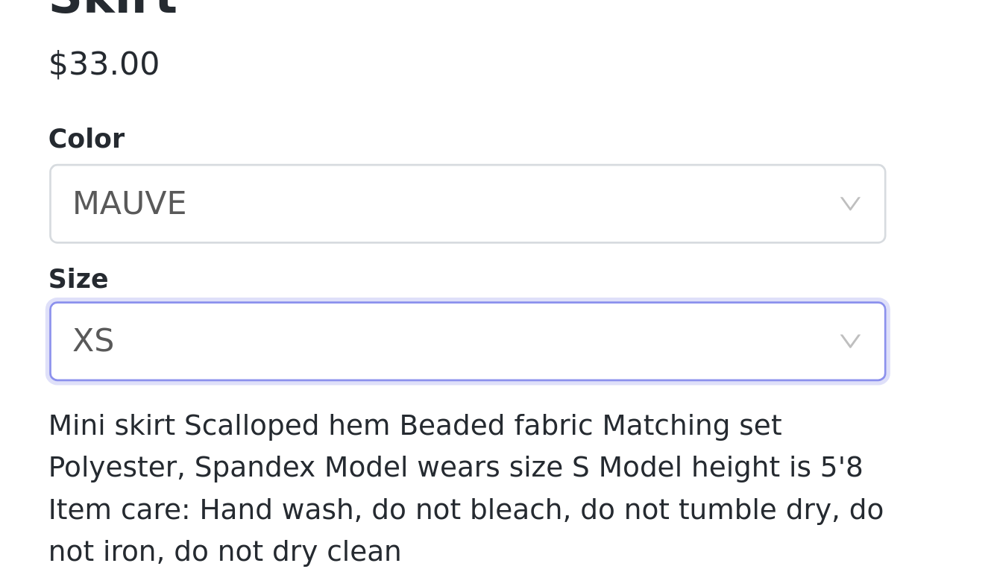
scroll to position [140, 0]
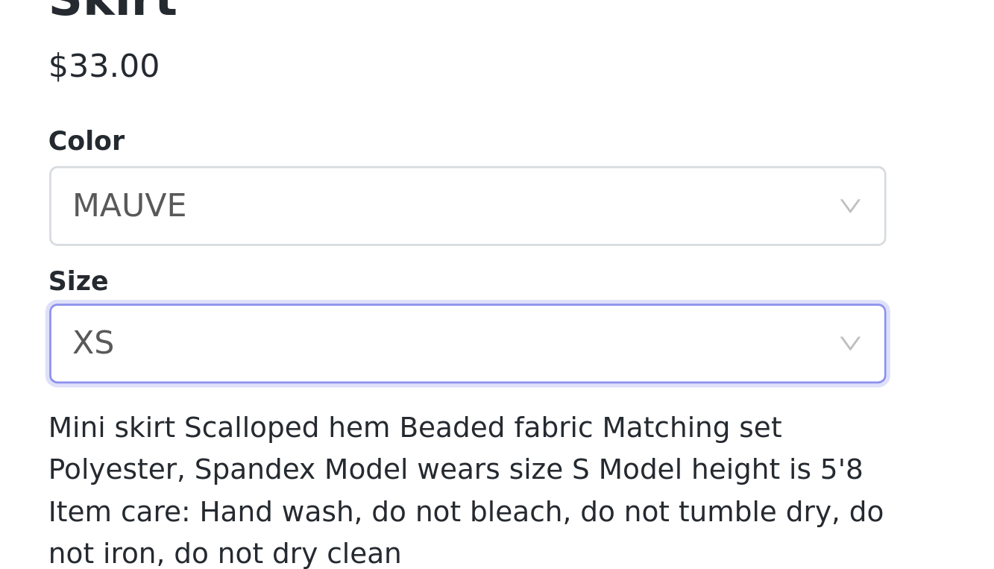
click at [341, 536] on button "Add Product" at bounding box center [497, 554] width 313 height 36
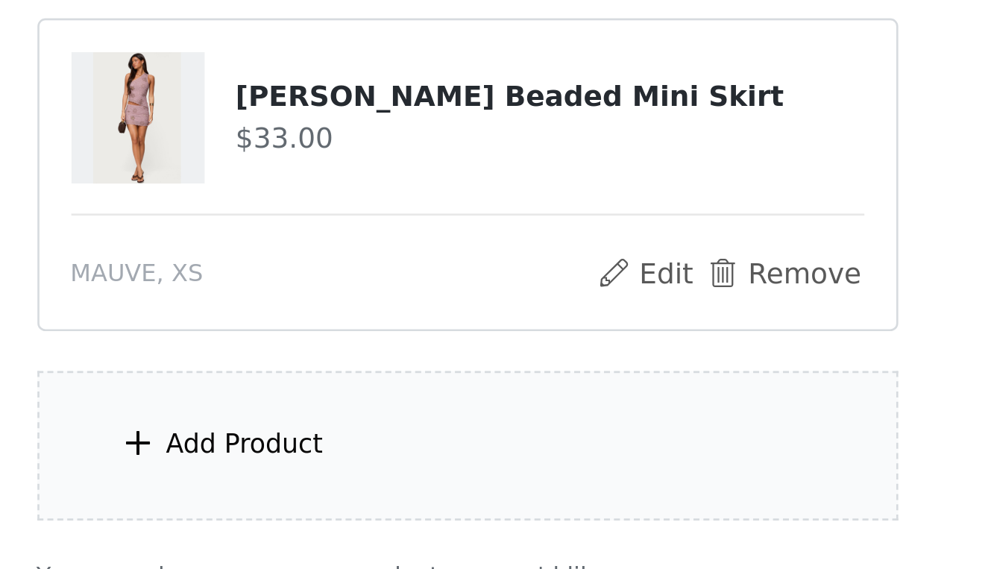
scroll to position [133, 0]
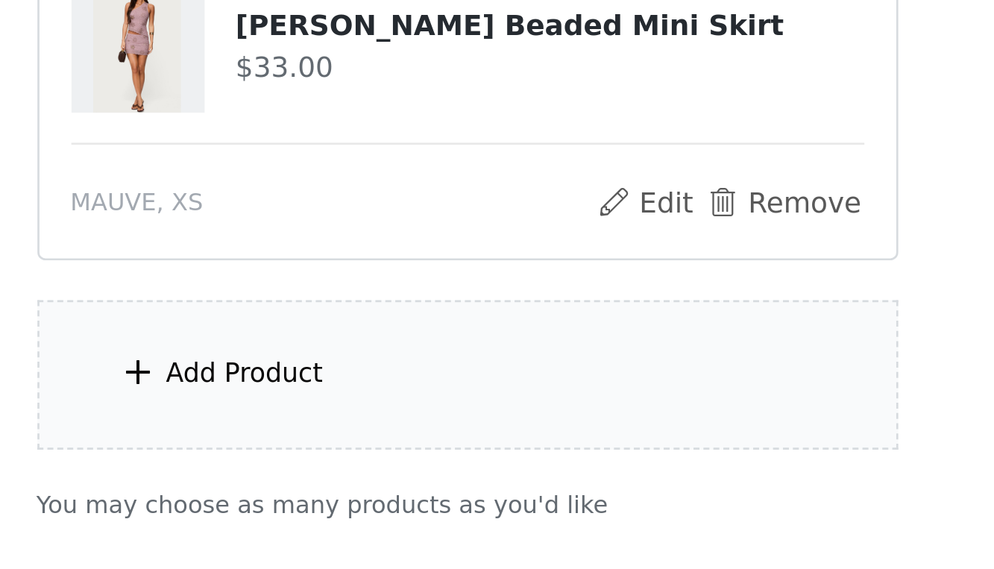
click at [336, 468] on div "Add Product" at bounding box center [497, 496] width 322 height 56
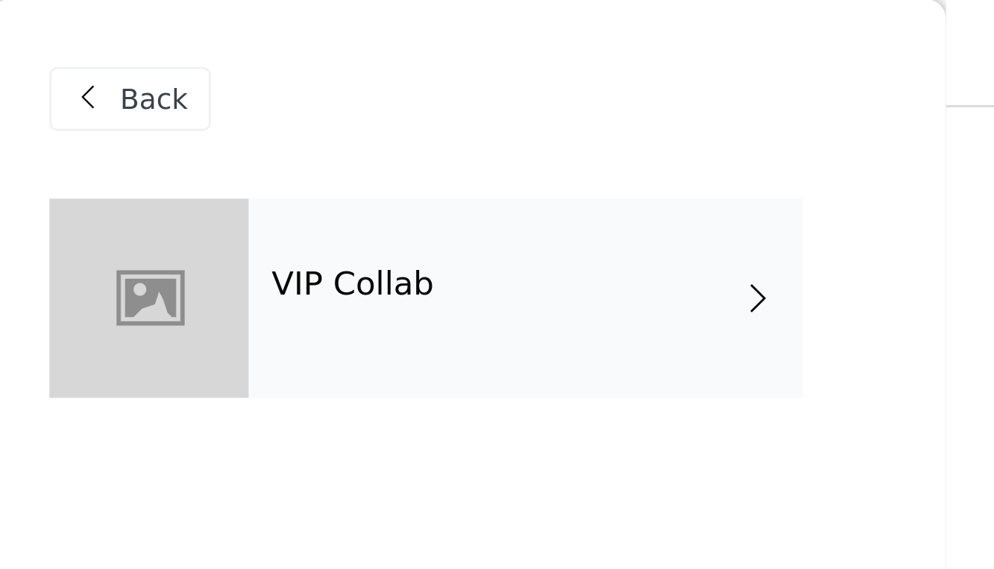
scroll to position [0, 0]
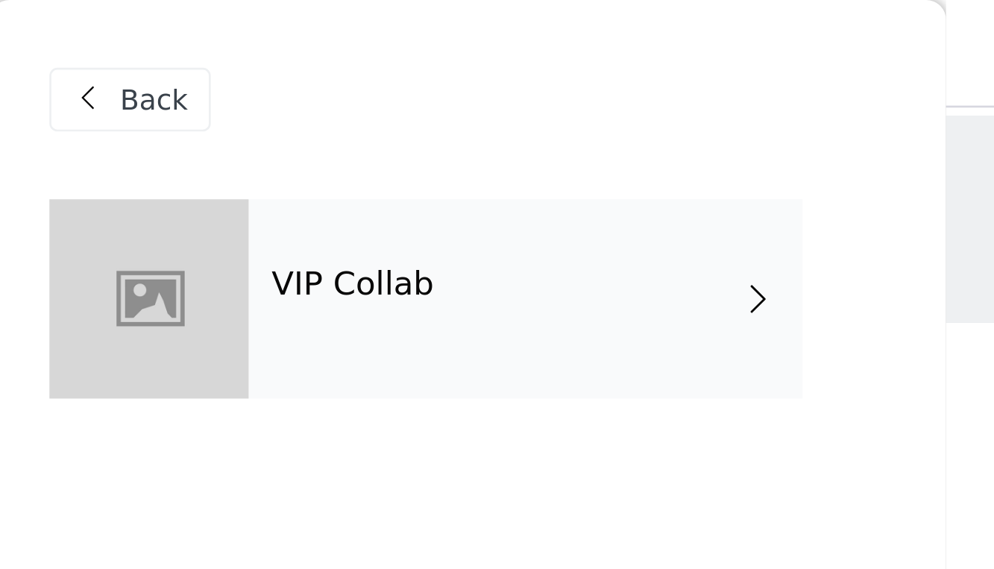
click at [415, 113] on div "VIP Collab" at bounding box center [518, 112] width 207 height 75
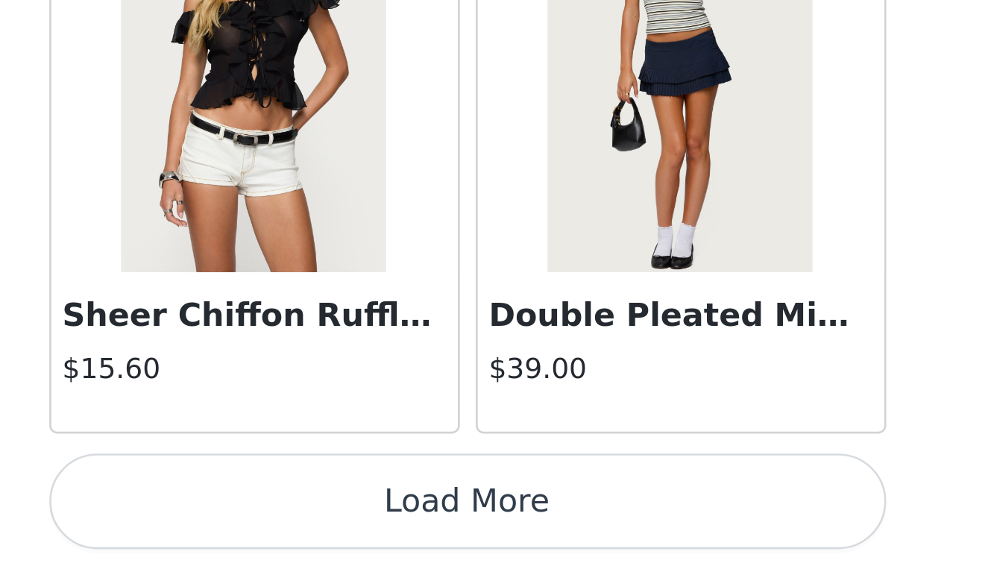
scroll to position [241, 0]
click at [341, 526] on button "Load More" at bounding box center [497, 544] width 313 height 36
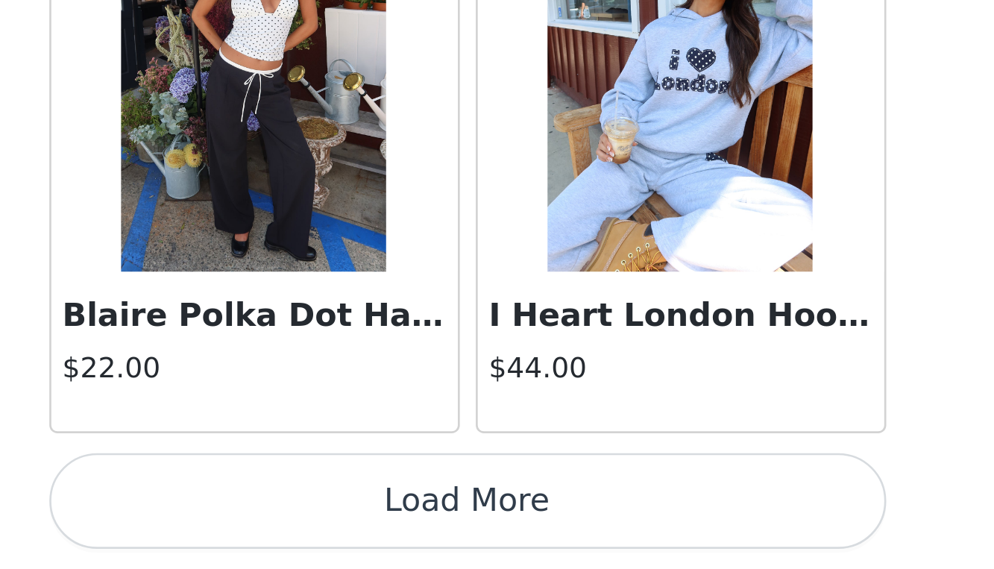
click at [341, 526] on button "Load More" at bounding box center [497, 544] width 313 height 36
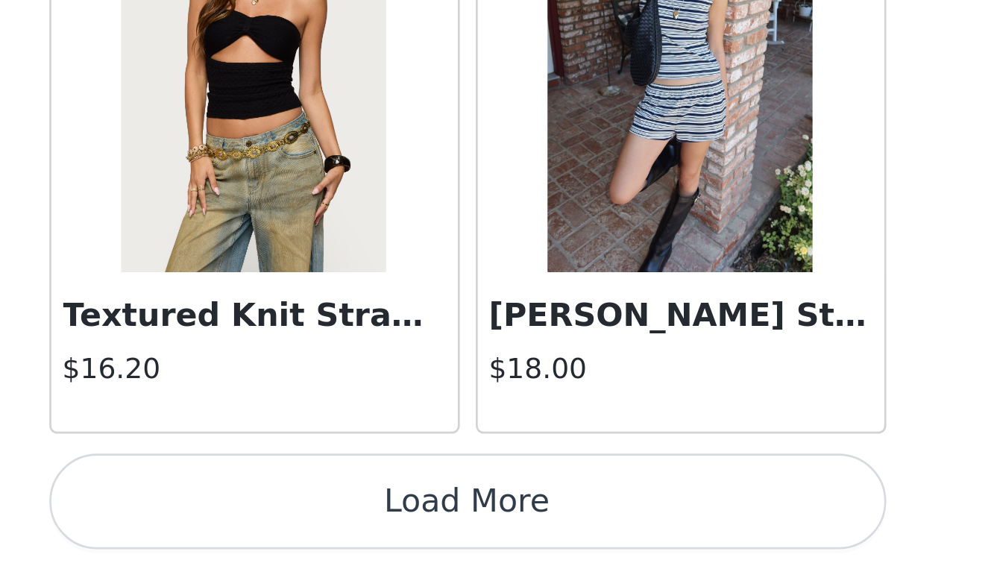
click at [341, 526] on button "Load More" at bounding box center [497, 544] width 313 height 36
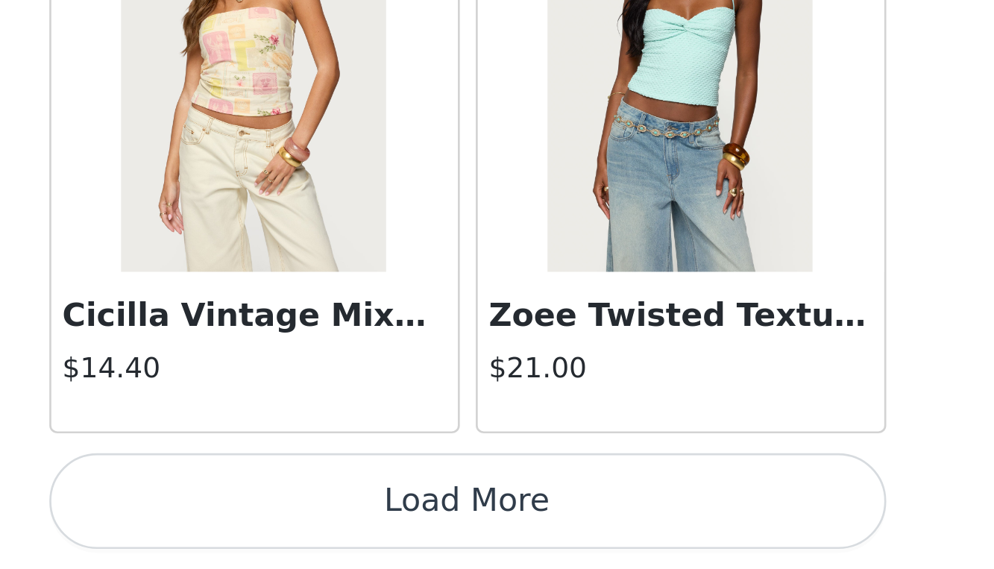
click at [341, 526] on button "Load More" at bounding box center [497, 544] width 313 height 36
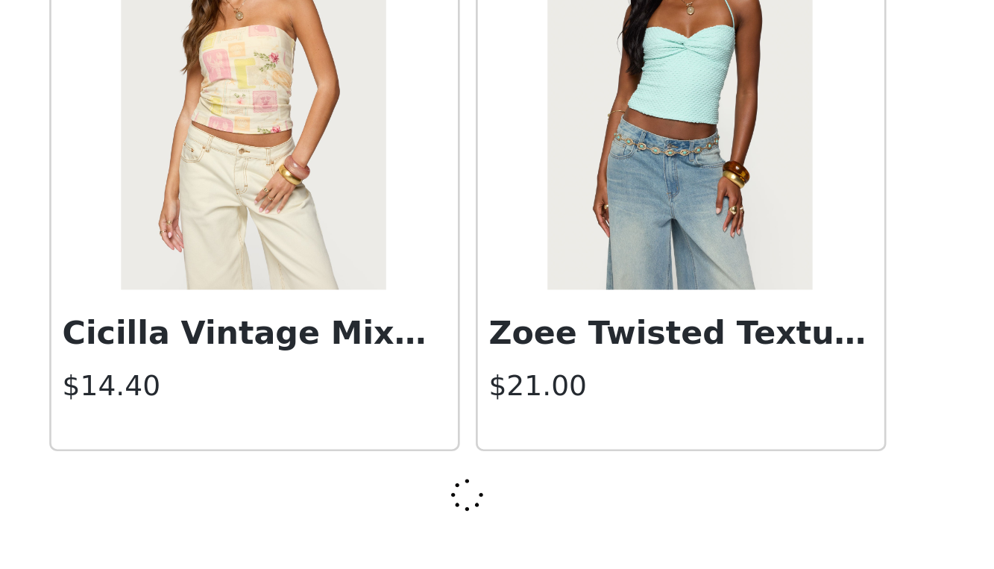
scroll to position [8195, 0]
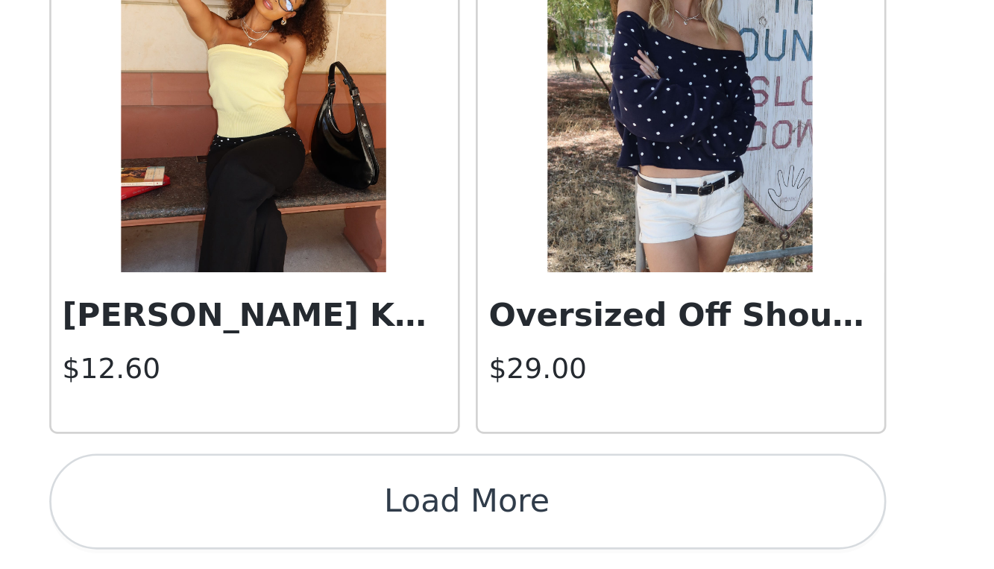
click at [341, 526] on button "Load More" at bounding box center [497, 544] width 313 height 36
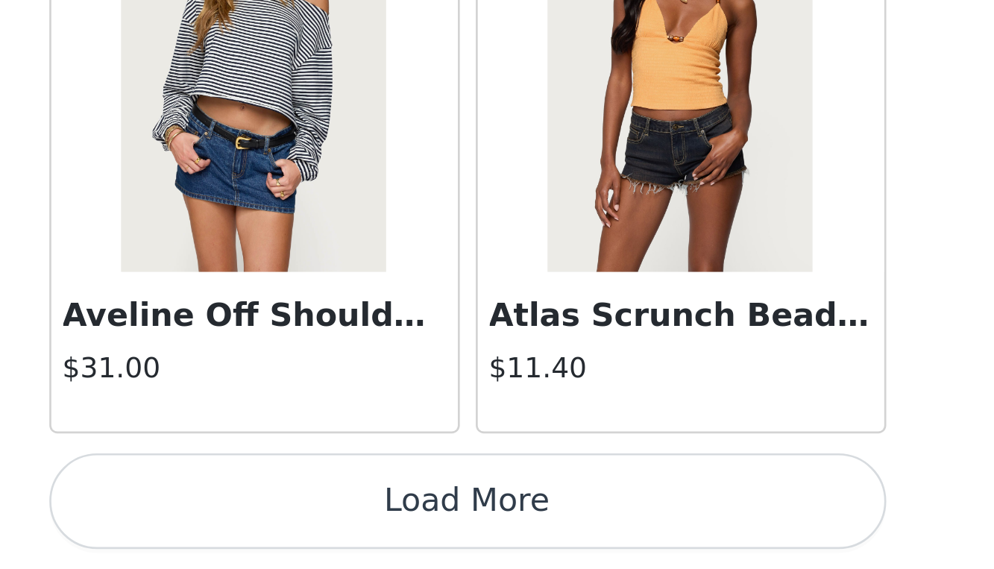
click at [341, 526] on button "Load More" at bounding box center [497, 544] width 313 height 36
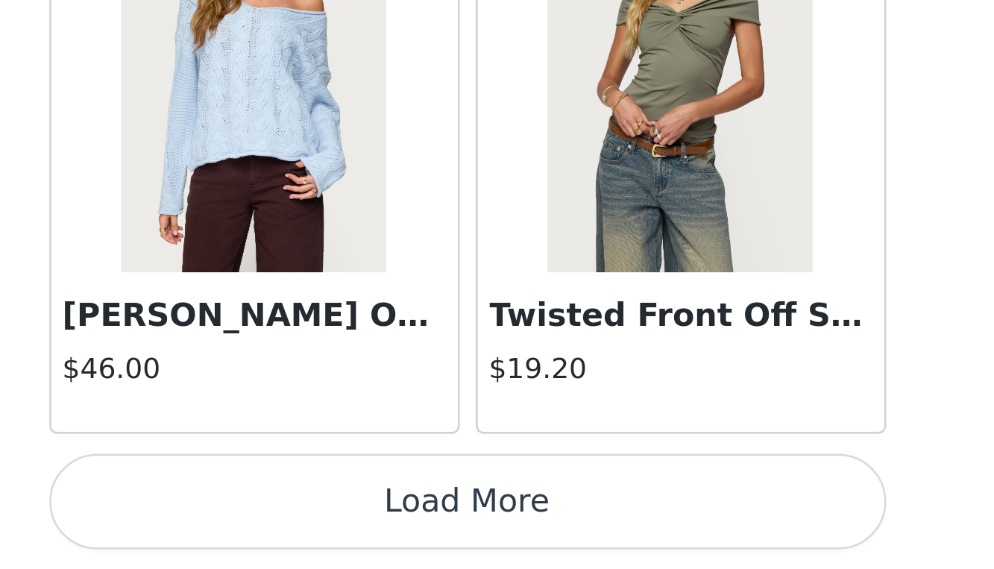
click at [341, 526] on button "Load More" at bounding box center [497, 544] width 313 height 36
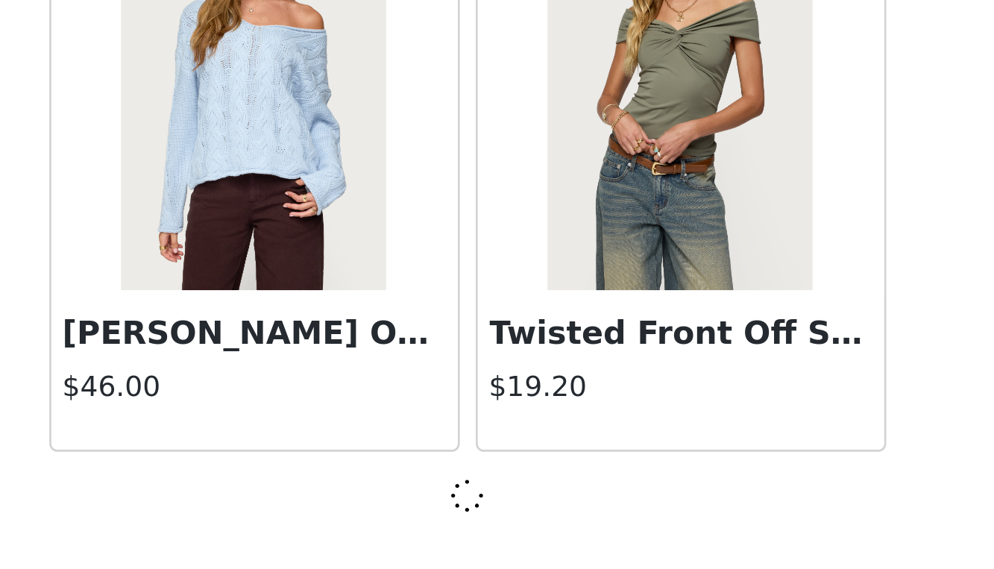
scroll to position [14683, 0]
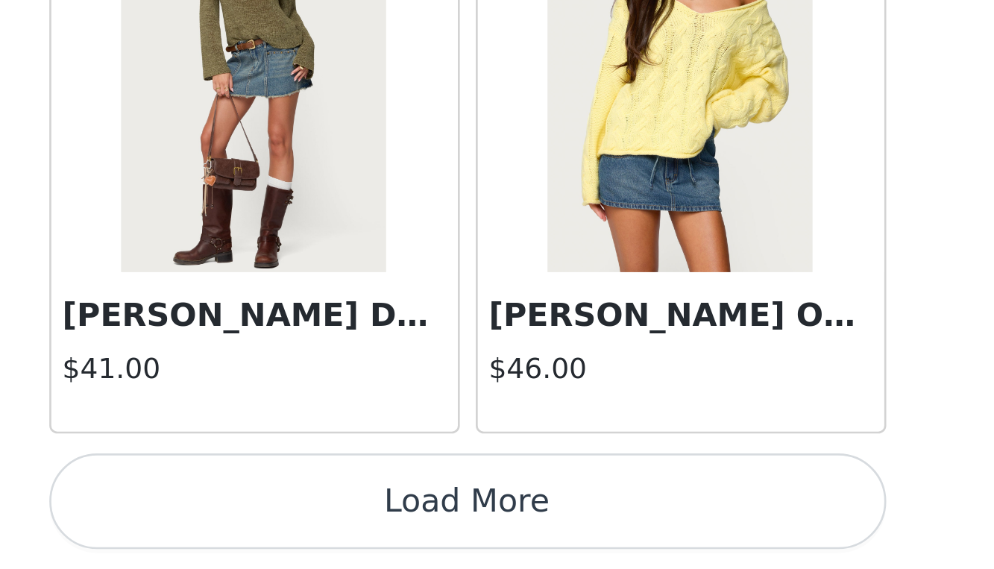
click at [341, 526] on button "Load More" at bounding box center [497, 544] width 313 height 36
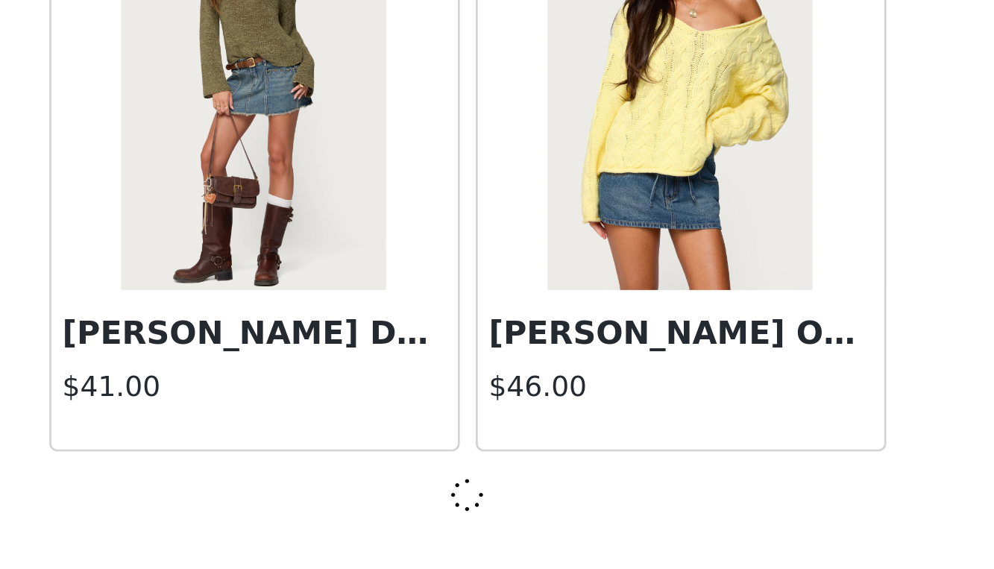
scroll to position [16846, 0]
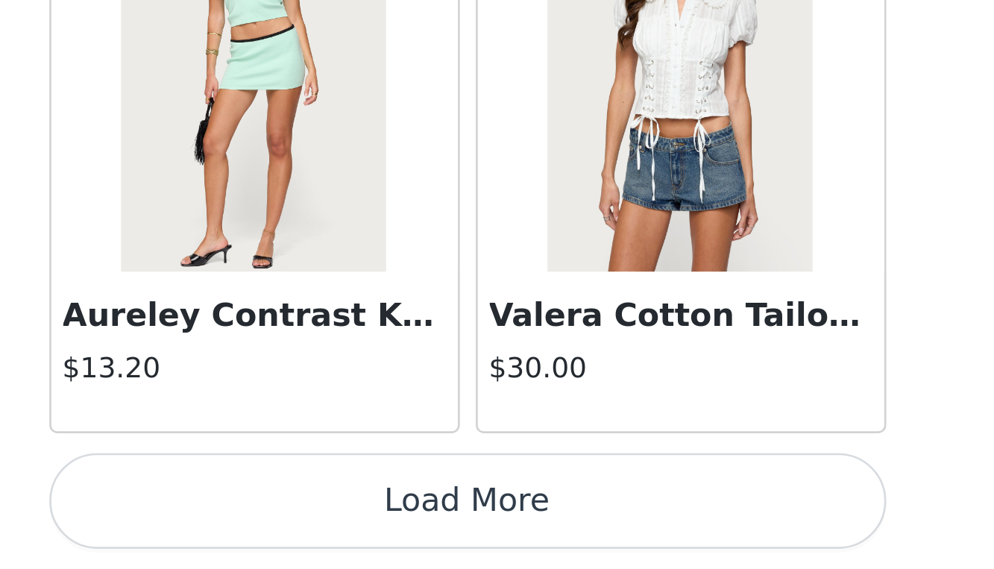
click at [341, 526] on button "Load More" at bounding box center [497, 544] width 313 height 36
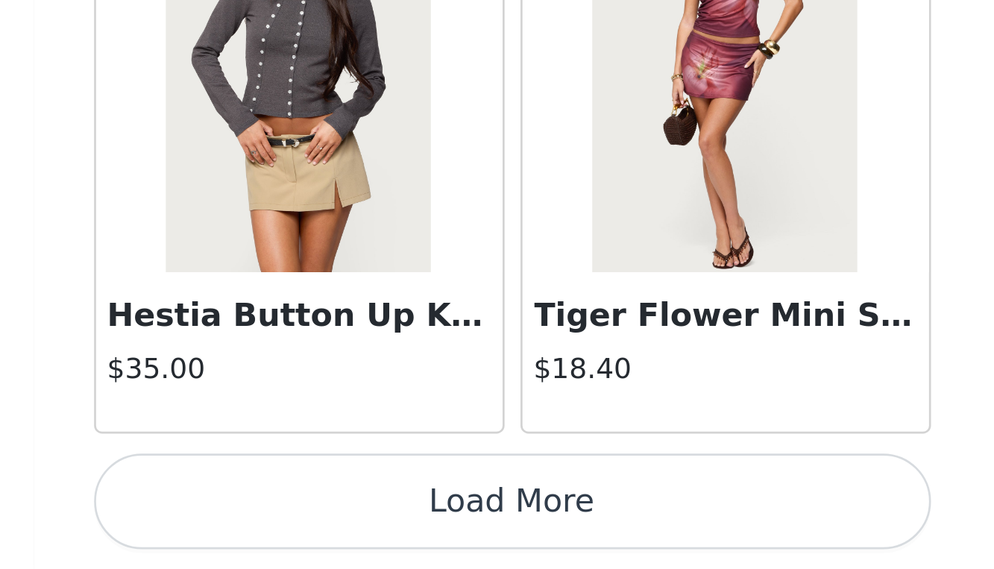
scroll to position [21178, 0]
click at [341, 526] on button "Load More" at bounding box center [497, 544] width 313 height 36
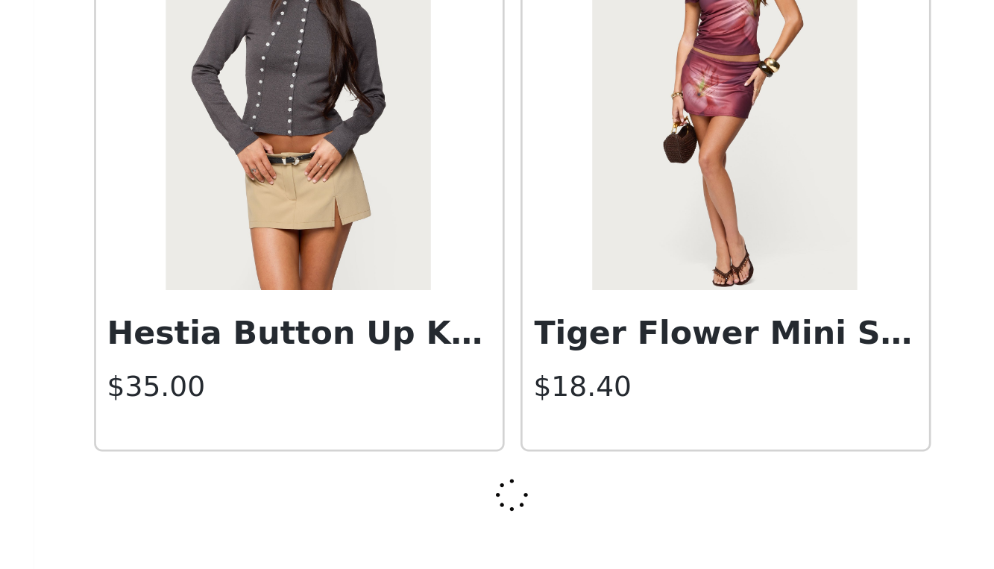
scroll to position [21172, 0]
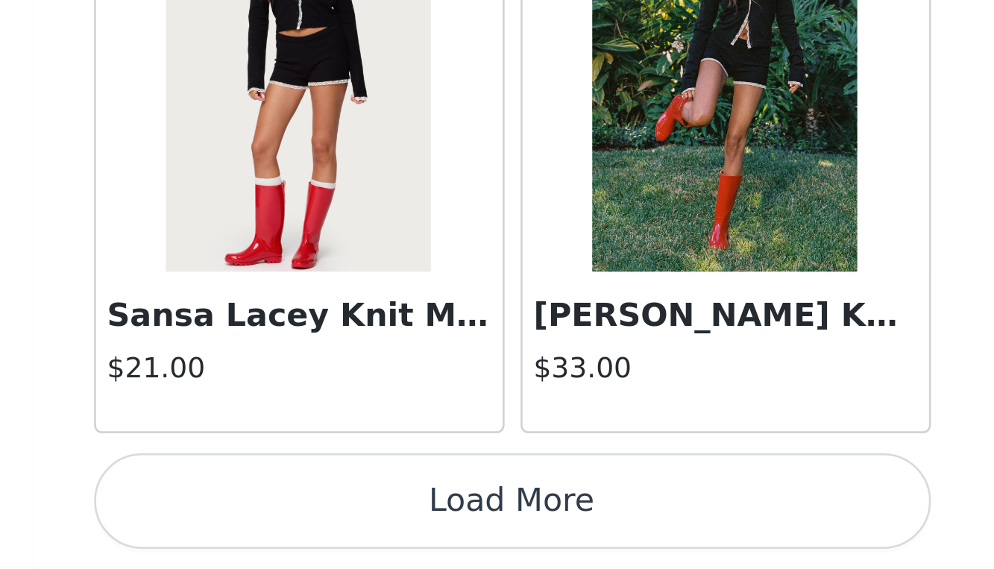
click at [341, 526] on button "Load More" at bounding box center [497, 544] width 313 height 36
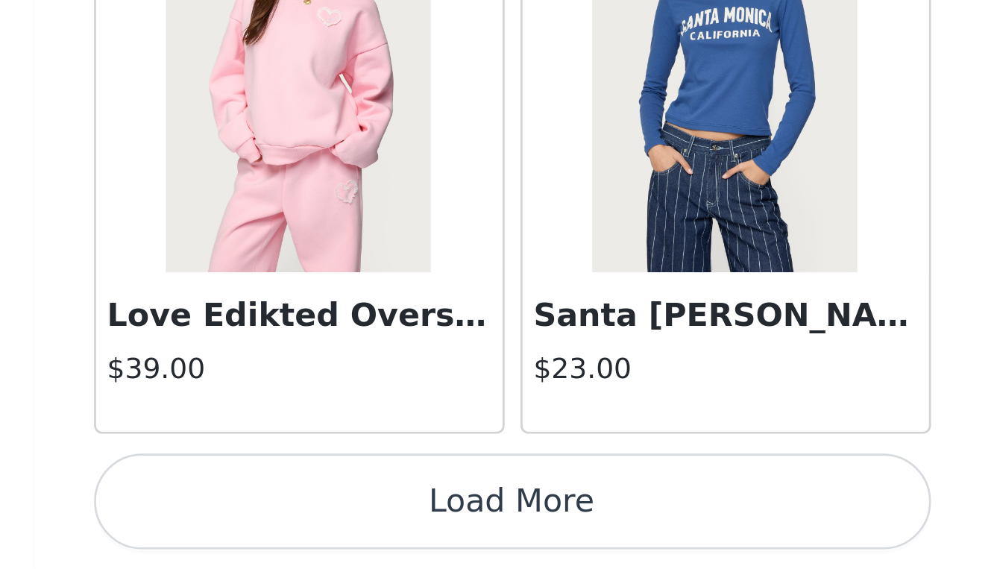
click at [341, 526] on button "Load More" at bounding box center [497, 544] width 313 height 36
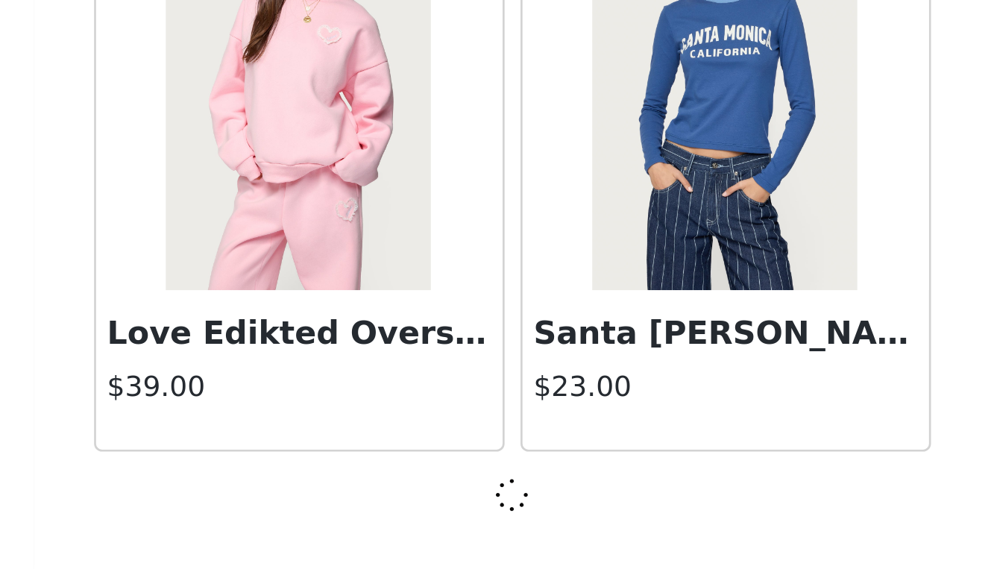
scroll to position [25497, 0]
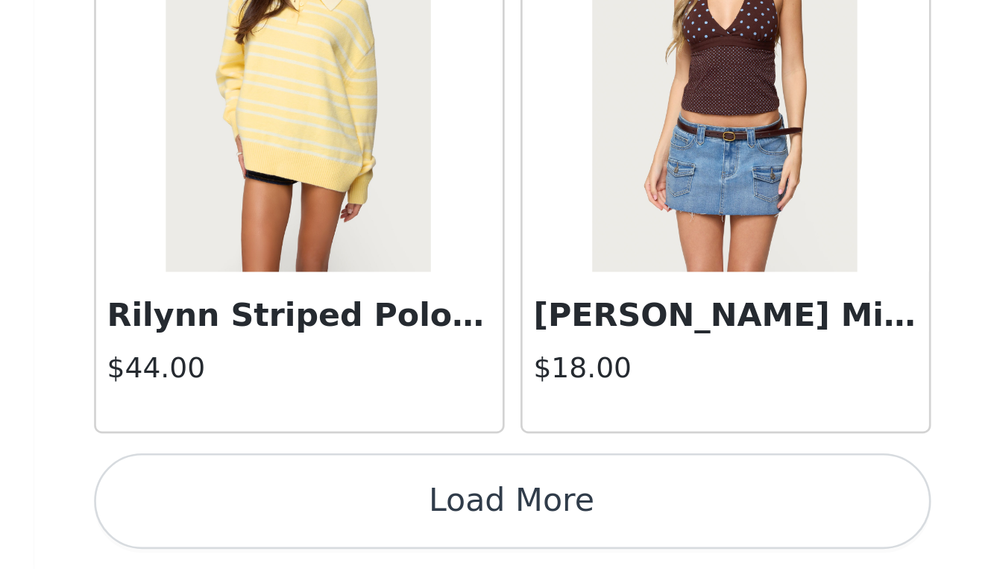
click at [341, 526] on button "Load More" at bounding box center [497, 544] width 313 height 36
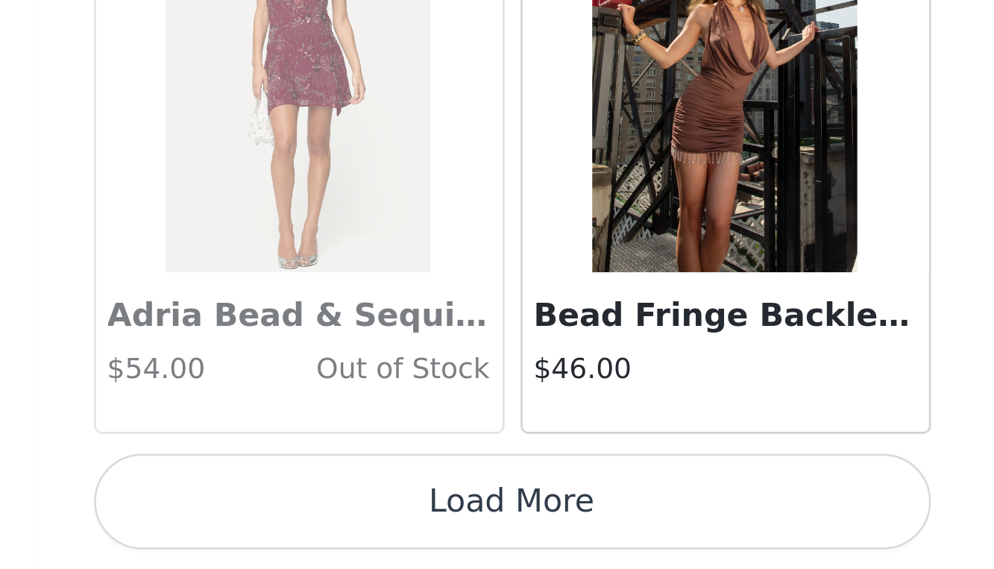
scroll to position [29829, 0]
click at [341, 526] on button "Load More" at bounding box center [497, 544] width 313 height 36
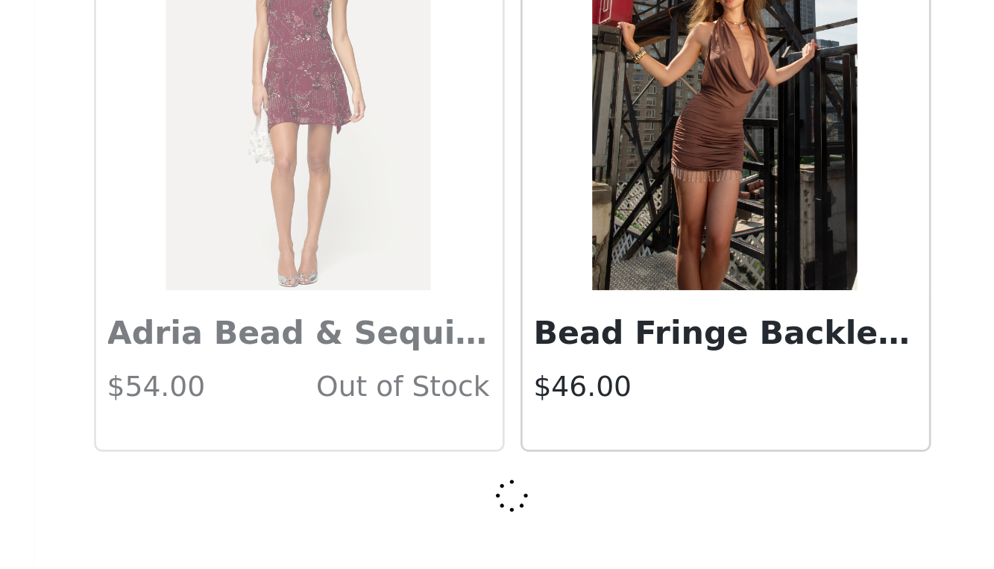
scroll to position [29823, 0]
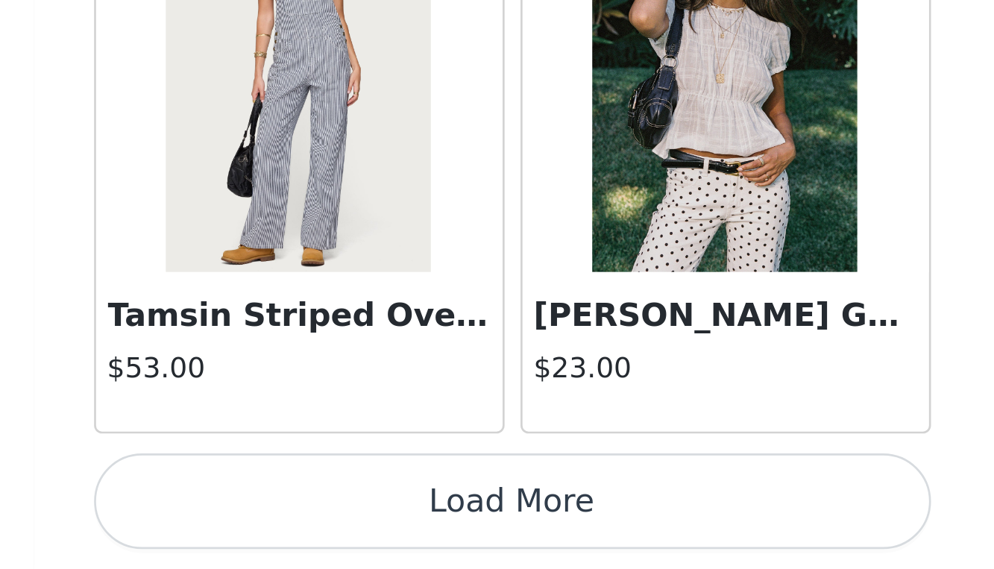
click at [341, 526] on button "Load More" at bounding box center [497, 544] width 313 height 36
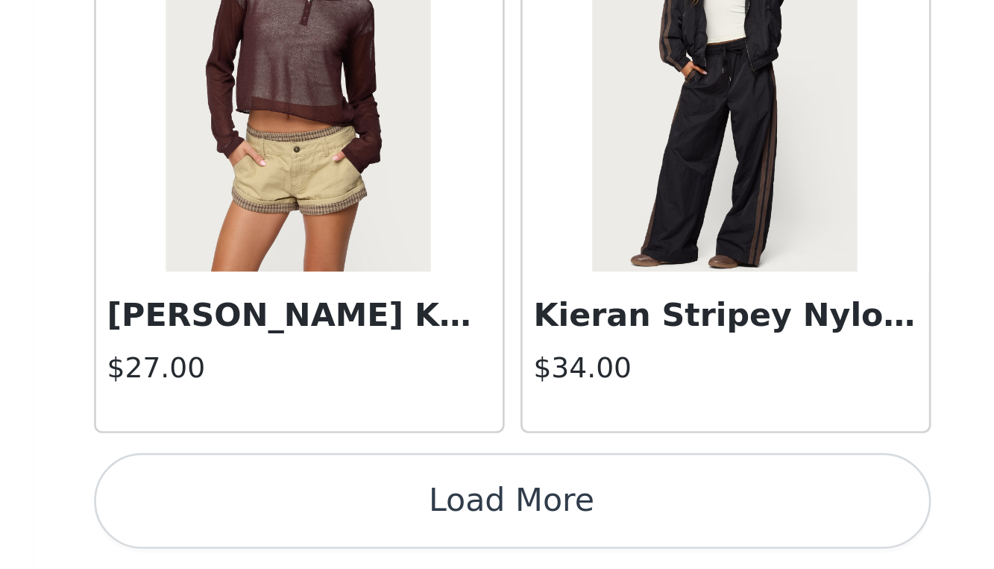
scroll to position [34155, 0]
click at [341, 526] on button "Load More" at bounding box center [497, 544] width 313 height 36
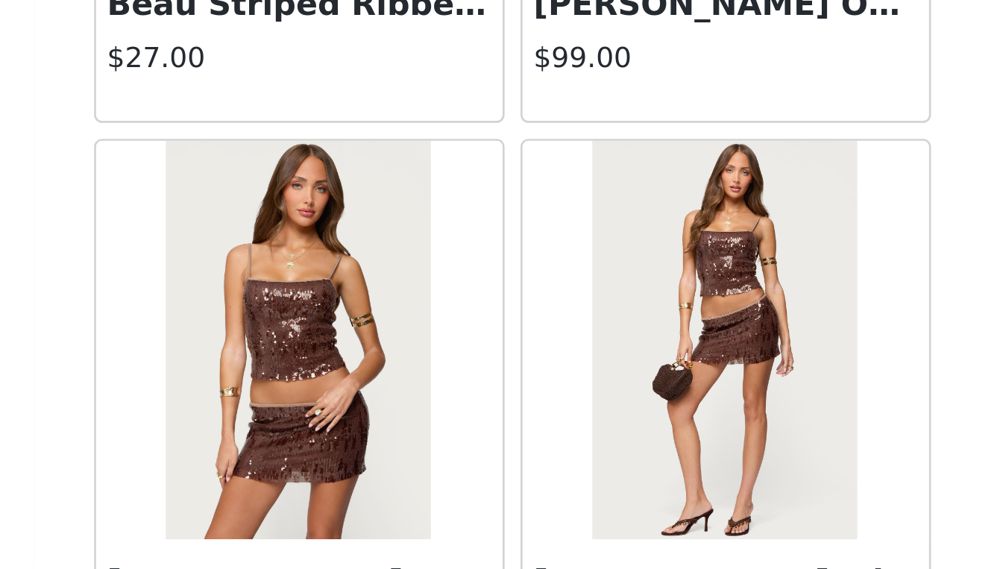
scroll to position [34899, 0]
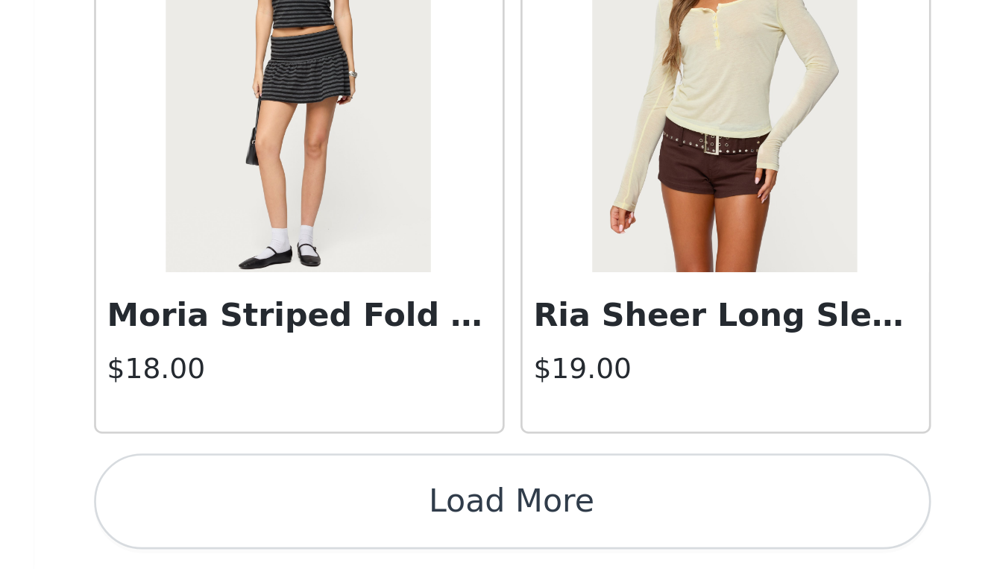
click at [341, 526] on button "Load More" at bounding box center [497, 544] width 313 height 36
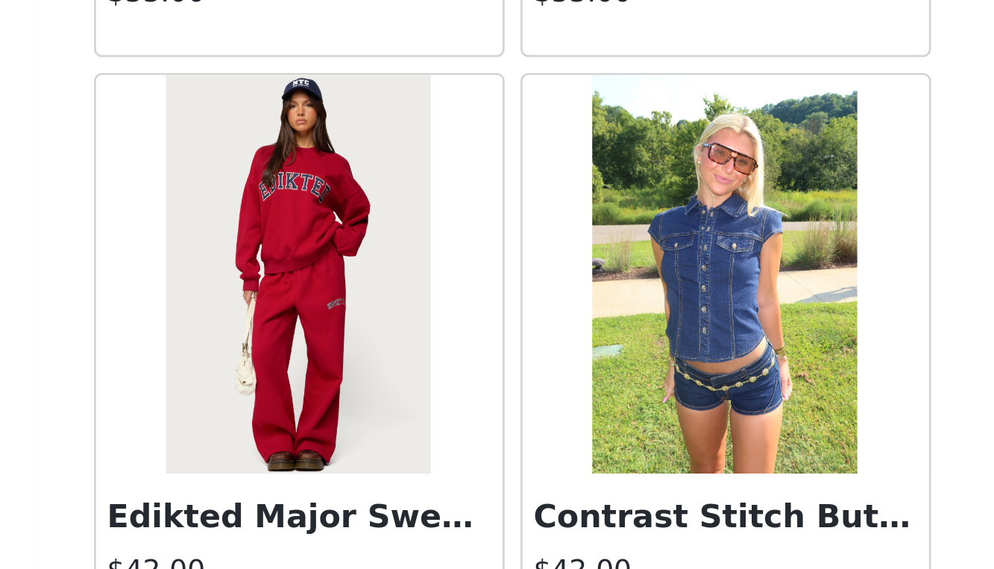
scroll to position [31314, 0]
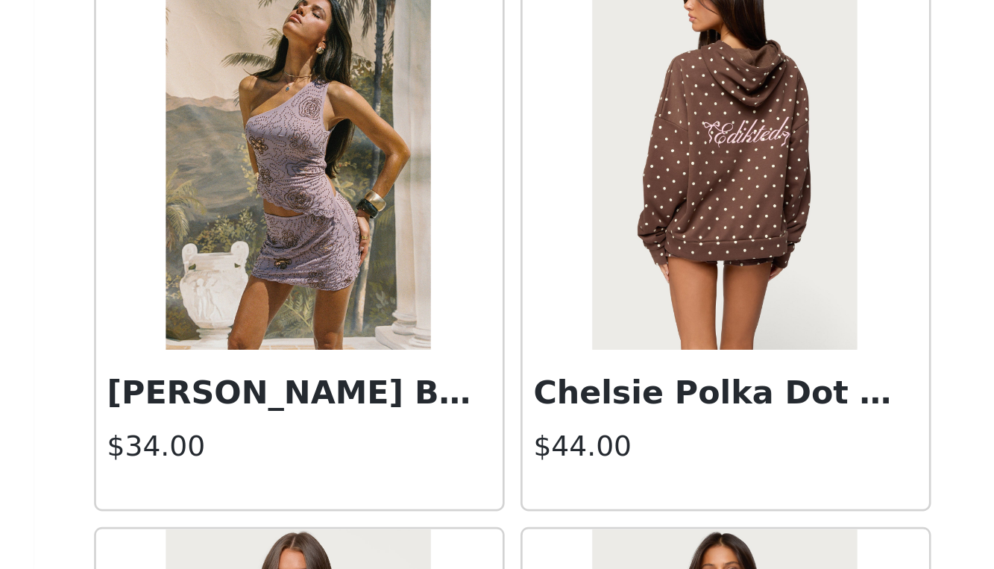
click at [368, 338] on img at bounding box center [417, 412] width 99 height 149
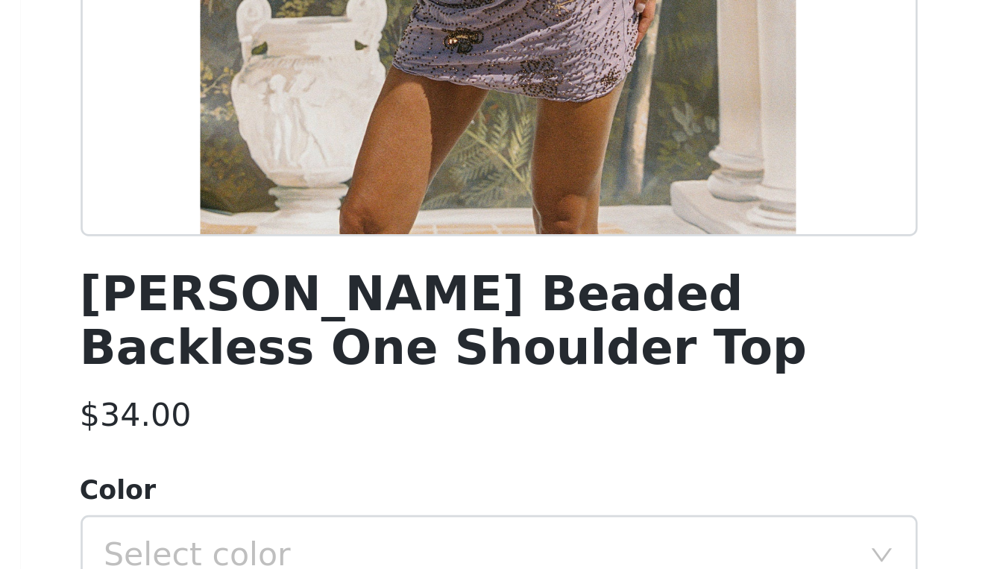
scroll to position [176, 0]
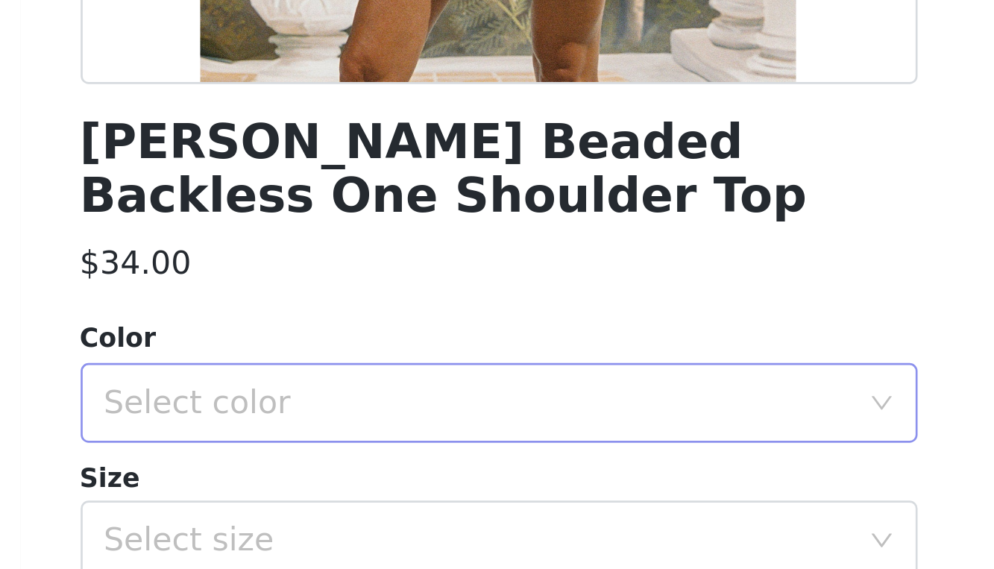
click at [350, 346] on div "Select color" at bounding box center [489, 353] width 279 height 15
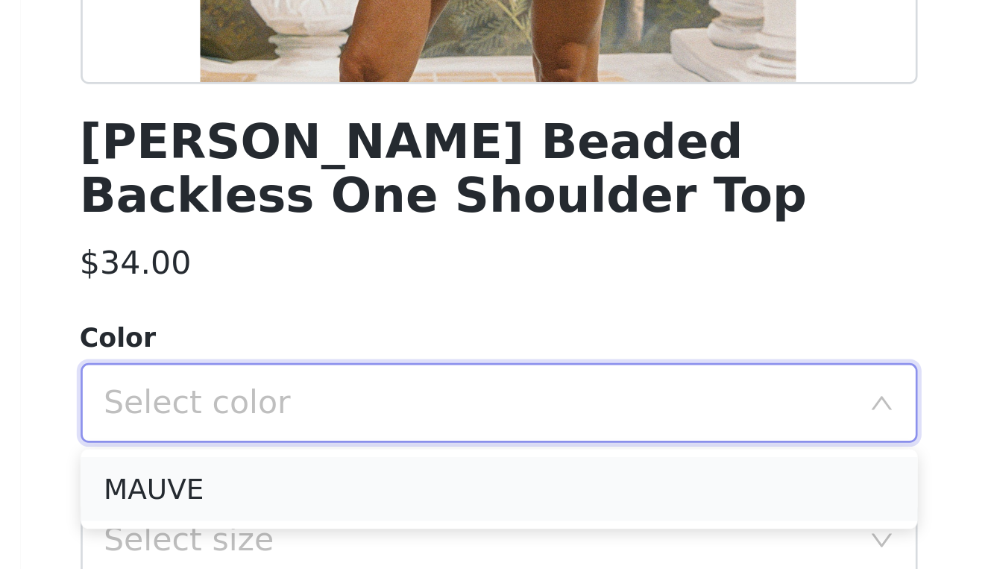
click at [341, 374] on li "MAUVE" at bounding box center [497, 386] width 313 height 24
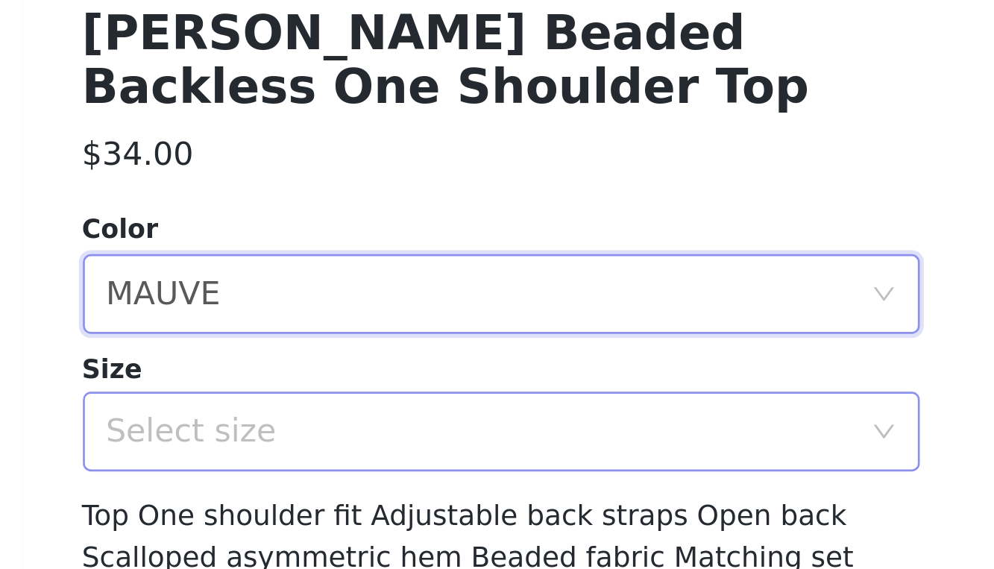
click at [350, 398] on div "Select size" at bounding box center [489, 405] width 279 height 15
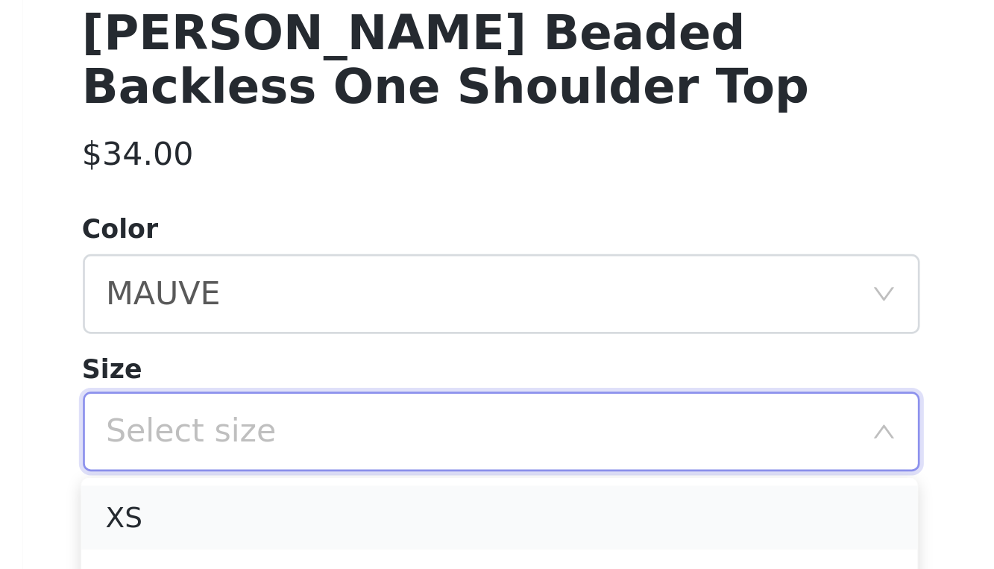
click at [340, 425] on li "XS" at bounding box center [496, 437] width 313 height 24
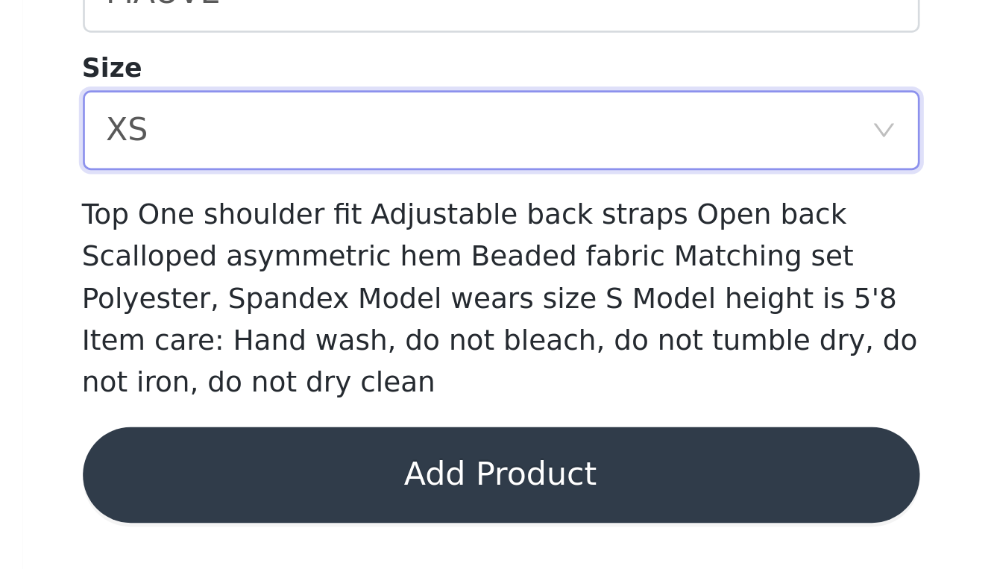
click at [341, 516] on button "Add Product" at bounding box center [497, 534] width 313 height 36
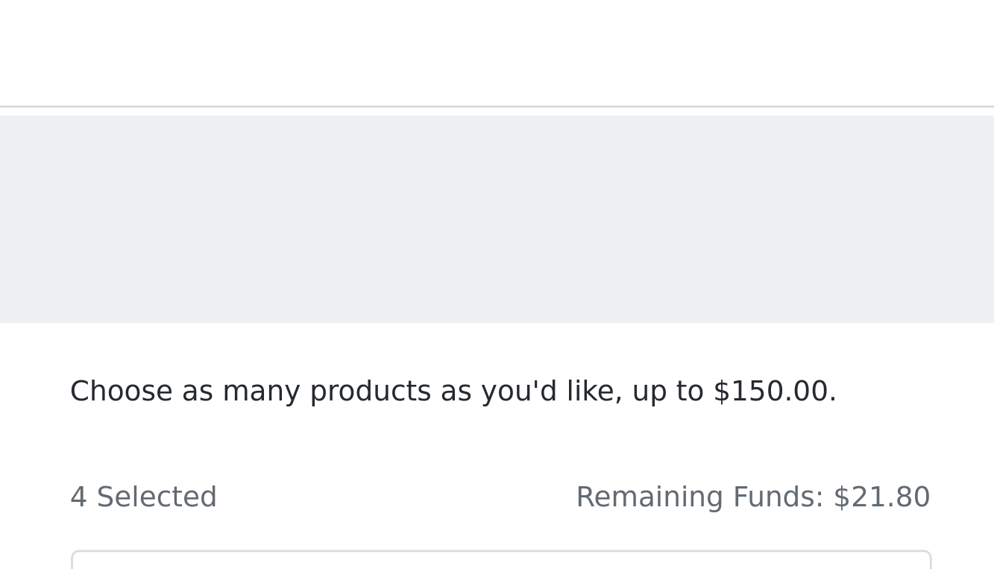
scroll to position [0, 0]
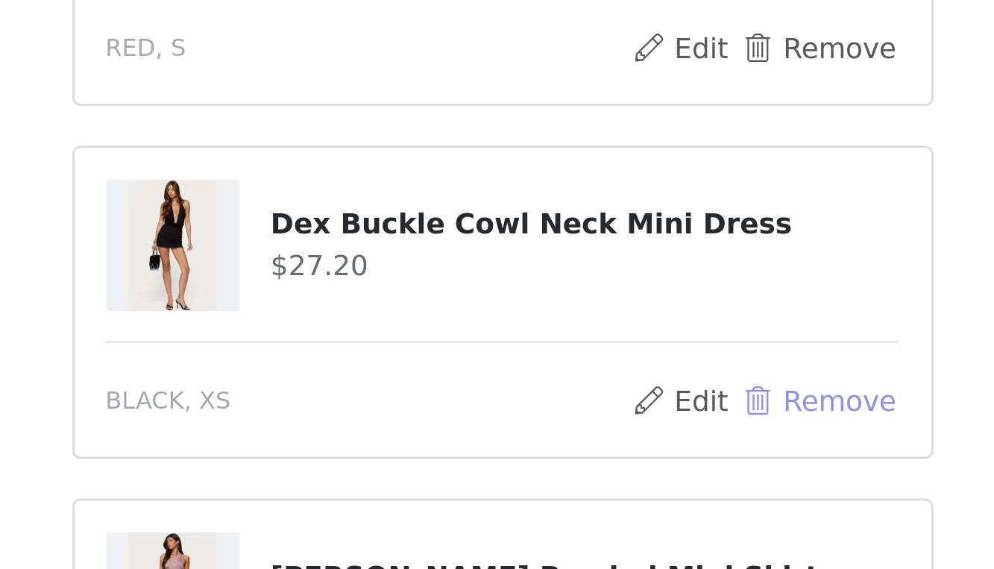
click at [585, 424] on button "Remove" at bounding box center [615, 433] width 60 height 18
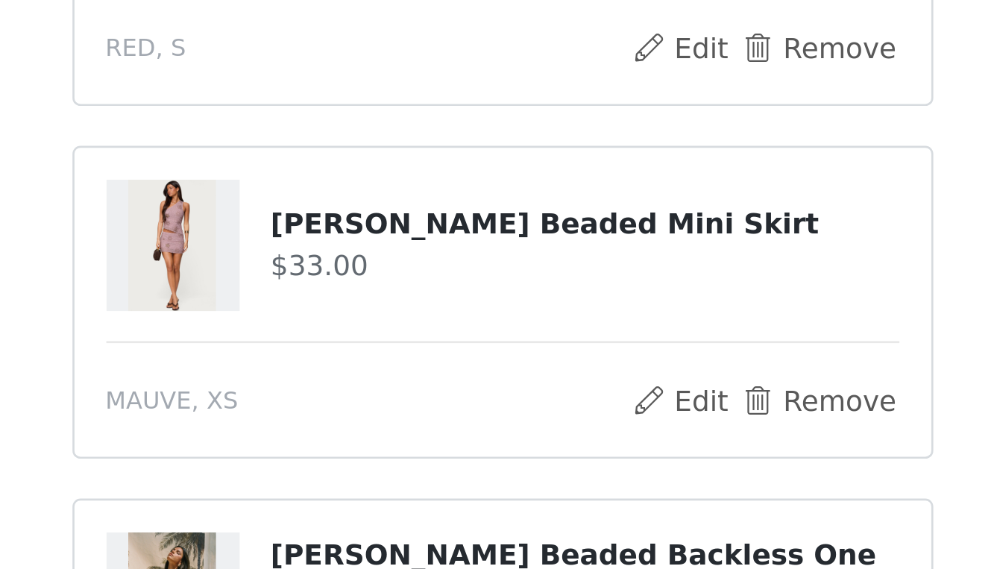
scroll to position [135, 0]
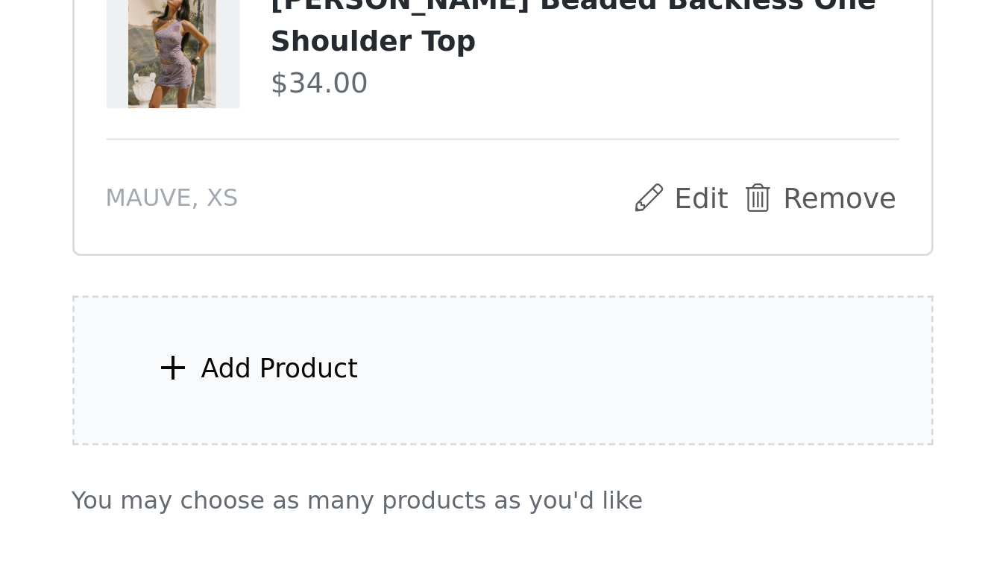
click at [385, 487] on div "Add Product" at bounding box center [414, 494] width 59 height 15
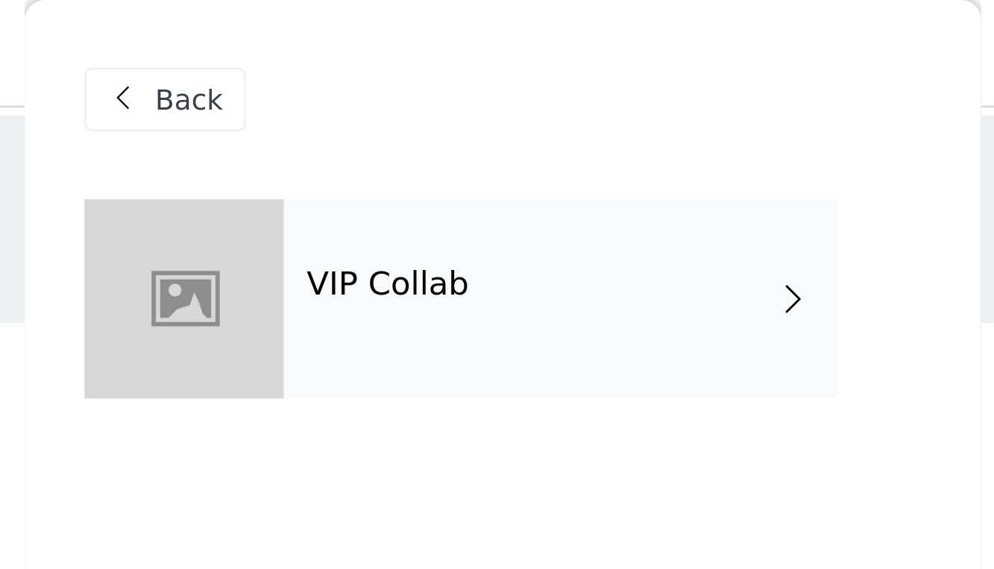
scroll to position [0, 0]
click at [599, 107] on span at bounding box center [606, 112] width 15 height 18
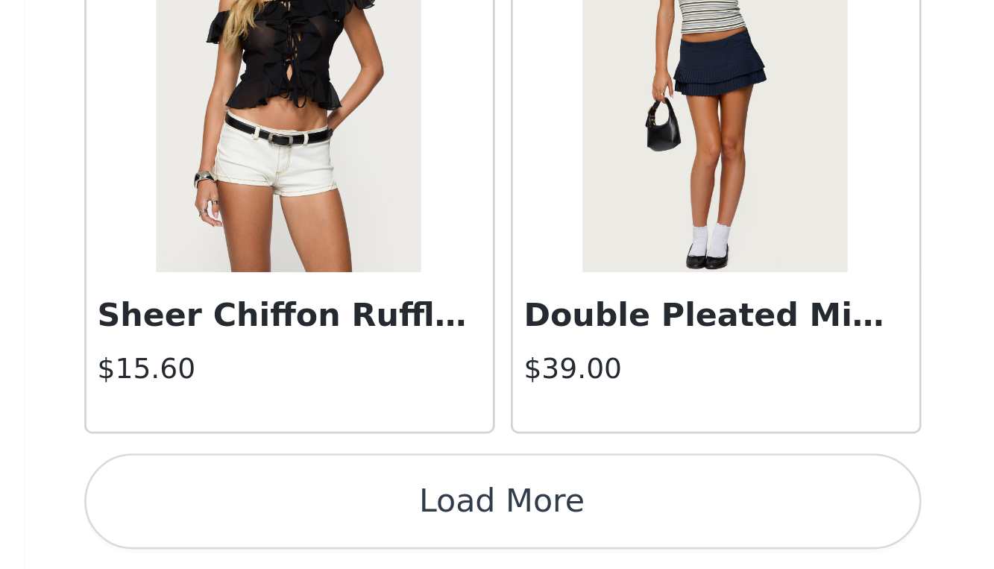
scroll to position [91, 0]
click at [341, 526] on button "Load More" at bounding box center [497, 544] width 313 height 36
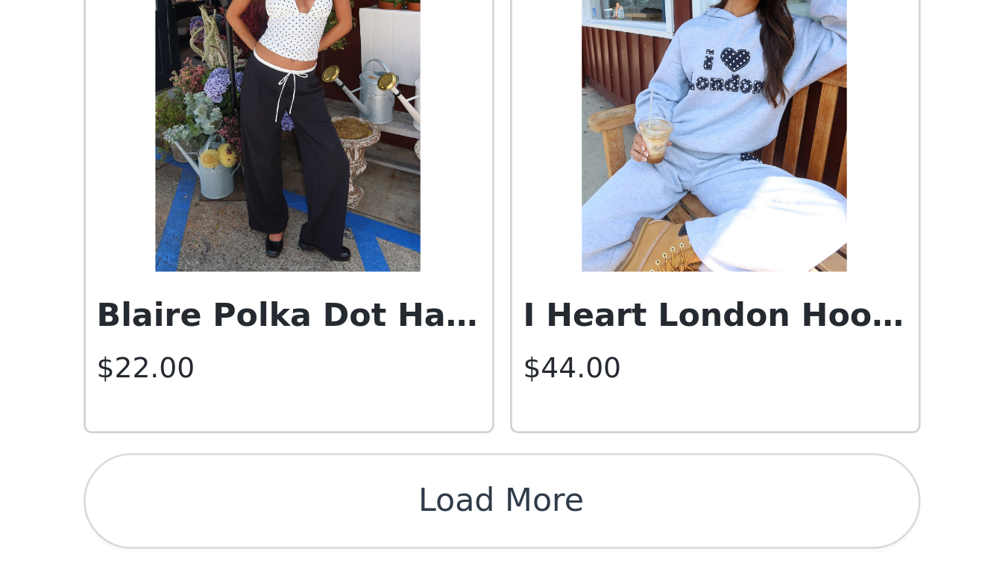
click at [341, 526] on button "Load More" at bounding box center [497, 544] width 313 height 36
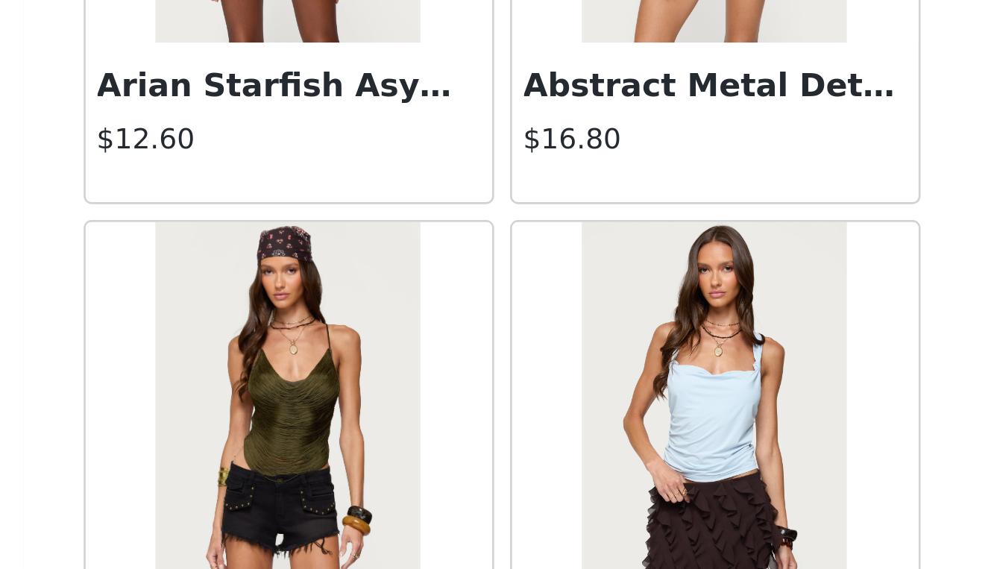
scroll to position [5481, 0]
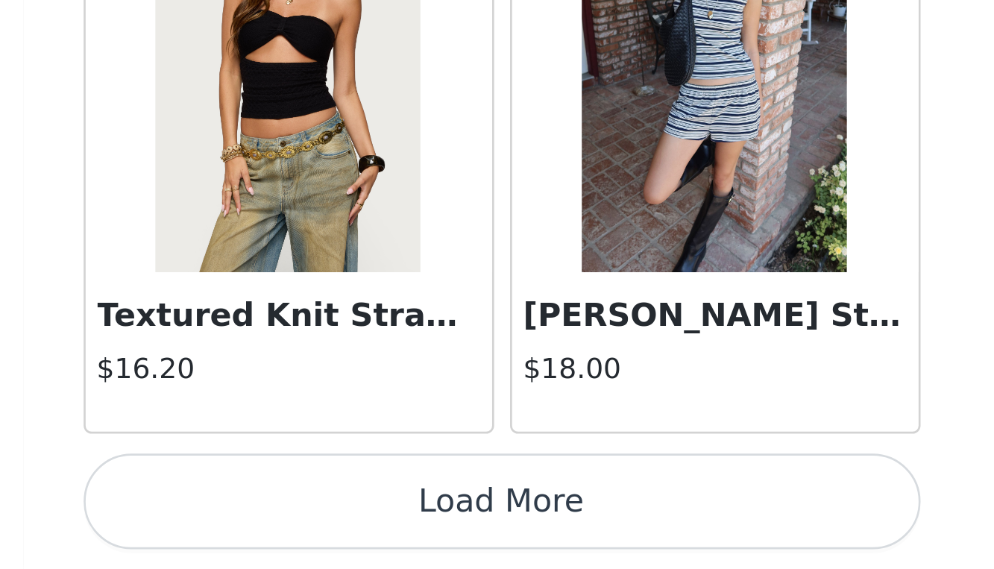
click at [341, 526] on button "Load More" at bounding box center [497, 544] width 313 height 36
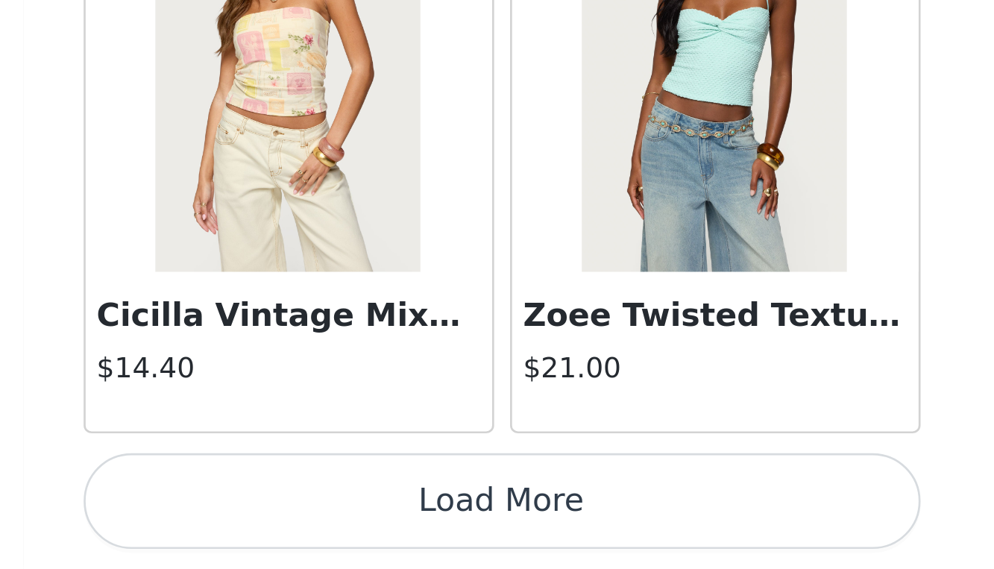
click at [341, 526] on button "Load More" at bounding box center [497, 544] width 313 height 36
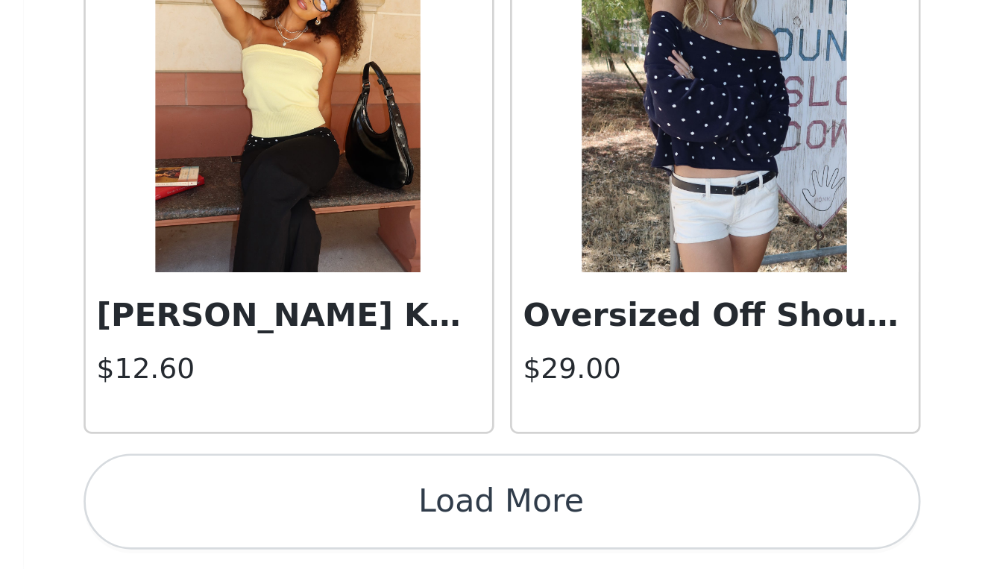
click at [341, 526] on button "Load More" at bounding box center [497, 544] width 313 height 36
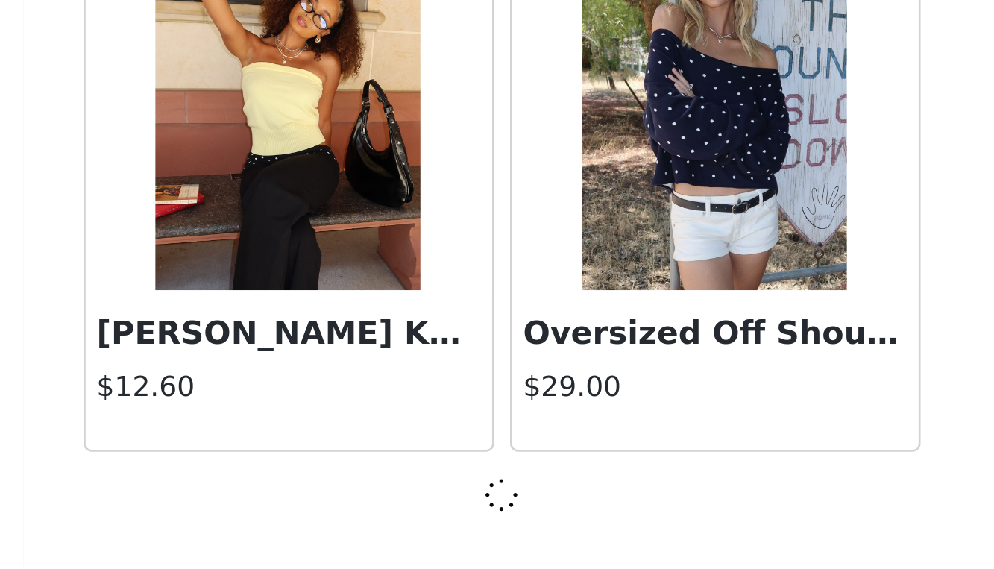
scroll to position [10358, 0]
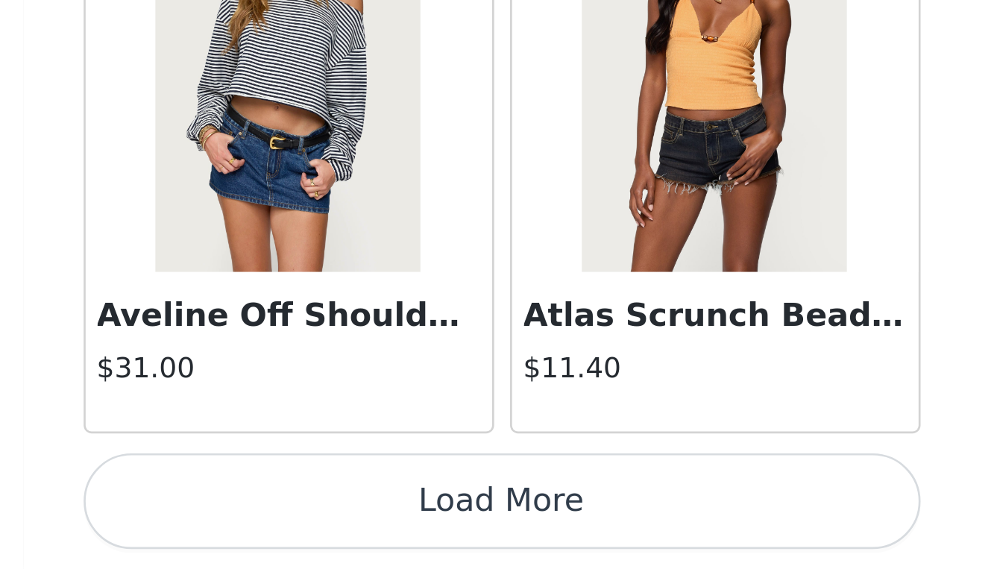
click at [341, 526] on button "Load More" at bounding box center [497, 544] width 313 height 36
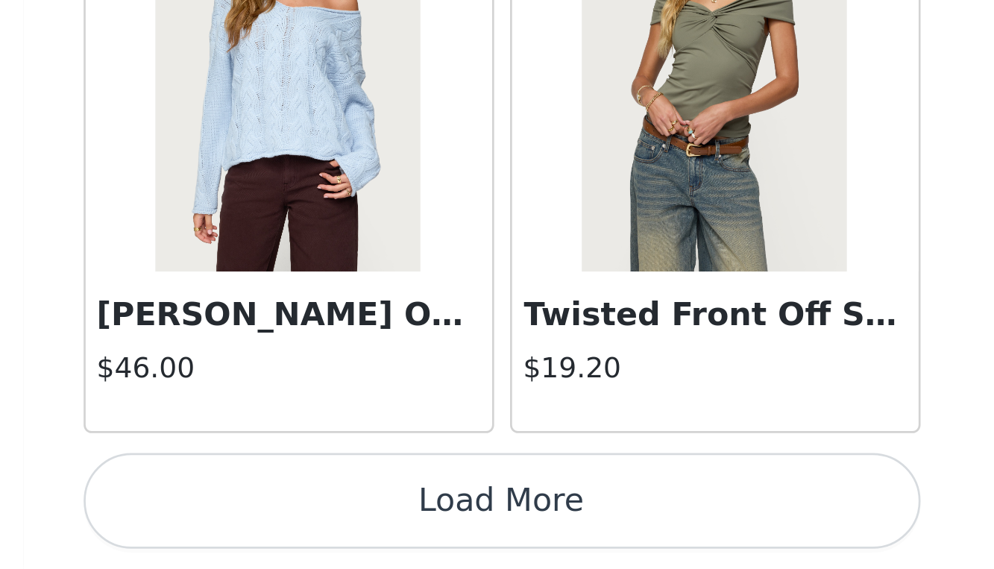
click at [341, 526] on button "Load More" at bounding box center [497, 544] width 313 height 36
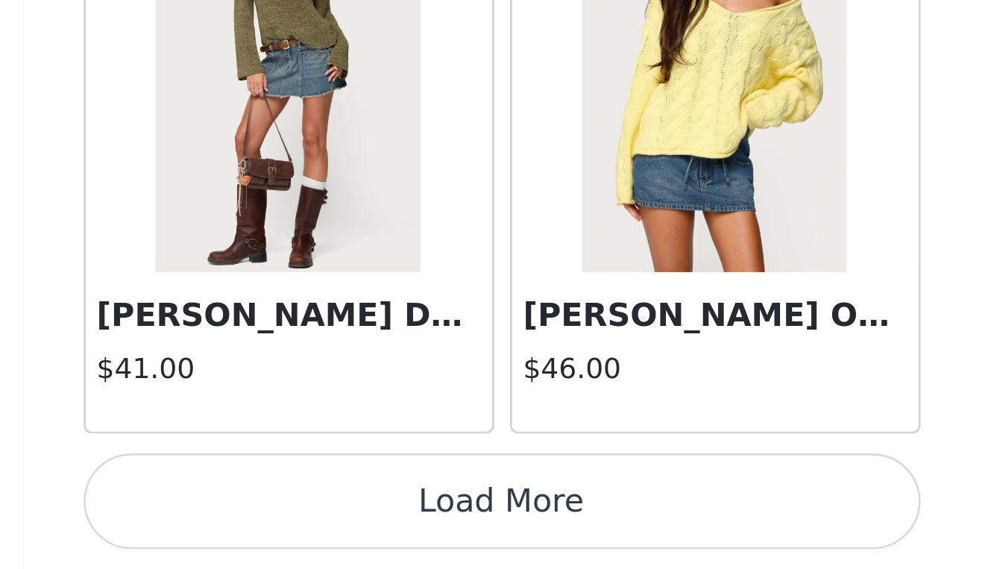
click at [341, 526] on button "Load More" at bounding box center [497, 544] width 313 height 36
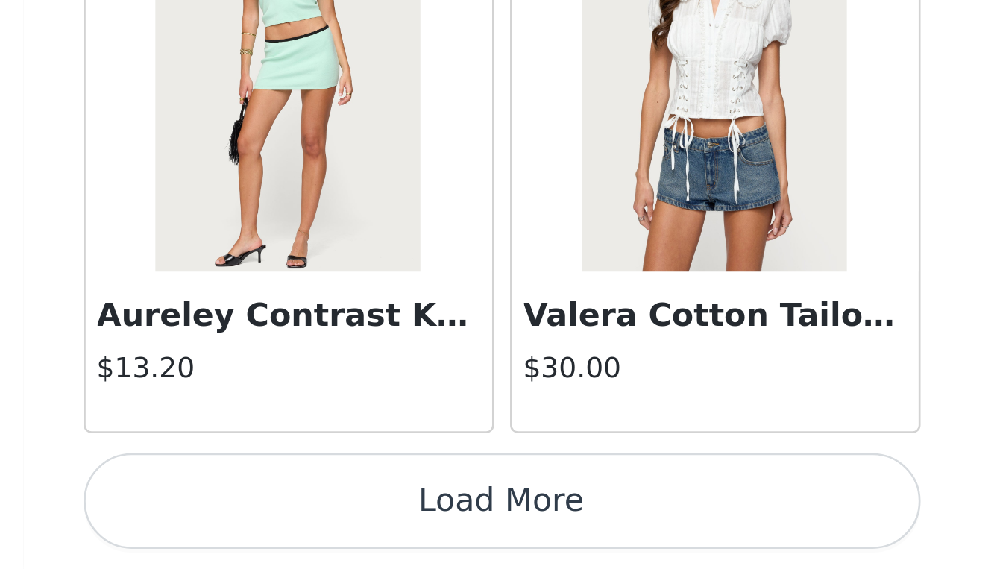
click at [341, 526] on button "Load More" at bounding box center [497, 544] width 313 height 36
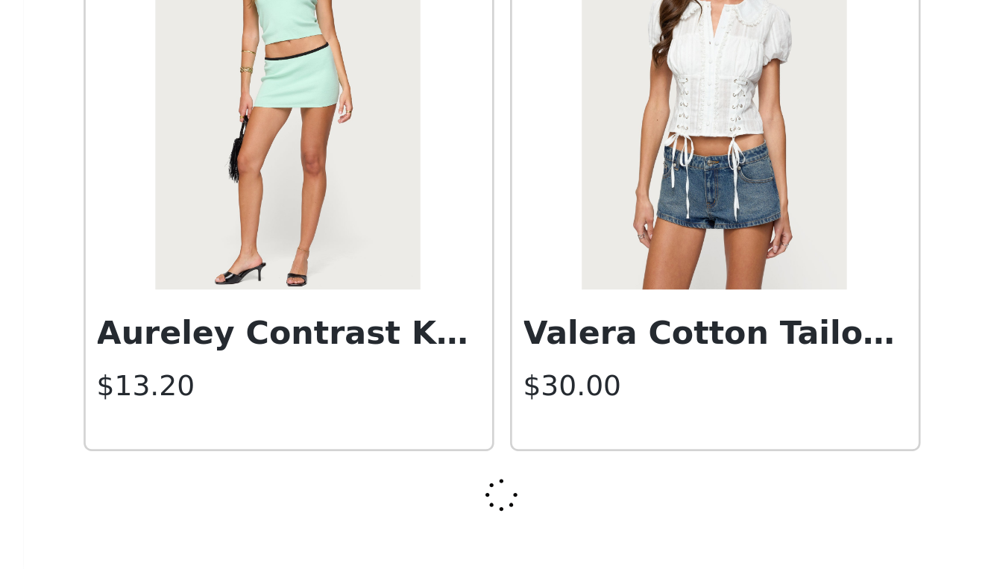
scroll to position [19009, 0]
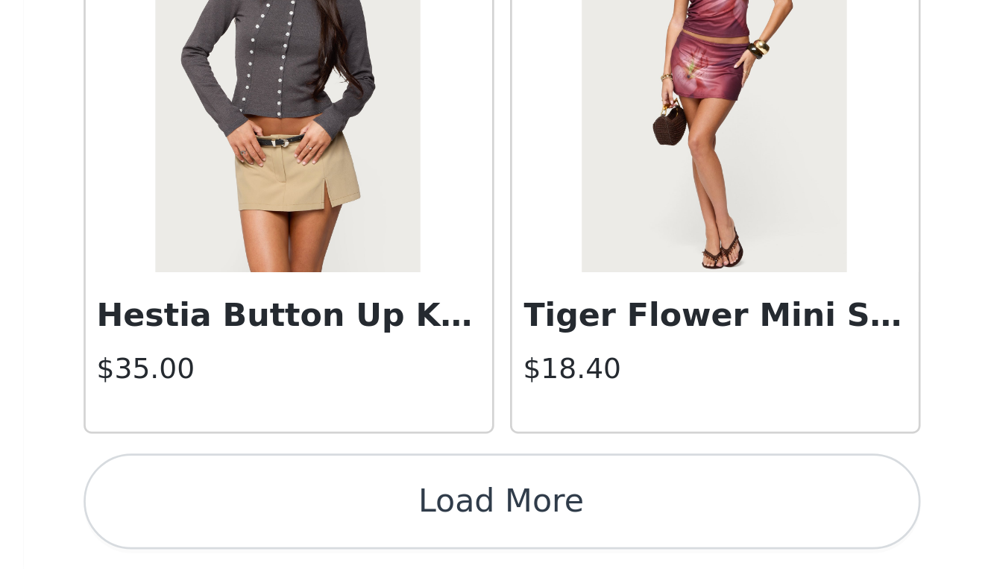
click at [341, 526] on button "Load More" at bounding box center [497, 544] width 313 height 36
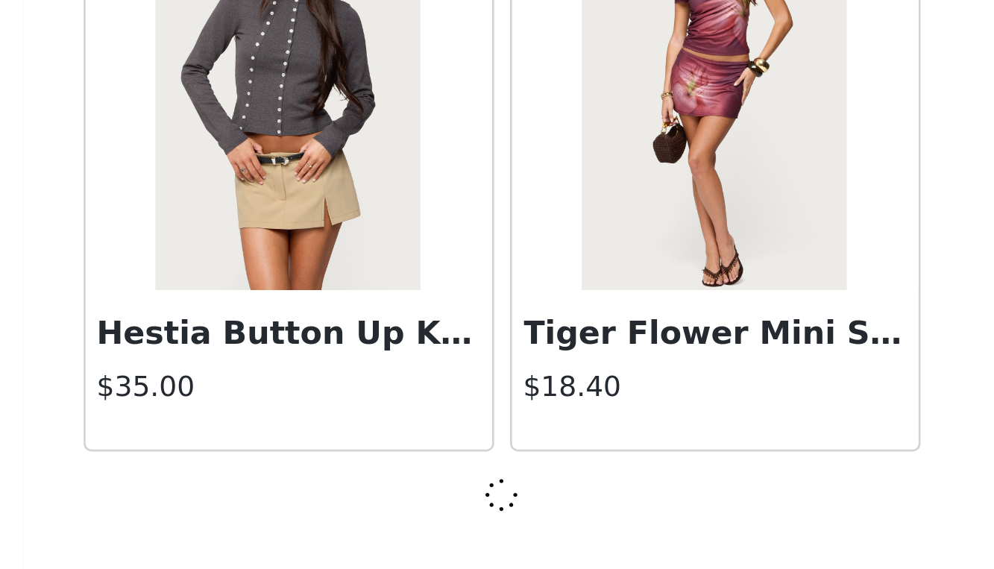
scroll to position [21172, 0]
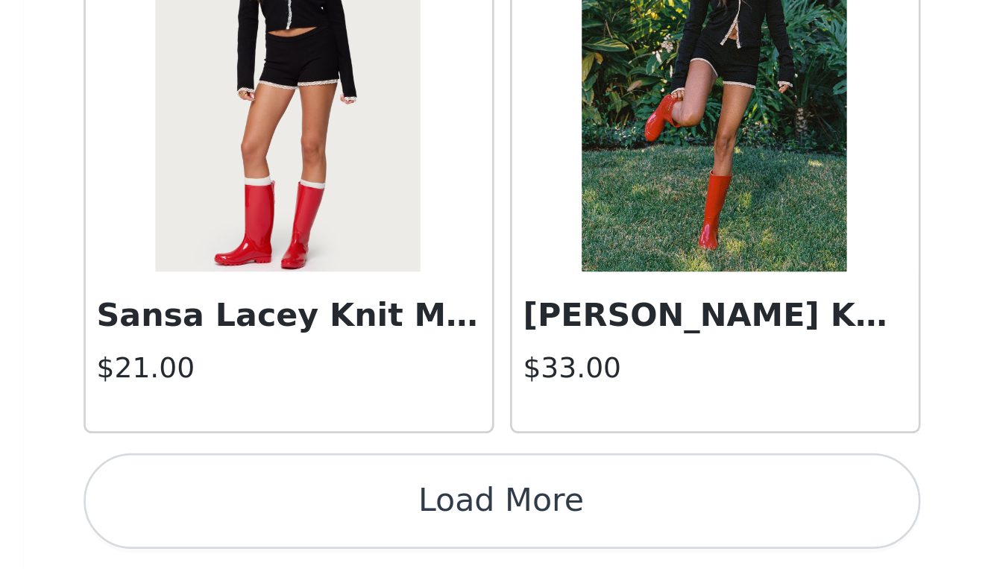
click at [341, 526] on button "Load More" at bounding box center [497, 544] width 313 height 36
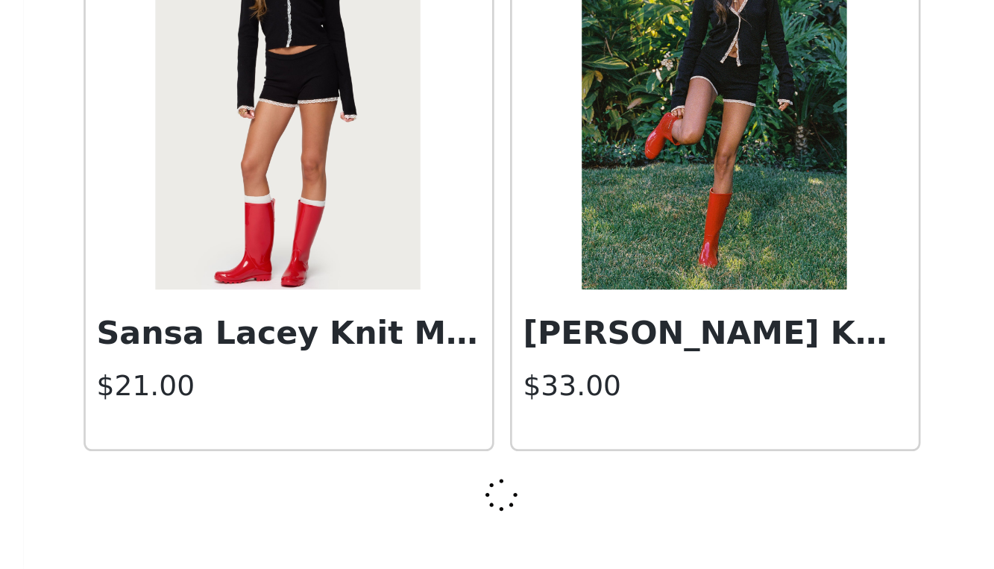
scroll to position [23334, 0]
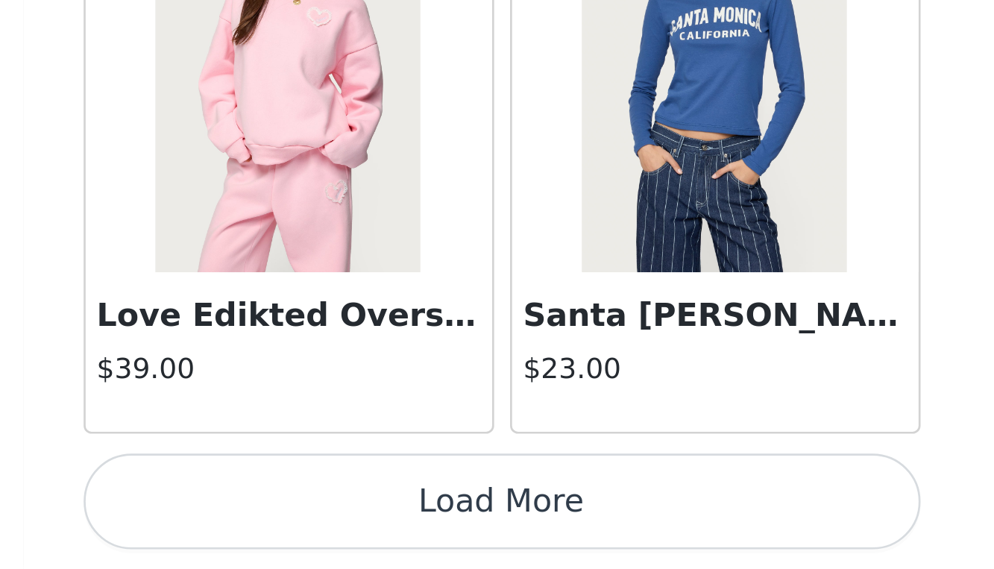
click at [341, 526] on button "Load More" at bounding box center [497, 544] width 313 height 36
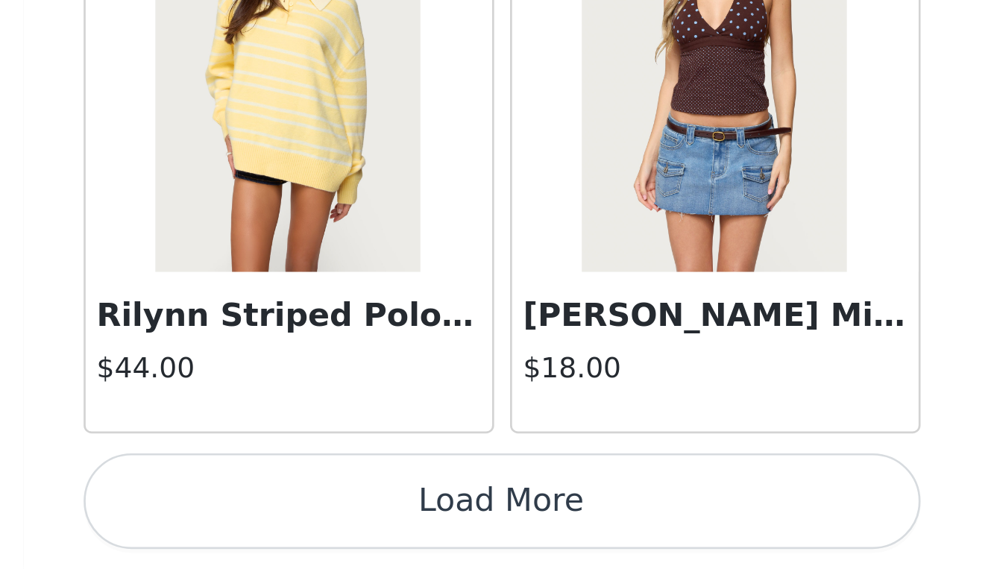
click at [341, 526] on button "Load More" at bounding box center [497, 544] width 313 height 36
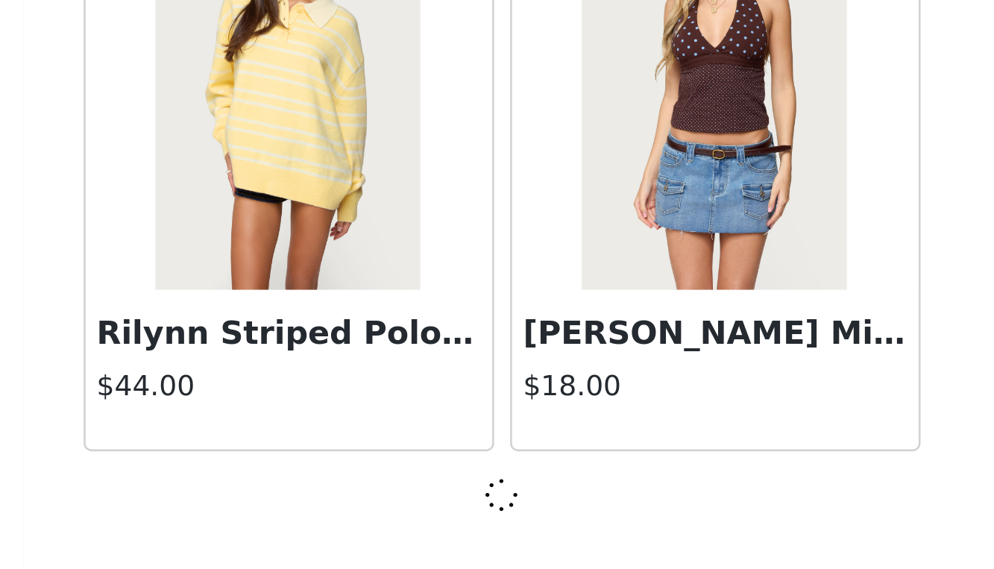
scroll to position [27660, 0]
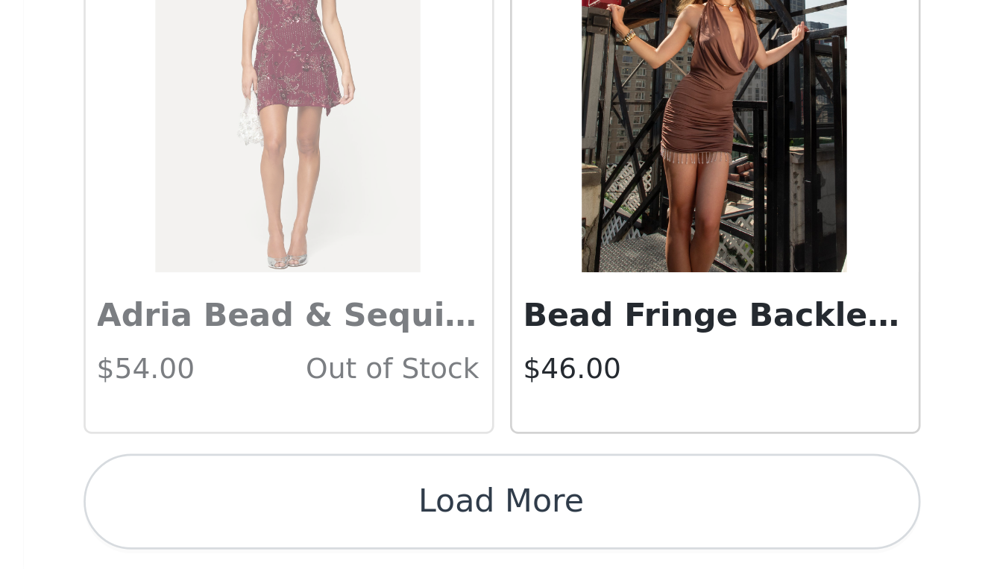
click at [341, 526] on button "Load More" at bounding box center [497, 544] width 313 height 36
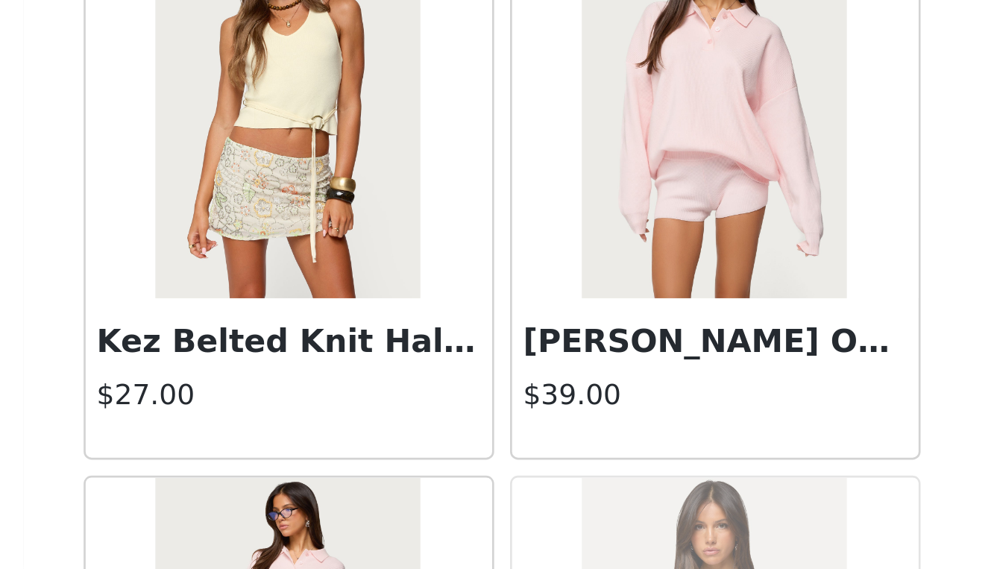
scroll to position [31557, 0]
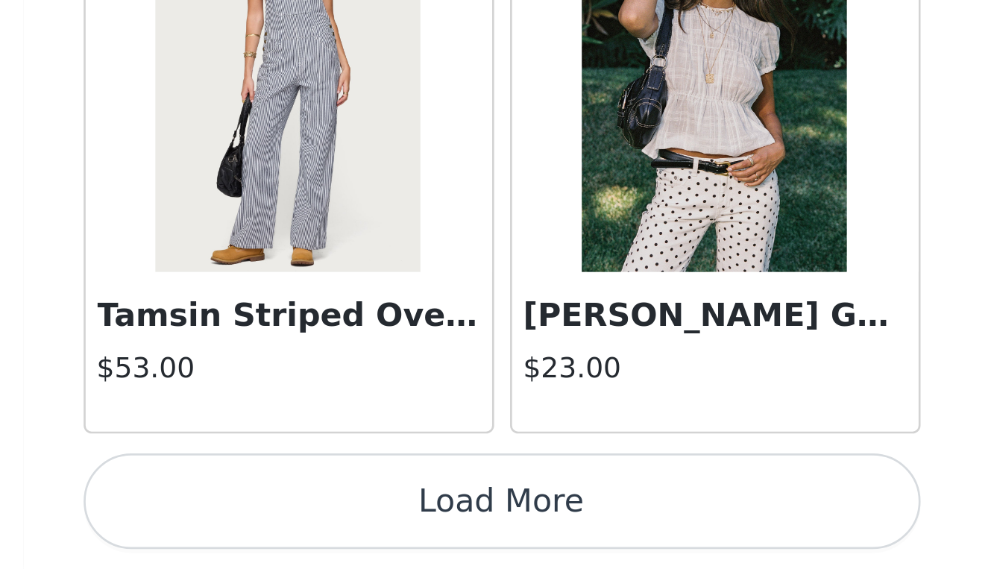
click at [341, 526] on button "Load More" at bounding box center [497, 544] width 313 height 36
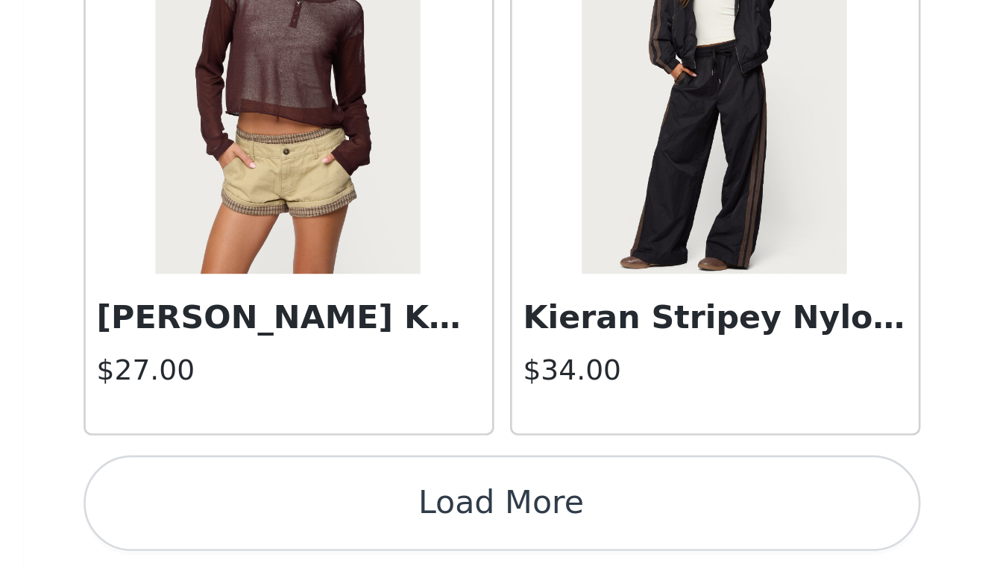
scroll to position [34155, 0]
click at [527, 309] on img at bounding box center [576, 383] width 99 height 149
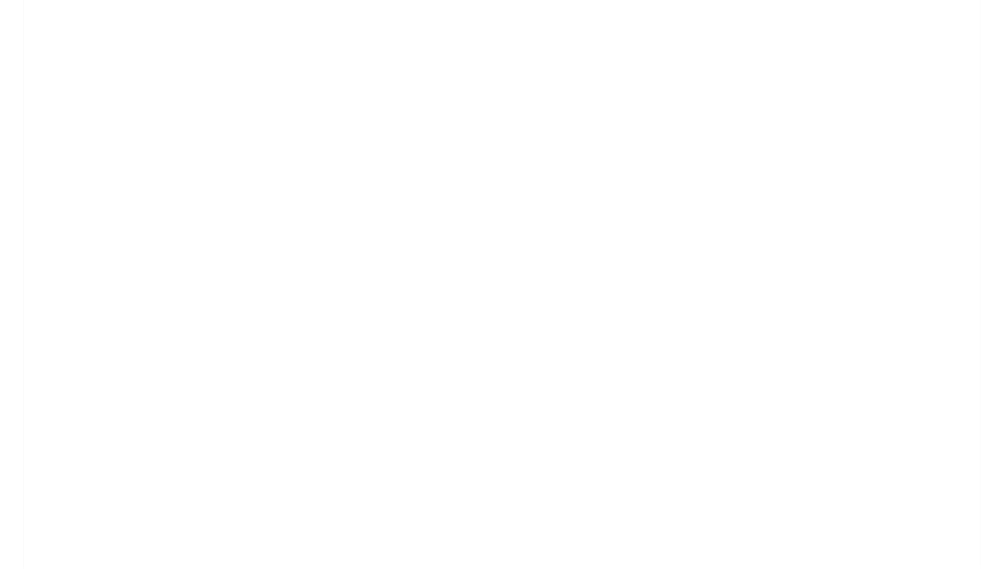
scroll to position [0, 0]
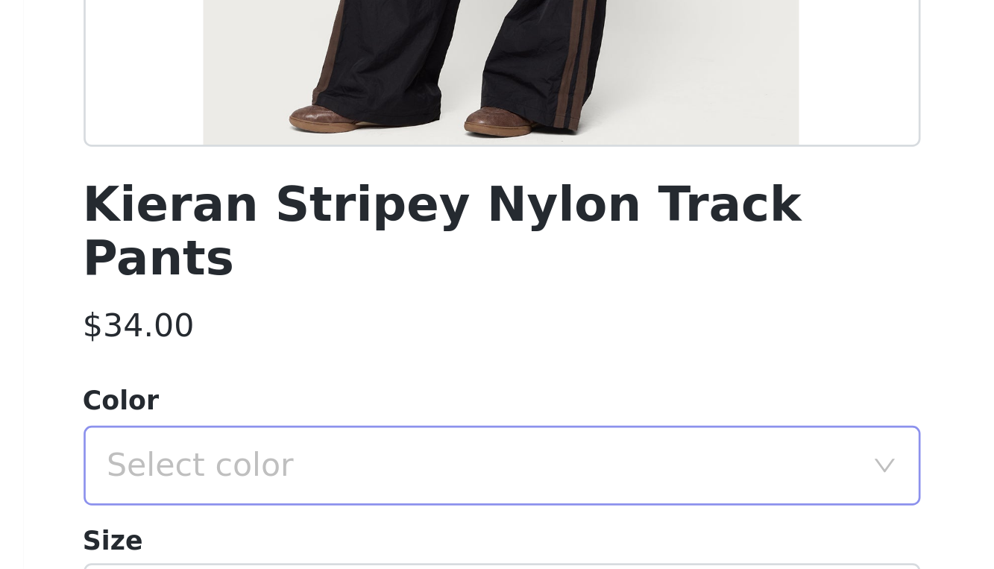
click at [350, 522] on div "Select color" at bounding box center [489, 529] width 279 height 15
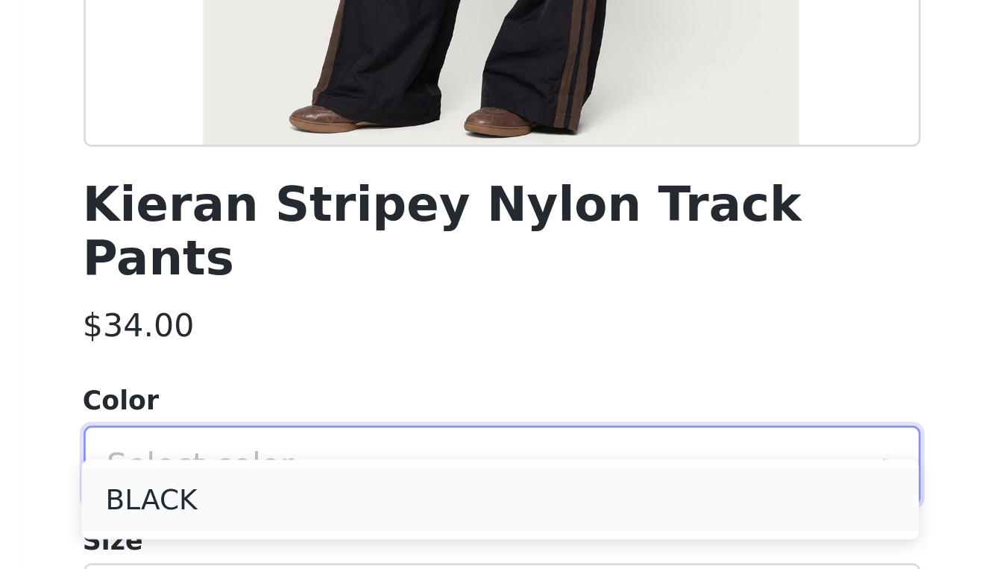
click at [340, 530] on li "BLACK" at bounding box center [496, 542] width 313 height 24
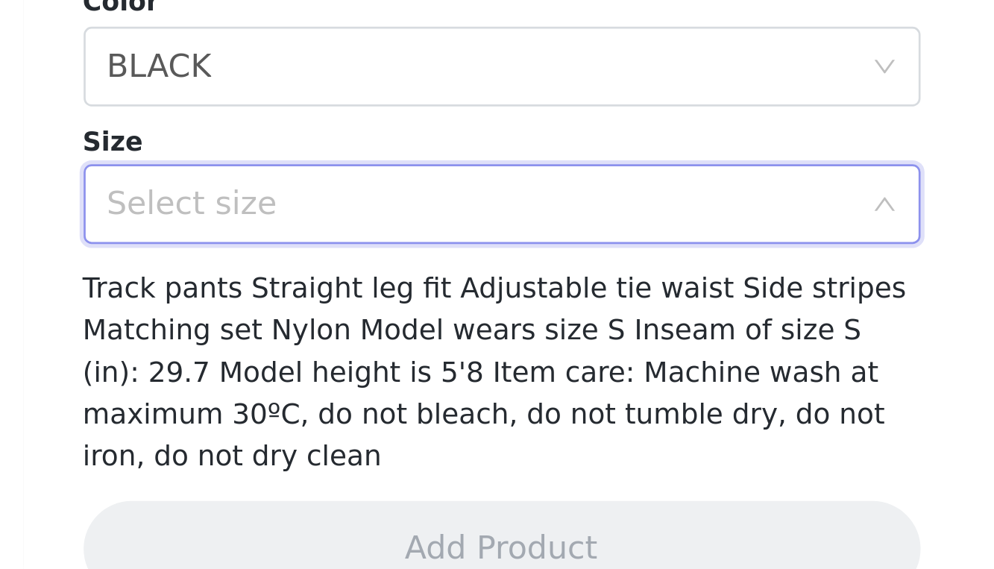
scroll to position [149, 0]
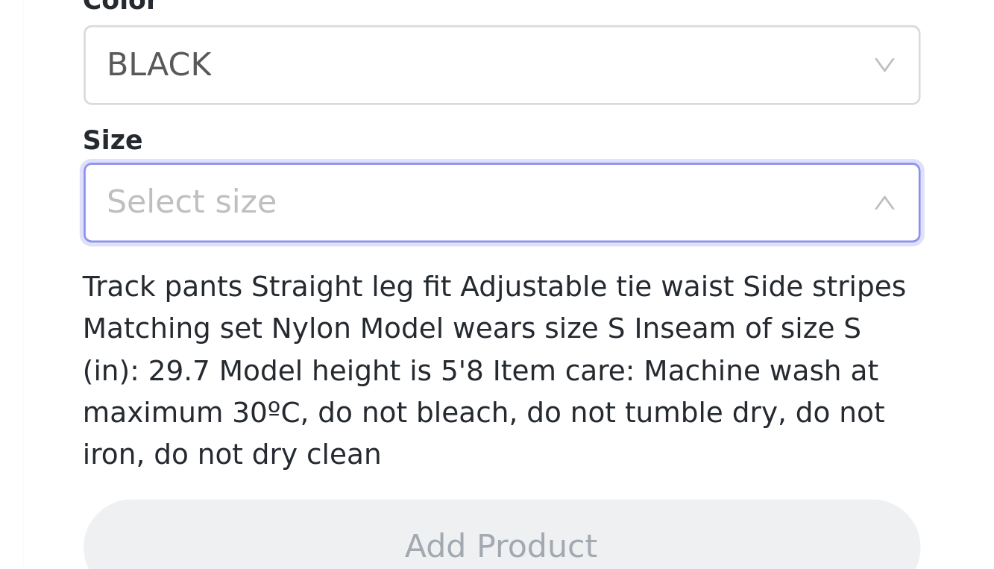
click at [350, 418] on div "Select size" at bounding box center [493, 432] width 286 height 28
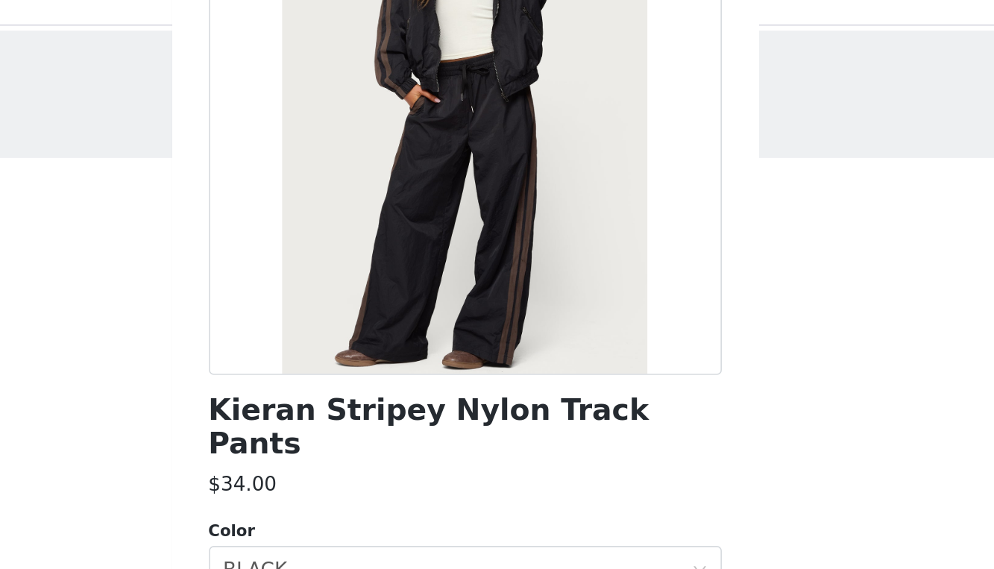
scroll to position [156, 0]
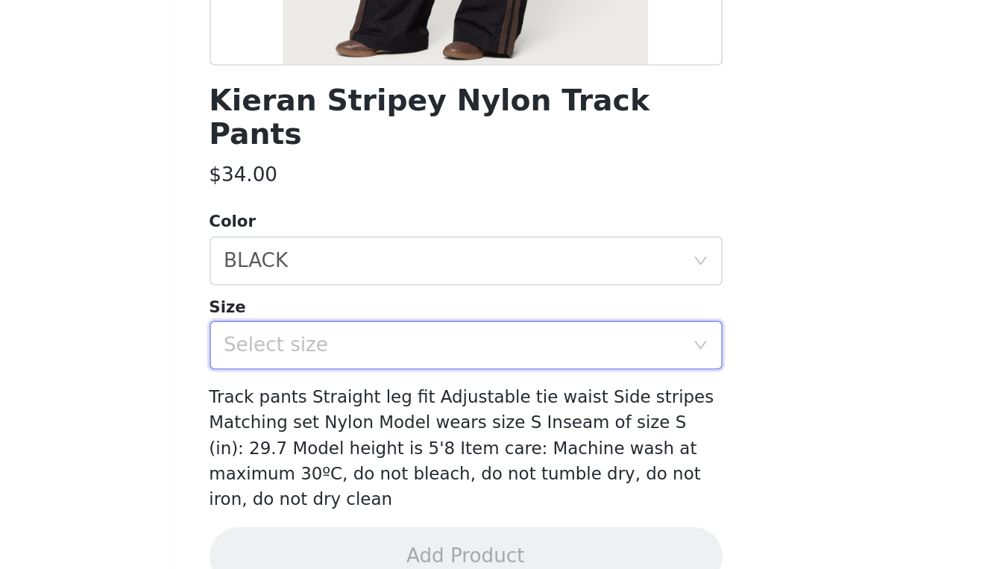
click at [350, 411] on div "Select size" at bounding box center [493, 425] width 286 height 28
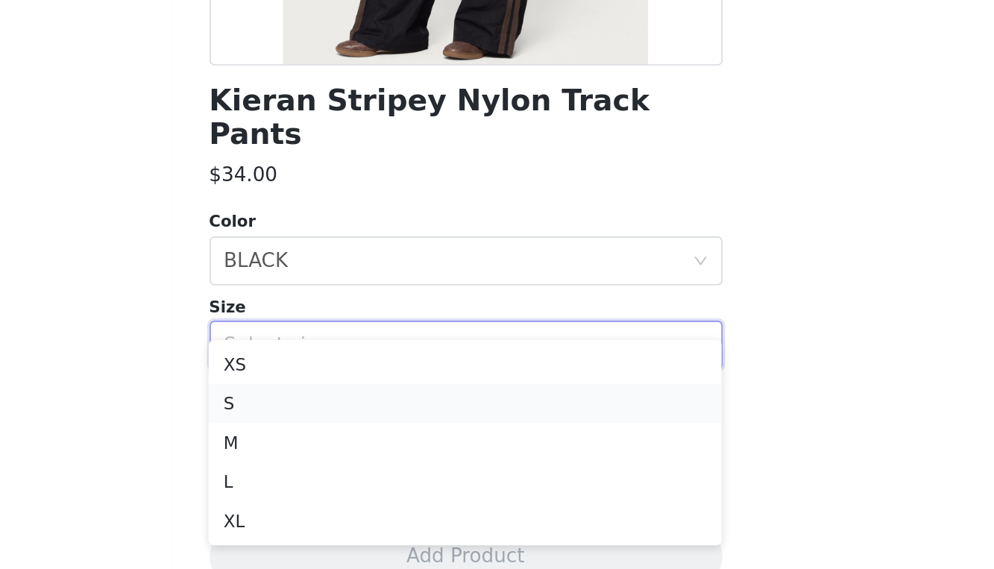
click at [340, 449] on li "S" at bounding box center [496, 461] width 313 height 24
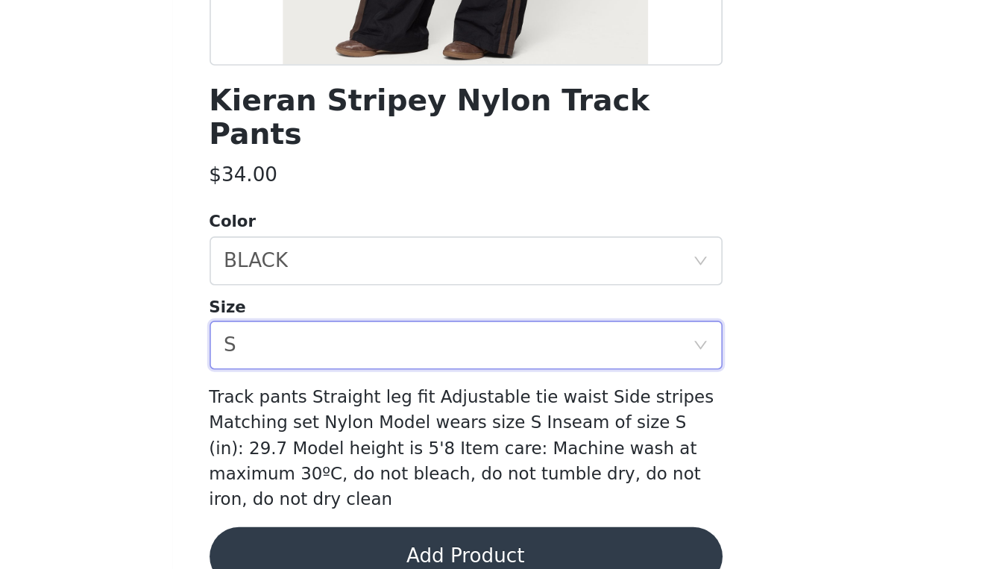
click at [341, 536] on button "Add Product" at bounding box center [497, 554] width 313 height 36
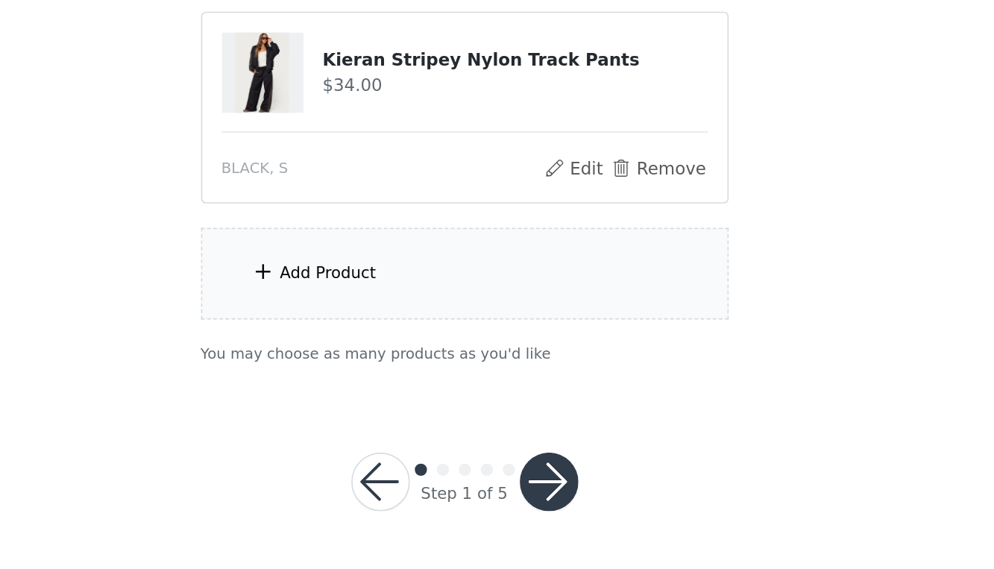
scroll to position [373, 0]
click at [336, 361] on div "Add Product" at bounding box center [497, 389] width 322 height 56
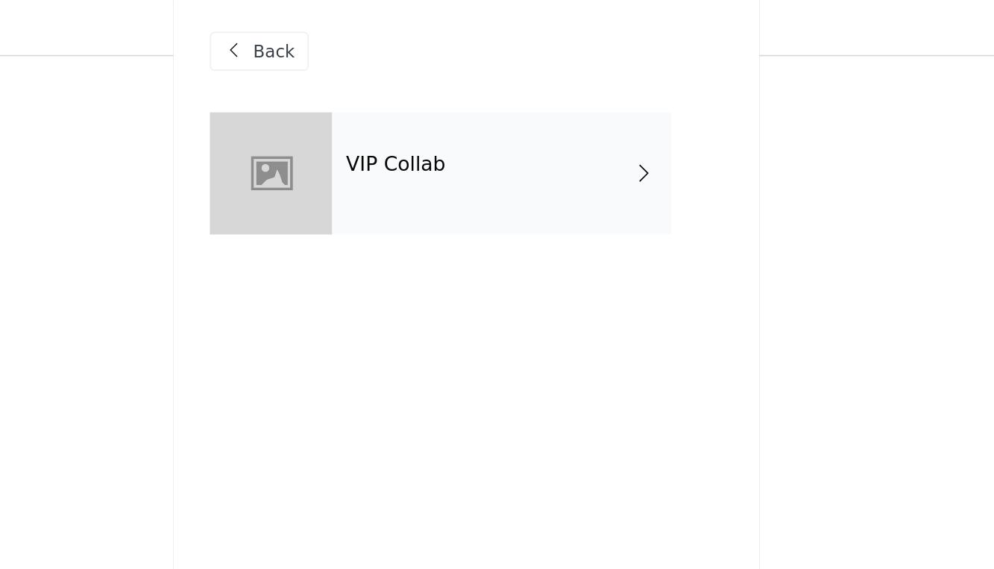
click at [415, 97] on div "VIP Collab" at bounding box center [518, 112] width 207 height 75
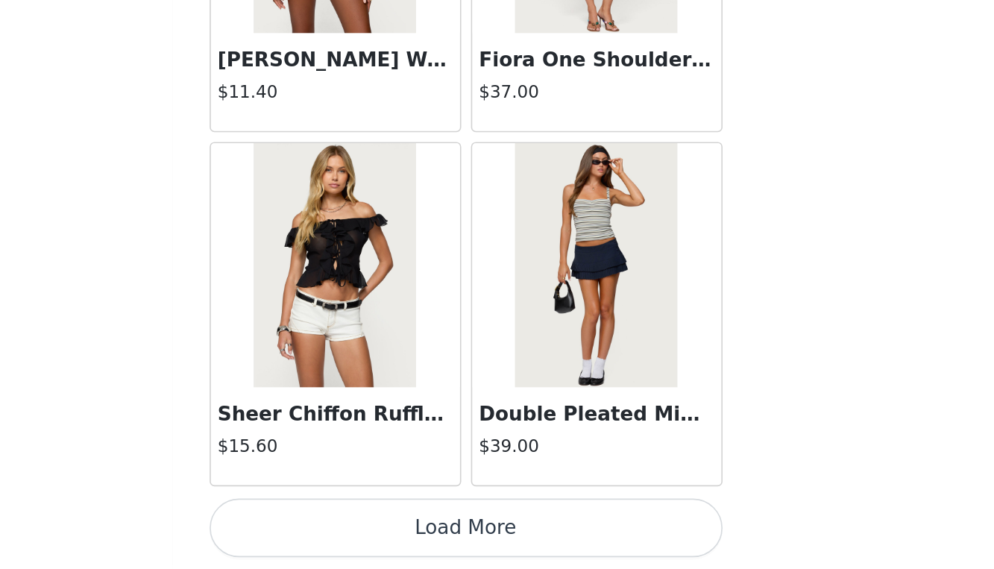
click at [341, 526] on button "Load More" at bounding box center [497, 544] width 313 height 36
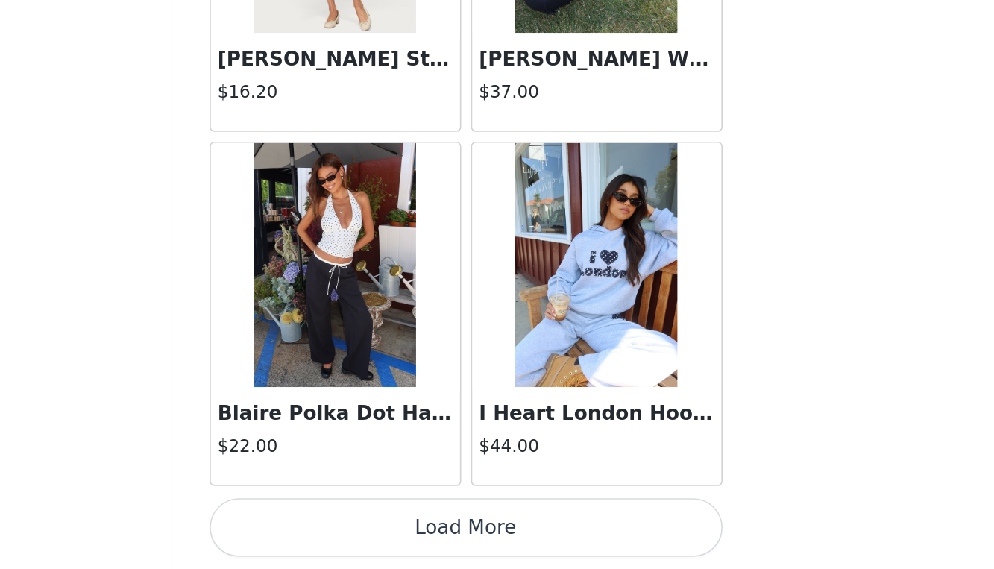
click at [341, 526] on button "Load More" at bounding box center [497, 544] width 313 height 36
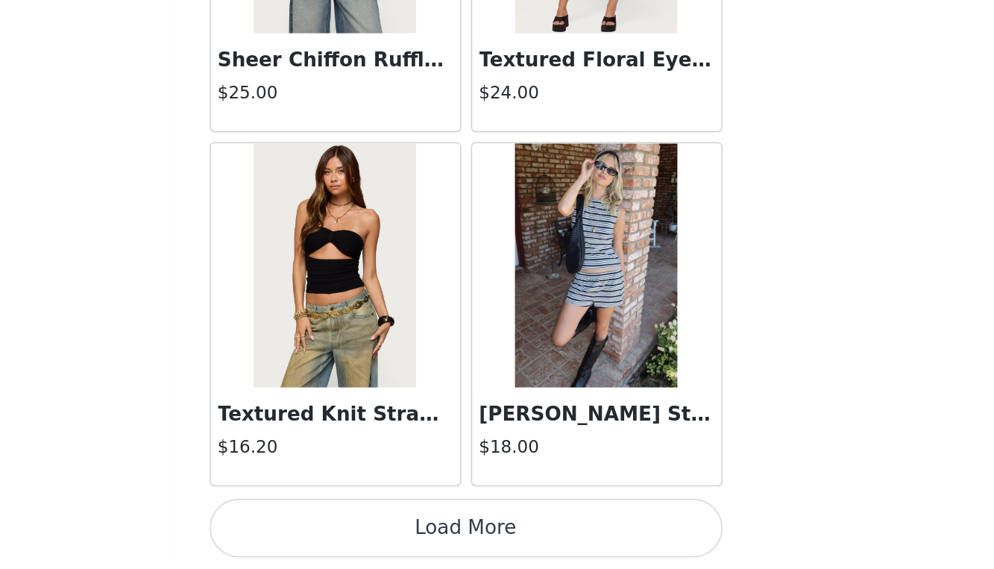
click at [341, 526] on button "Load More" at bounding box center [497, 544] width 313 height 36
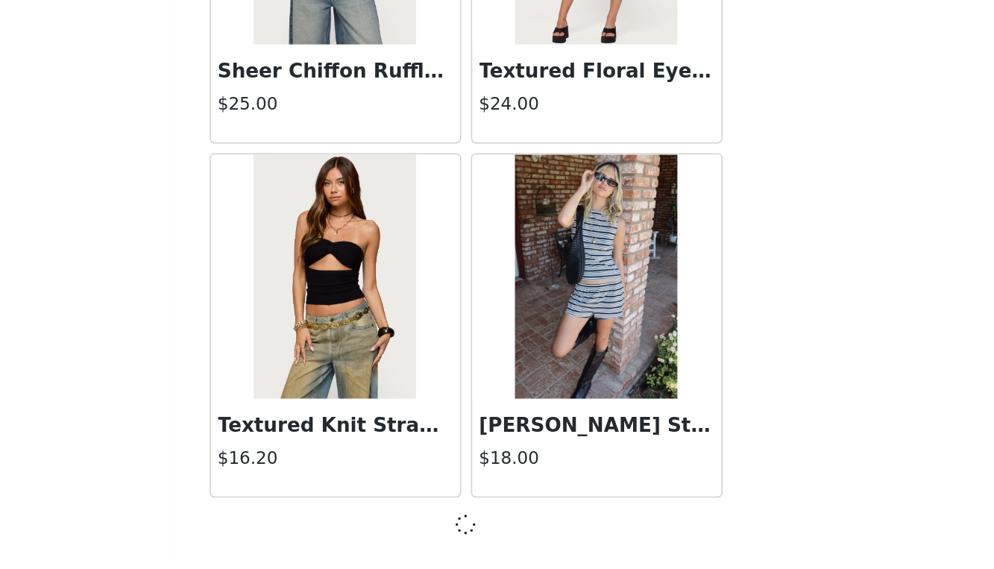
scroll to position [6032, 0]
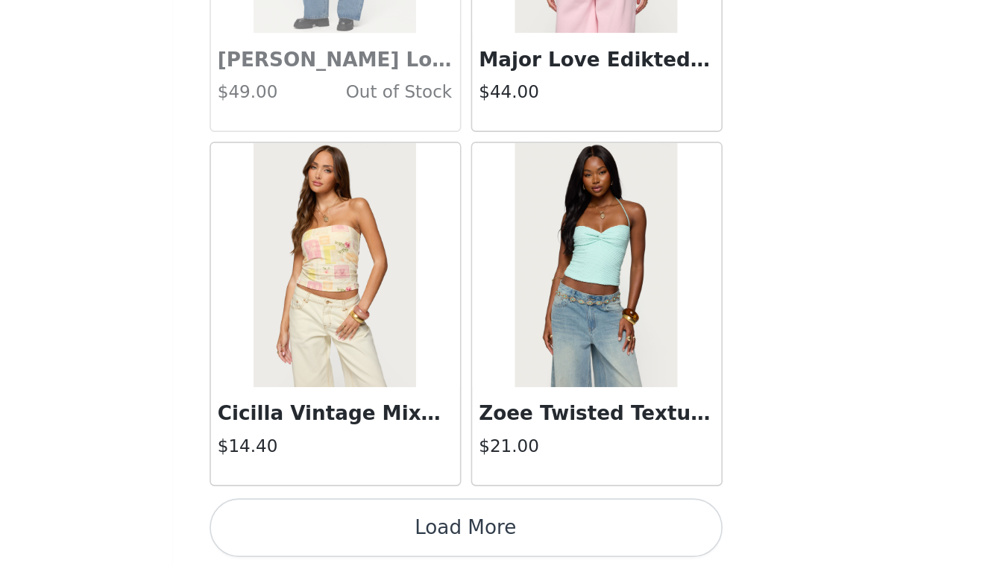
click at [341, 526] on button "Load More" at bounding box center [497, 544] width 313 height 36
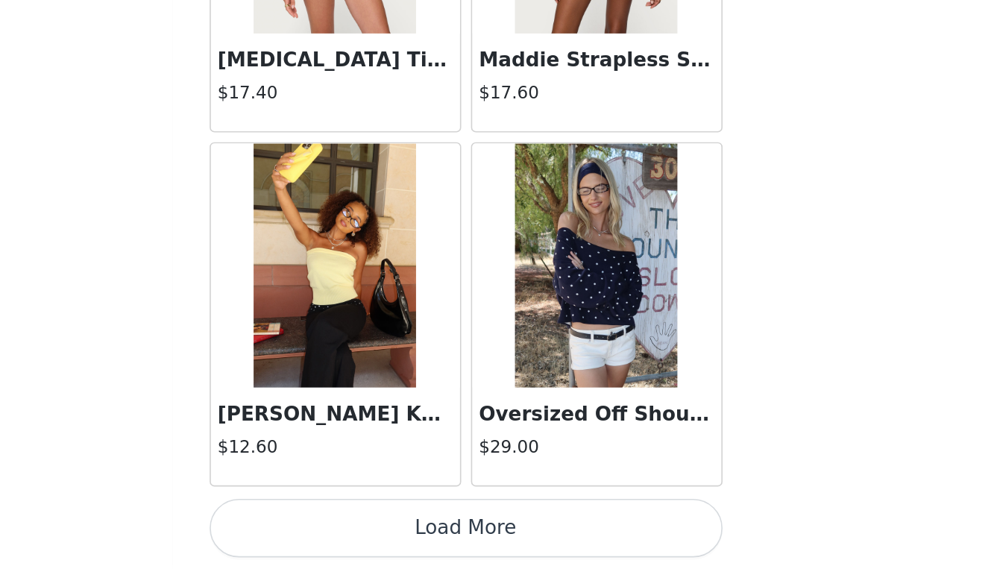
click at [341, 526] on button "Load More" at bounding box center [497, 544] width 313 height 36
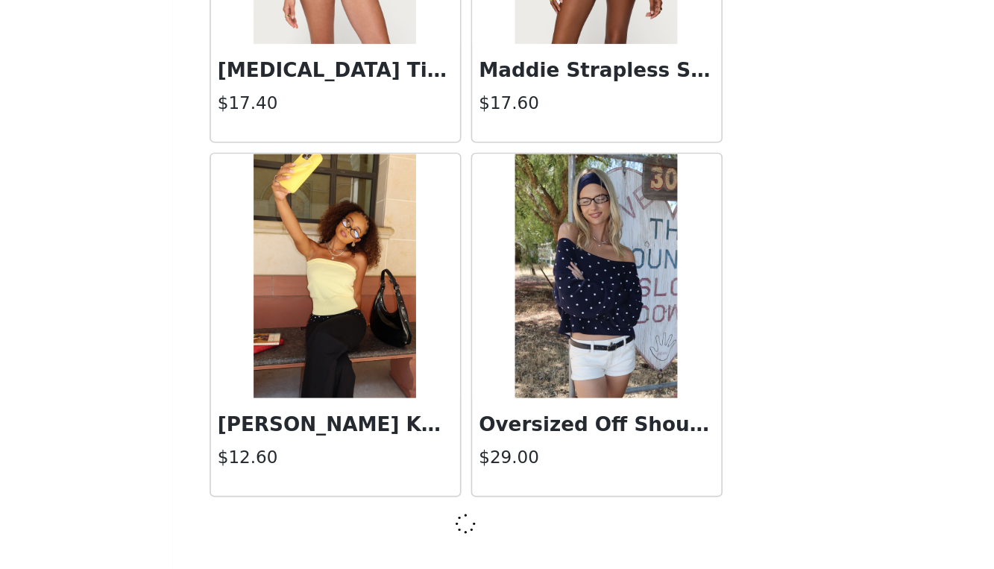
scroll to position [10358, 0]
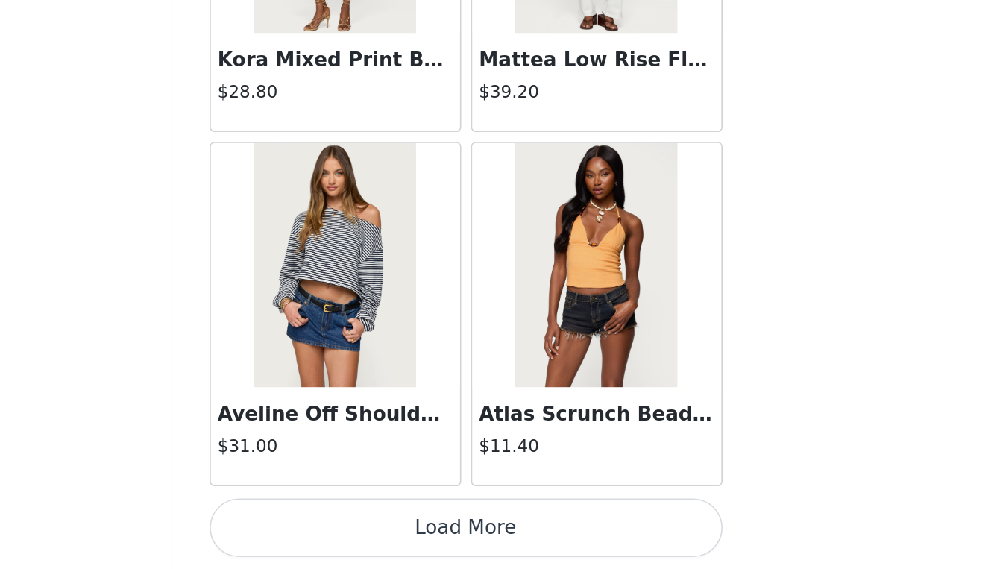
click at [341, 526] on button "Load More" at bounding box center [497, 544] width 313 height 36
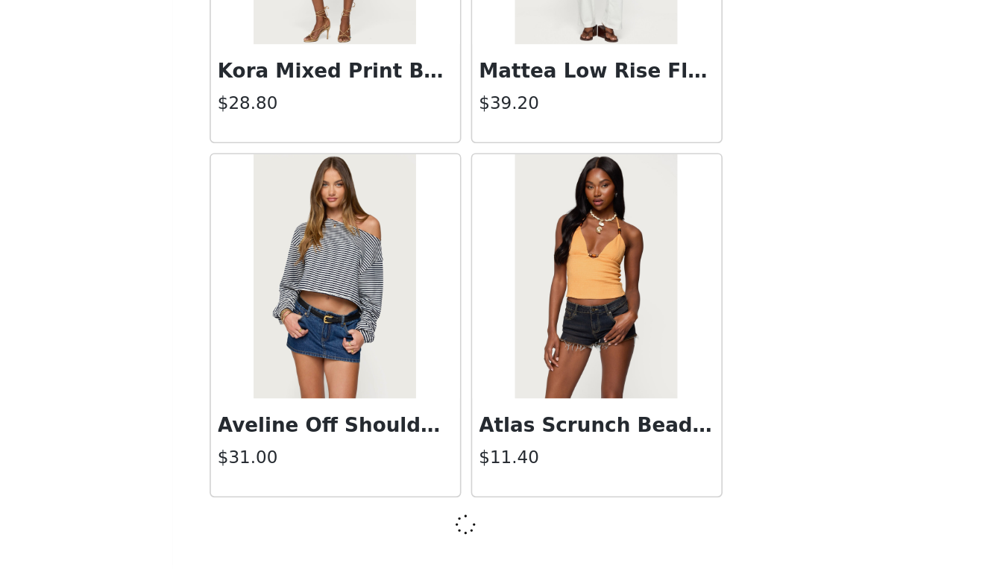
scroll to position [12520, 0]
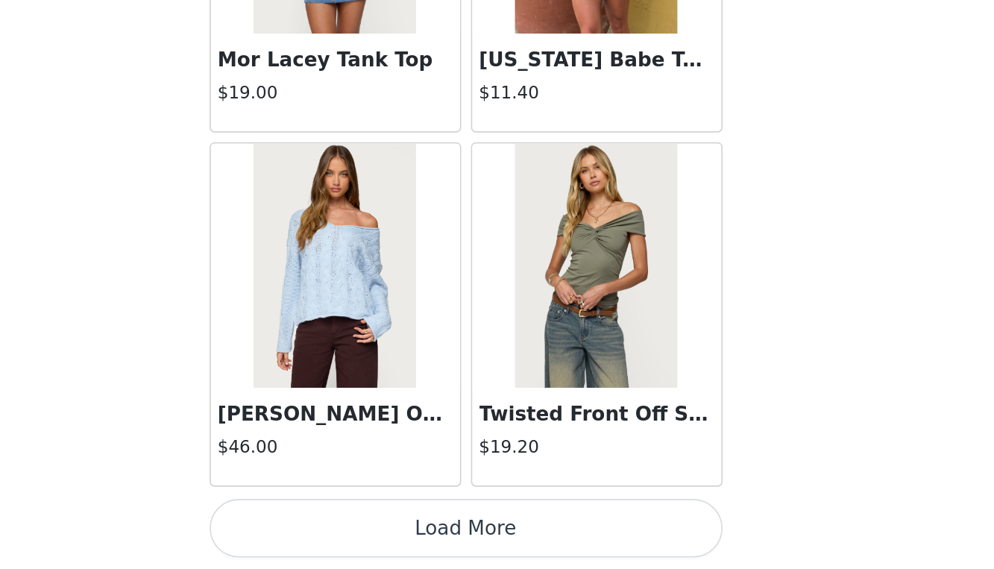
click at [341, 526] on button "Load More" at bounding box center [497, 544] width 313 height 36
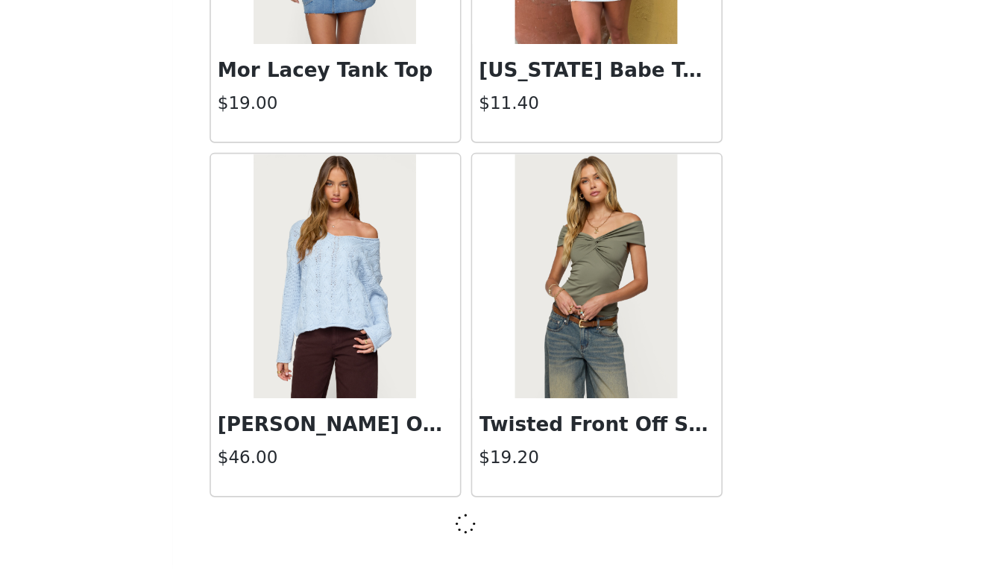
scroll to position [14683, 0]
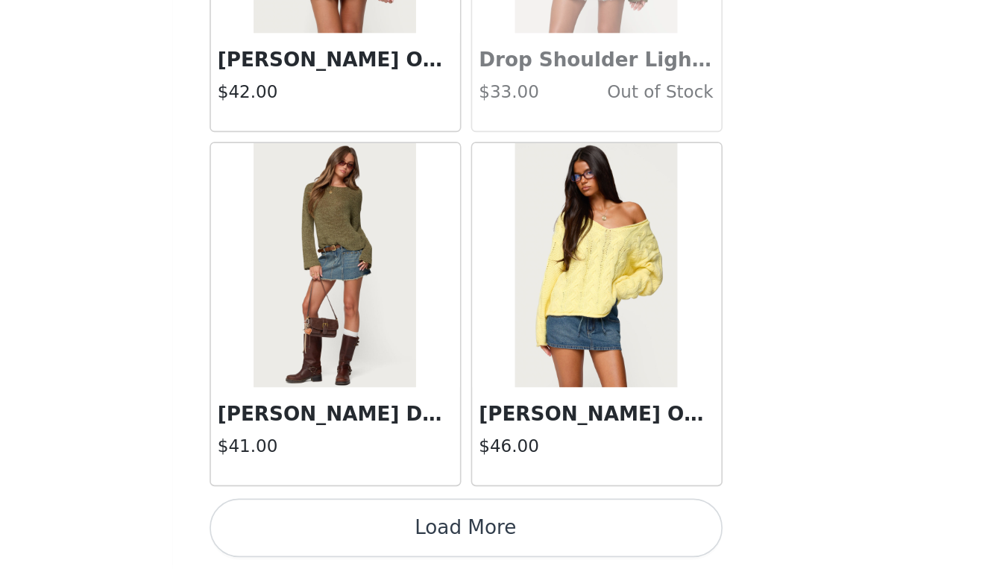
click at [341, 526] on button "Load More" at bounding box center [497, 544] width 313 height 36
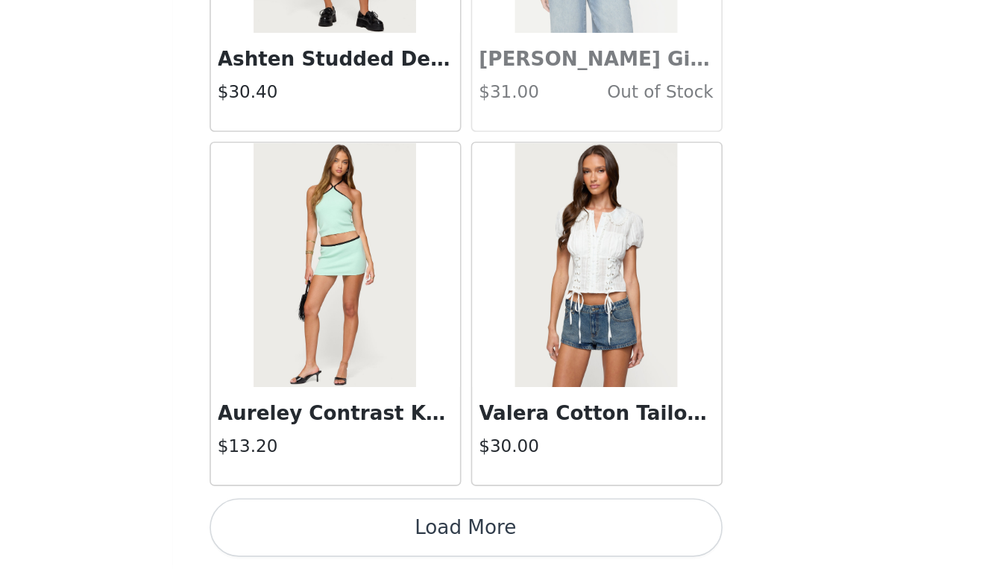
click at [341, 526] on button "Load More" at bounding box center [497, 544] width 313 height 36
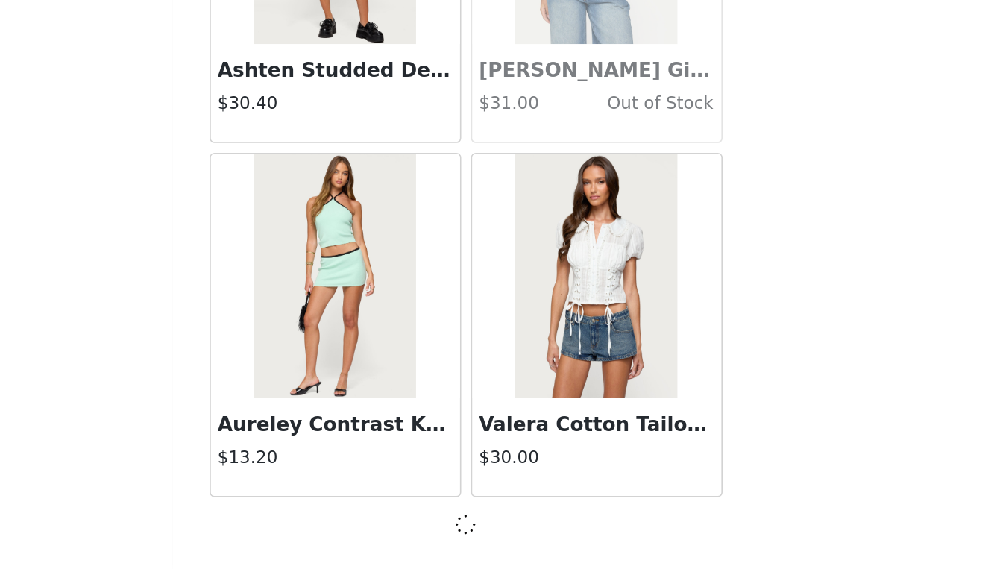
scroll to position [19009, 0]
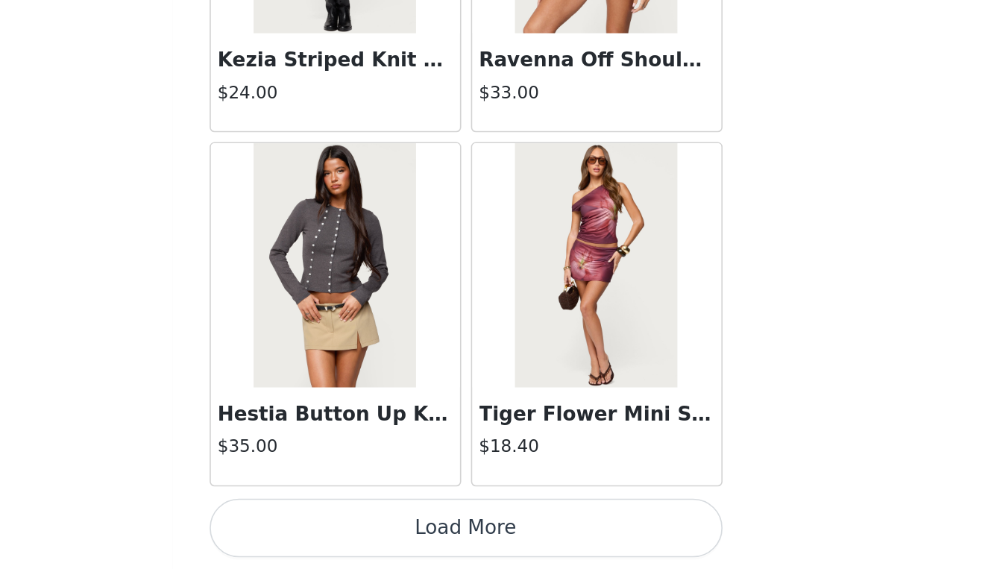
click at [341, 526] on button "Load More" at bounding box center [497, 544] width 313 height 36
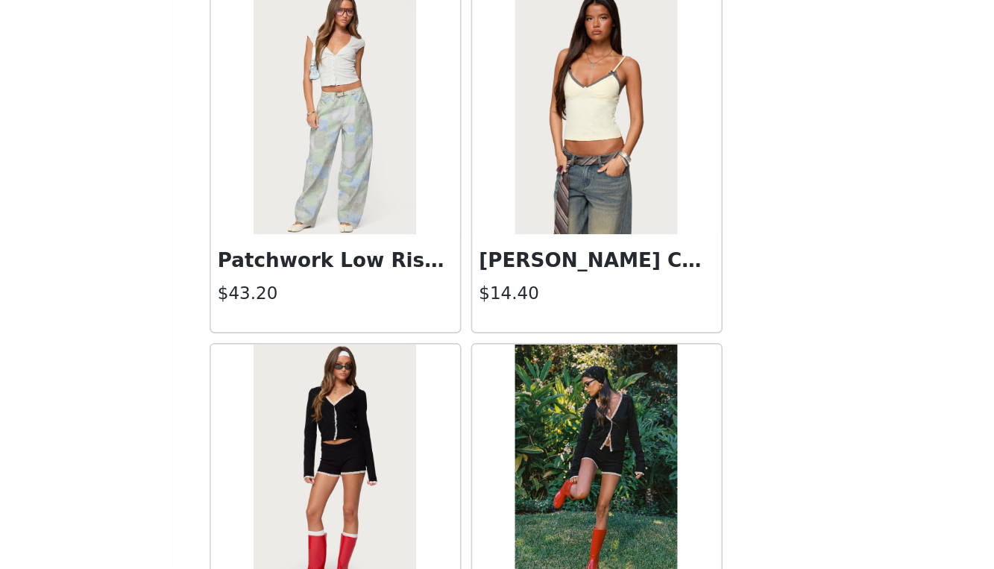
scroll to position [23327, 0]
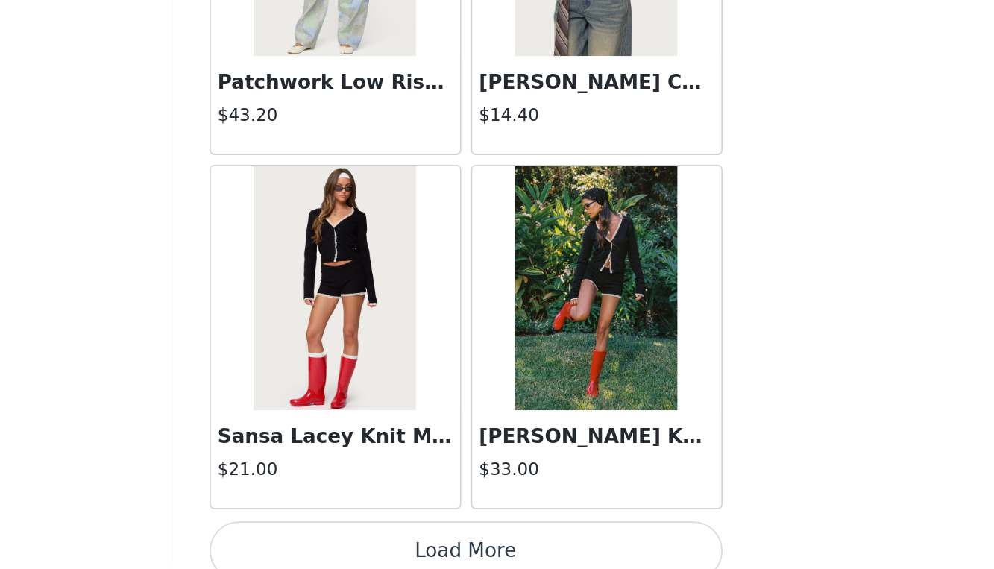
click at [341, 540] on button "Load More" at bounding box center [497, 558] width 313 height 36
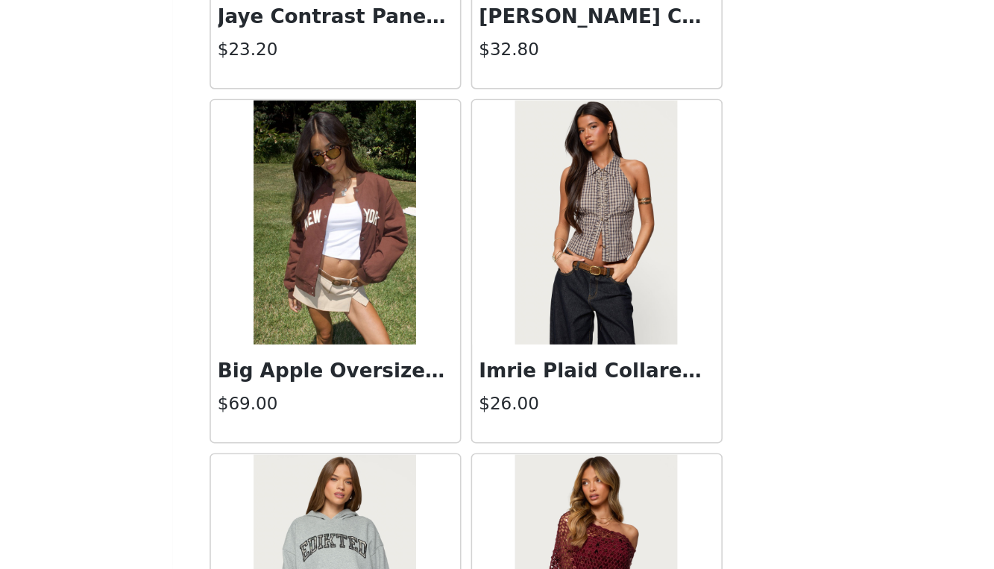
scroll to position [25095, 0]
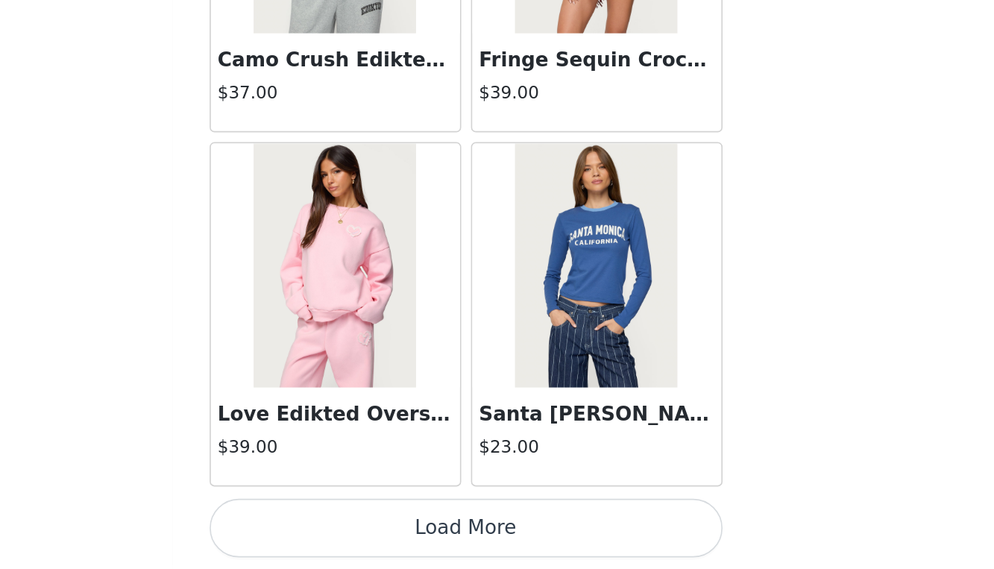
click at [341, 526] on button "Load More" at bounding box center [497, 544] width 313 height 36
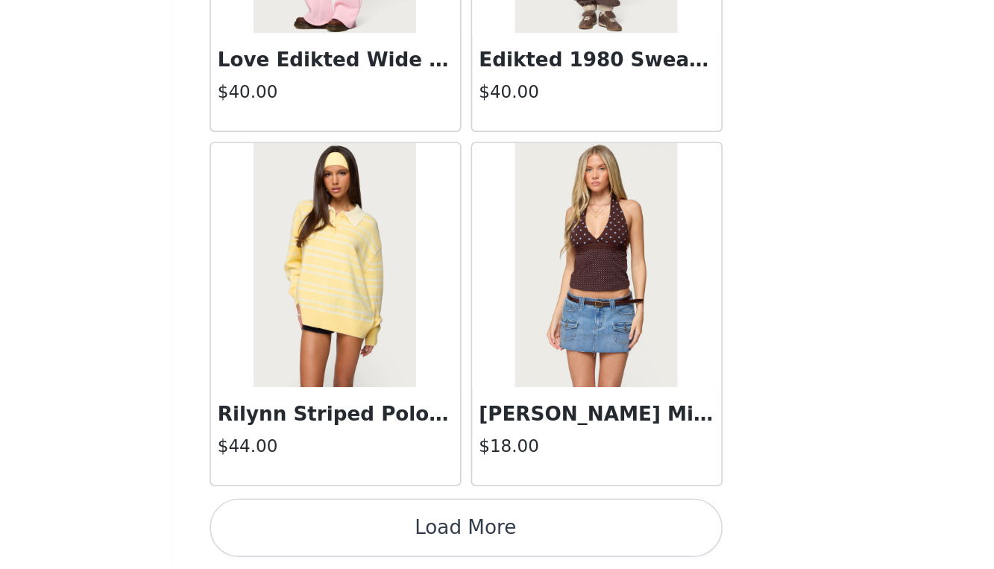
scroll to position [27667, 0]
click at [341, 526] on button "Load More" at bounding box center [497, 544] width 313 height 36
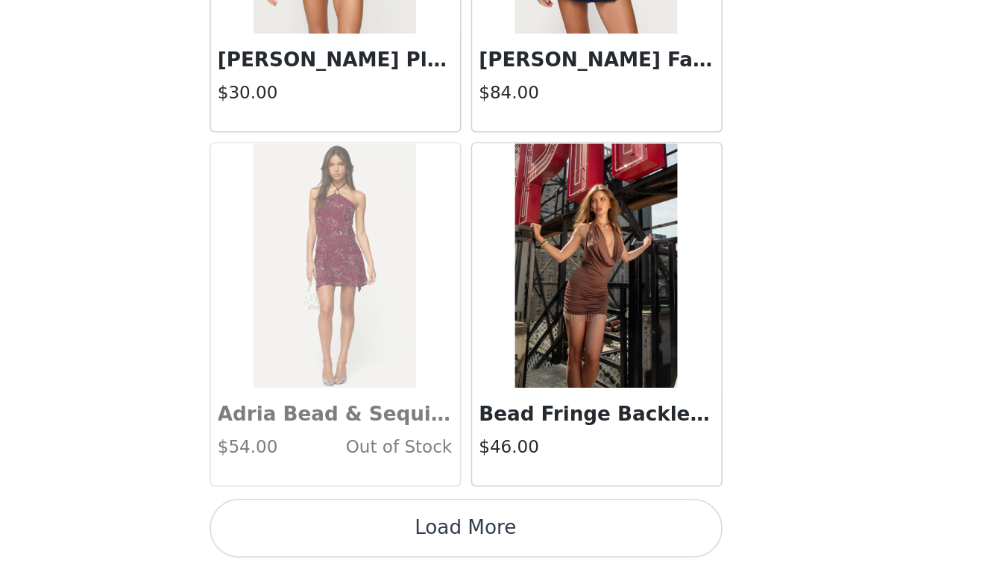
scroll to position [29829, 0]
click at [341, 526] on button "Load More" at bounding box center [497, 544] width 313 height 36
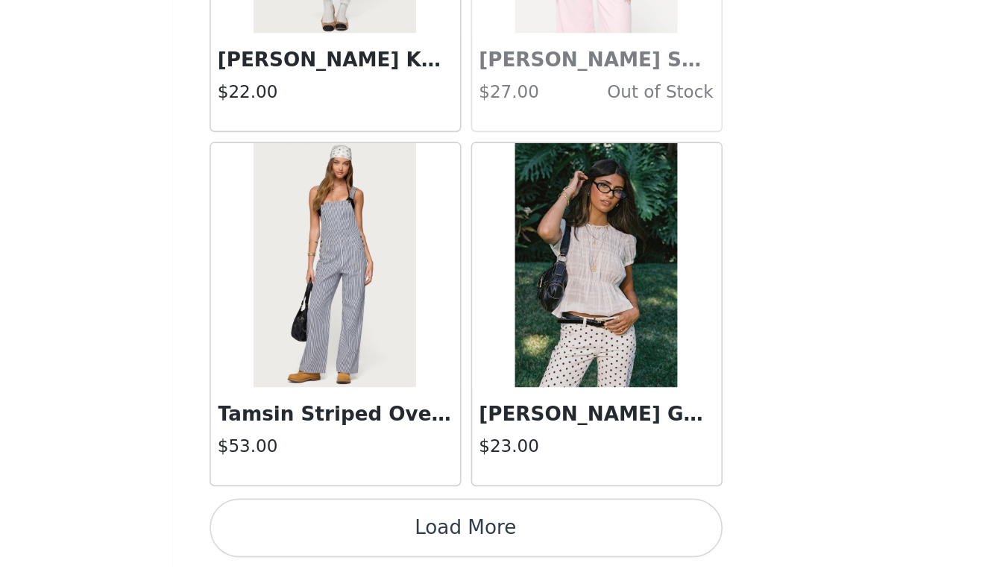
click at [341, 526] on button "Load More" at bounding box center [497, 544] width 313 height 36
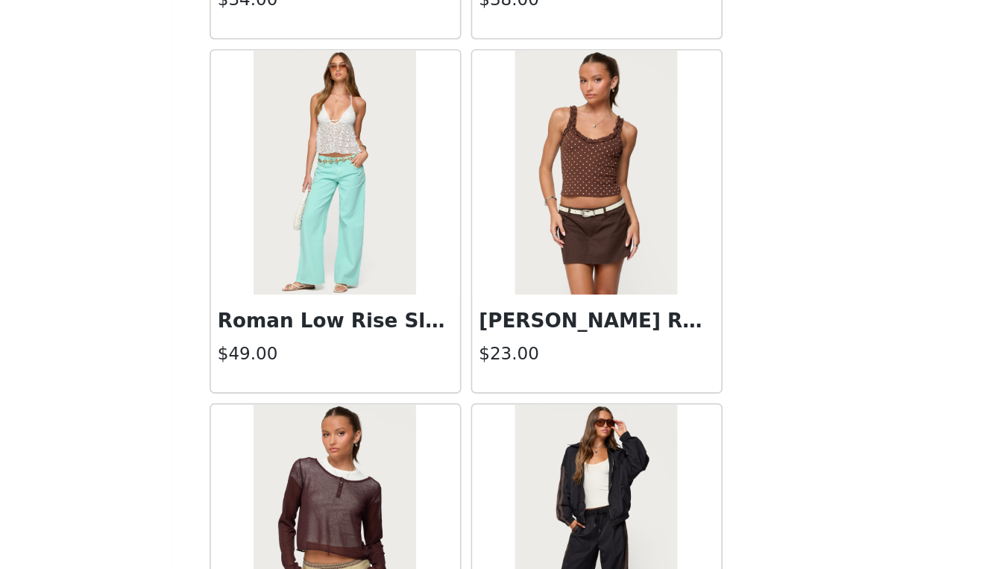
scroll to position [34129, 0]
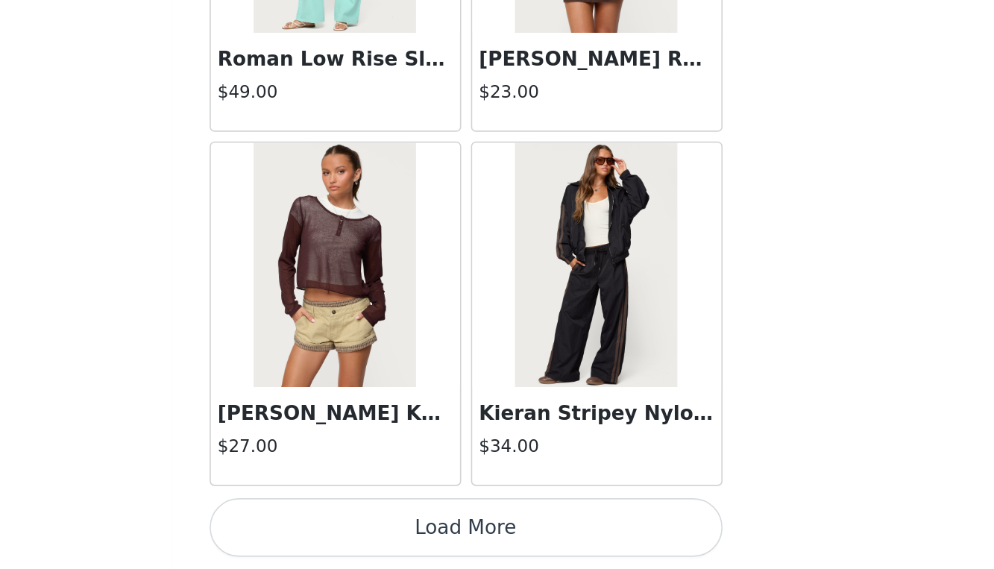
click at [341, 526] on button "Load More" at bounding box center [497, 544] width 313 height 36
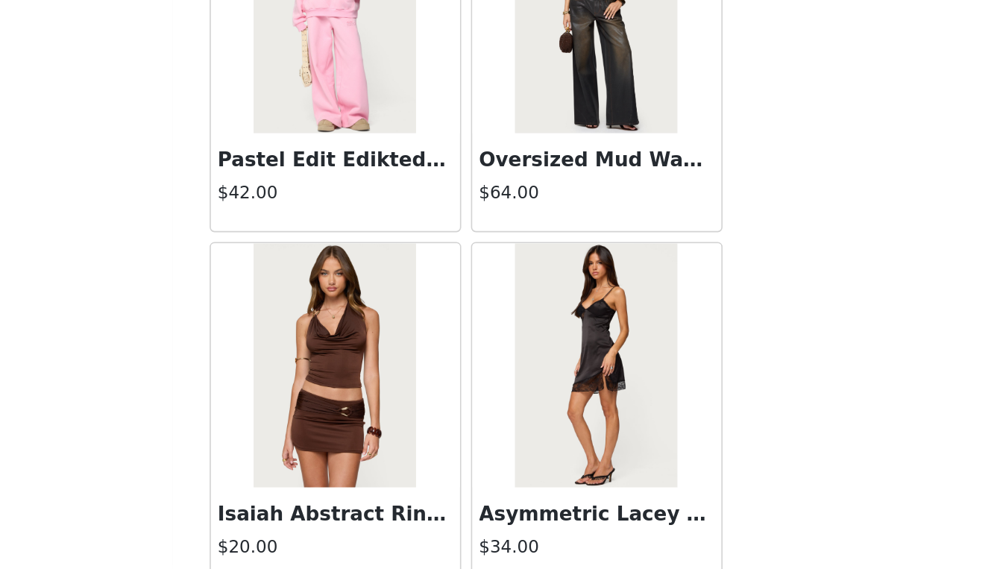
scroll to position [36082, 0]
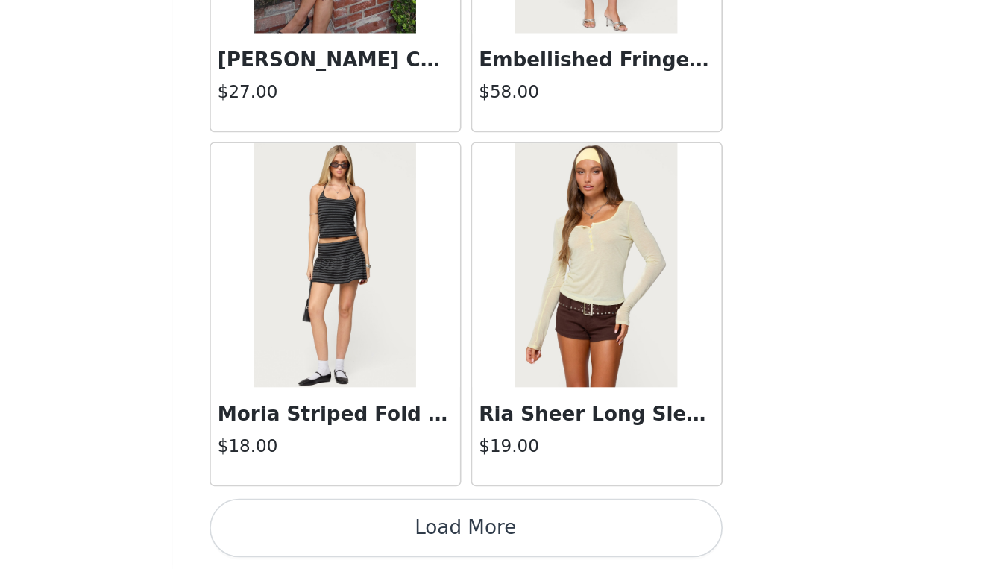
click at [341, 526] on button "Load More" at bounding box center [497, 544] width 313 height 36
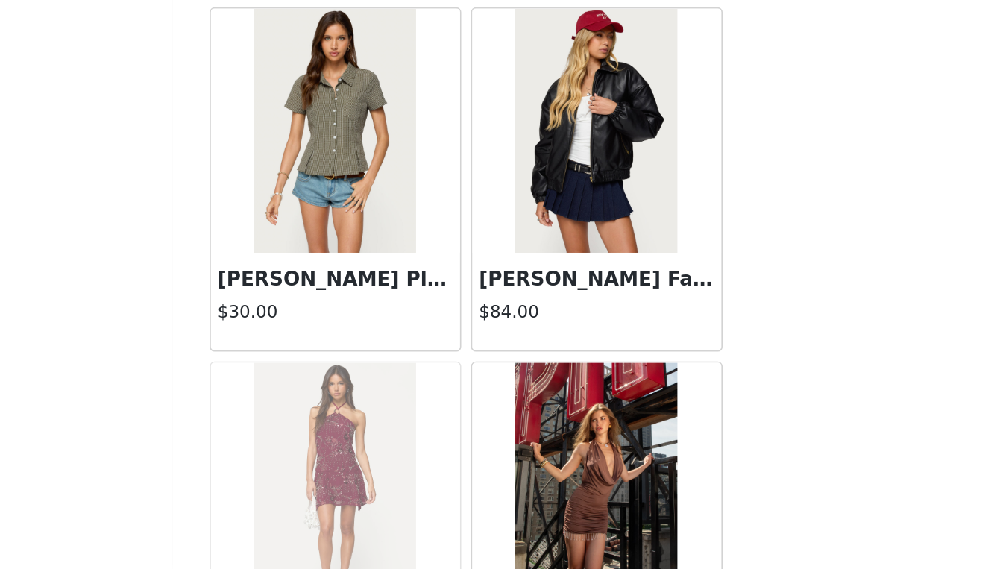
scroll to position [30000, 0]
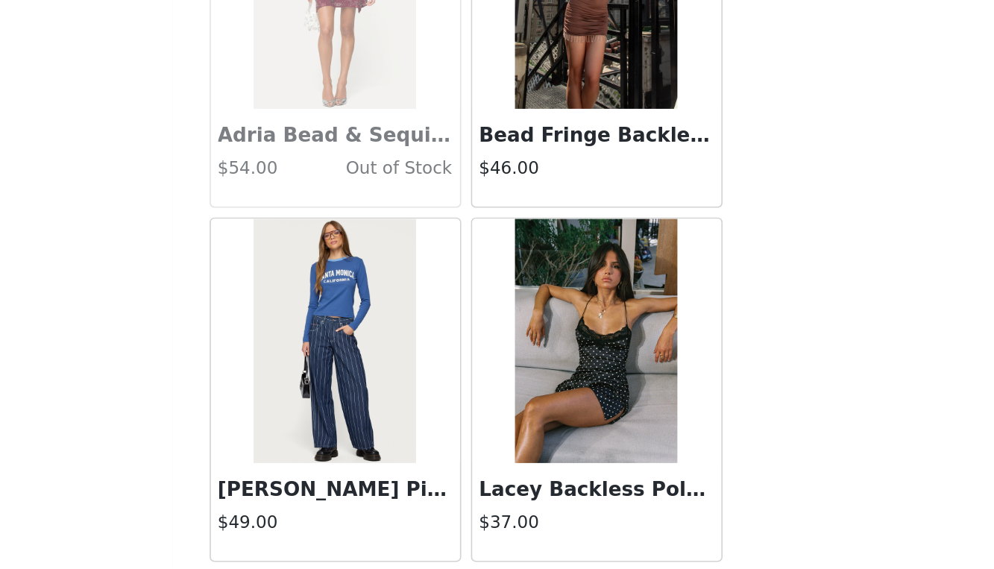
click at [527, 355] on img at bounding box center [576, 429] width 99 height 149
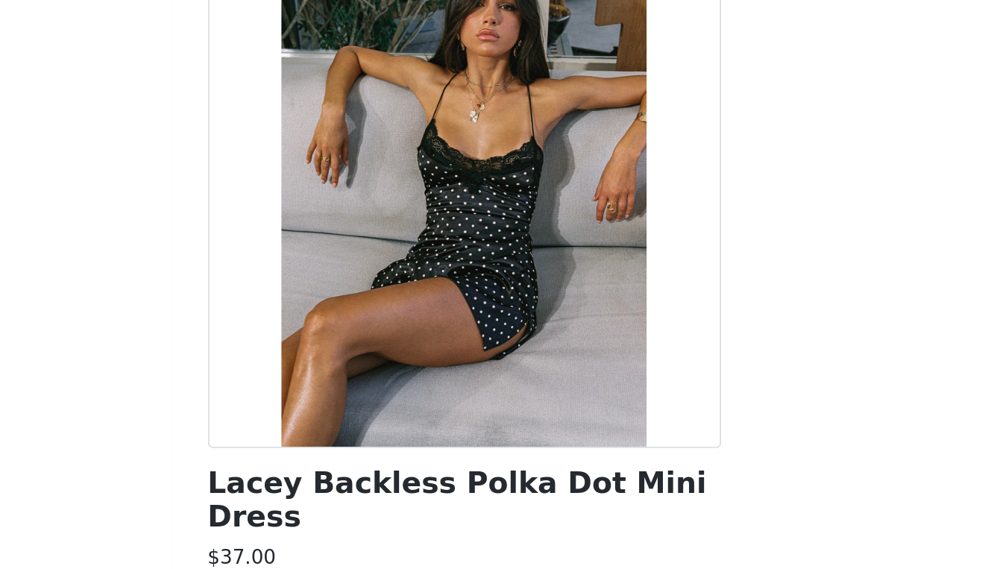
scroll to position [81, 0]
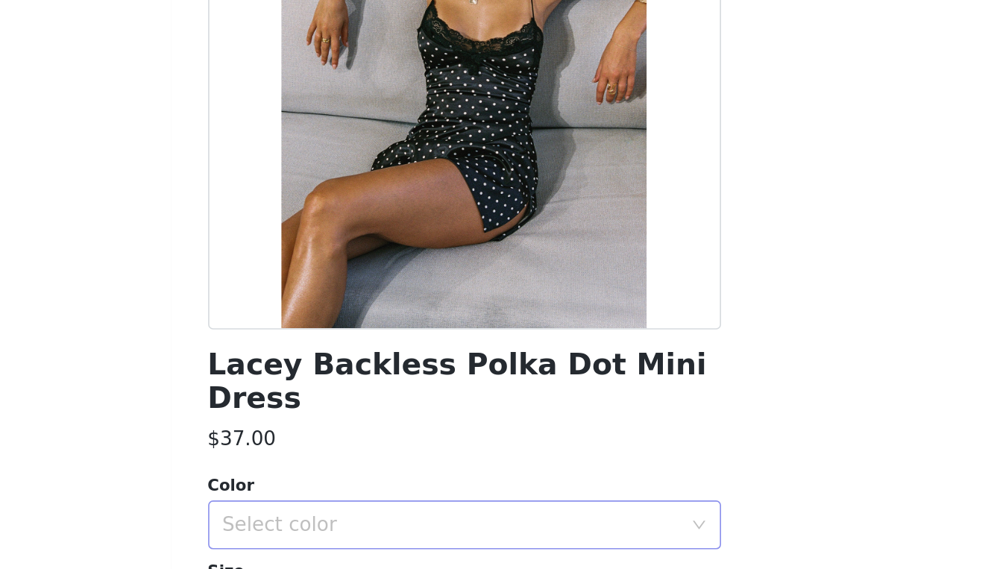
click at [350, 441] on div "Select color" at bounding box center [489, 448] width 279 height 15
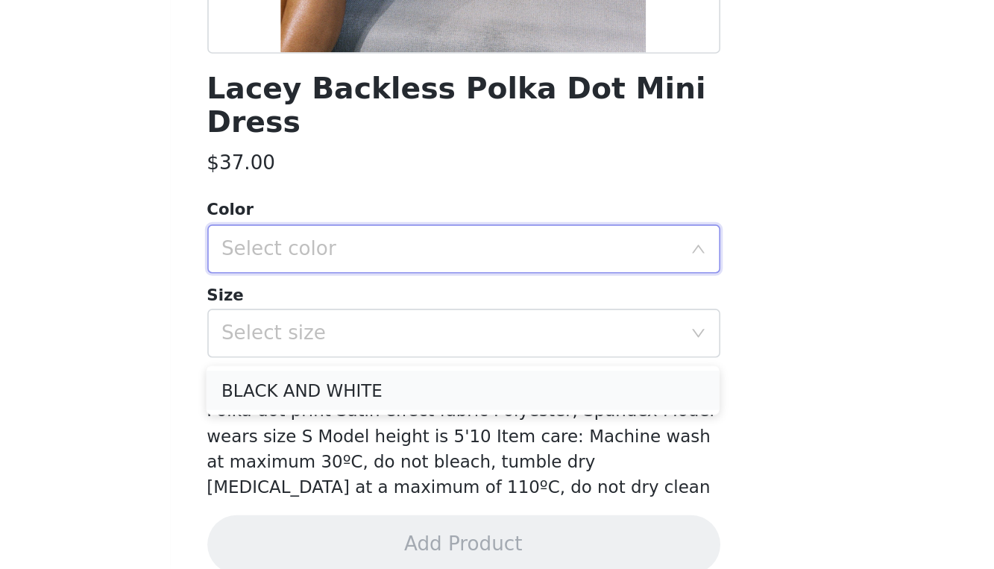
scroll to position [373, 0]
click at [341, 450] on span "Mini dress Lace up back Open back Side slits Lace trim Polka dot print Satin ef…" at bounding box center [496, 487] width 310 height 75
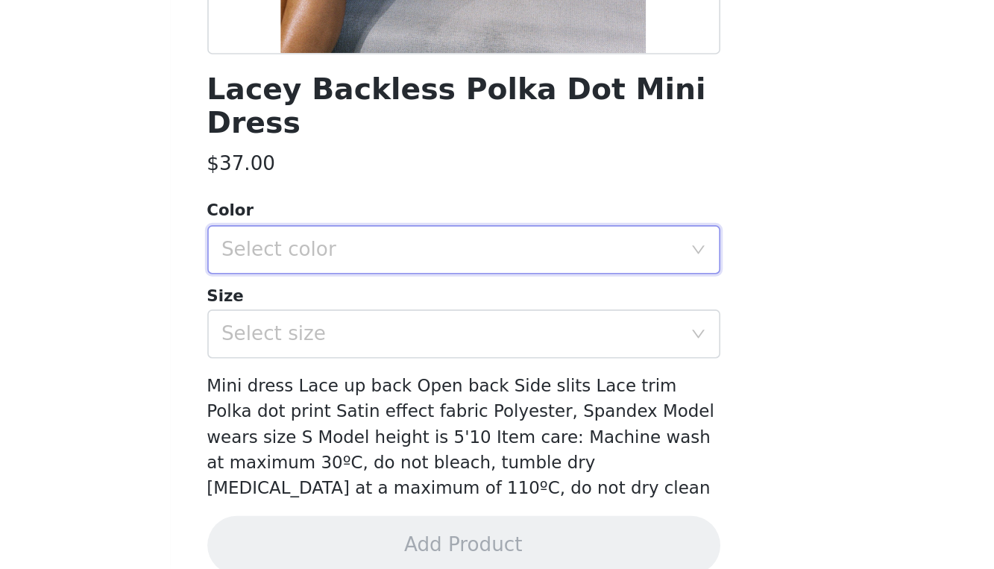
click at [350, 359] on div "Select color" at bounding box center [493, 373] width 286 height 28
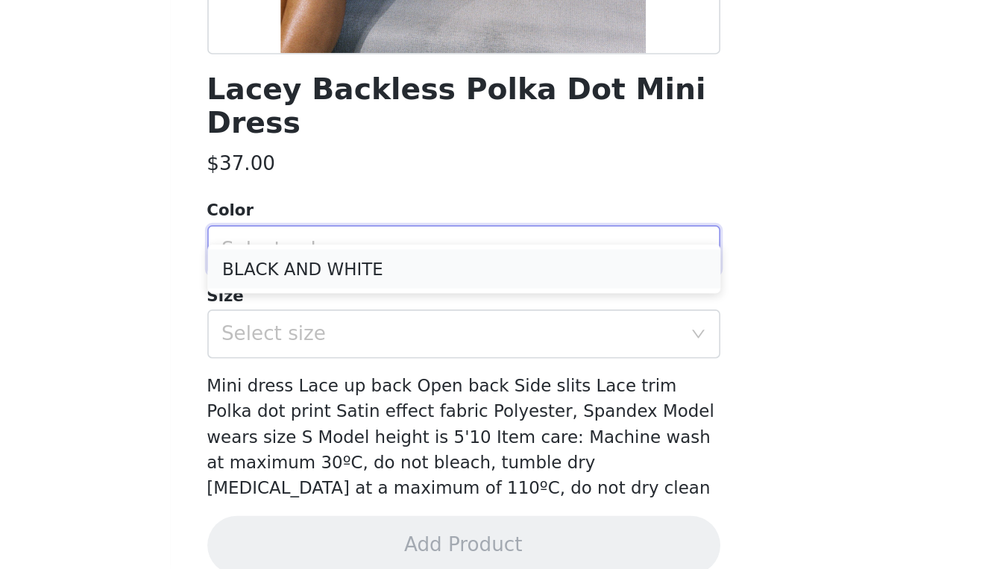
click at [341, 374] on li "BLACK AND WHITE" at bounding box center [497, 386] width 313 height 24
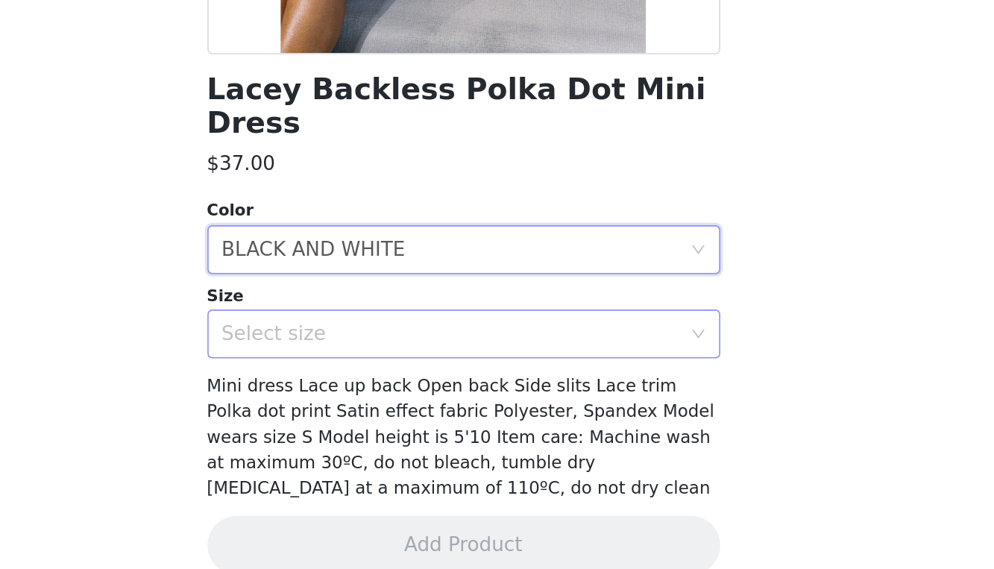
click at [350, 418] on div "Select size" at bounding box center [489, 425] width 279 height 15
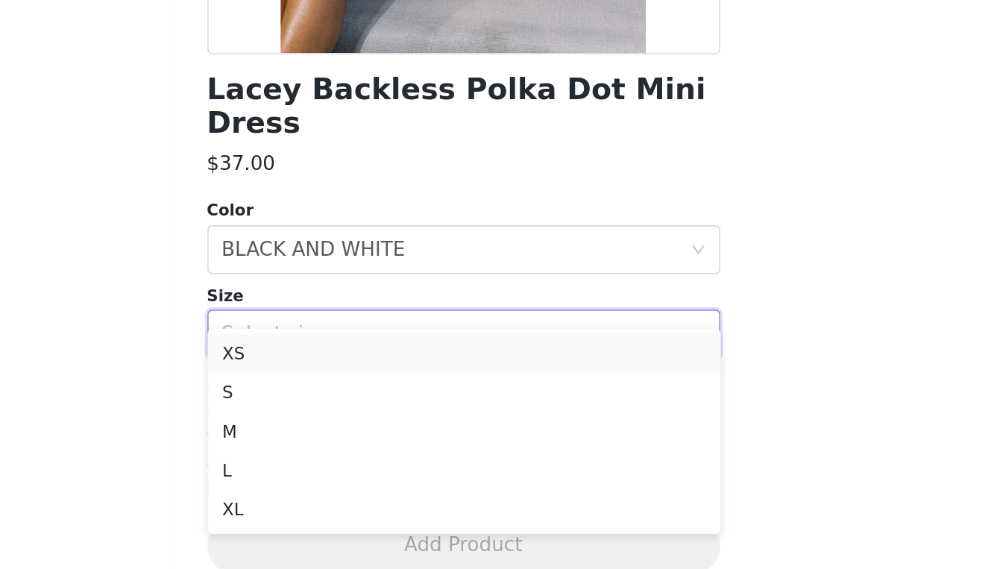
click at [341, 425] on li "XS" at bounding box center [497, 437] width 313 height 24
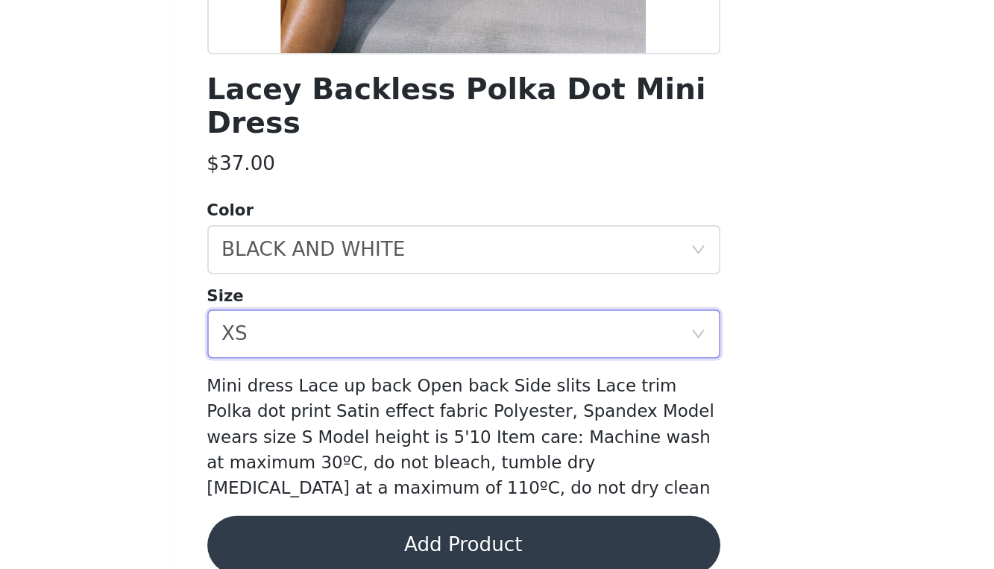
click at [341, 536] on button "Add Product" at bounding box center [497, 554] width 313 height 36
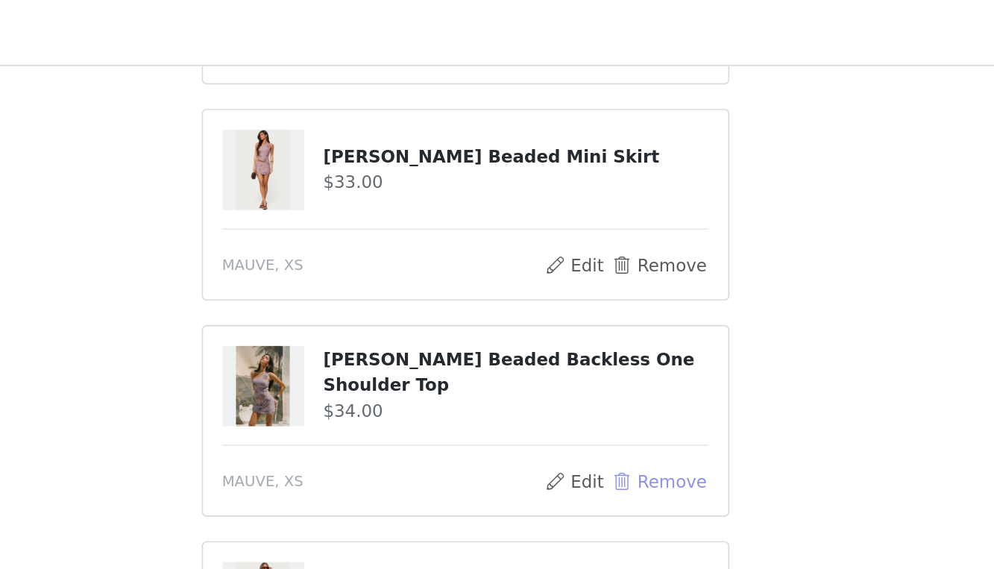
scroll to position [111, 0]
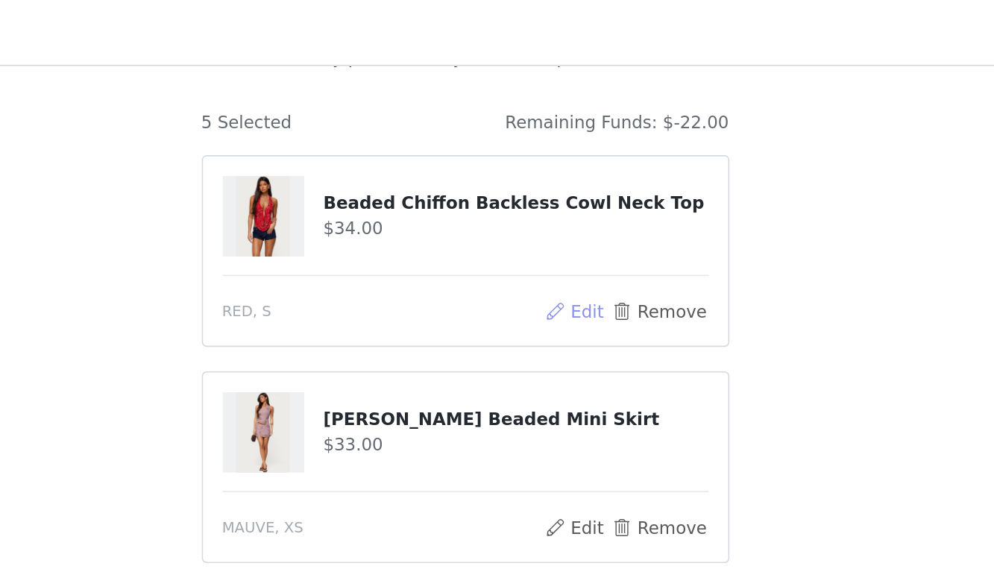
click at [545, 186] on button "Edit" at bounding box center [564, 190] width 38 height 18
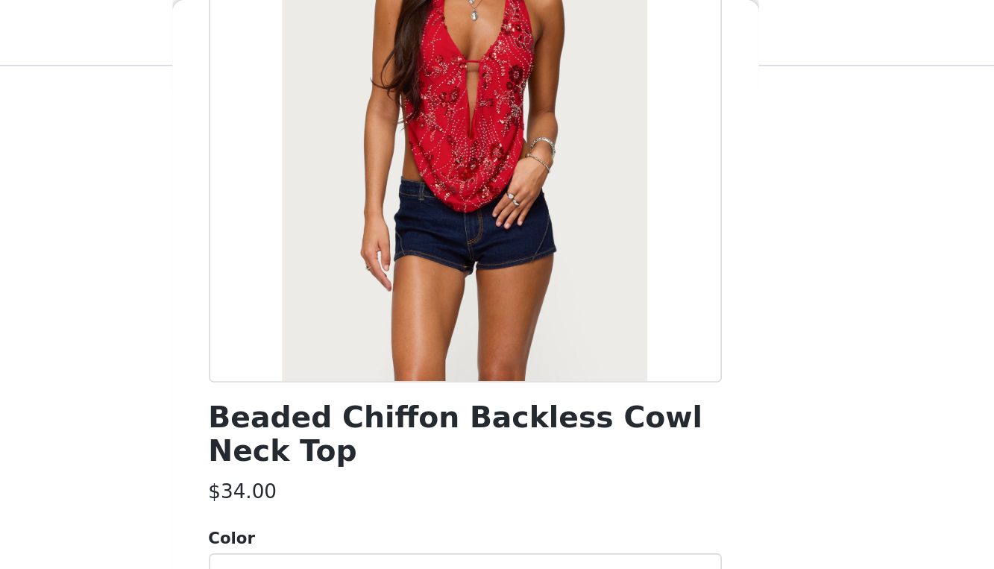
scroll to position [176, 0]
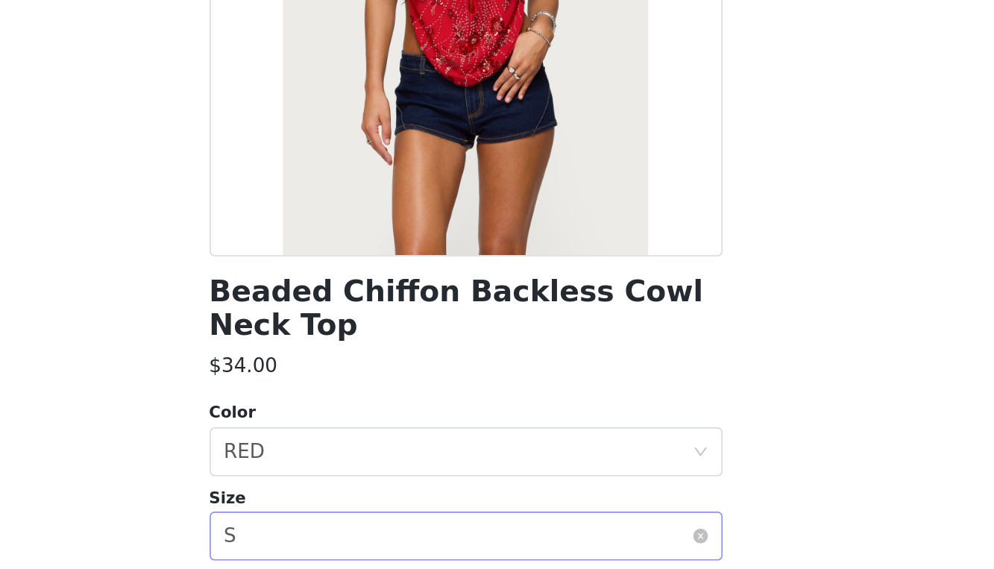
click at [350, 391] on div "Select size S" at bounding box center [493, 405] width 286 height 28
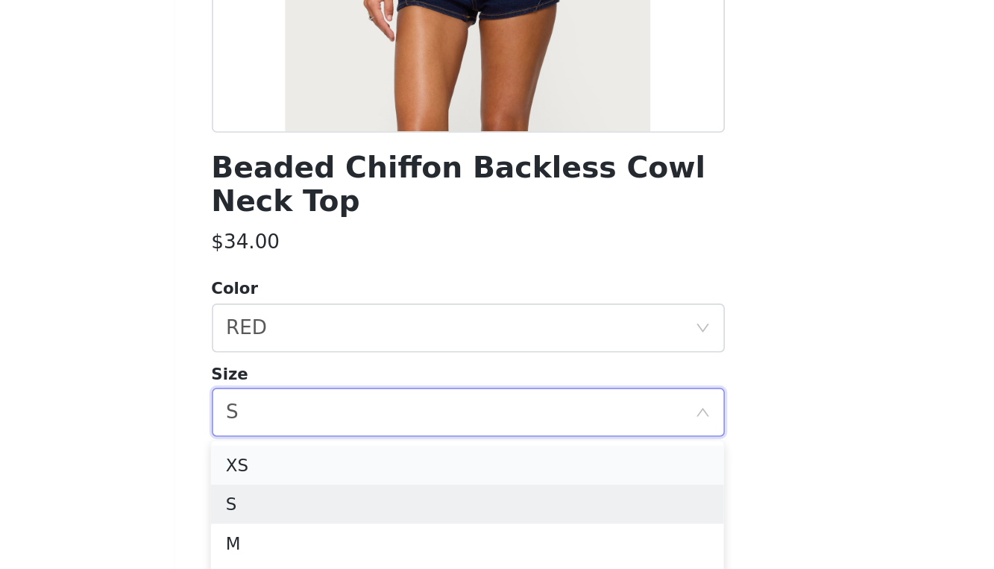
click at [340, 425] on li "XS" at bounding box center [496, 437] width 313 height 24
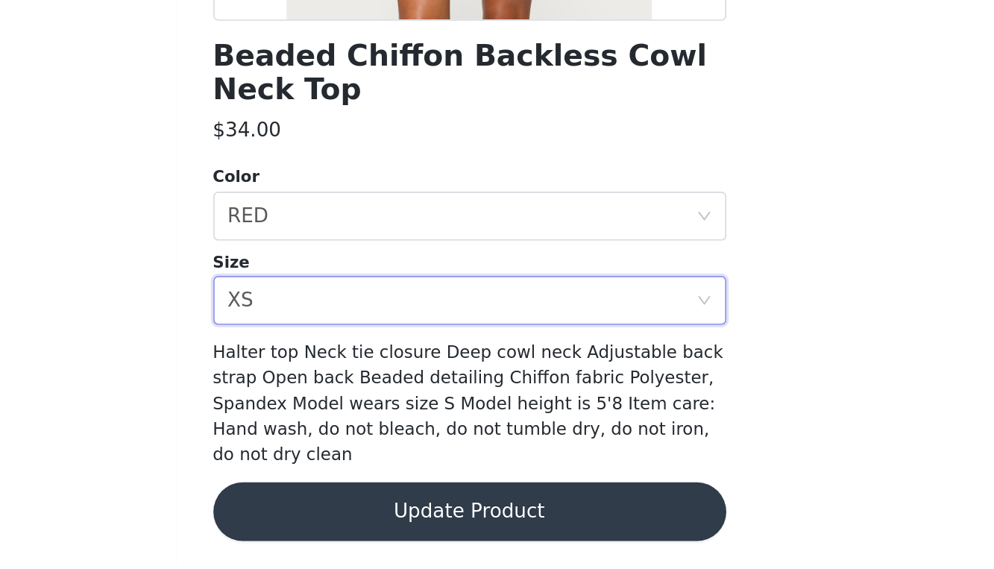
scroll to position [120, 0]
click at [341, 516] on button "Update Product" at bounding box center [497, 534] width 313 height 36
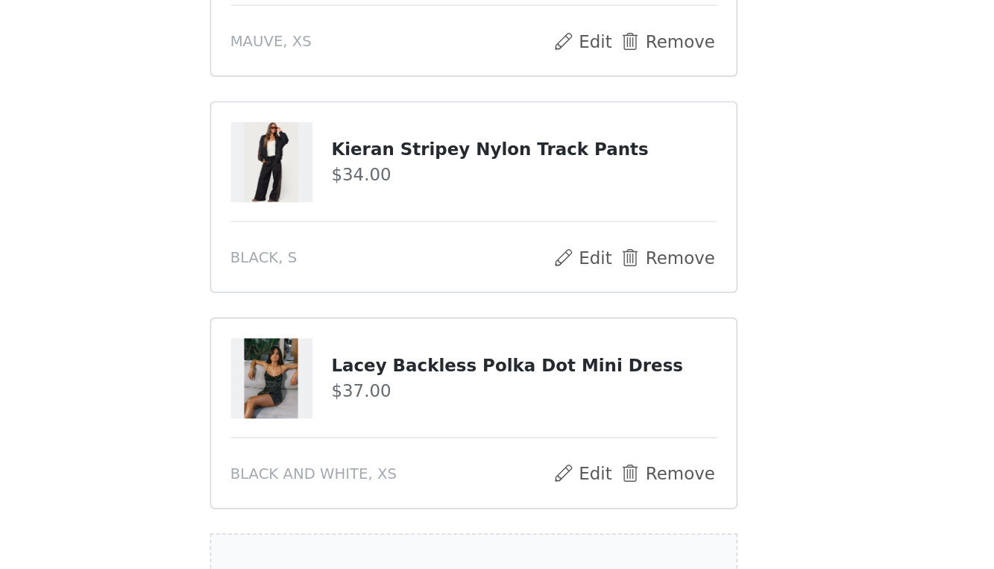
scroll to position [378, 0]
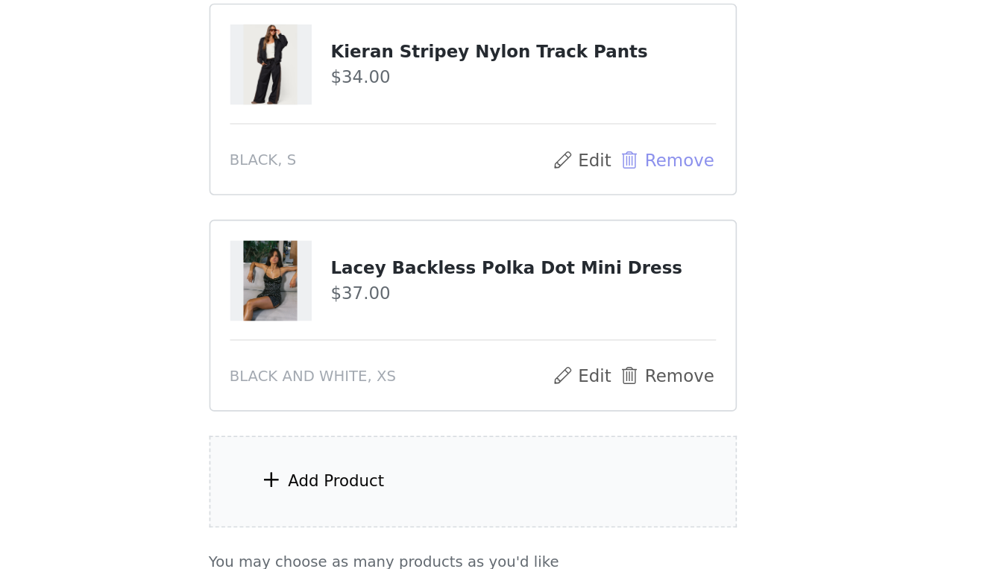
click at [585, 310] on button "Remove" at bounding box center [615, 319] width 60 height 18
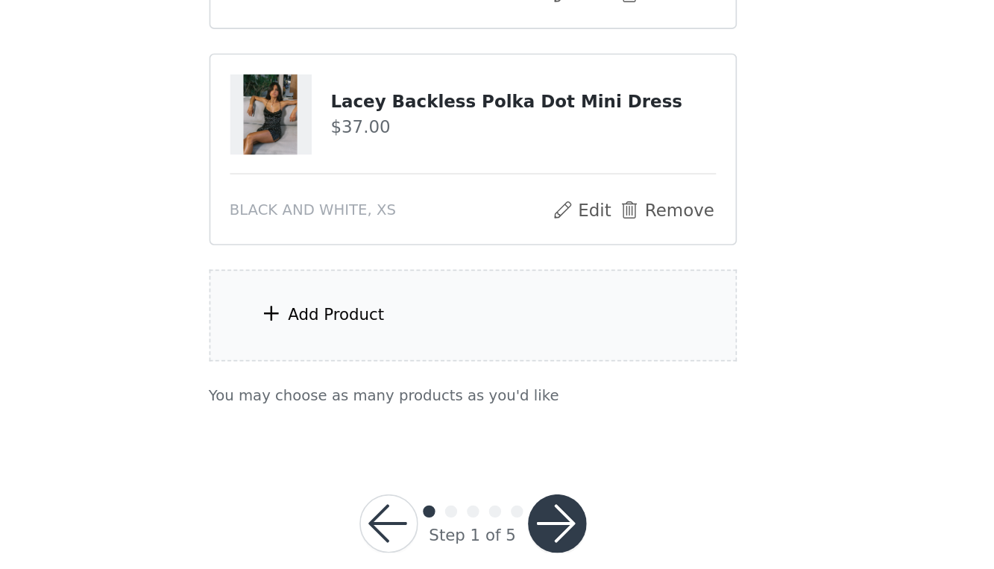
scroll to position [356, 0]
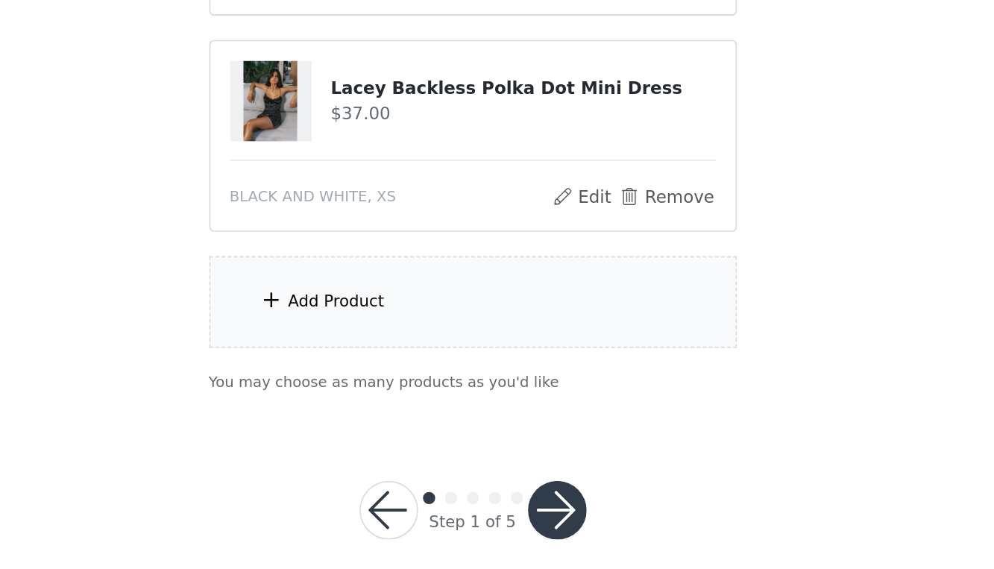
click at [318, 153] on section "Choose as many products as you'd like, up to $150.00. 4 Selected Remaining Fund…" at bounding box center [497, 122] width 358 height 715
click at [336, 378] on div "Add Product" at bounding box center [497, 406] width 322 height 56
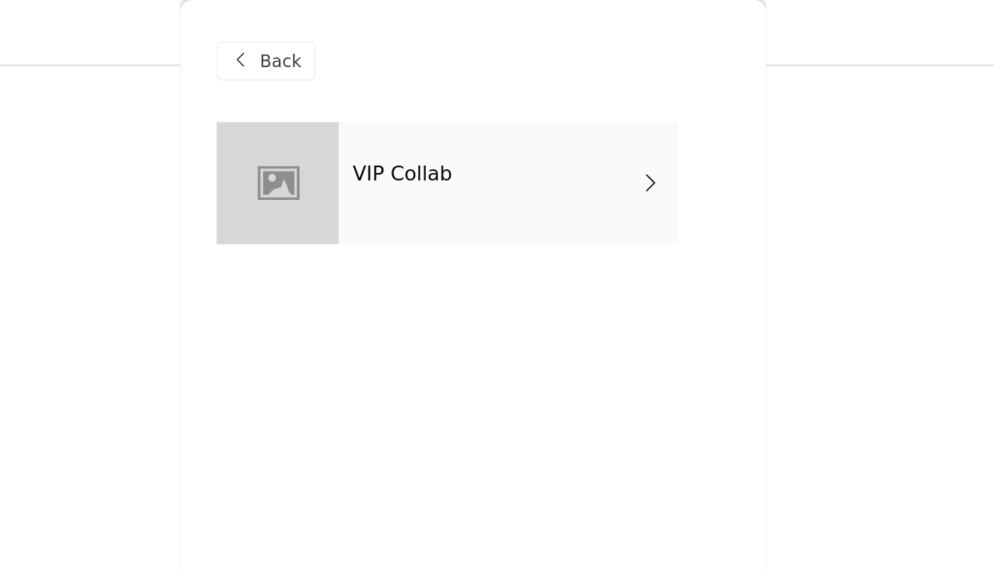
scroll to position [234, 0]
click at [415, 127] on div "VIP Collab" at bounding box center [518, 112] width 207 height 75
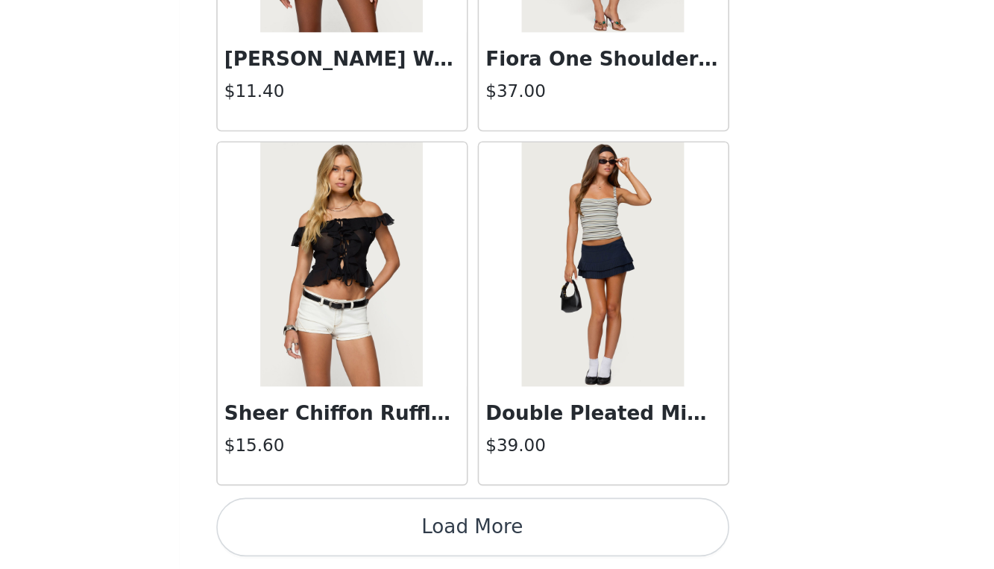
scroll to position [358, 0]
click at [341, 526] on button "Load More" at bounding box center [497, 544] width 313 height 36
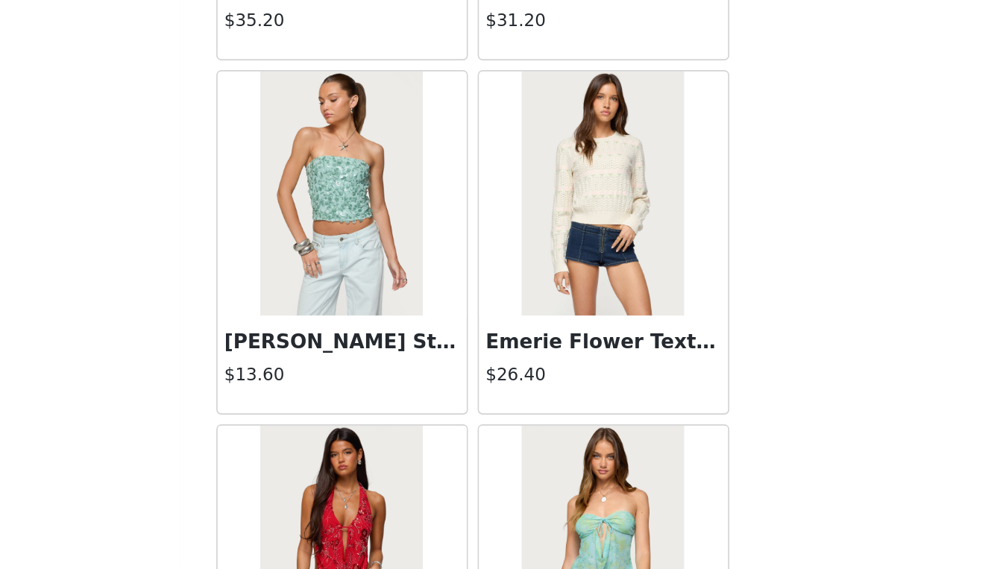
scroll to position [3522, 0]
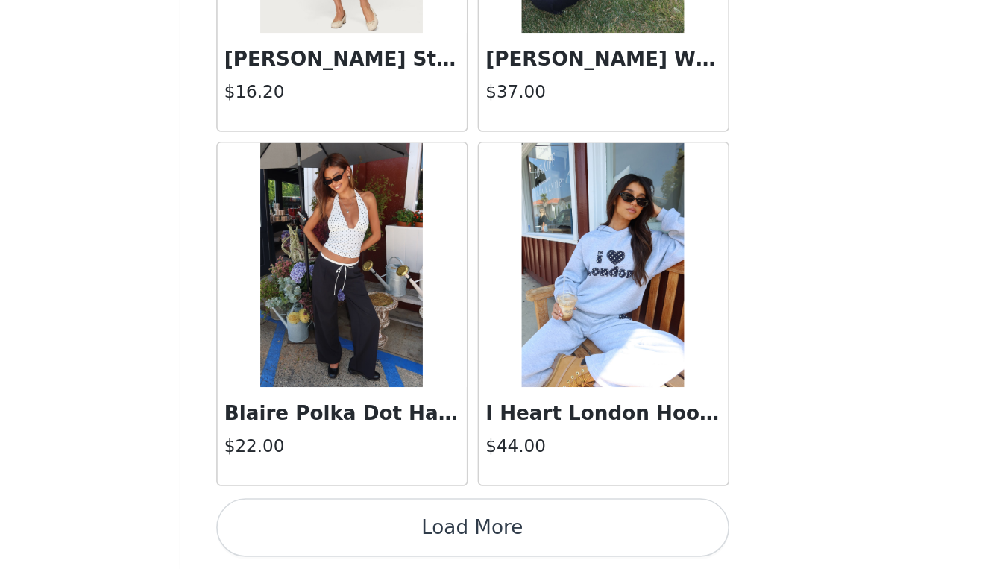
click at [341, 526] on button "Load More" at bounding box center [497, 544] width 313 height 36
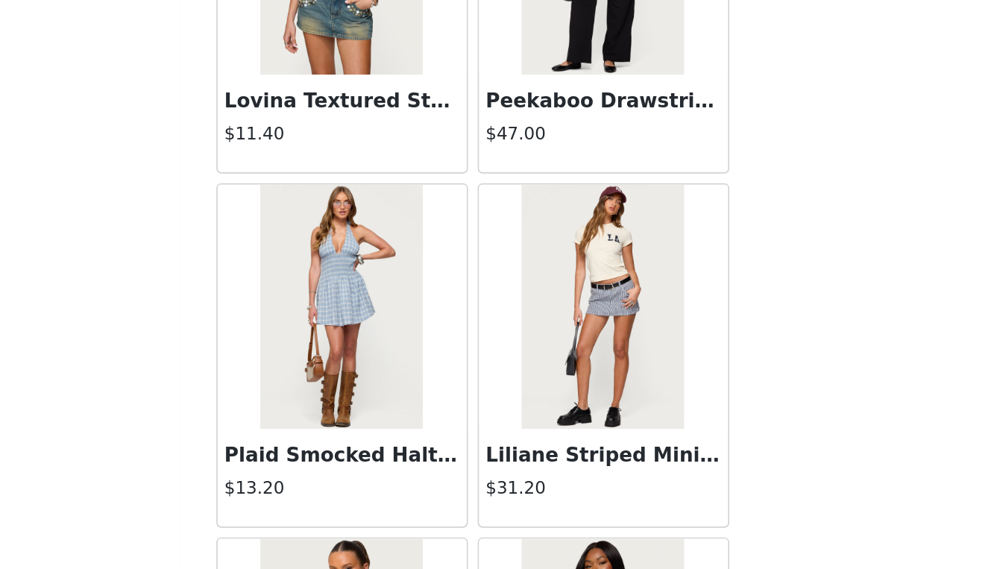
scroll to position [4720, 0]
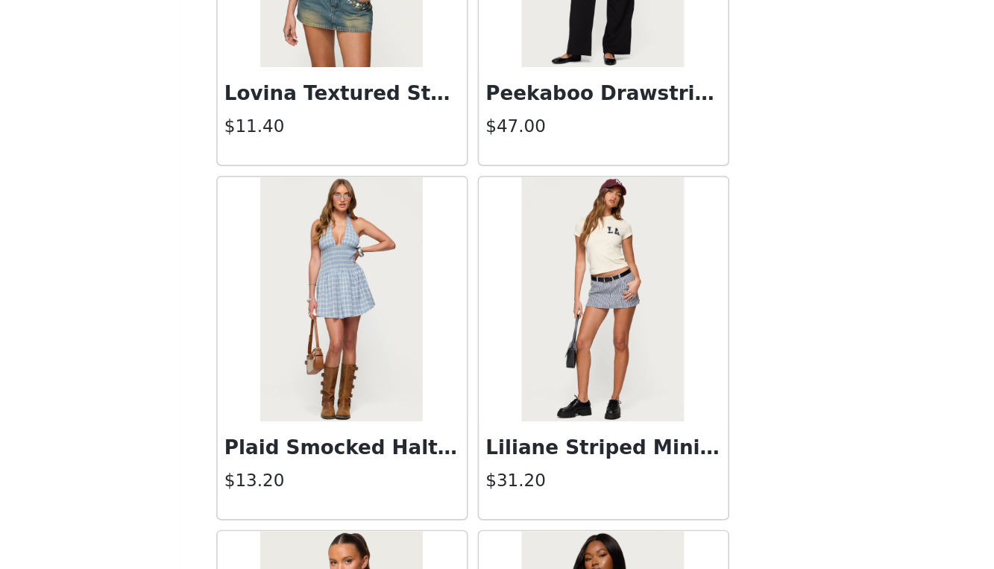
click at [368, 330] on img at bounding box center [417, 404] width 99 height 149
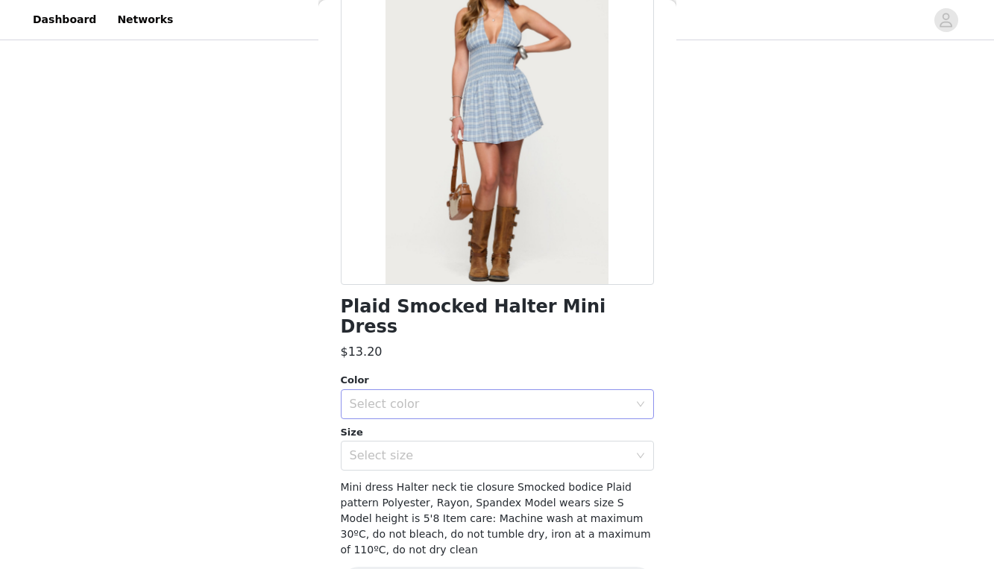
scroll to position [127, 0]
click at [436, 395] on div "Select color" at bounding box center [489, 402] width 279 height 15
click at [430, 416] on li "BLUE" at bounding box center [497, 415] width 313 height 24
click at [429, 447] on div "Select size" at bounding box center [489, 454] width 279 height 15
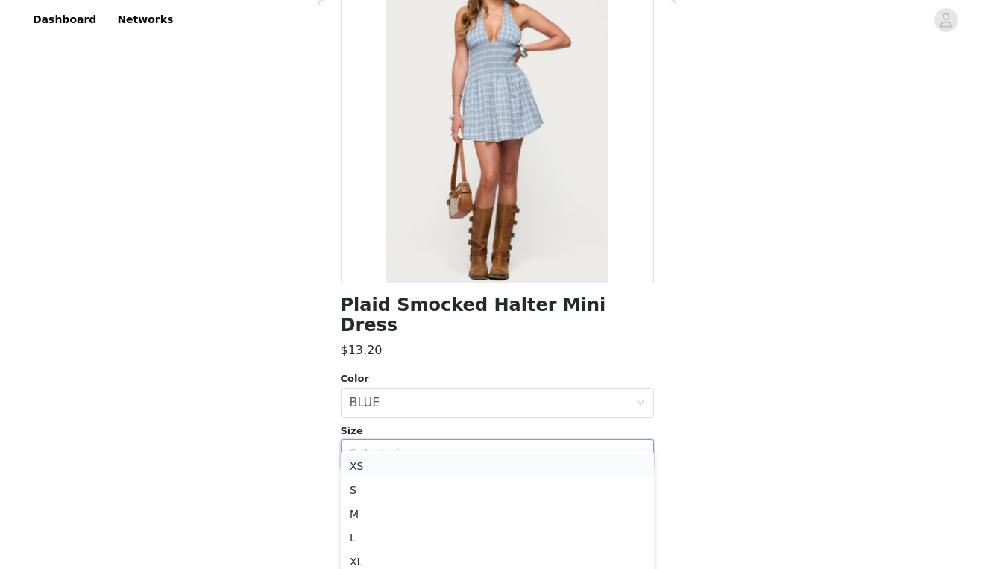
click at [412, 468] on li "XS" at bounding box center [497, 466] width 313 height 24
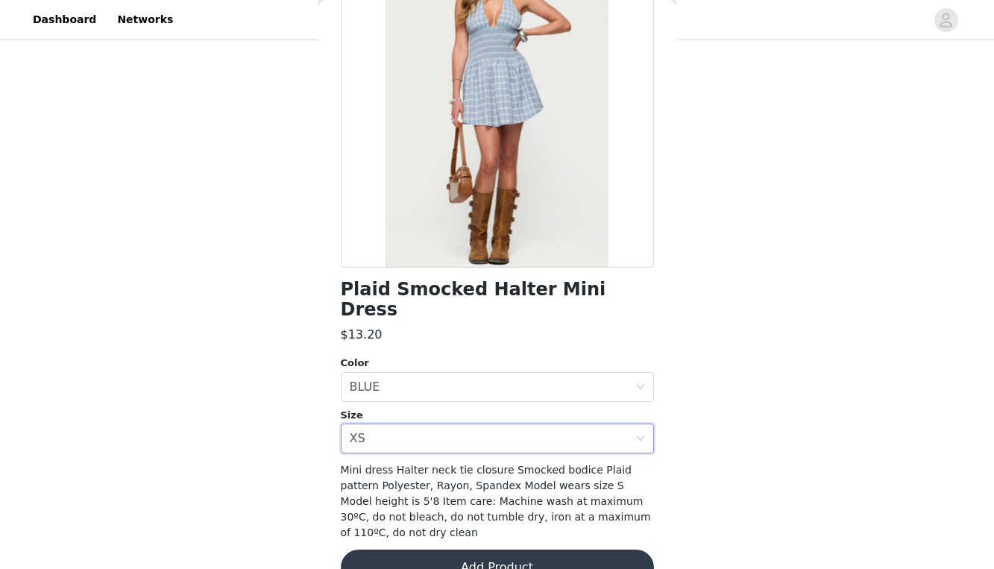
scroll to position [140, 0]
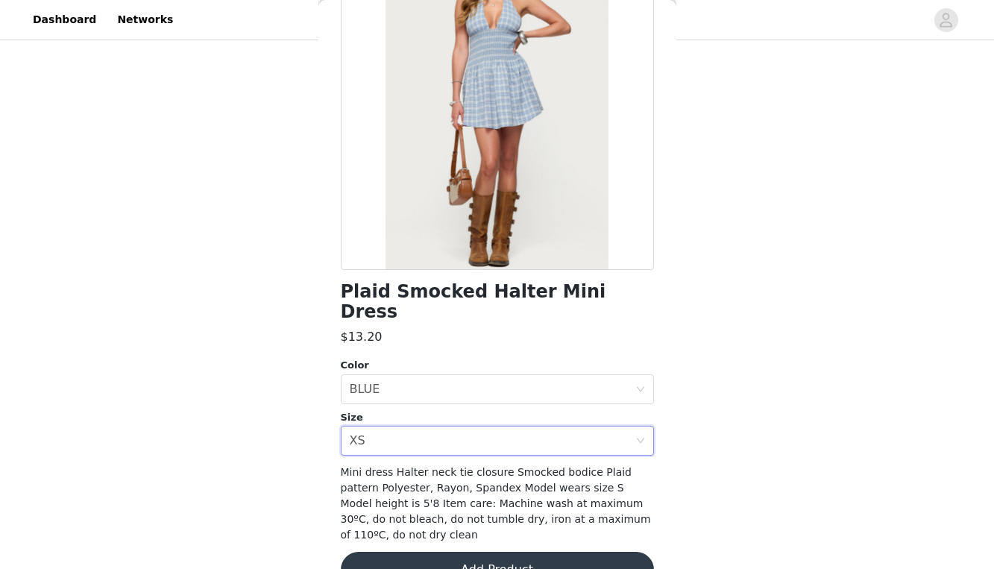
click at [424, 552] on button "Add Product" at bounding box center [497, 570] width 313 height 36
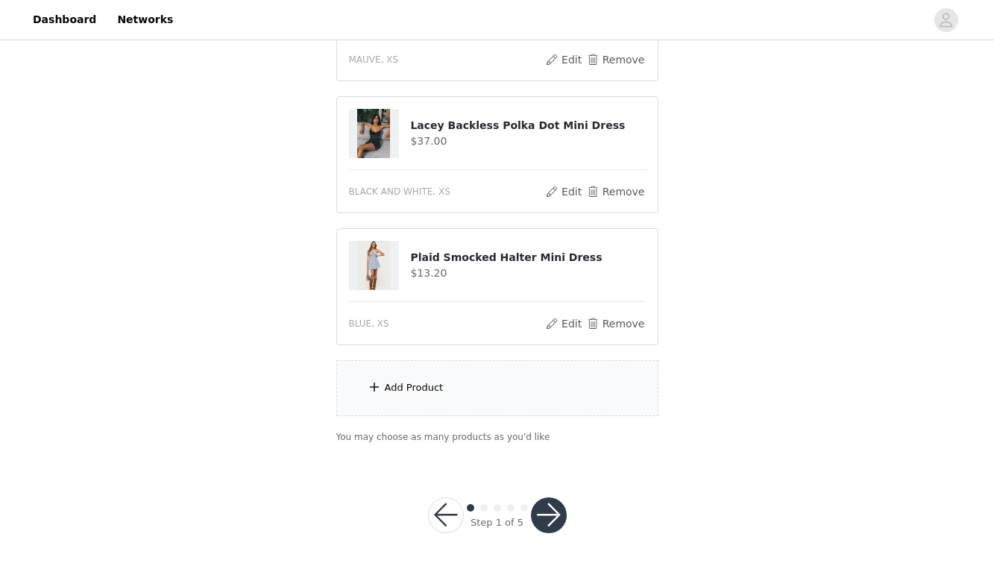
scroll to position [505, 0]
click at [542, 528] on button "button" at bounding box center [549, 516] width 36 height 36
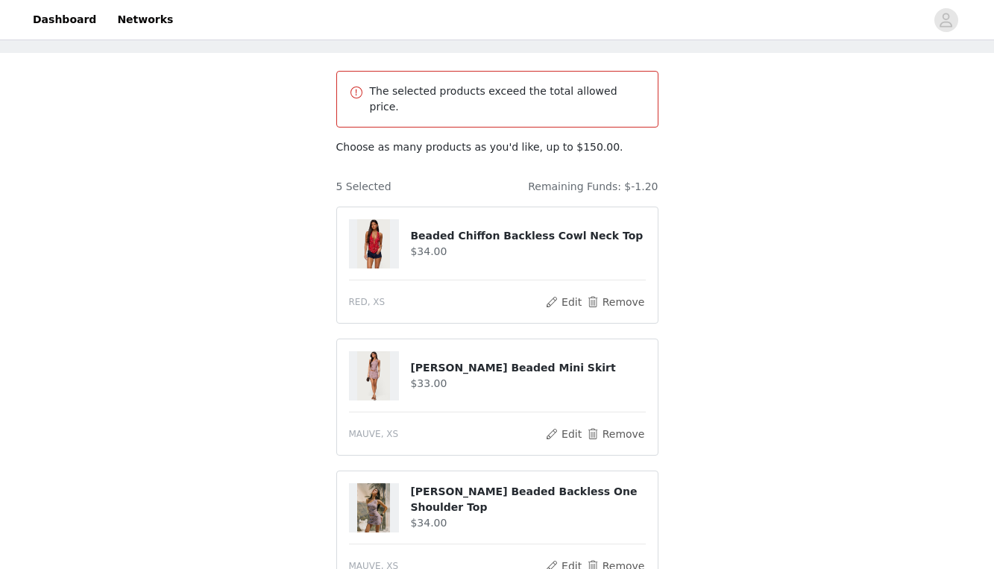
scroll to position [66, 0]
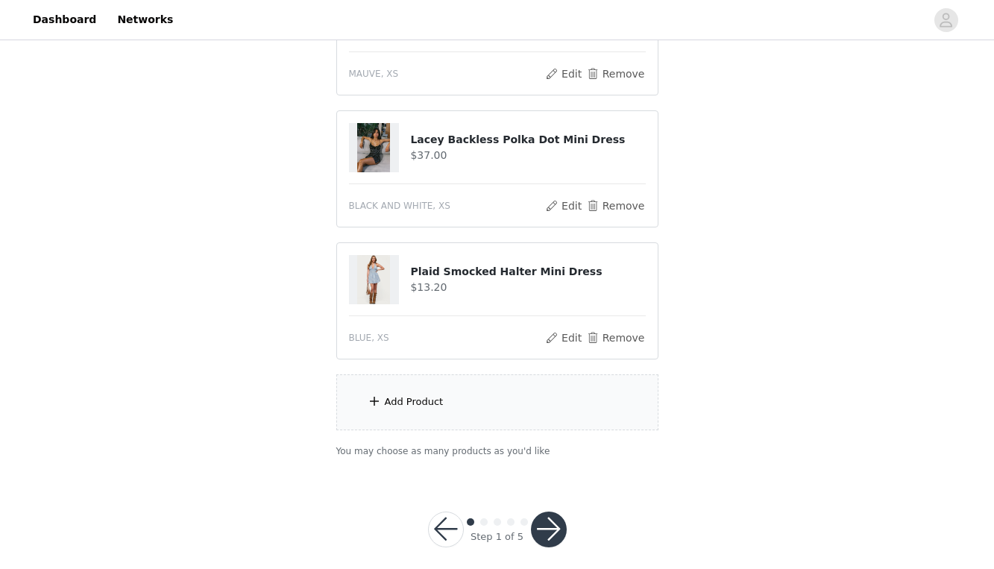
click at [545, 512] on button "button" at bounding box center [549, 530] width 36 height 36
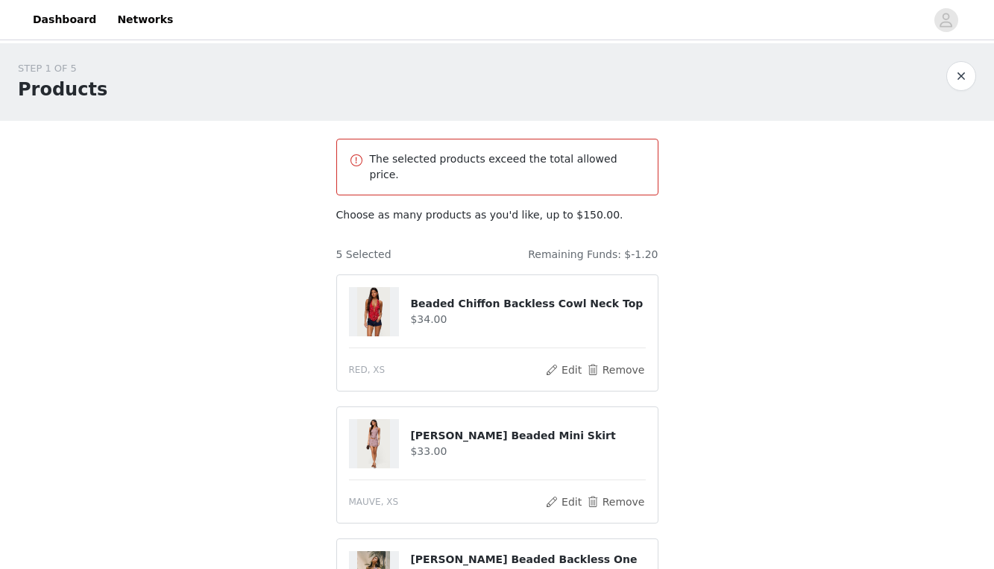
scroll to position [0, 0]
click at [600, 168] on div "The selected products exceed the total allowed price." at bounding box center [497, 166] width 297 height 31
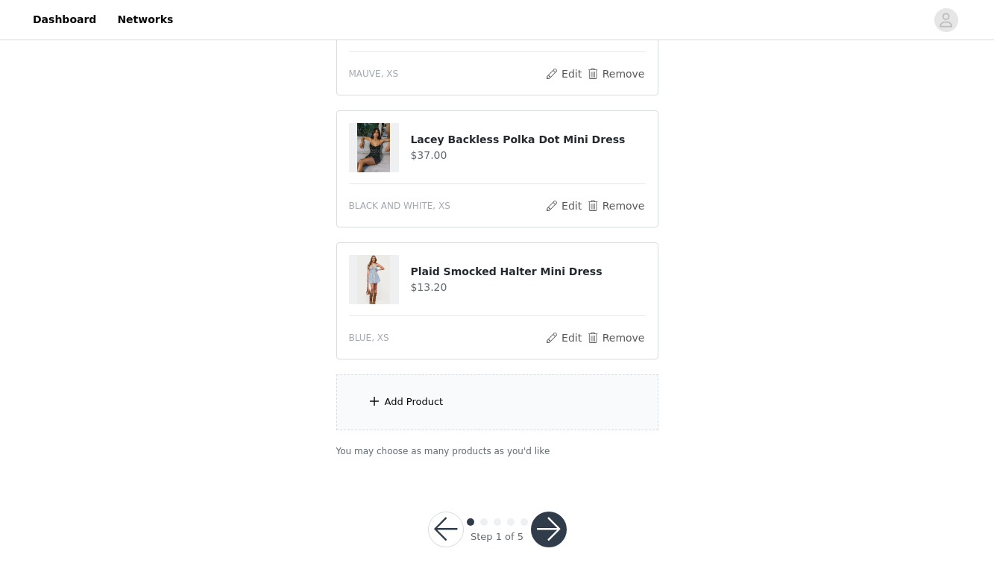
click at [549, 513] on button "button" at bounding box center [549, 530] width 36 height 36
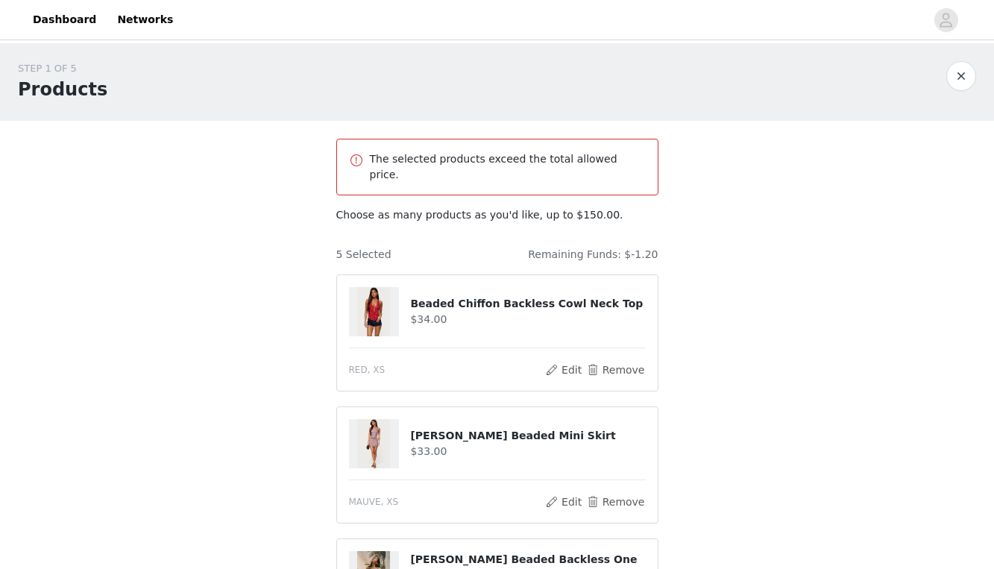
click at [577, 154] on p "The selected products exceed the total allowed price." at bounding box center [508, 166] width 276 height 31
click at [571, 207] on p "Choose as many products as you'd like, up to $150.00." at bounding box center [497, 215] width 322 height 16
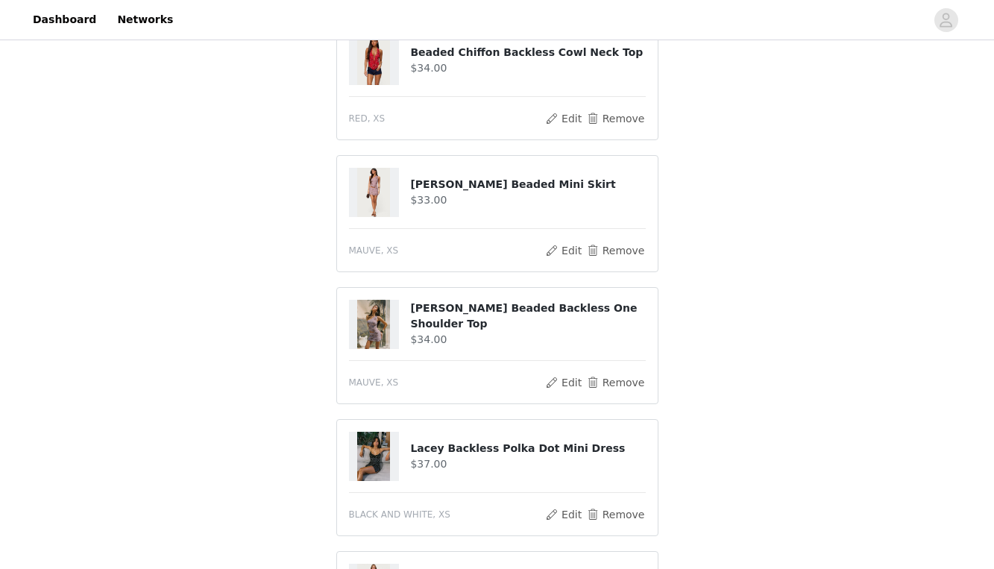
scroll to position [442, 0]
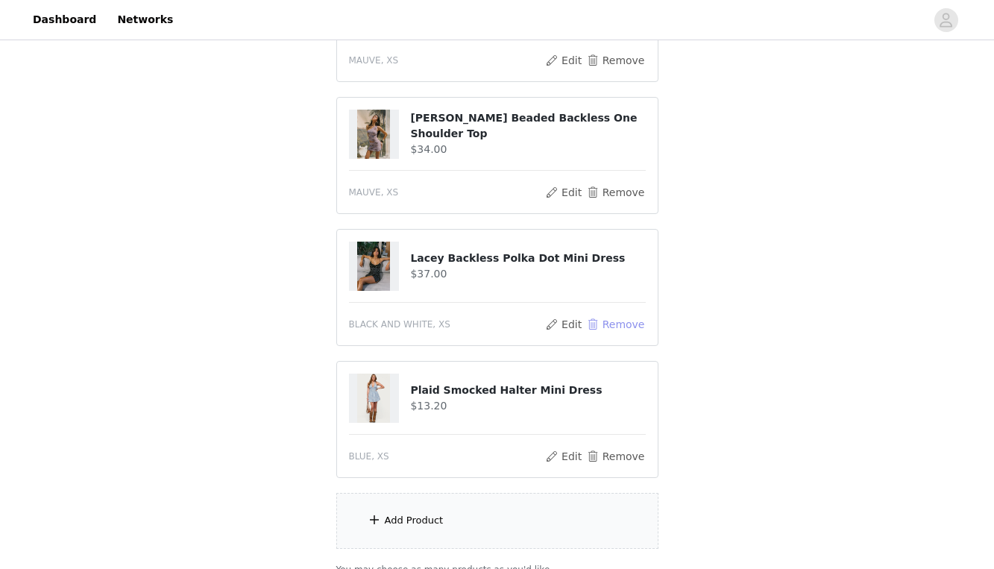
click at [622, 315] on button "Remove" at bounding box center [615, 324] width 60 height 18
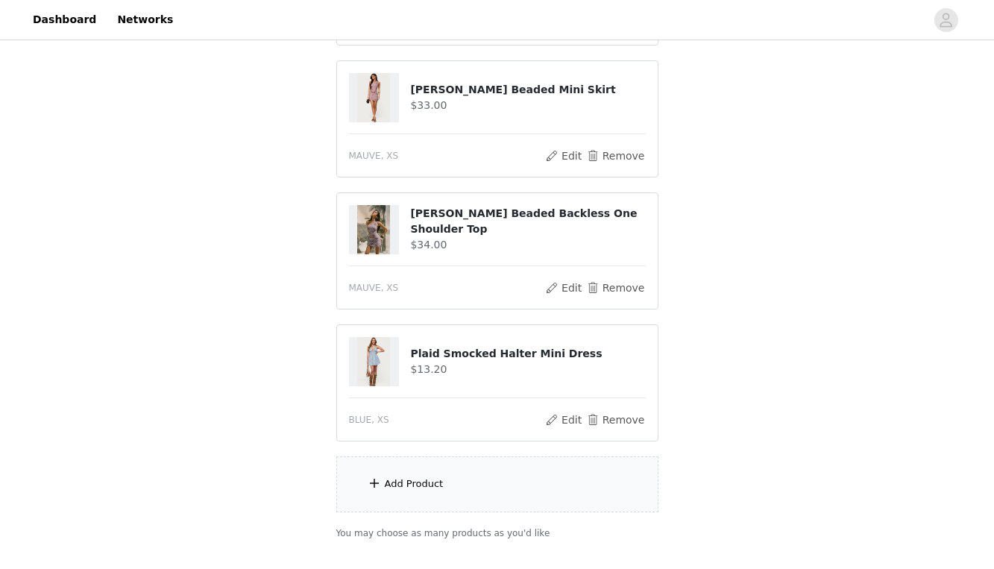
scroll to position [348, 0]
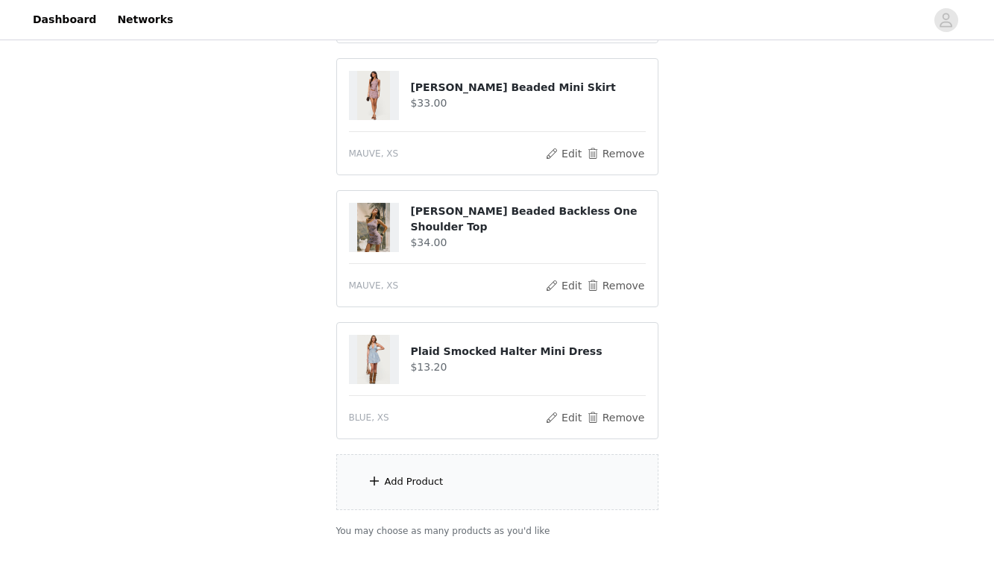
click at [455, 471] on div "Add Product" at bounding box center [497, 482] width 322 height 56
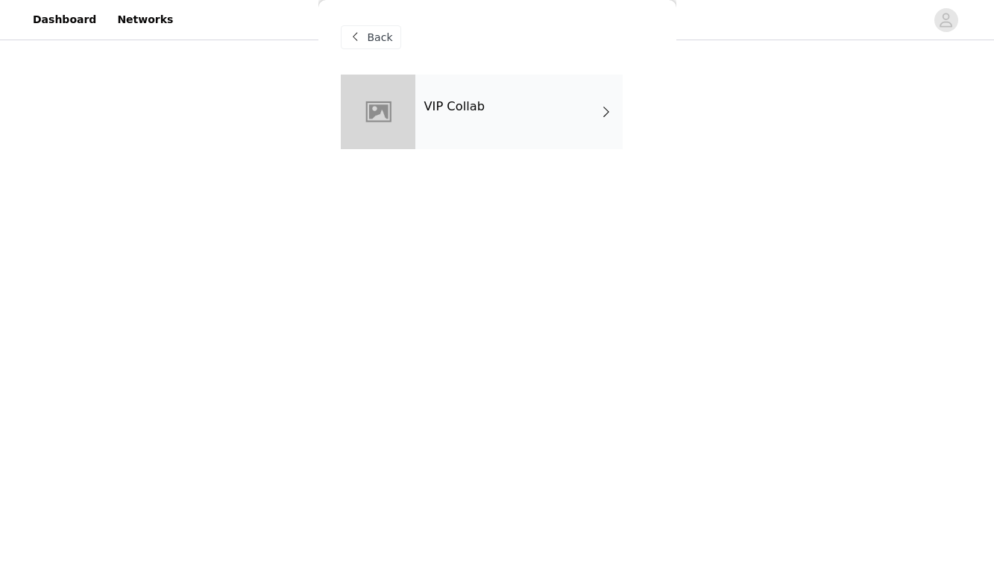
click at [499, 131] on div "VIP Collab" at bounding box center [518, 112] width 207 height 75
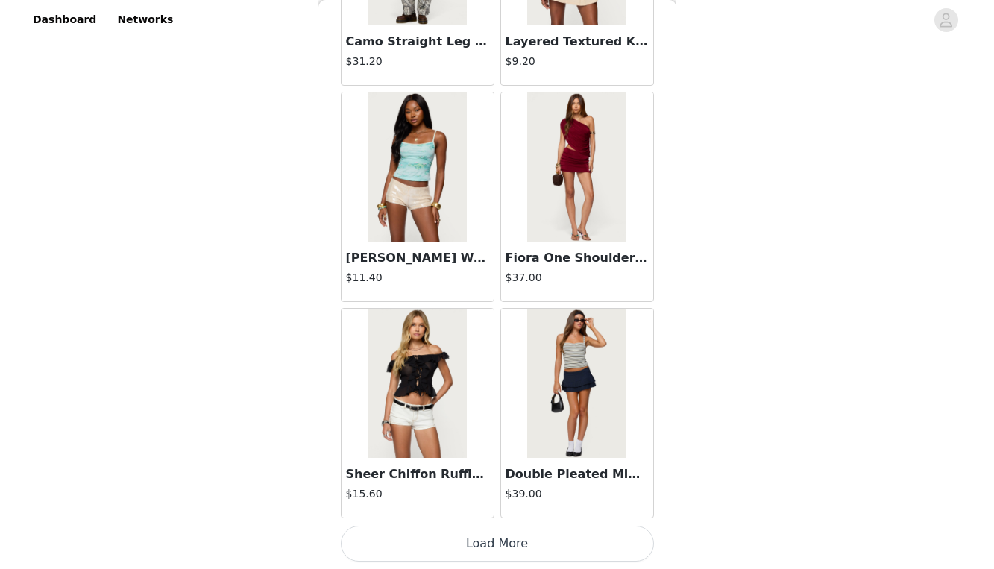
scroll to position [428, 0]
click at [502, 549] on button "Load More" at bounding box center [497, 544] width 313 height 36
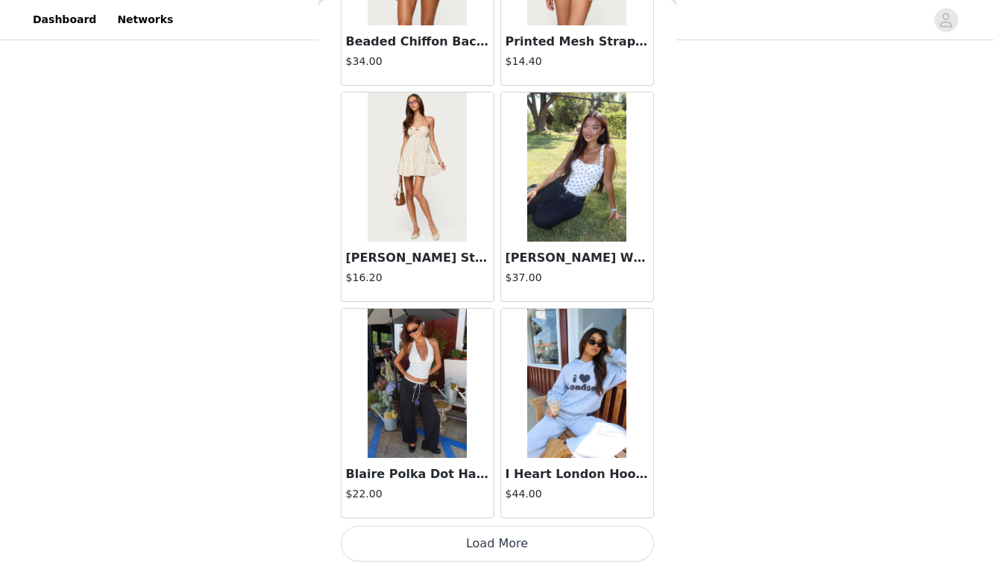
click at [500, 556] on button "Load More" at bounding box center [497, 544] width 313 height 36
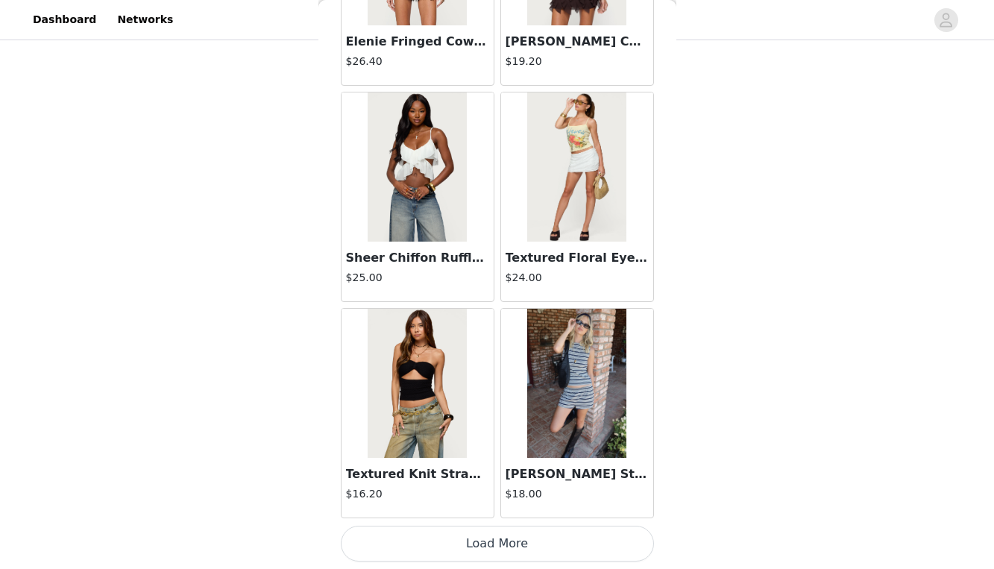
click at [498, 529] on button "Load More" at bounding box center [497, 544] width 313 height 36
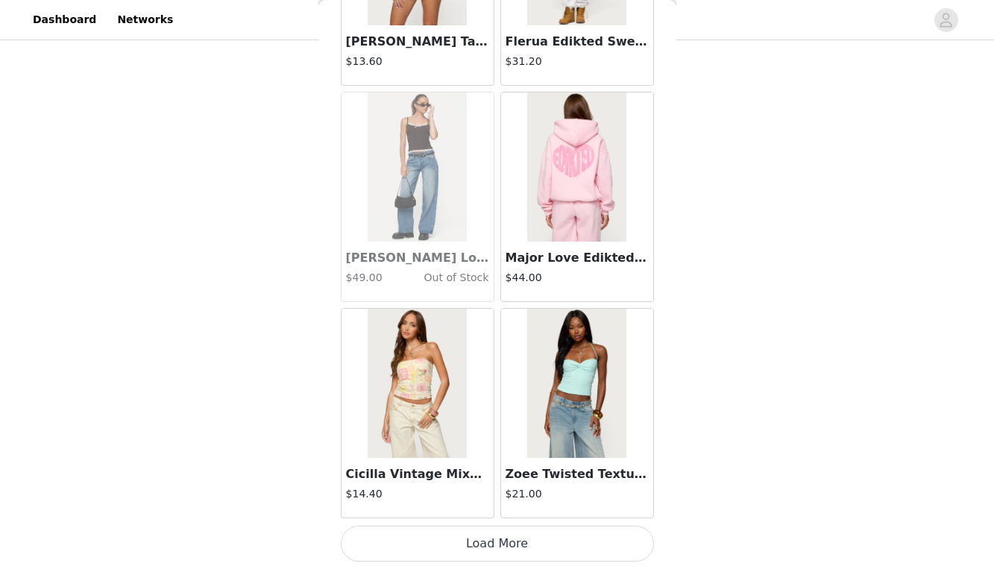
scroll to position [8201, 0]
click at [493, 545] on button "Load More" at bounding box center [497, 544] width 313 height 36
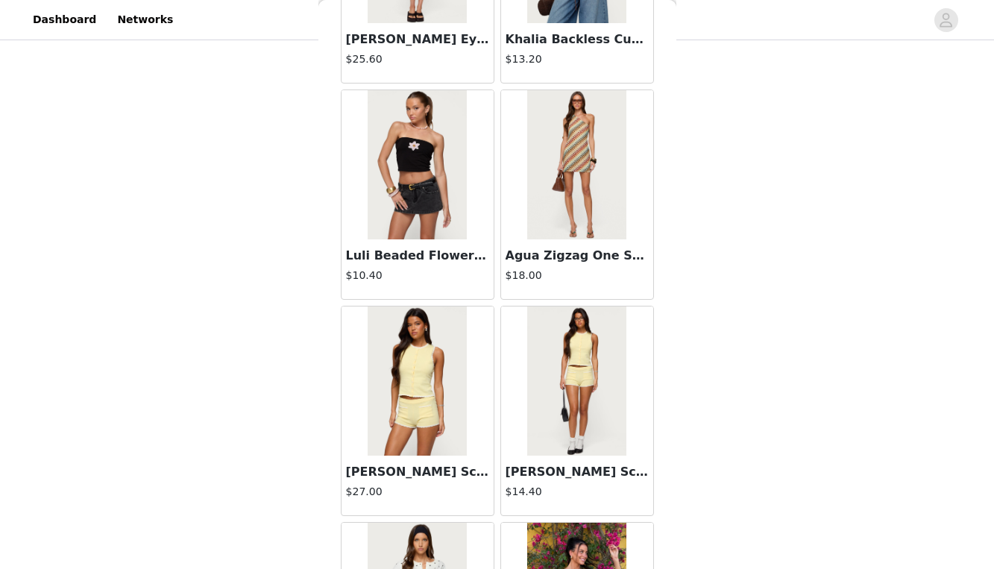
scroll to position [9437, 0]
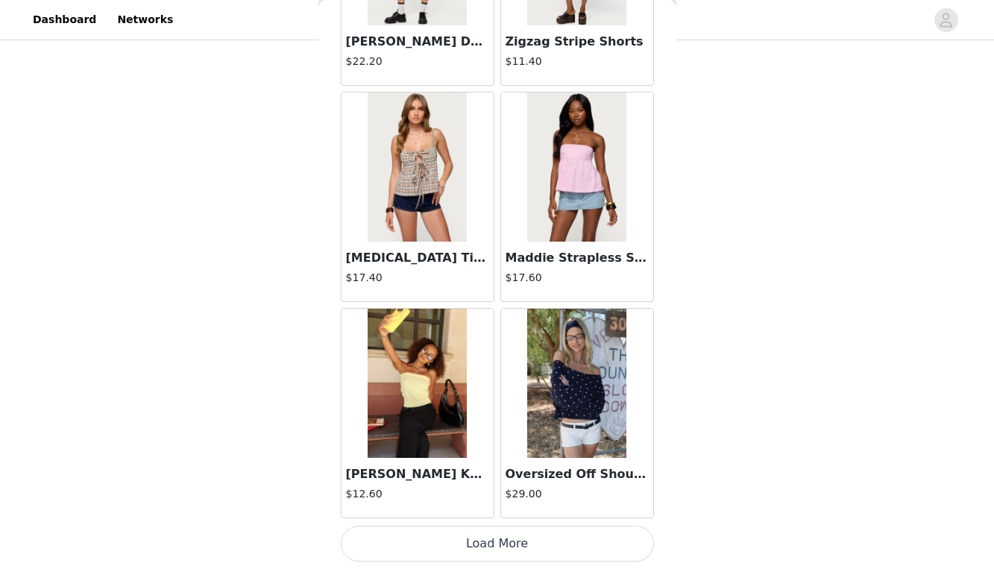
click at [503, 544] on button "Load More" at bounding box center [497, 544] width 313 height 36
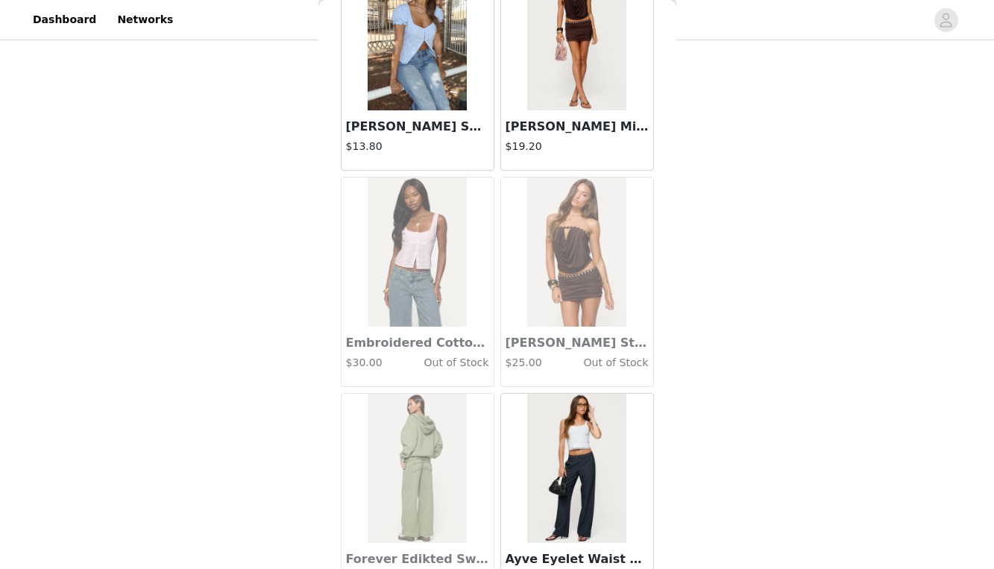
scroll to position [11225, 0]
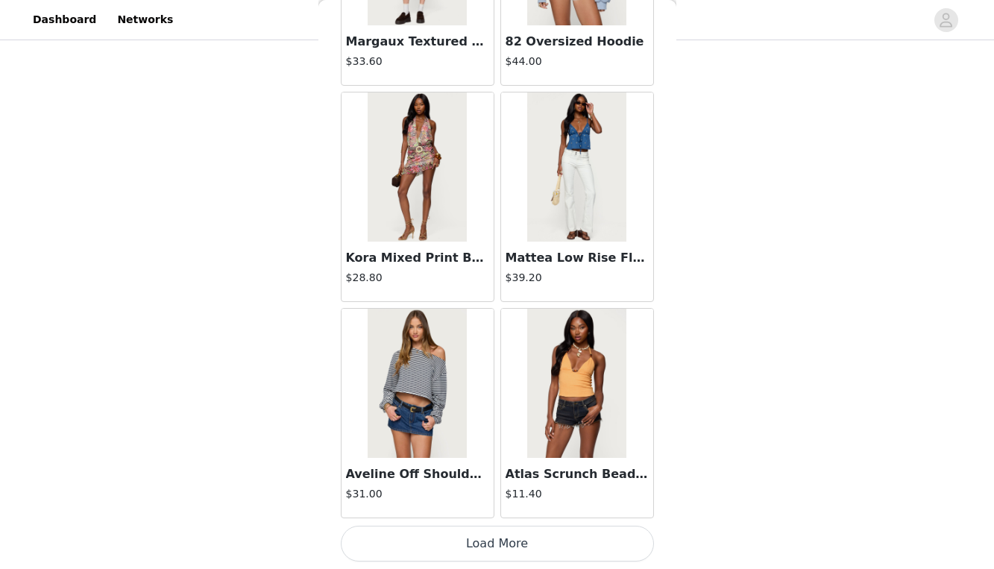
click at [501, 538] on button "Load More" at bounding box center [497, 544] width 313 height 36
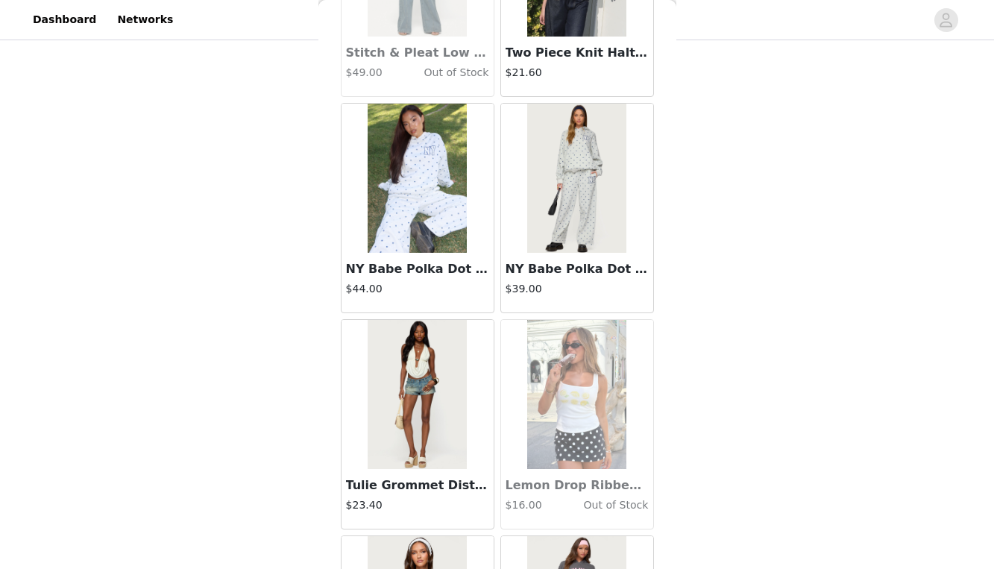
scroll to position [13289, 0]
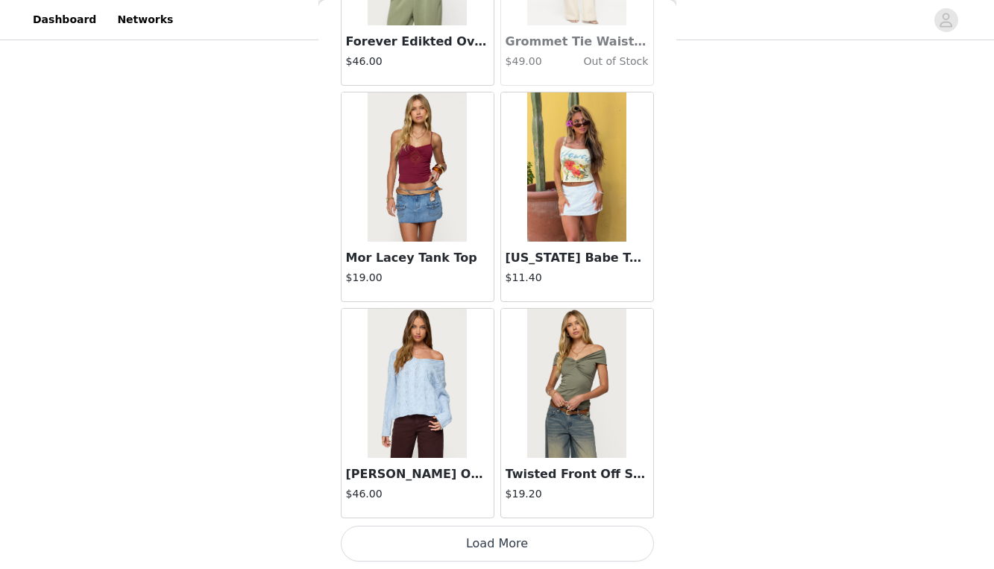
click at [483, 544] on button "Load More" at bounding box center [497, 544] width 313 height 36
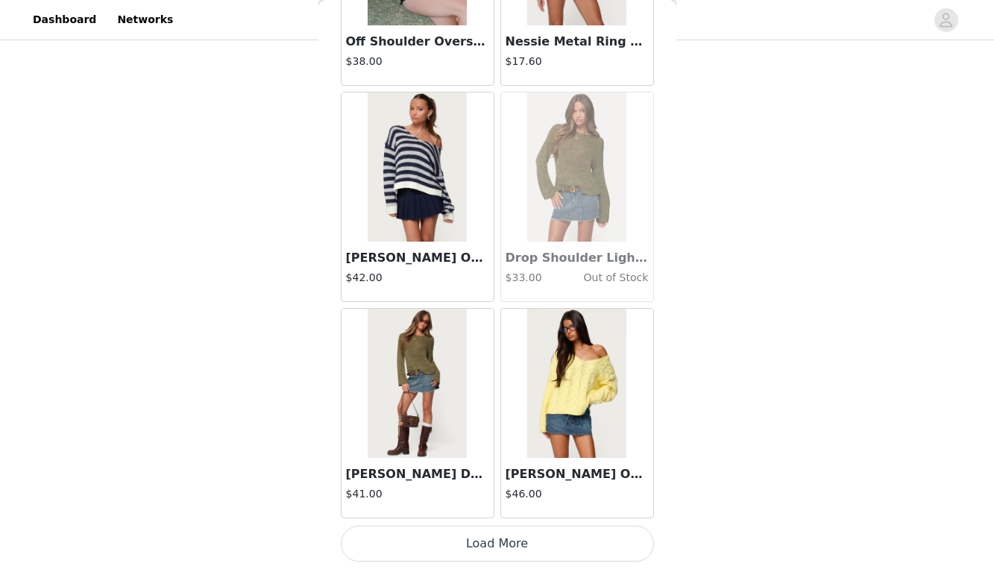
scroll to position [16853, 0]
click at [503, 541] on button "Load More" at bounding box center [497, 544] width 313 height 36
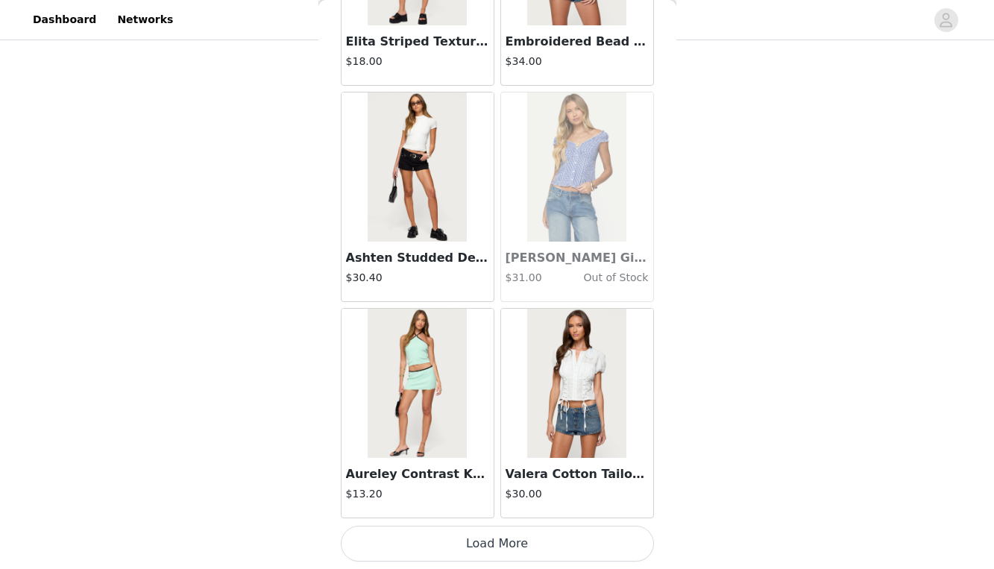
scroll to position [19015, 0]
click at [497, 551] on button "Load More" at bounding box center [497, 544] width 313 height 36
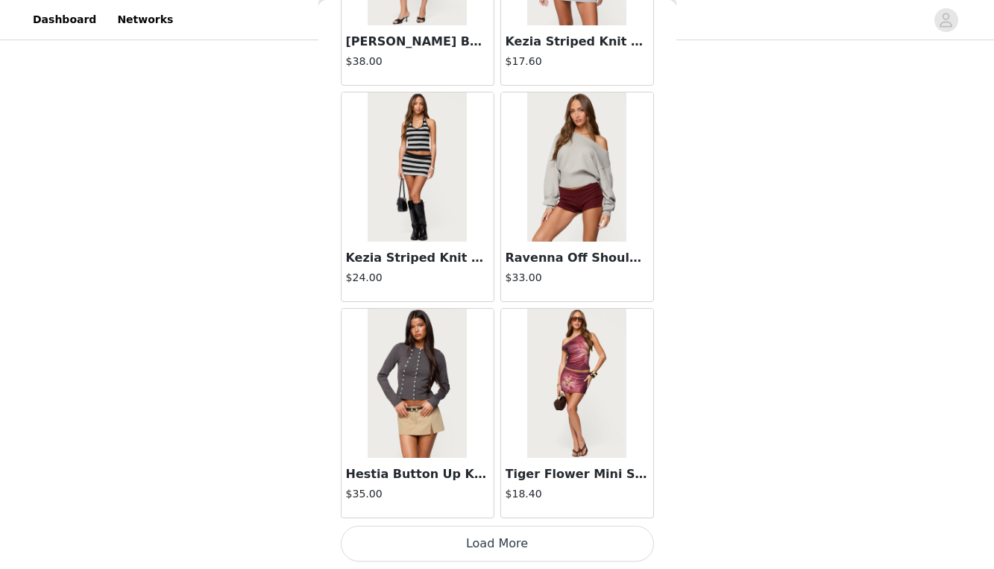
scroll to position [428, 0]
click at [480, 550] on button "Load More" at bounding box center [497, 544] width 313 height 36
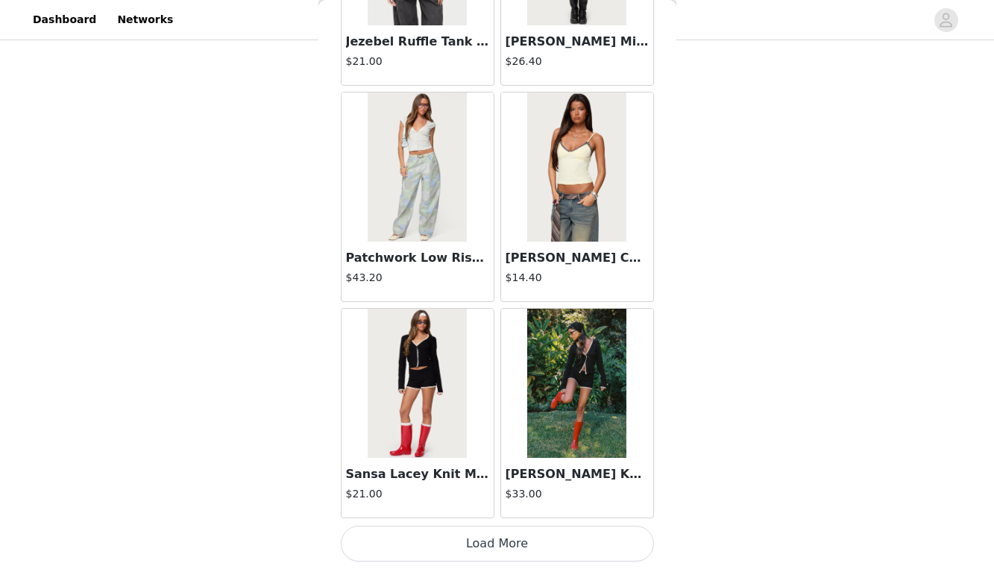
scroll to position [23341, 0]
click at [529, 543] on button "Load More" at bounding box center [497, 544] width 313 height 36
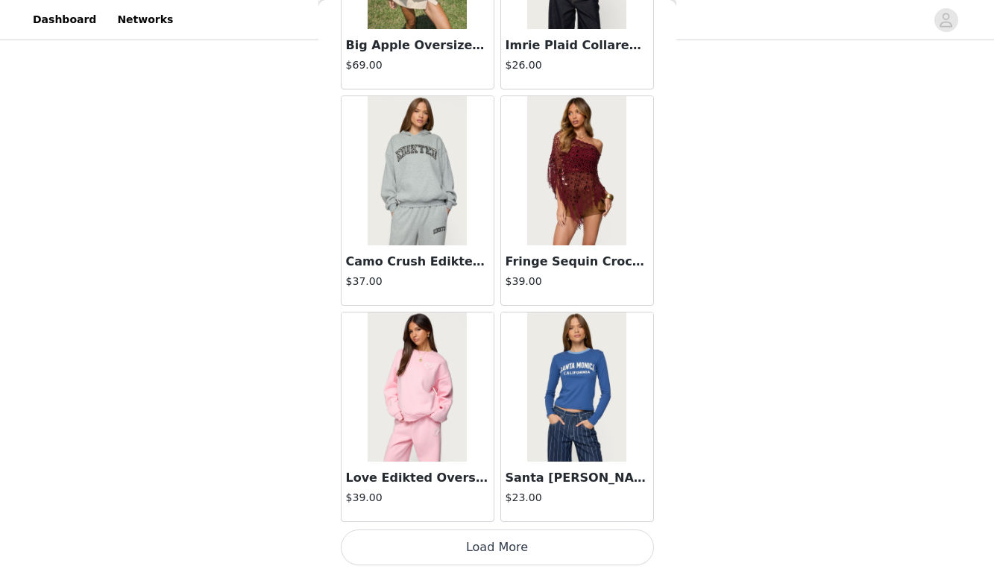
scroll to position [25504, 0]
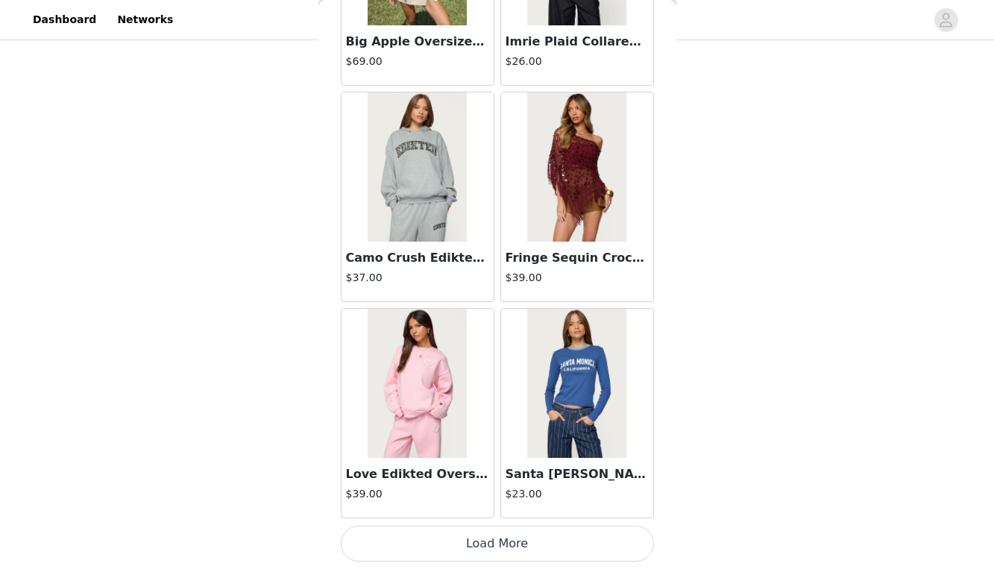
click at [480, 550] on button "Load More" at bounding box center [497, 544] width 313 height 36
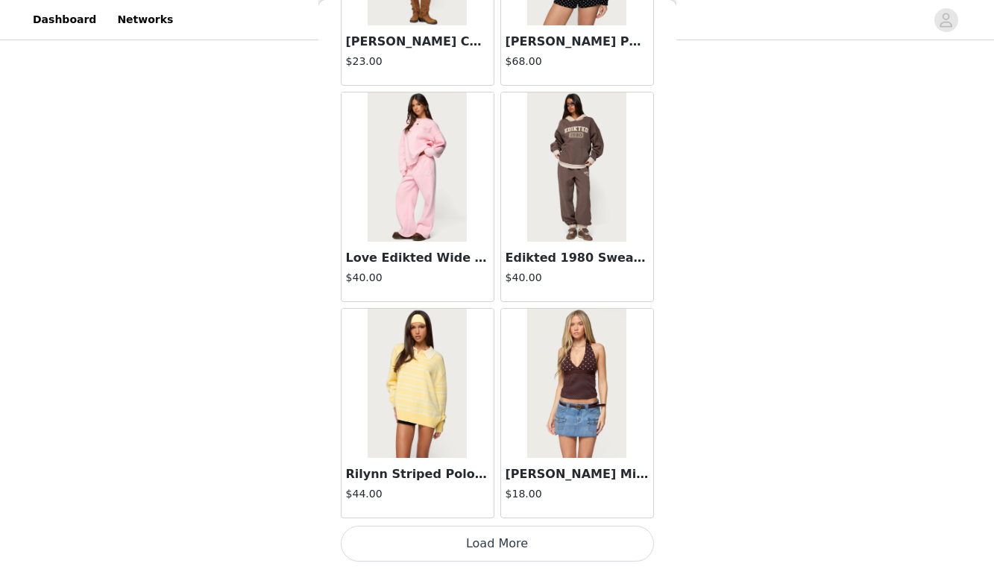
scroll to position [428, 0]
click at [533, 544] on button "Load More" at bounding box center [497, 544] width 313 height 36
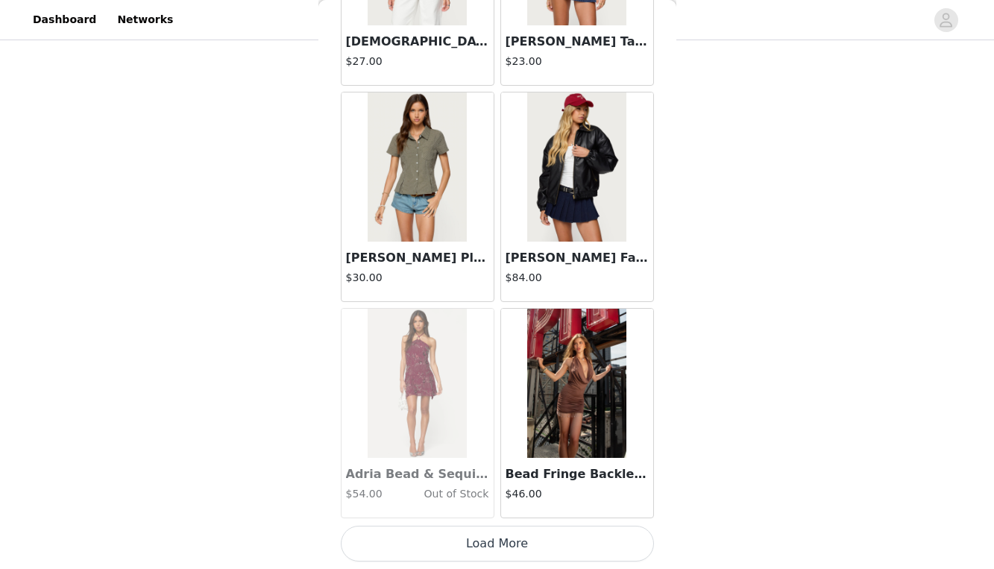
scroll to position [29829, 0]
click at [521, 538] on button "Load More" at bounding box center [497, 544] width 313 height 36
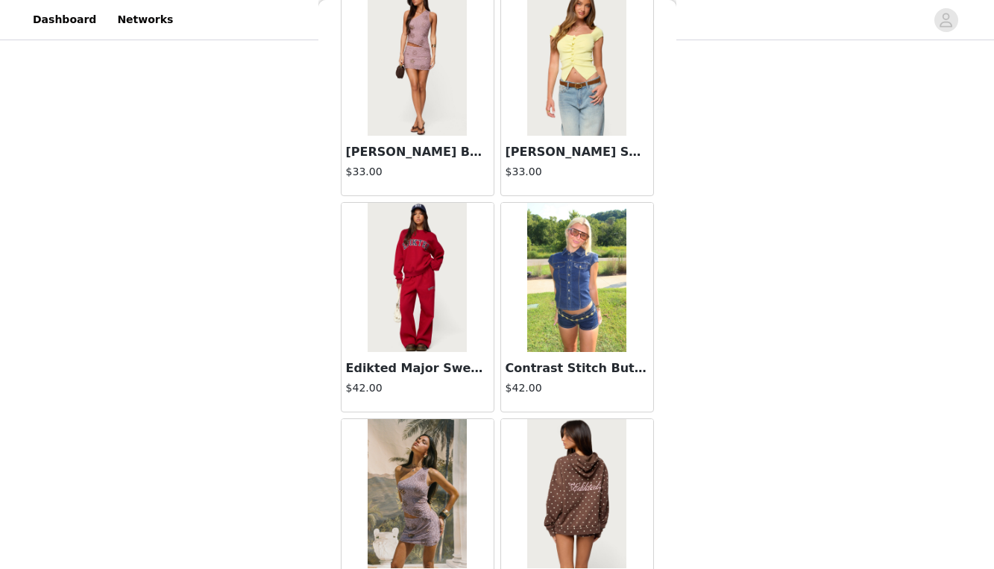
scroll to position [31335, 0]
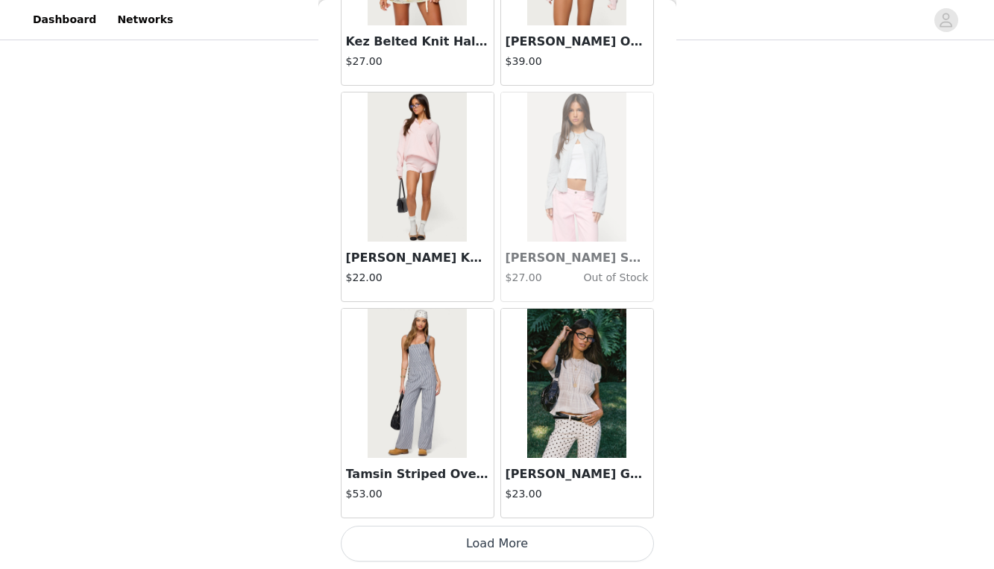
click at [485, 539] on button "Load More" at bounding box center [497, 544] width 313 height 36
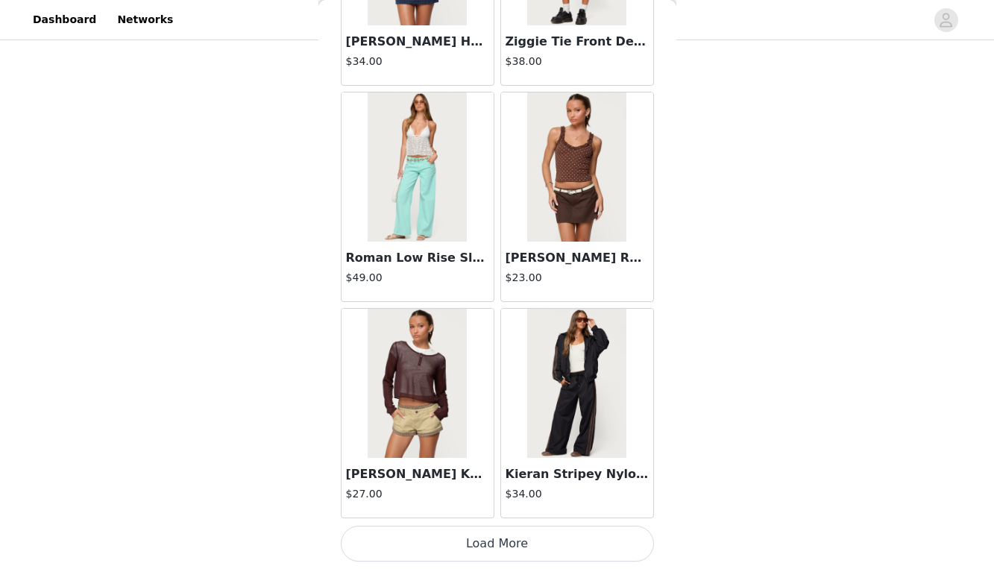
scroll to position [34155, 0]
click at [525, 547] on button "Load More" at bounding box center [497, 544] width 313 height 36
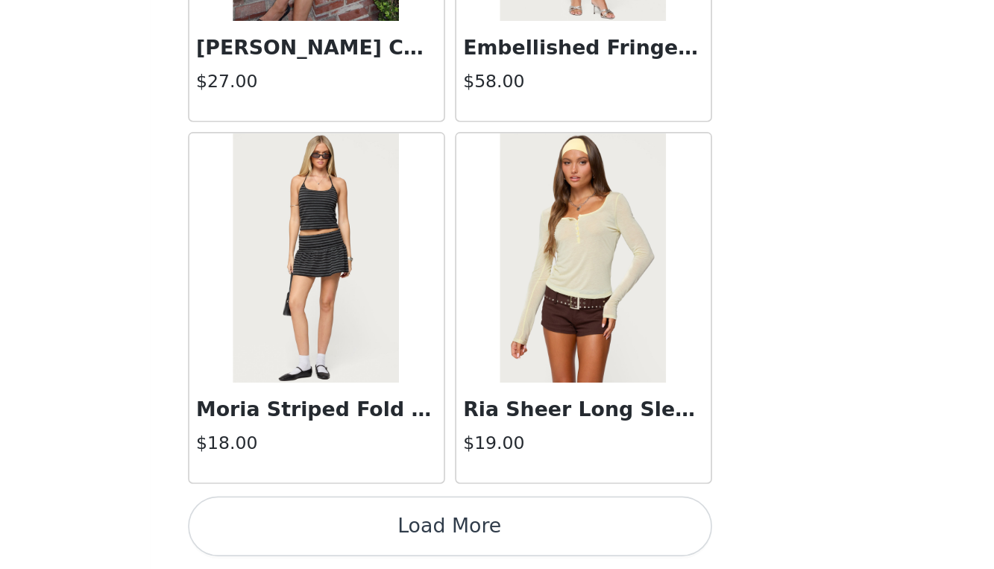
scroll to position [428, 0]
click at [341, 526] on button "Load More" at bounding box center [497, 544] width 313 height 36
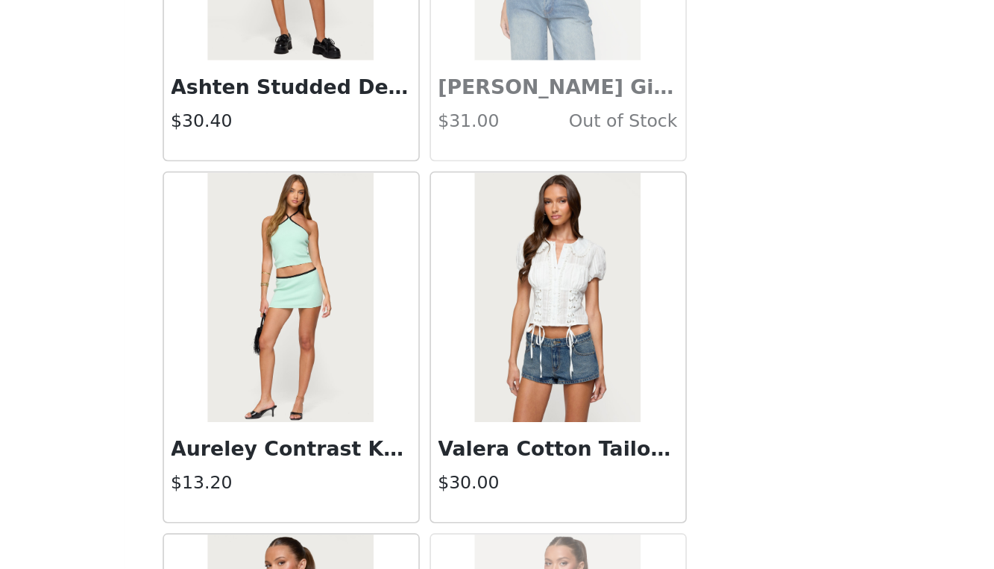
scroll to position [18993, 0]
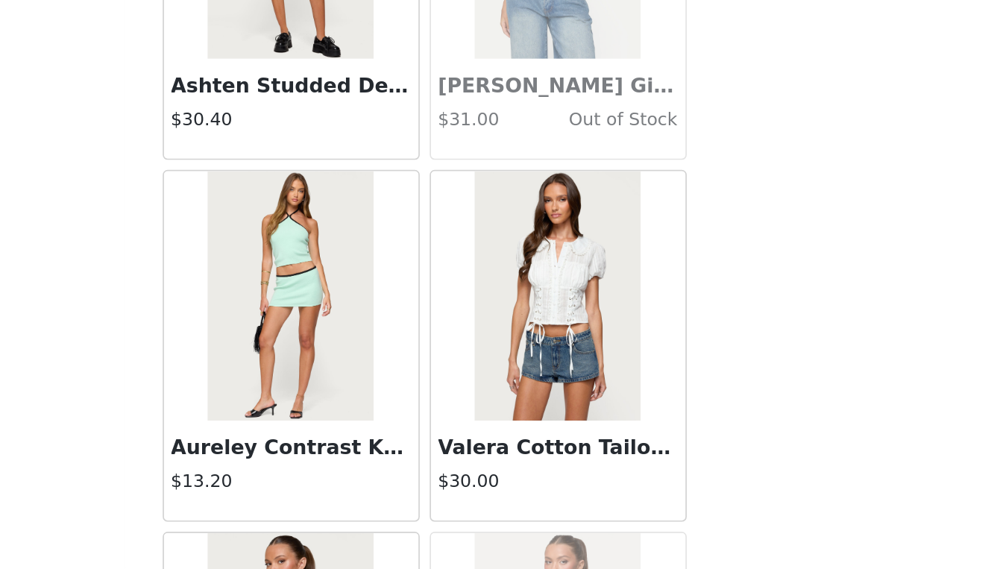
click at [527, 331] on img at bounding box center [576, 405] width 99 height 149
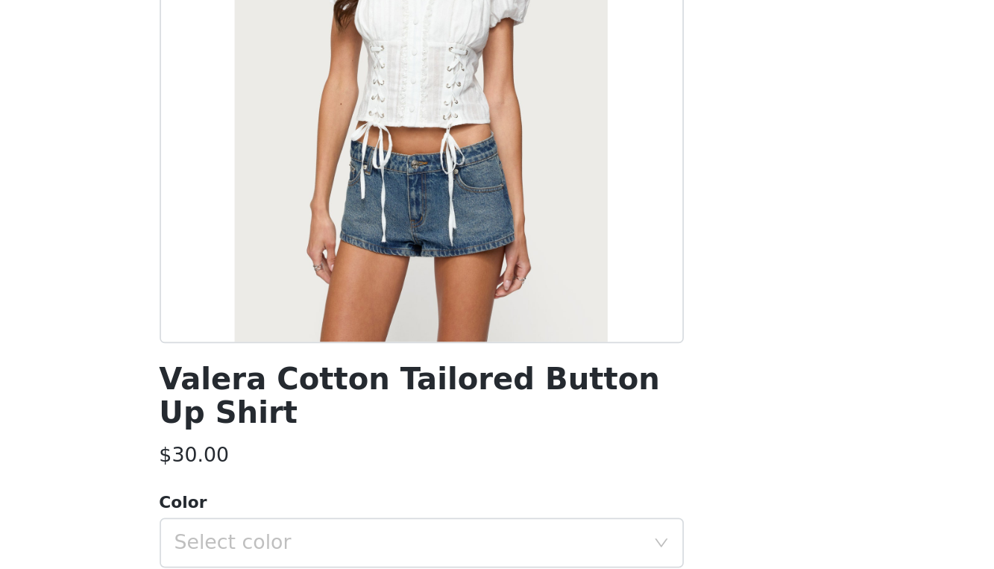
scroll to position [156, 0]
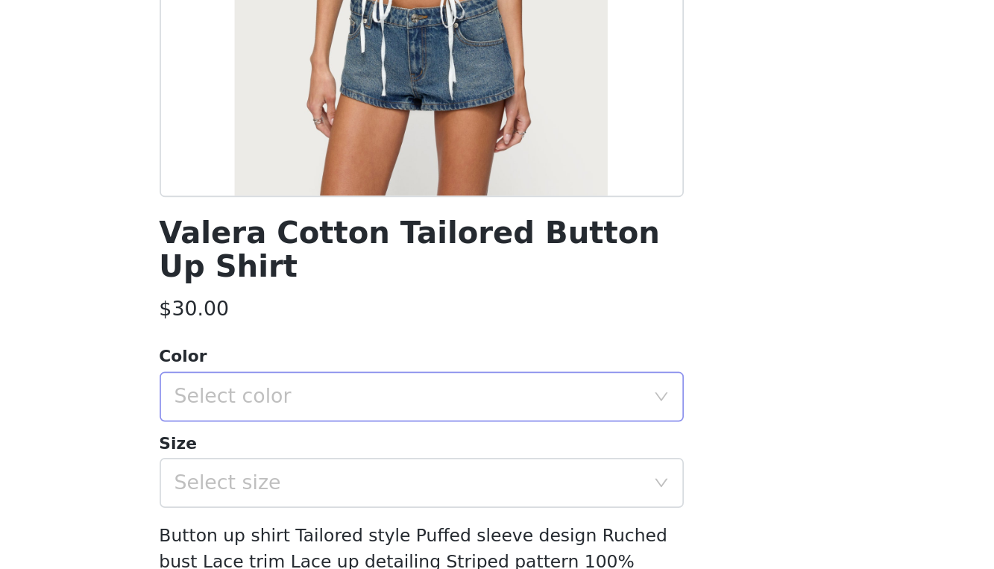
click at [350, 366] on div "Select color" at bounding box center [489, 373] width 279 height 15
click at [341, 374] on li "WHITE" at bounding box center [497, 386] width 313 height 24
click at [350, 418] on div "Select size" at bounding box center [489, 425] width 279 height 15
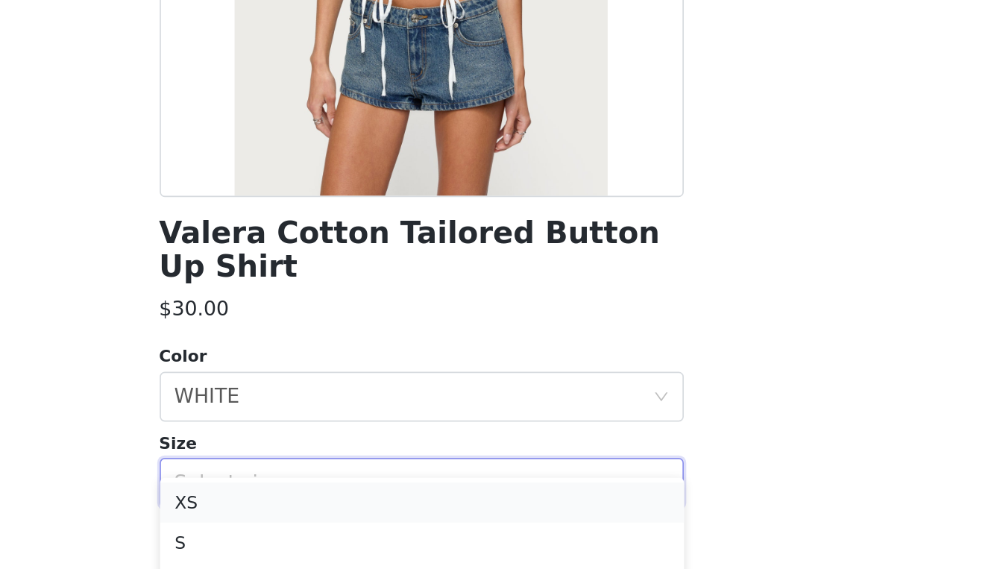
click at [341, 425] on li "XS" at bounding box center [497, 437] width 313 height 24
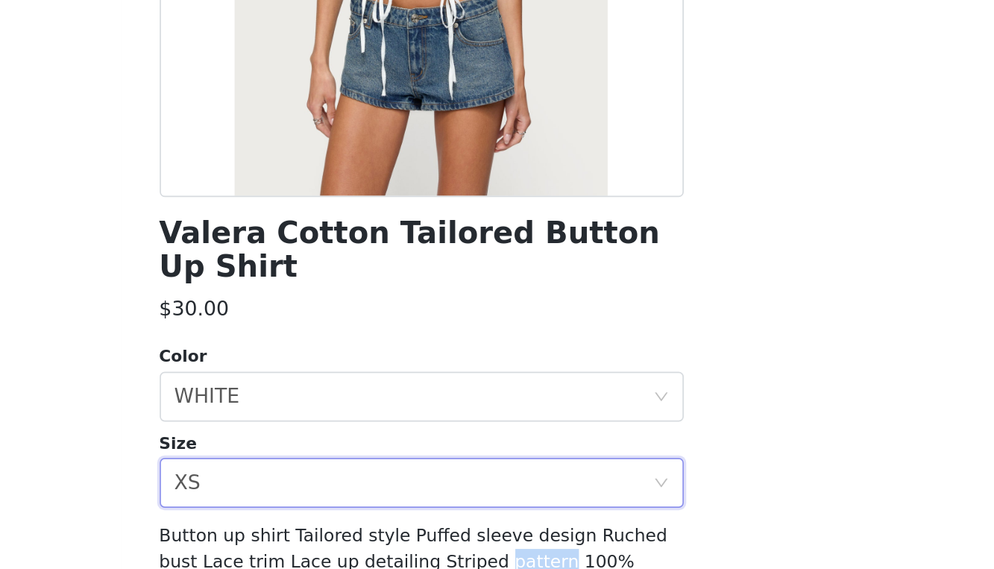
click at [341, 450] on span "Button up shirt Tailored style Puffed sleeve design Ruched bust Lace trim Lace …" at bounding box center [493, 495] width 304 height 90
click at [350, 411] on div "Select size XS" at bounding box center [493, 425] width 286 height 28
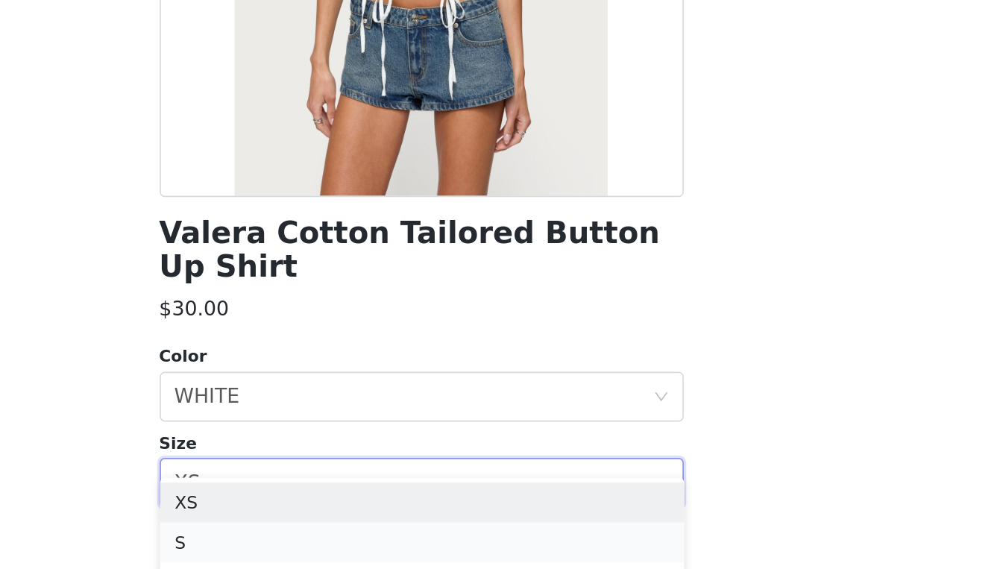
click at [341, 449] on li "S" at bounding box center [497, 461] width 313 height 24
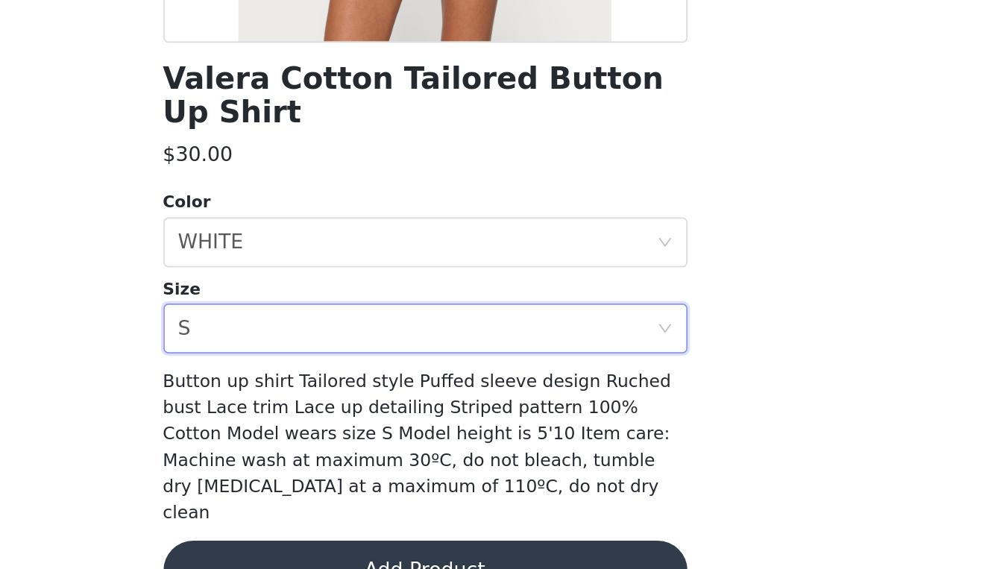
scroll to position [428, 0]
click at [341, 552] on button "Add Product" at bounding box center [497, 570] width 313 height 36
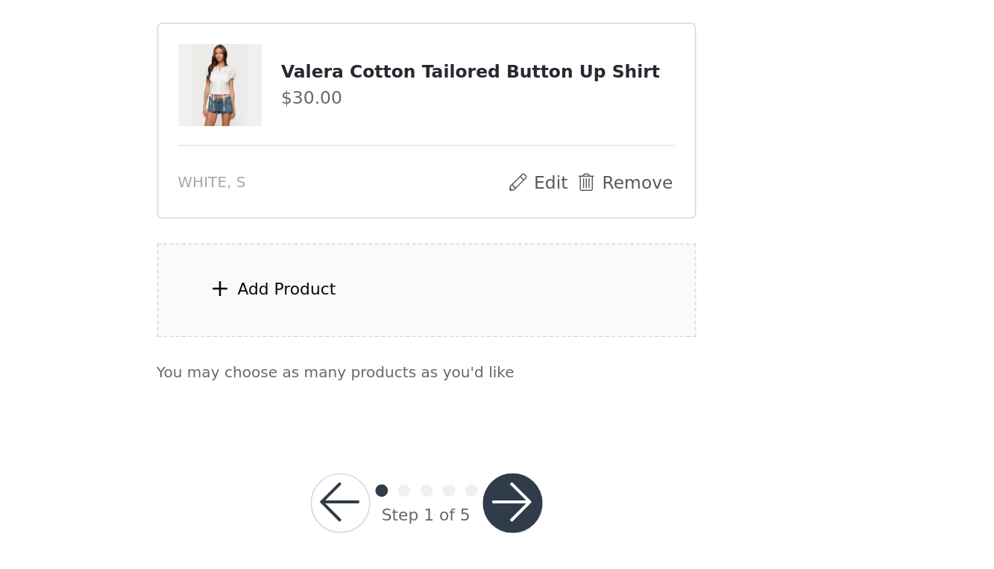
scroll to position [560, 0]
click at [531, 512] on button "button" at bounding box center [549, 530] width 36 height 36
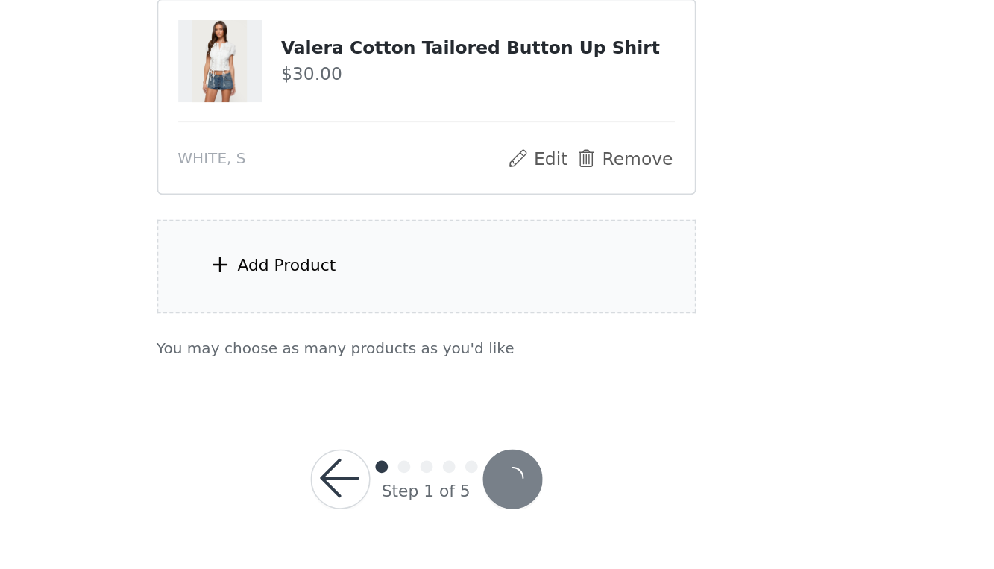
scroll to position [505, 0]
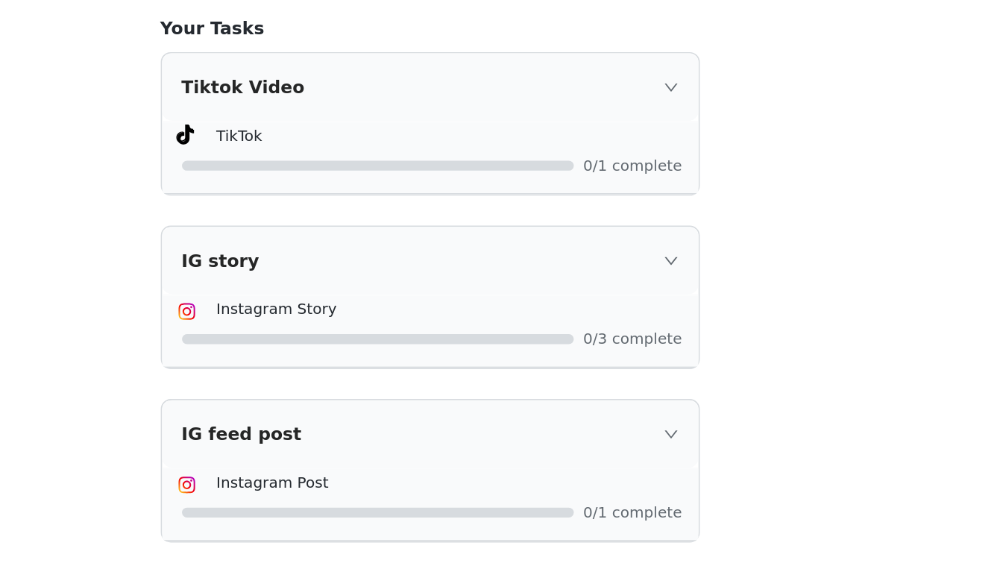
scroll to position [1166, 0]
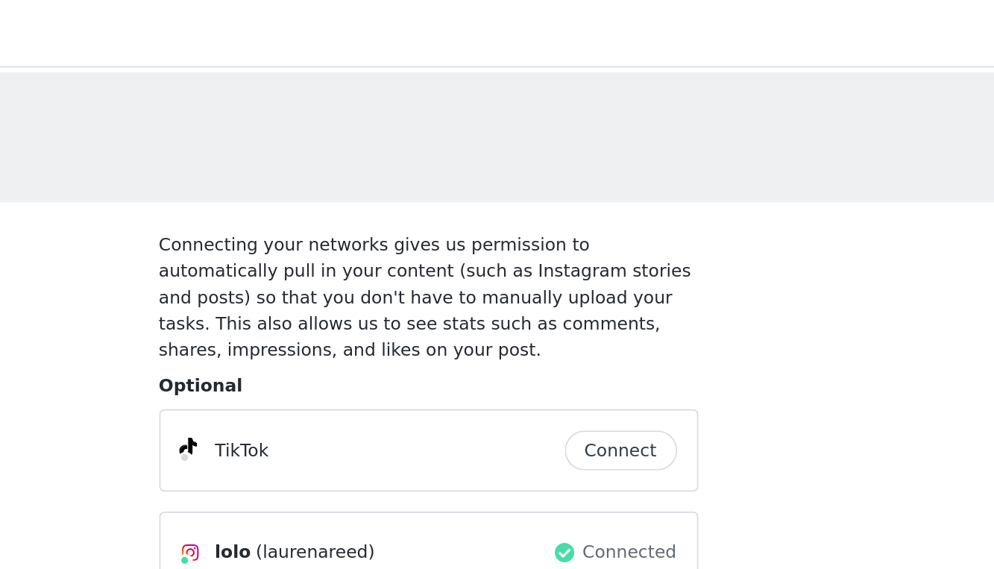
click at [579, 263] on button "Connect" at bounding box center [612, 269] width 67 height 24
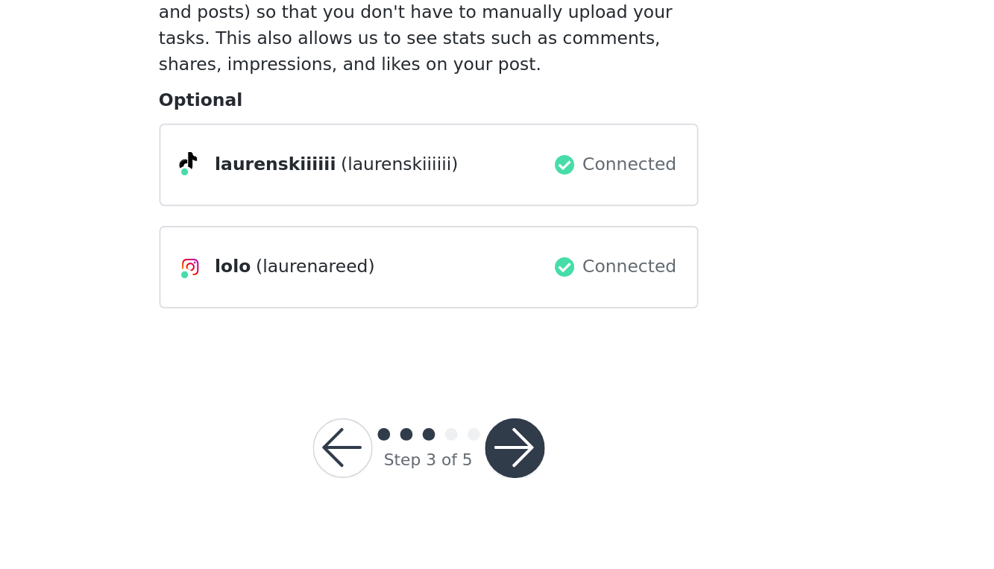
click at [531, 421] on button "button" at bounding box center [549, 439] width 36 height 36
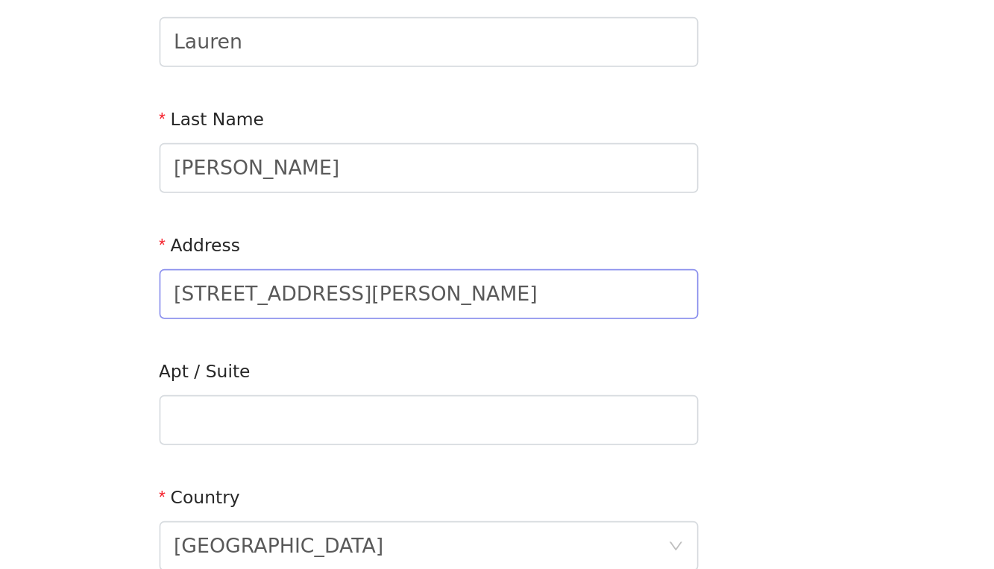
scroll to position [13, 0]
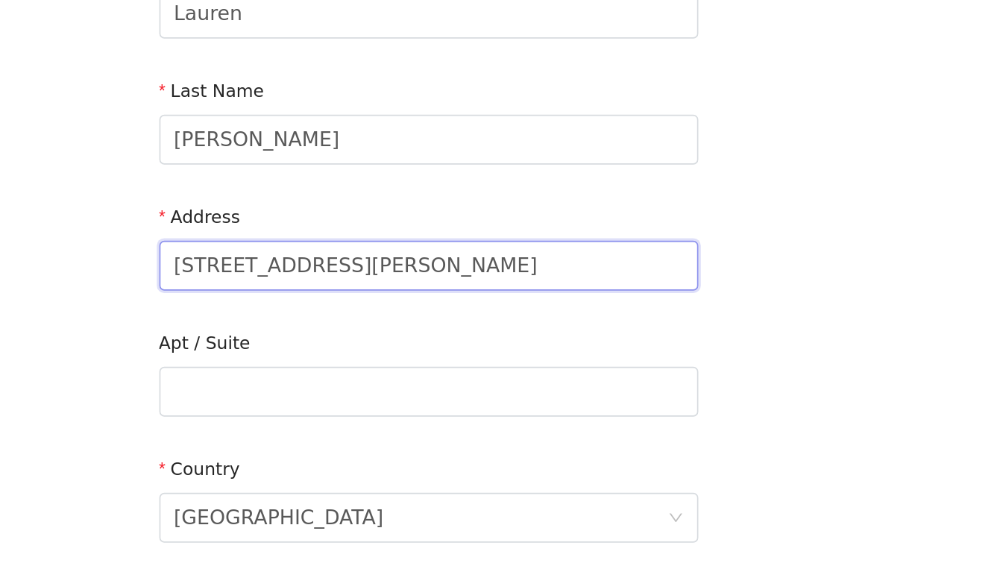
drag, startPoint x: 245, startPoint y: 163, endPoint x: 55, endPoint y: 163, distance: 190.2
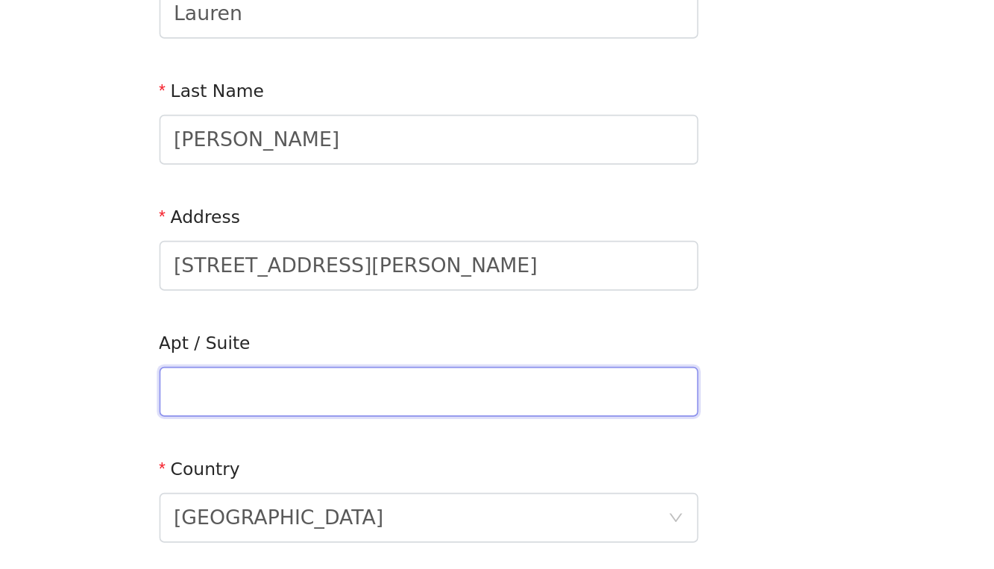
click at [336, 448] on input "text" at bounding box center [497, 463] width 322 height 30
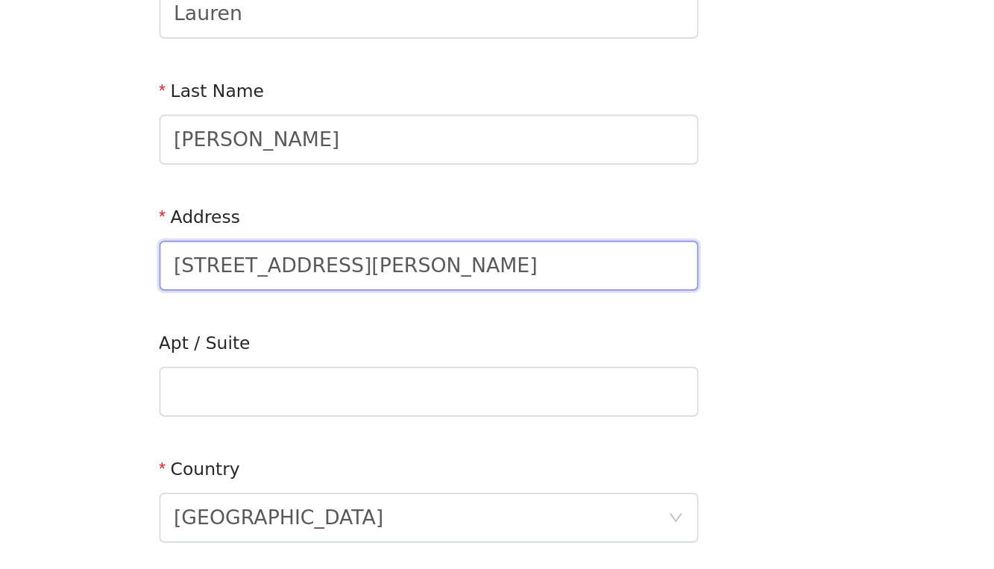
drag, startPoint x: 203, startPoint y: 156, endPoint x: 254, endPoint y: 163, distance: 51.9
click at [336, 373] on input "[STREET_ADDRESS][PERSON_NAME]" at bounding box center [497, 388] width 322 height 30
type input "[STREET_ADDRESS][PERSON_NAME]"
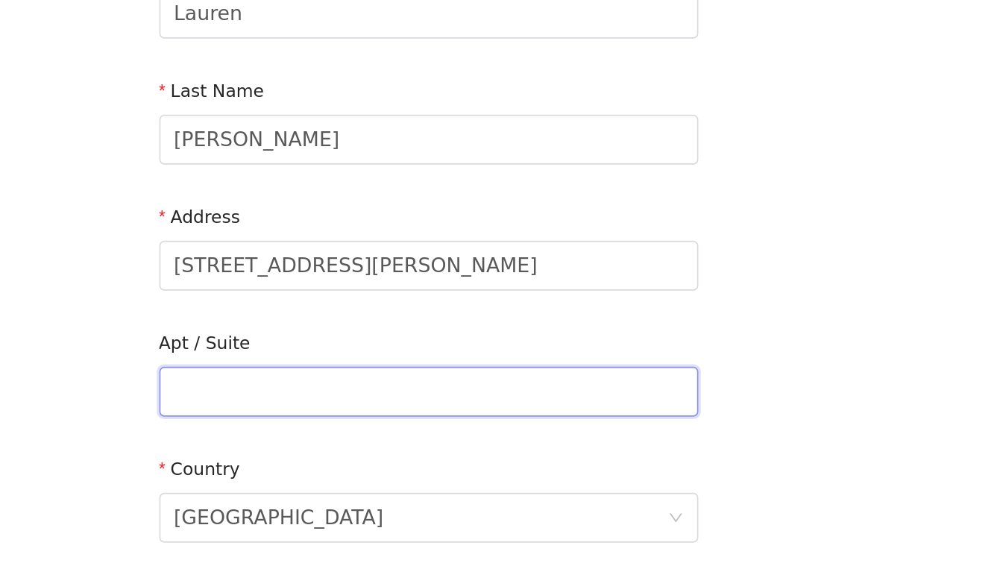
click at [336, 448] on input "text" at bounding box center [497, 463] width 322 height 30
paste input "Unit 6F"
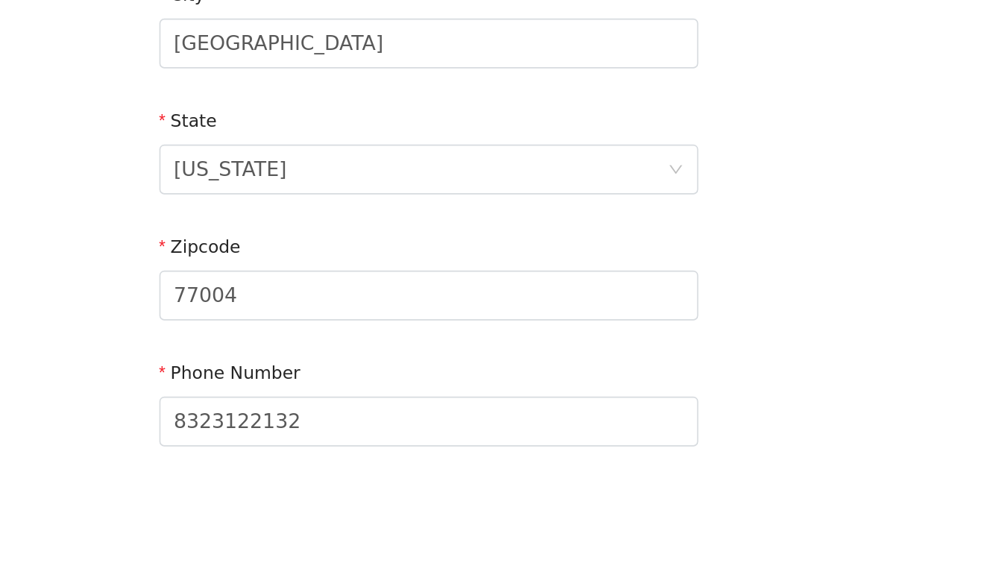
scroll to position [372, 0]
type input "Unit 6F code 0214#"
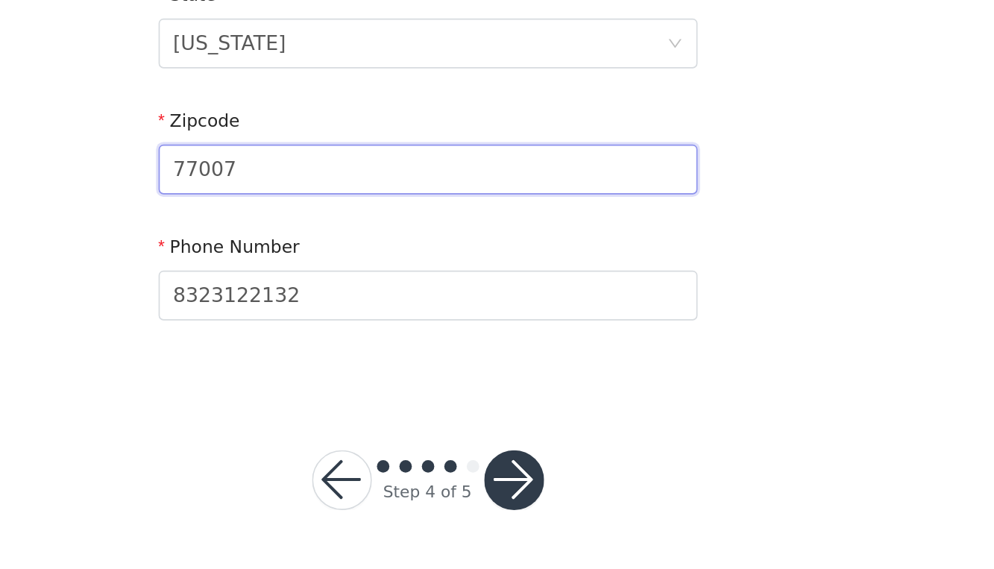
scroll to position [447, 0]
type input "77007"
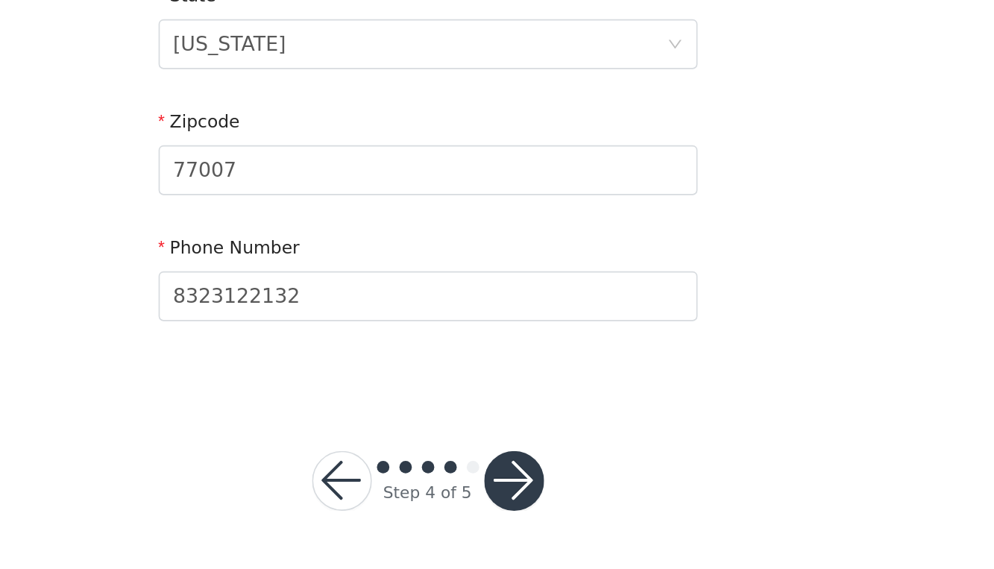
click at [531, 498] on button "button" at bounding box center [549, 516] width 36 height 36
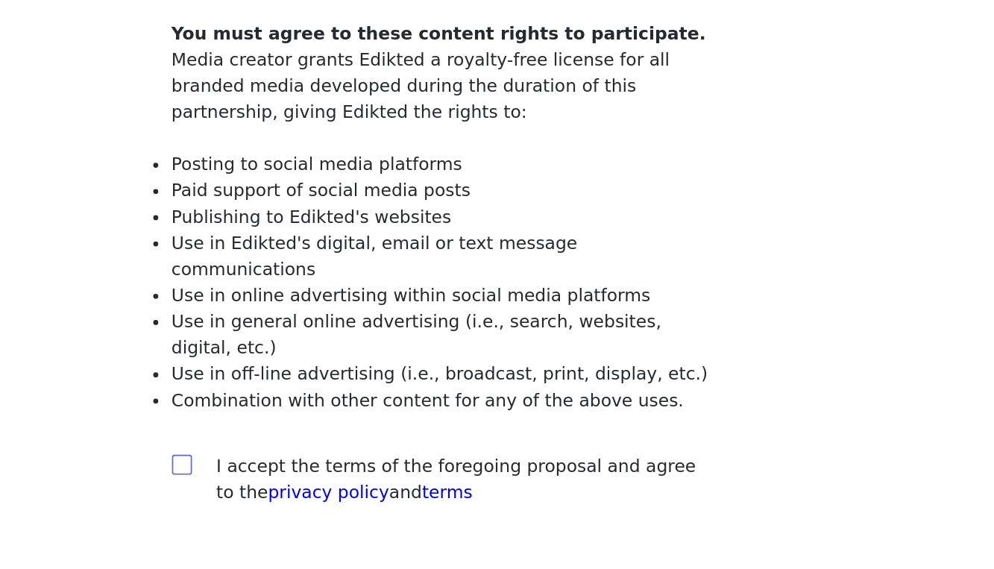
click at [336, 432] on span at bounding box center [342, 438] width 12 height 12
click at [336, 432] on input "checkbox" at bounding box center [341, 437] width 10 height 10
checkbox input "true"
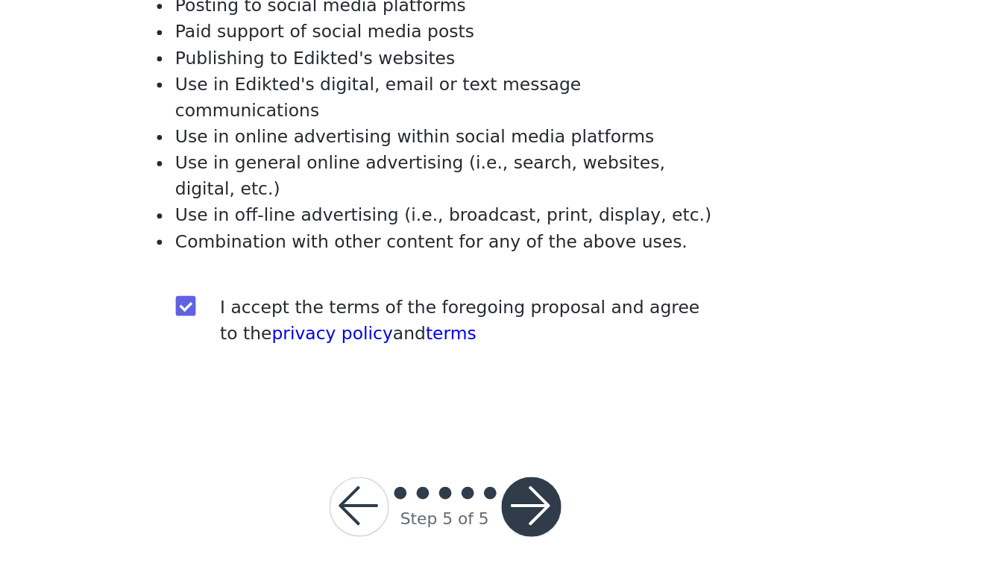
scroll to position [26, 0]
click at [531, 514] on button "button" at bounding box center [549, 532] width 36 height 36
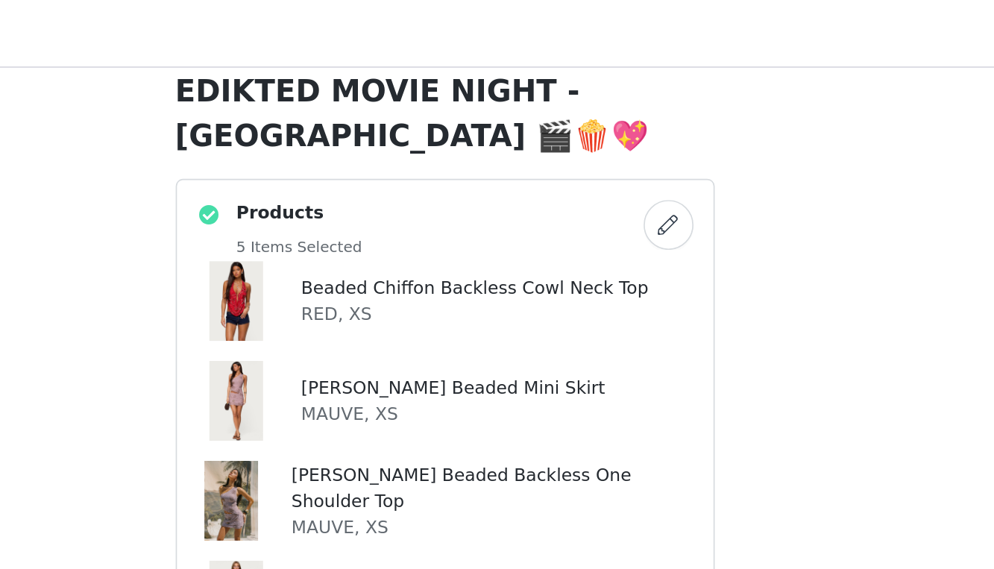
scroll to position [239, 0]
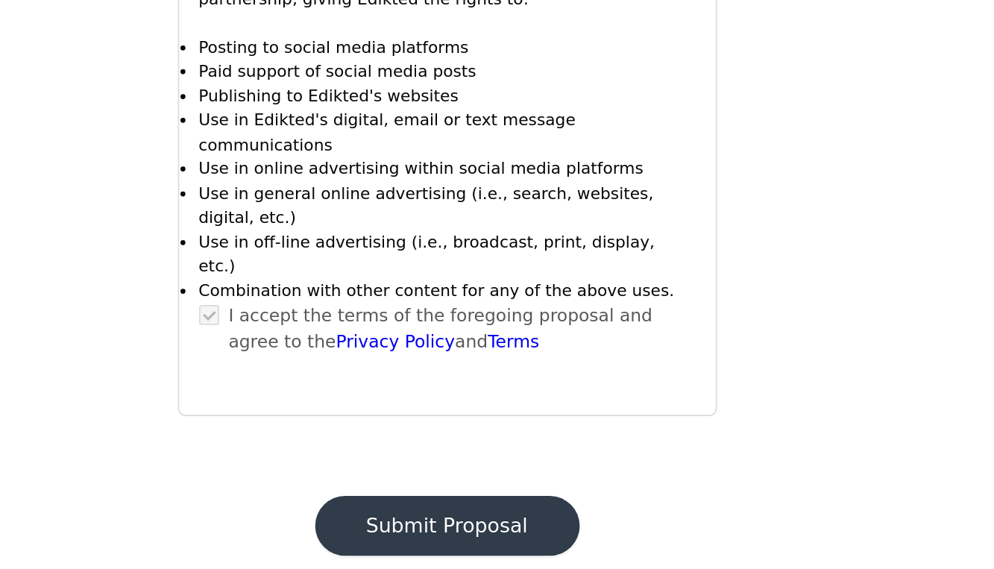
click at [418, 525] on button "Submit Proposal" at bounding box center [497, 543] width 158 height 36
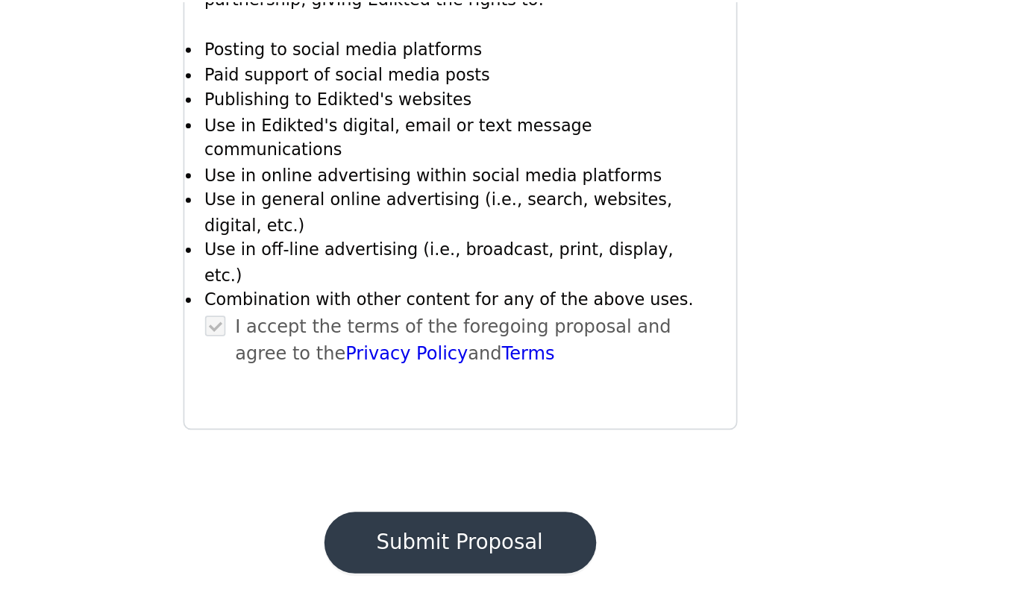
scroll to position [0, 0]
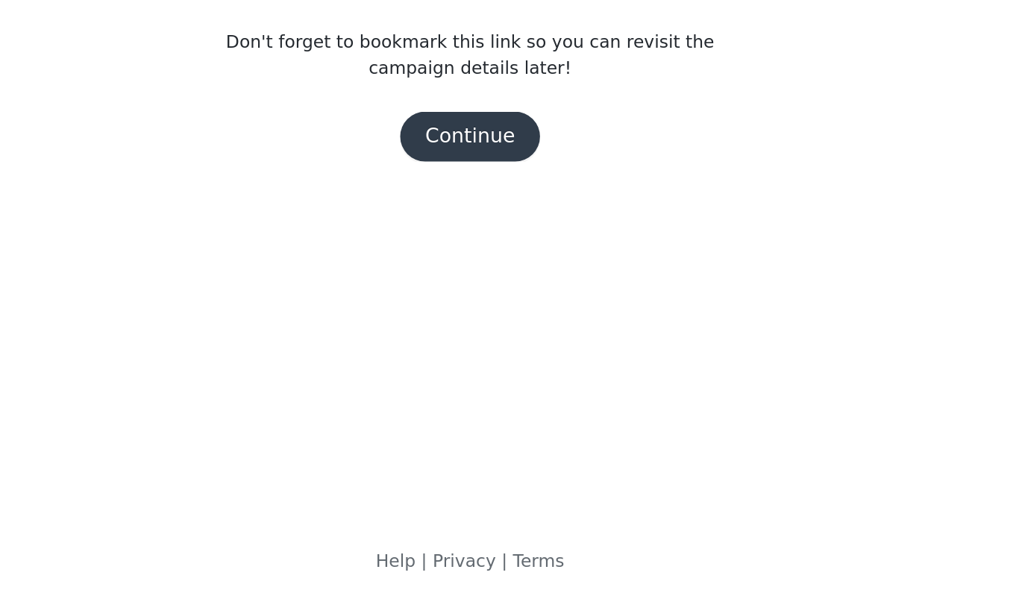
click at [469, 295] on button "Continue" at bounding box center [511, 310] width 84 height 30
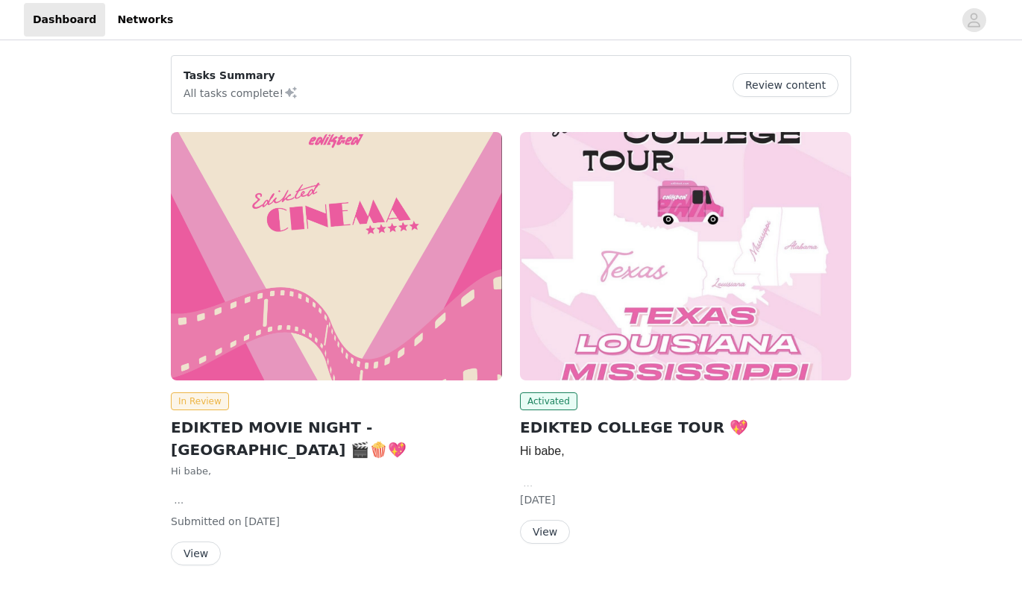
click at [606, 296] on img at bounding box center [685, 256] width 331 height 248
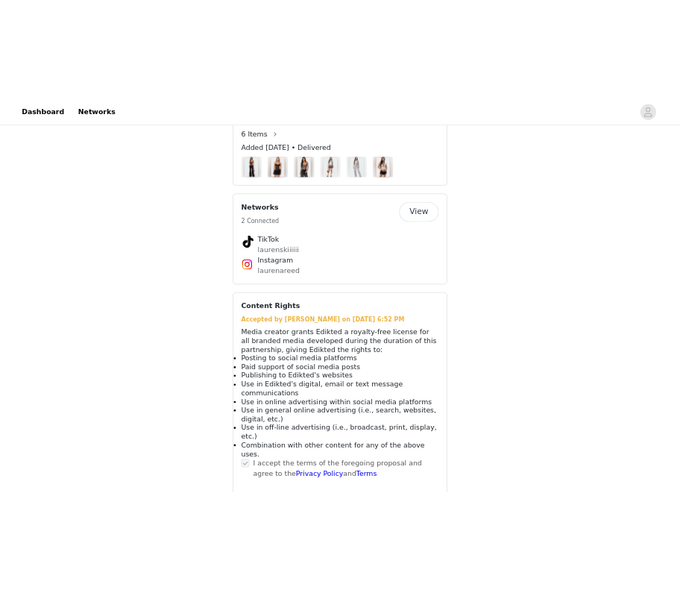
scroll to position [1305, 0]
